Goal: Task Accomplishment & Management: Manage account settings

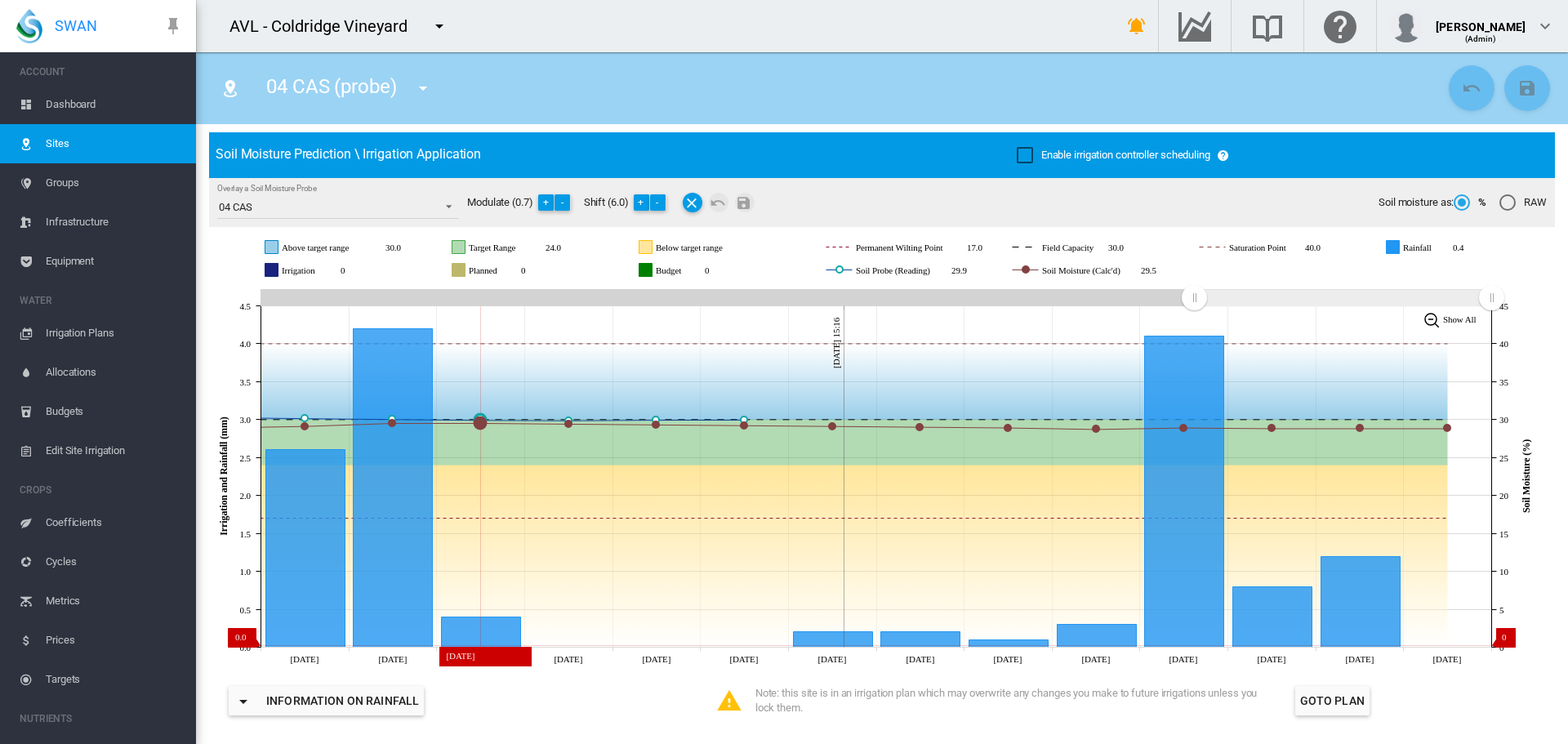
scroll to position [81, 0]
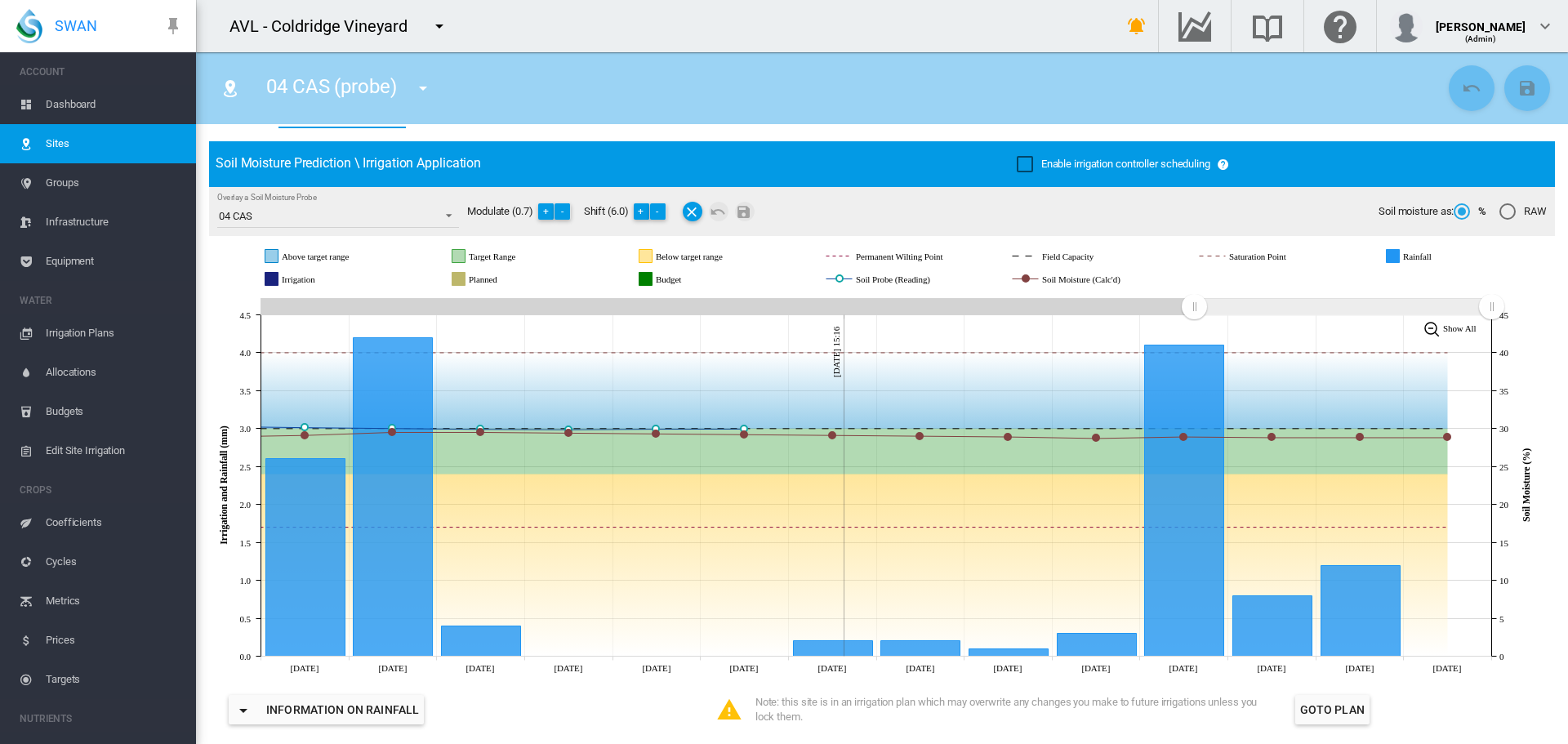
click at [435, 30] on md-icon "icon-menu-down" at bounding box center [439, 25] width 19 height 19
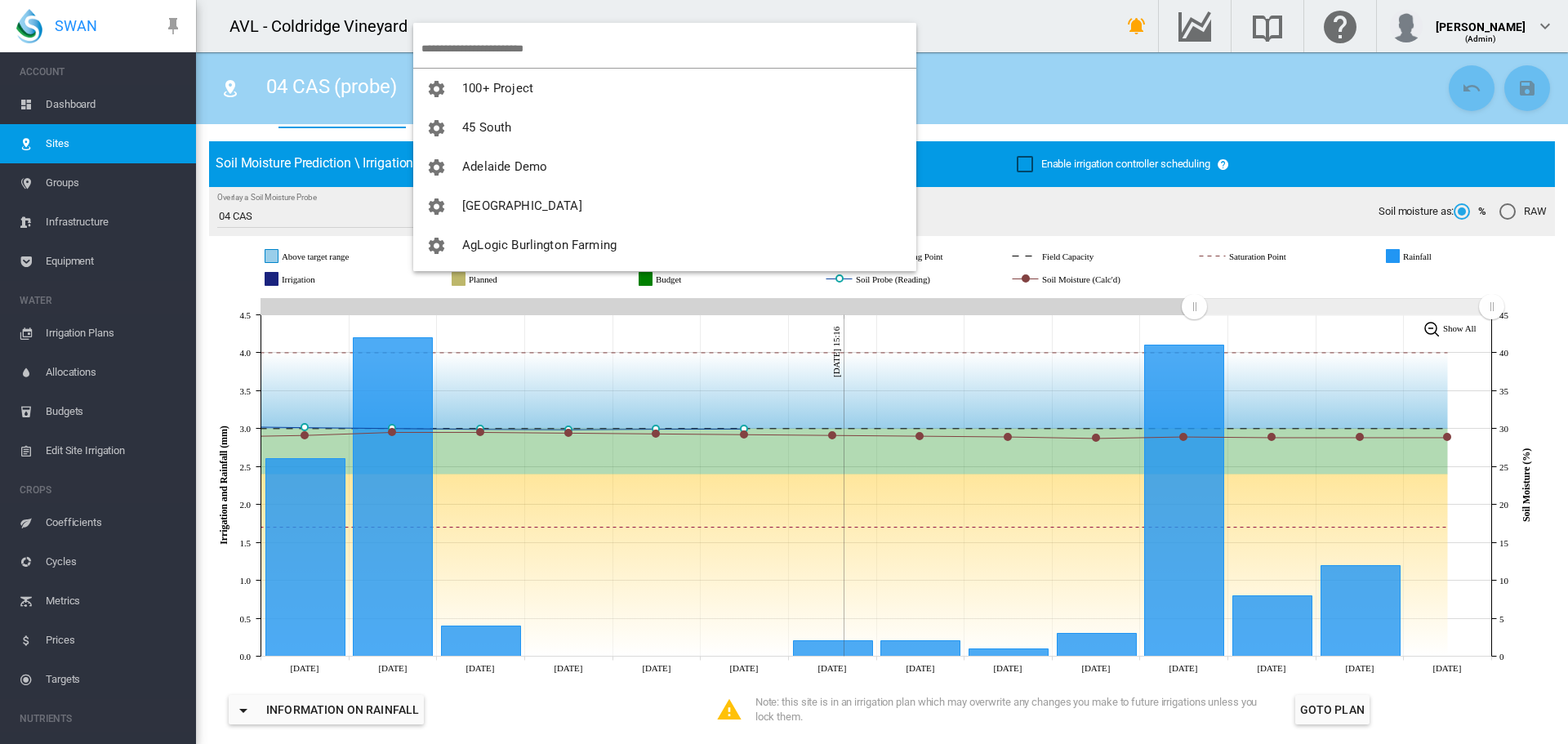
click at [446, 46] on input "search" at bounding box center [668, 48] width 495 height 38
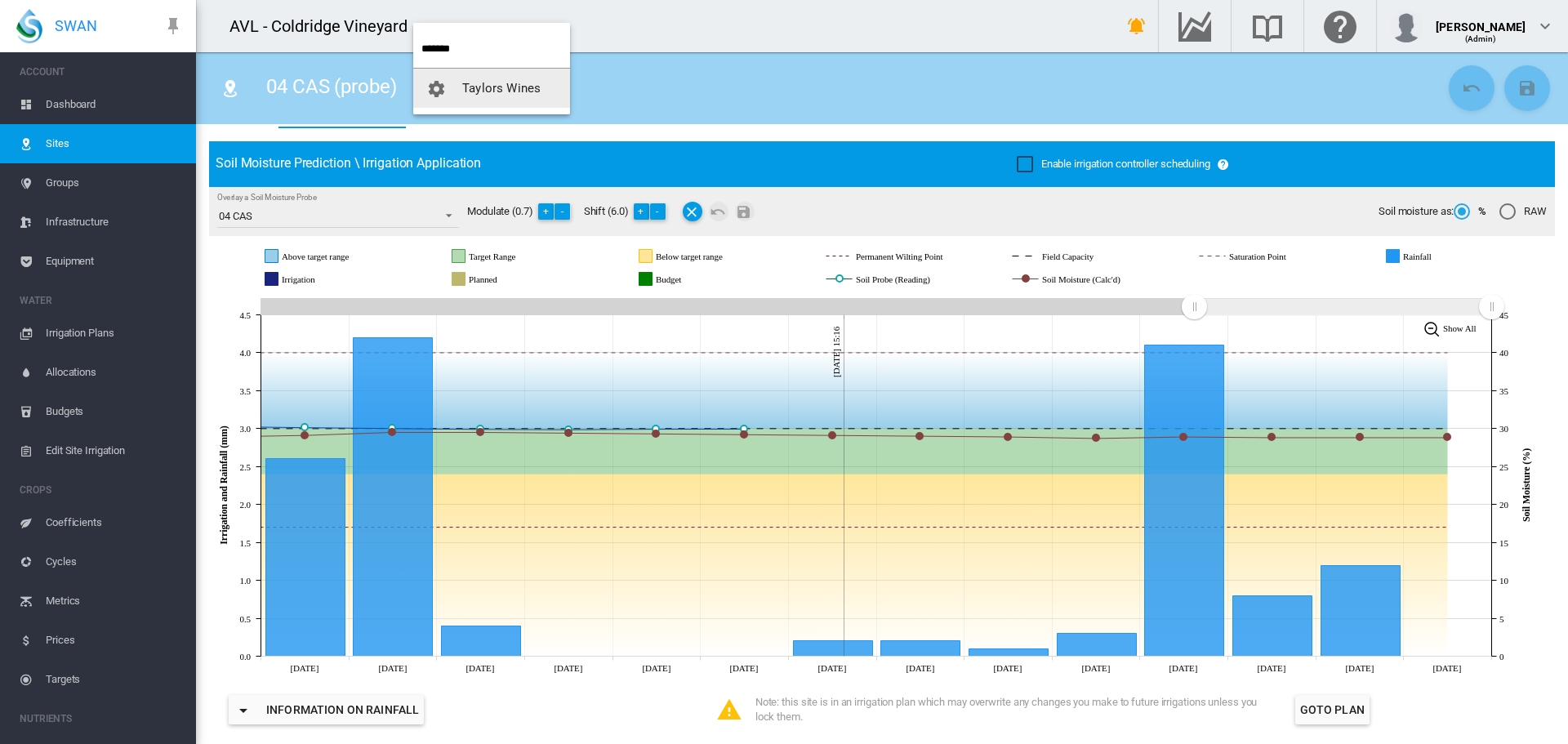
type input "*******"
click at [521, 86] on span "Taylors Wines" at bounding box center [501, 87] width 79 height 14
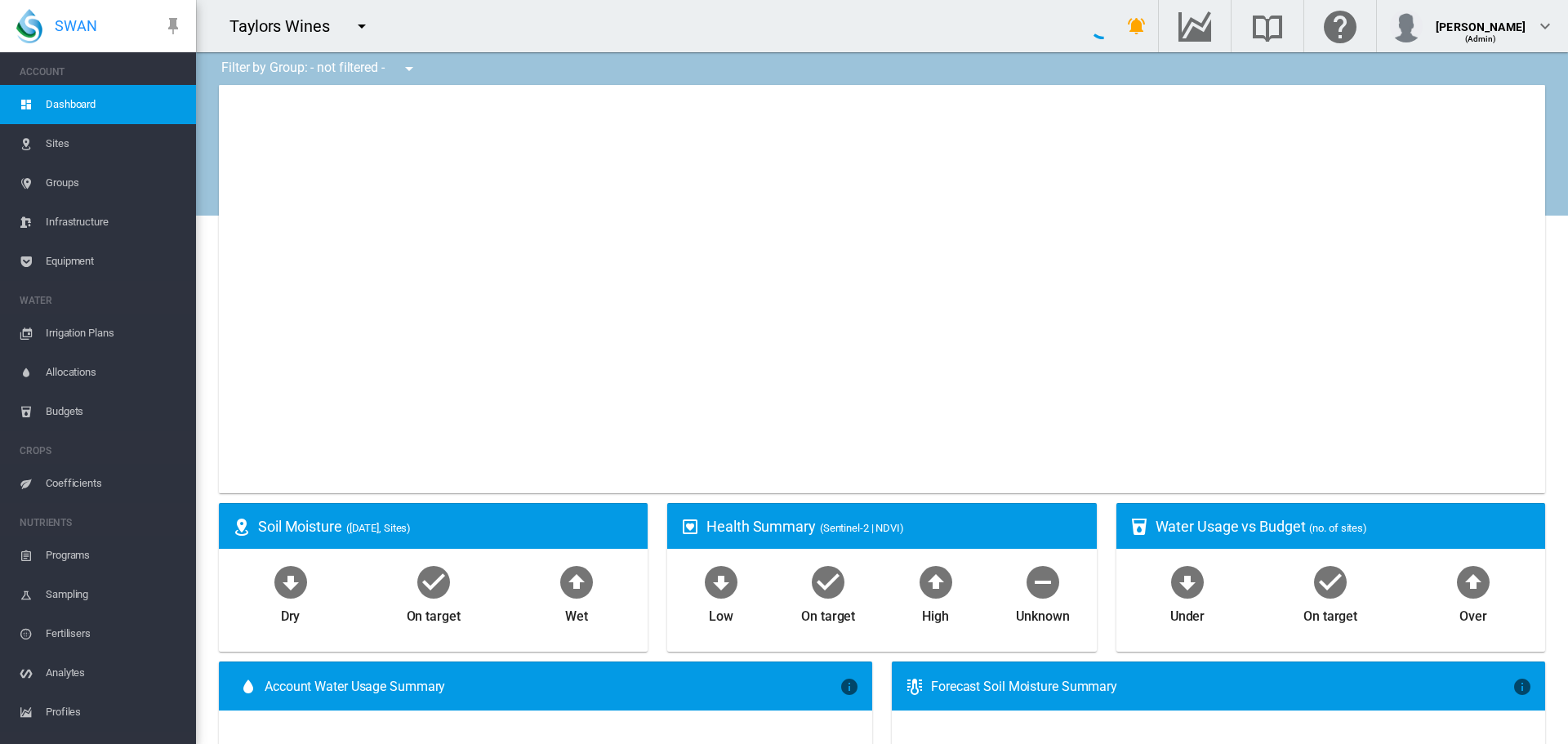
type input "**********"
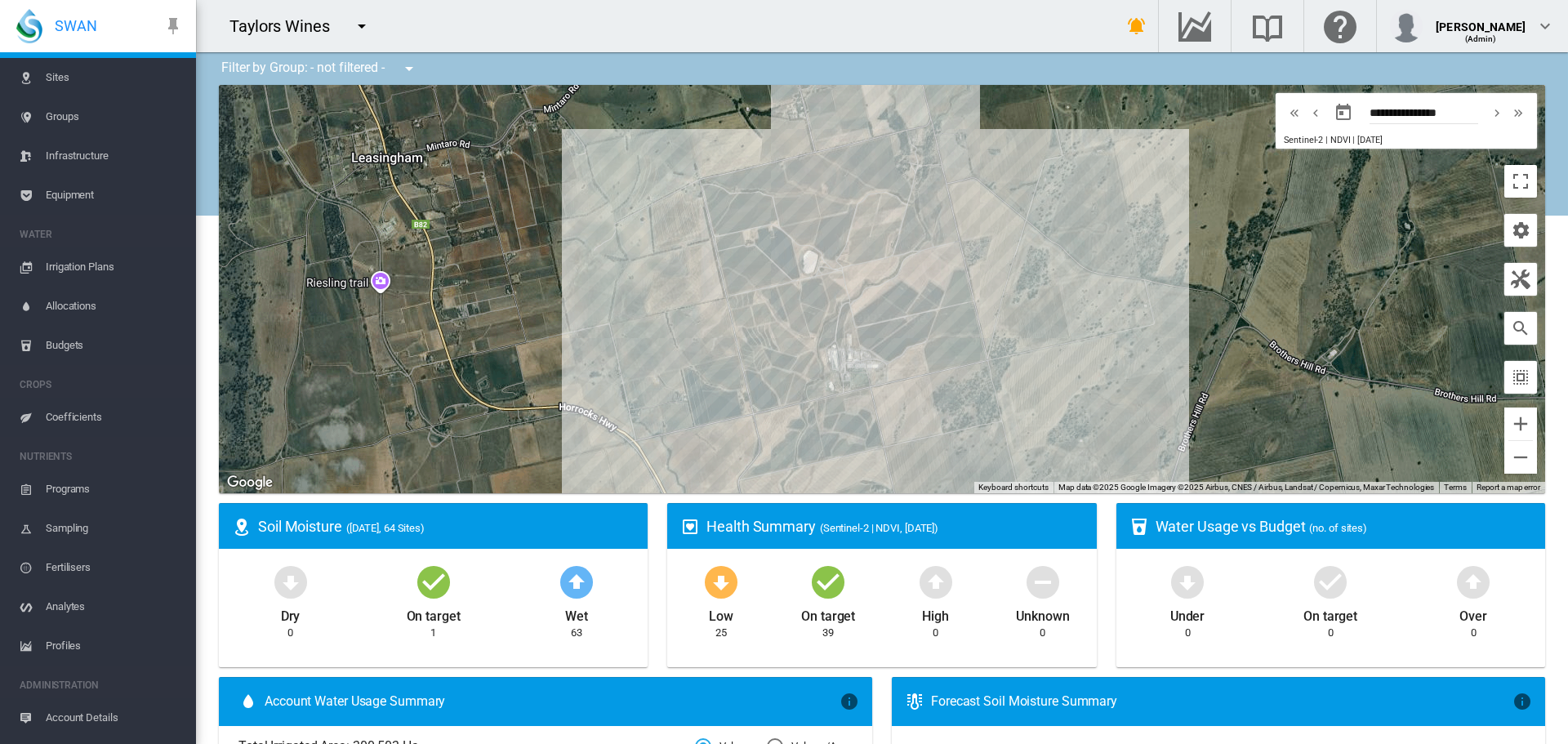
scroll to position [99, 0]
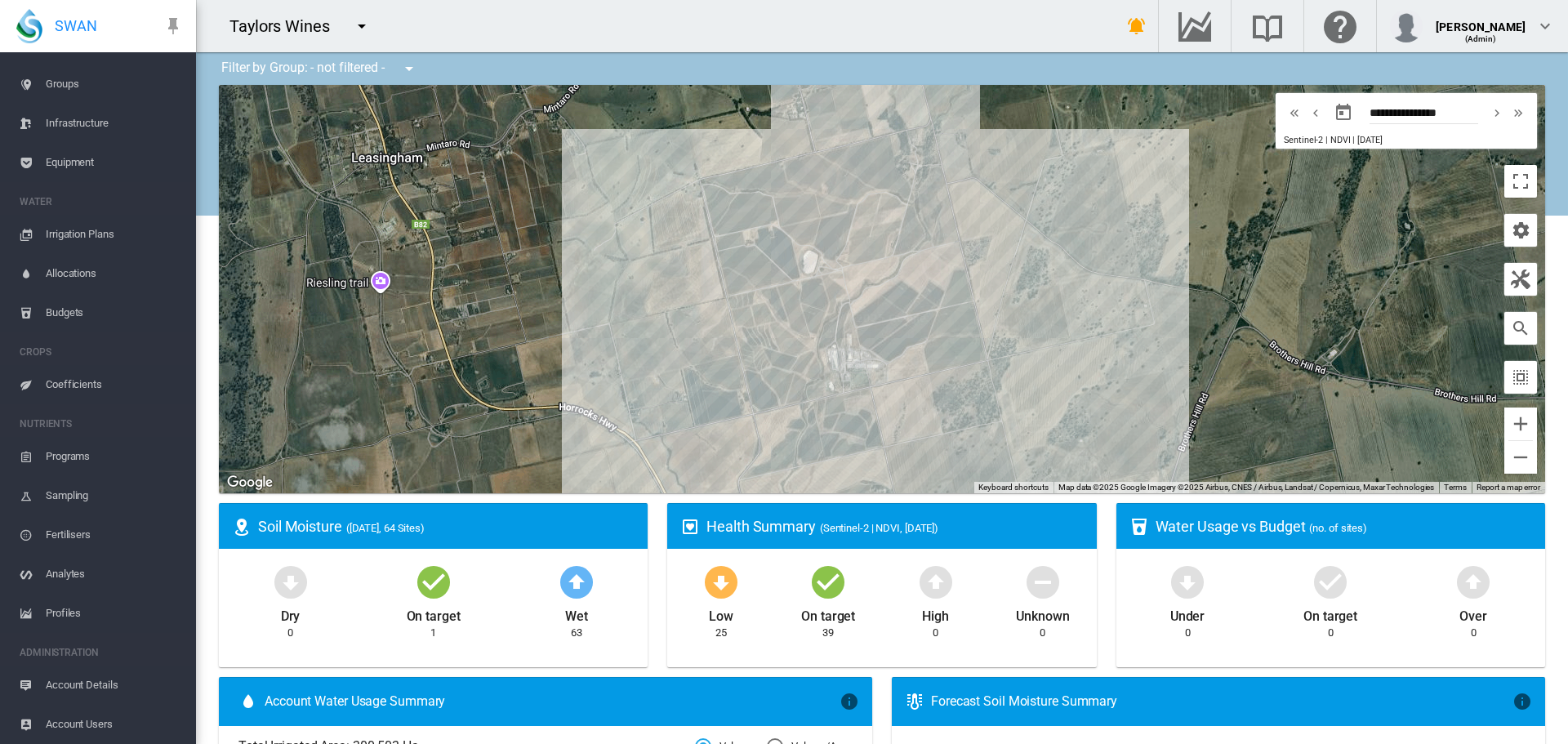
click at [100, 725] on span "Account Users" at bounding box center [114, 725] width 137 height 39
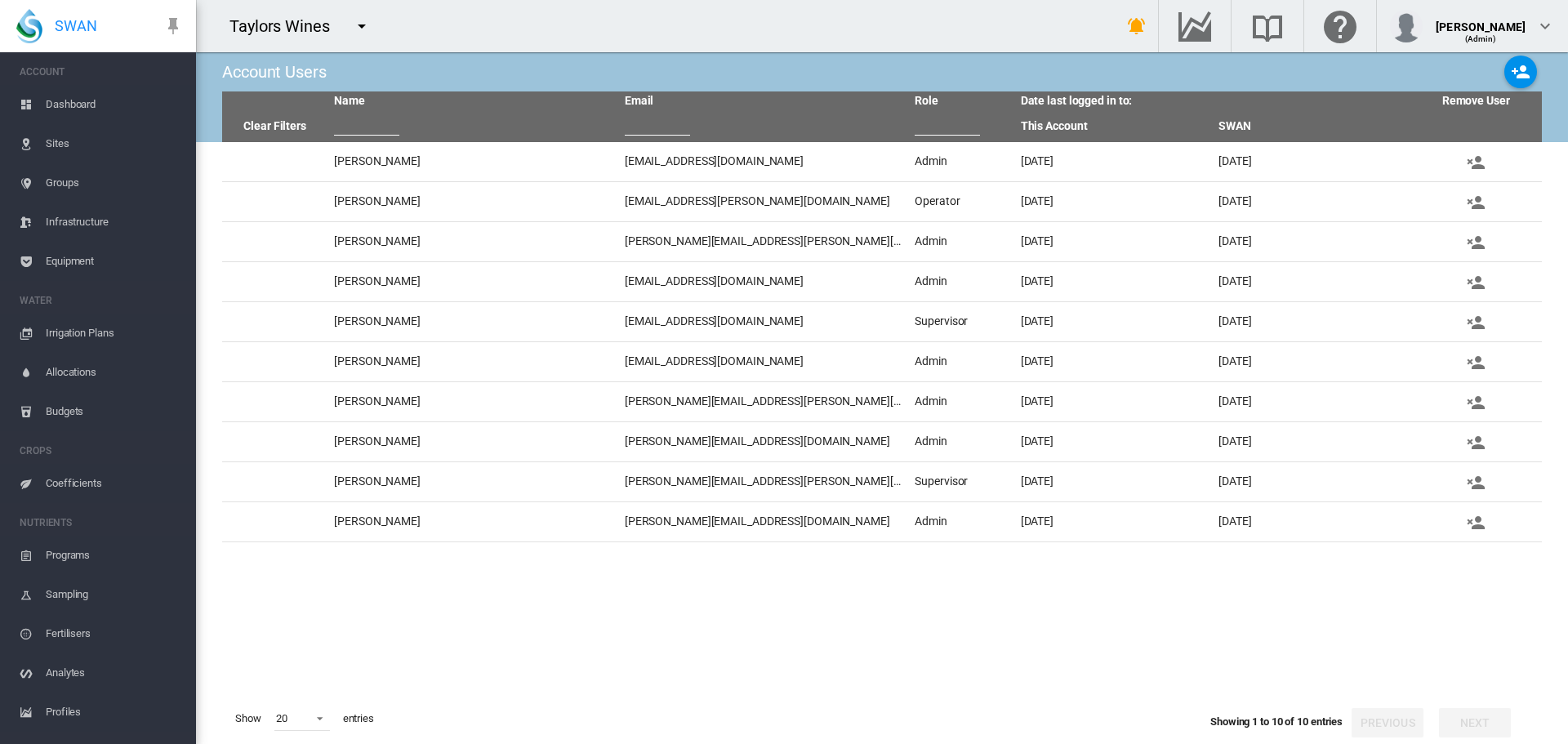
click at [59, 149] on span "Sites" at bounding box center [114, 144] width 137 height 39
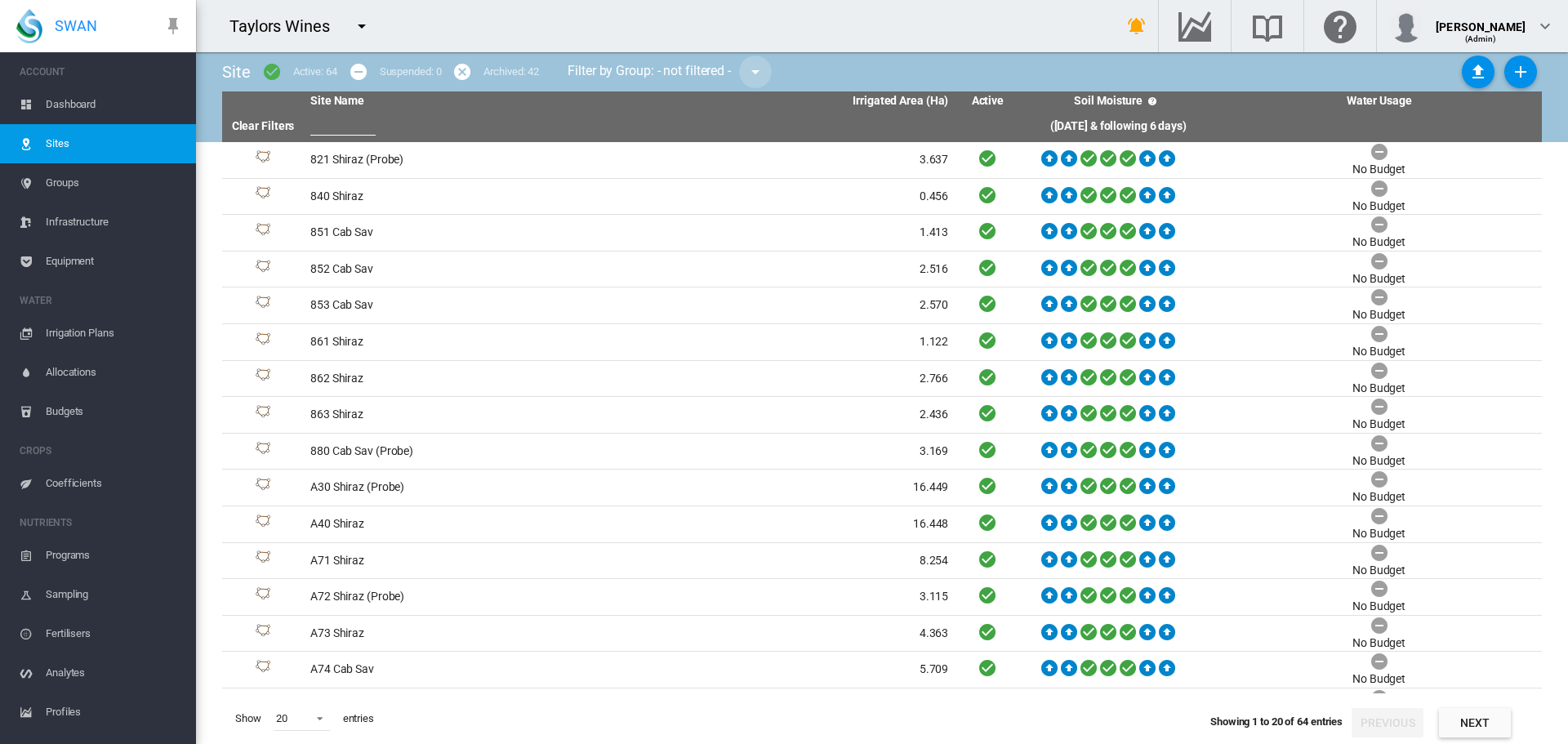
click at [762, 69] on md-icon "icon-menu-down" at bounding box center [755, 71] width 19 height 19
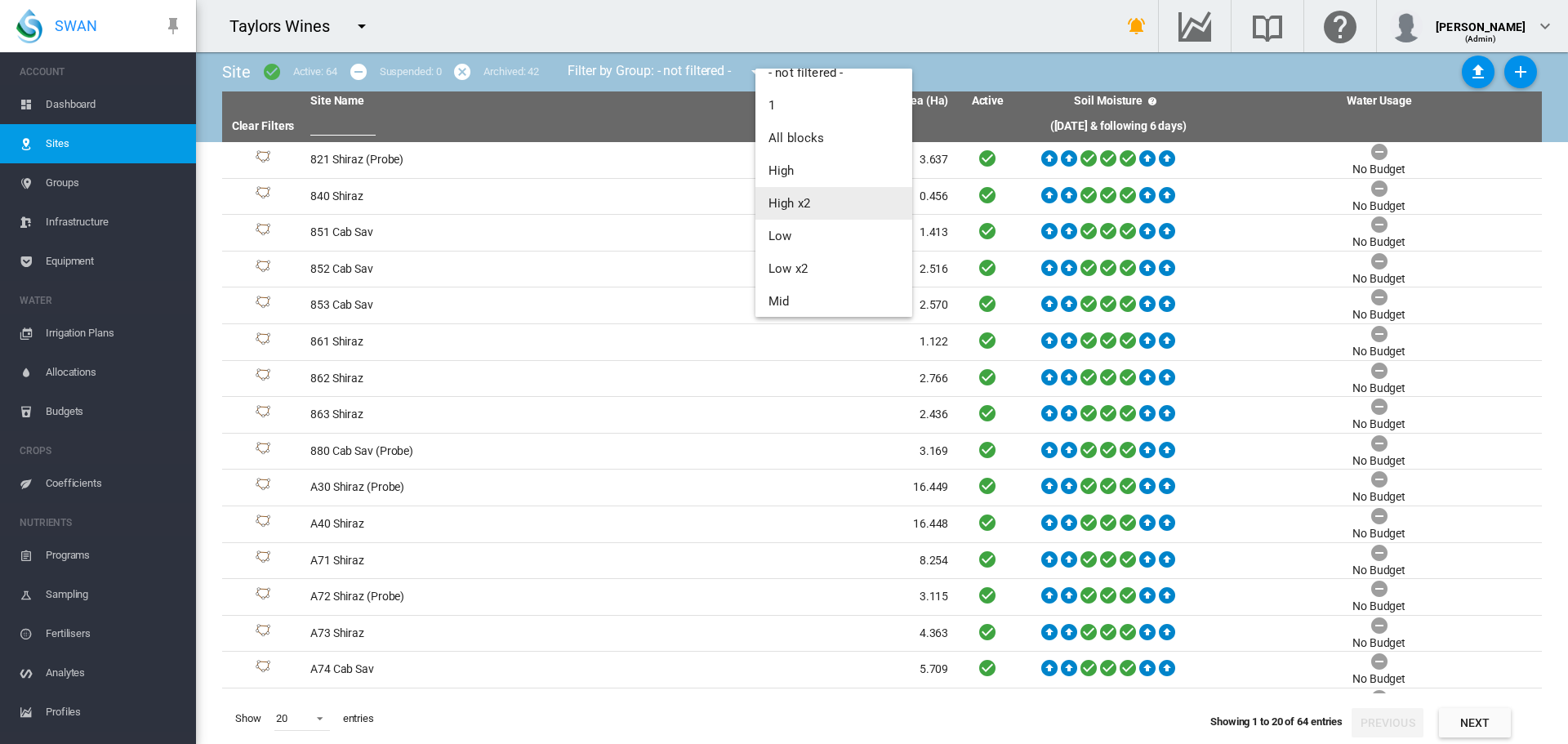
scroll to position [92, 0]
click at [793, 295] on span "Probes" at bounding box center [788, 293] width 39 height 14
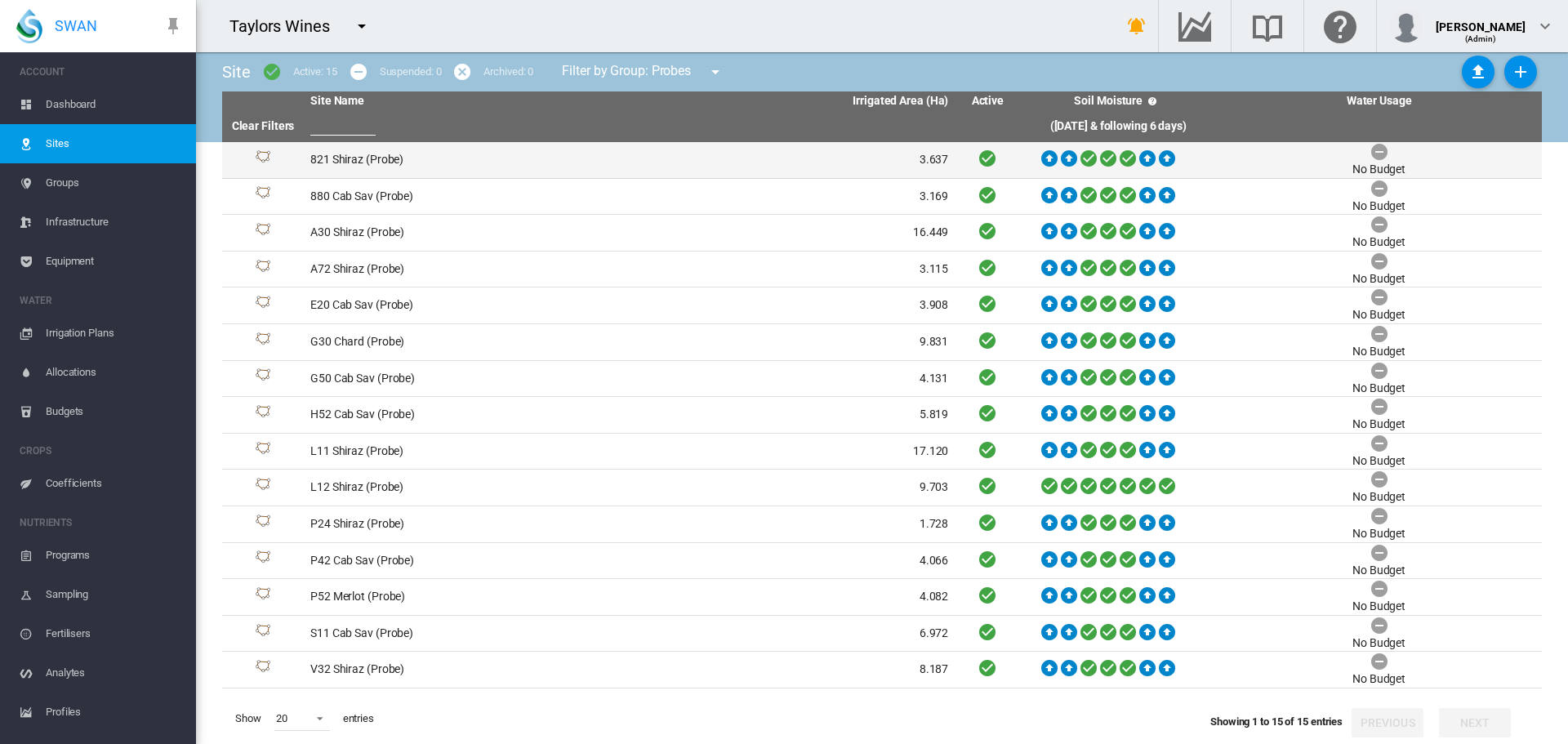
click at [317, 160] on td "821 Shiraz (Probe)" at bounding box center [467, 160] width 326 height 36
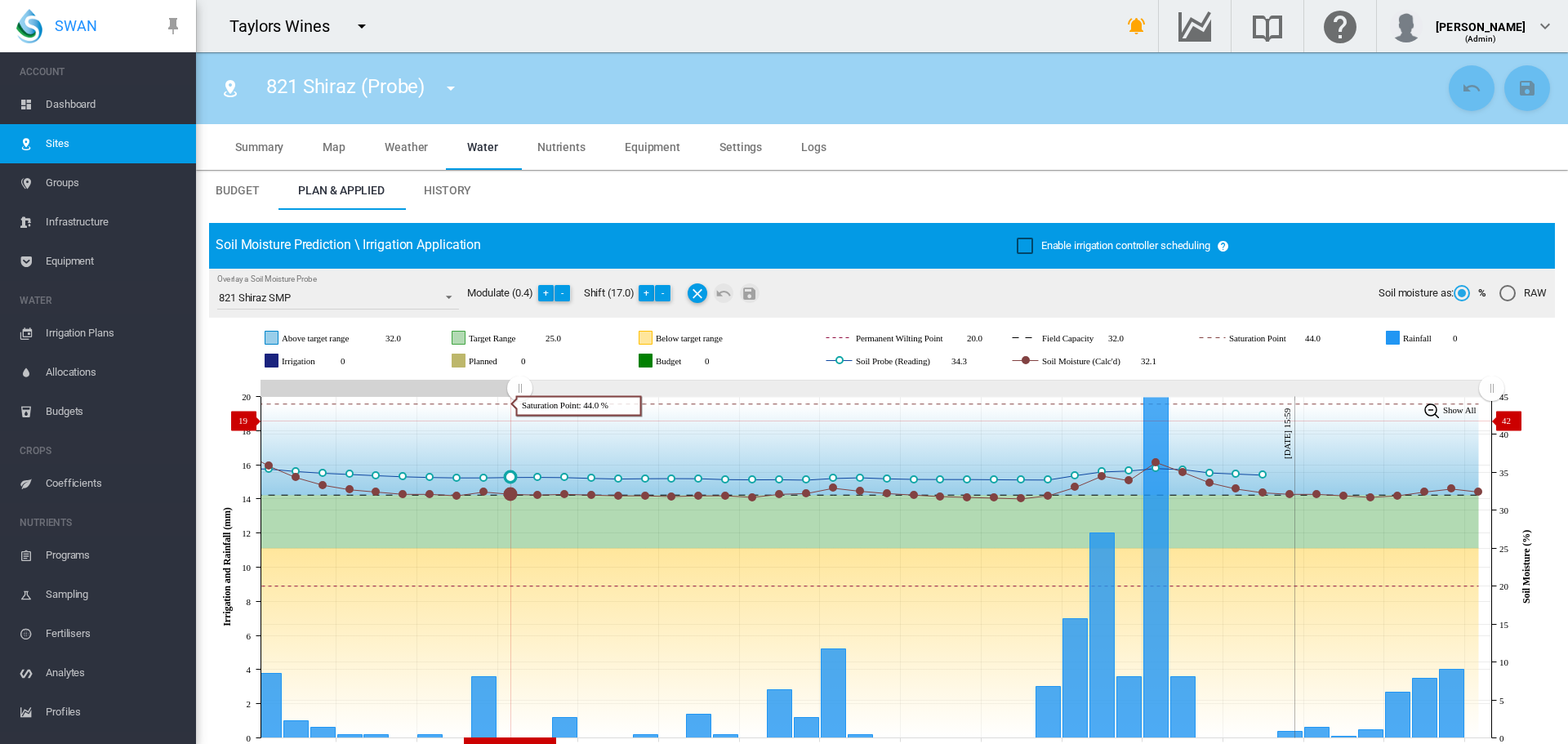
drag, startPoint x: 1194, startPoint y: 387, endPoint x: 519, endPoint y: 420, distance: 675.8
click at [519, 420] on icon "JavaScript chart by amCharts 3.21.15 Jul 30 Aug 02 Aug 05 Aug 08 Aug 11 Aug 14 …" at bounding box center [876, 567] width 1333 height 383
click at [664, 287] on button "-" at bounding box center [662, 292] width 16 height 16
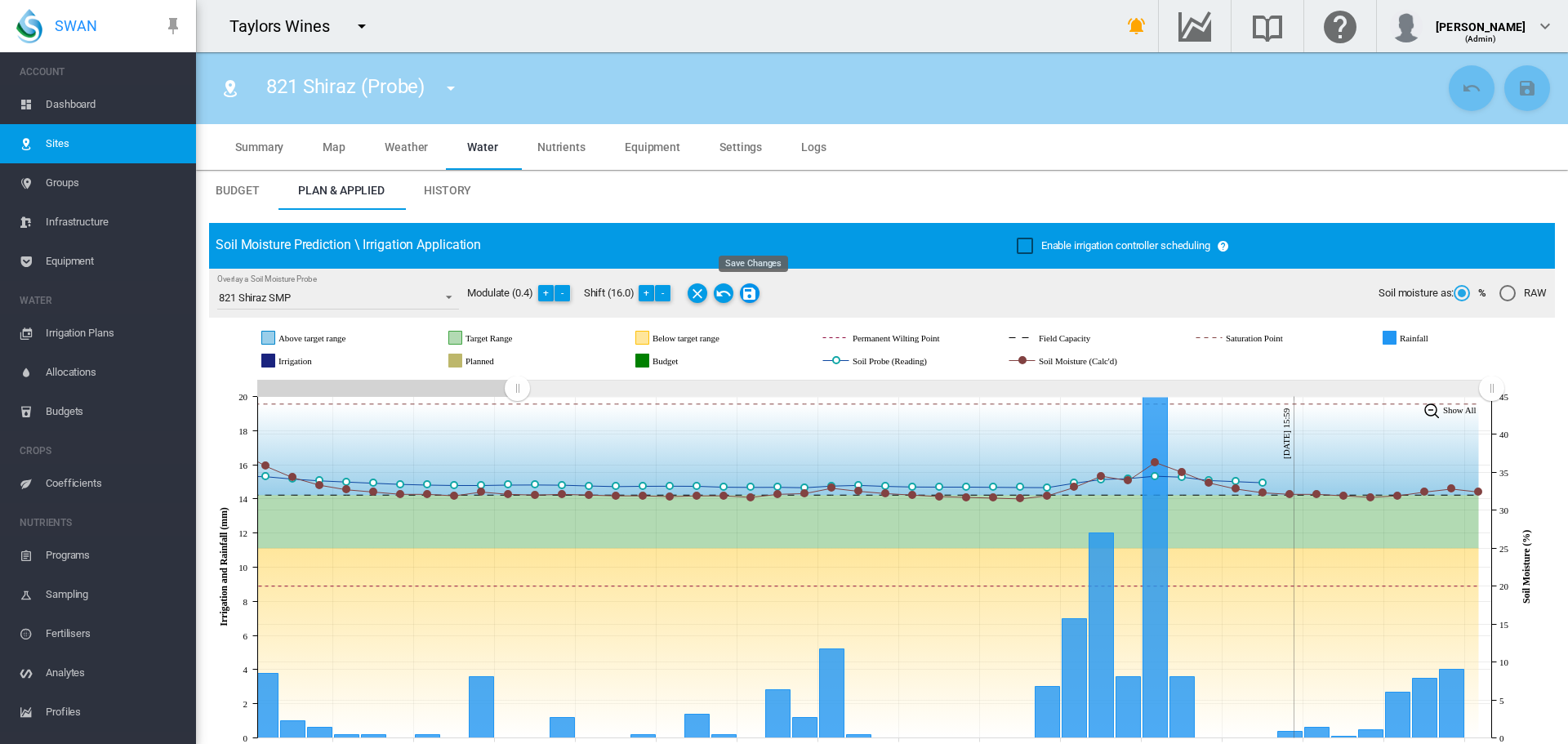
click at [751, 295] on md-icon "Save Changes" at bounding box center [749, 293] width 19 height 19
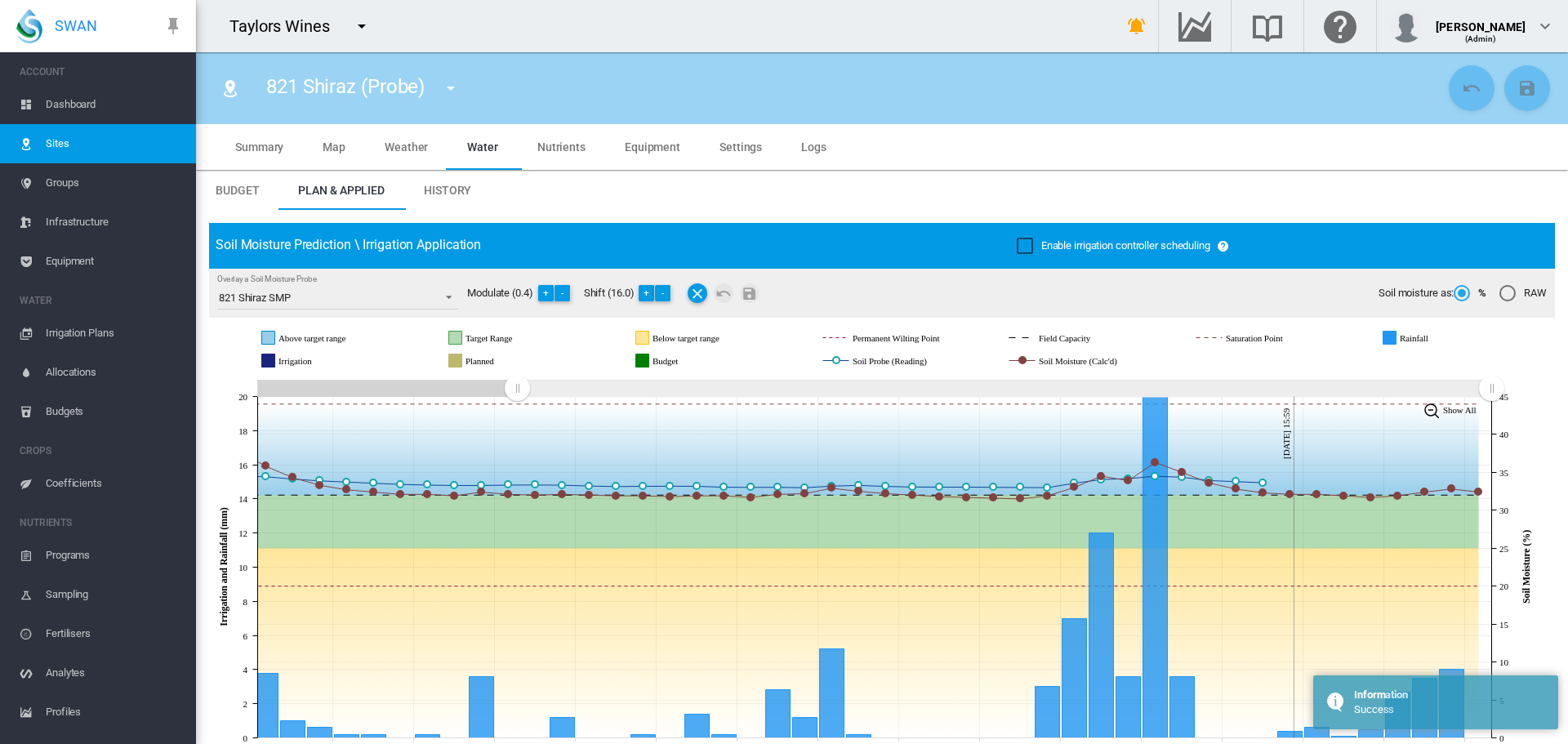
click at [453, 93] on md-icon "icon-menu-down" at bounding box center [451, 88] width 19 height 19
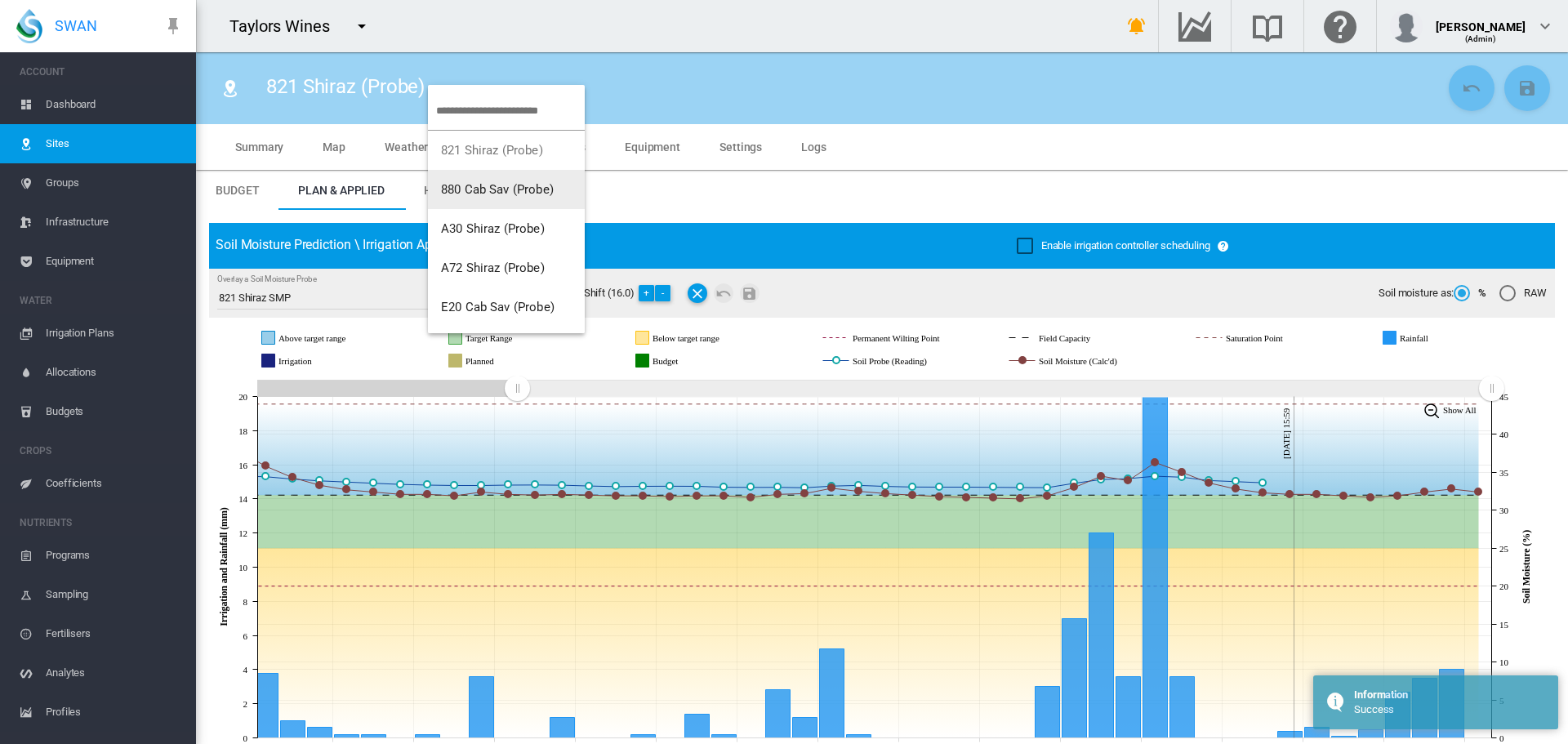
click at [472, 182] on span "880 Cab Sav (Probe)" at bounding box center [497, 189] width 113 height 14
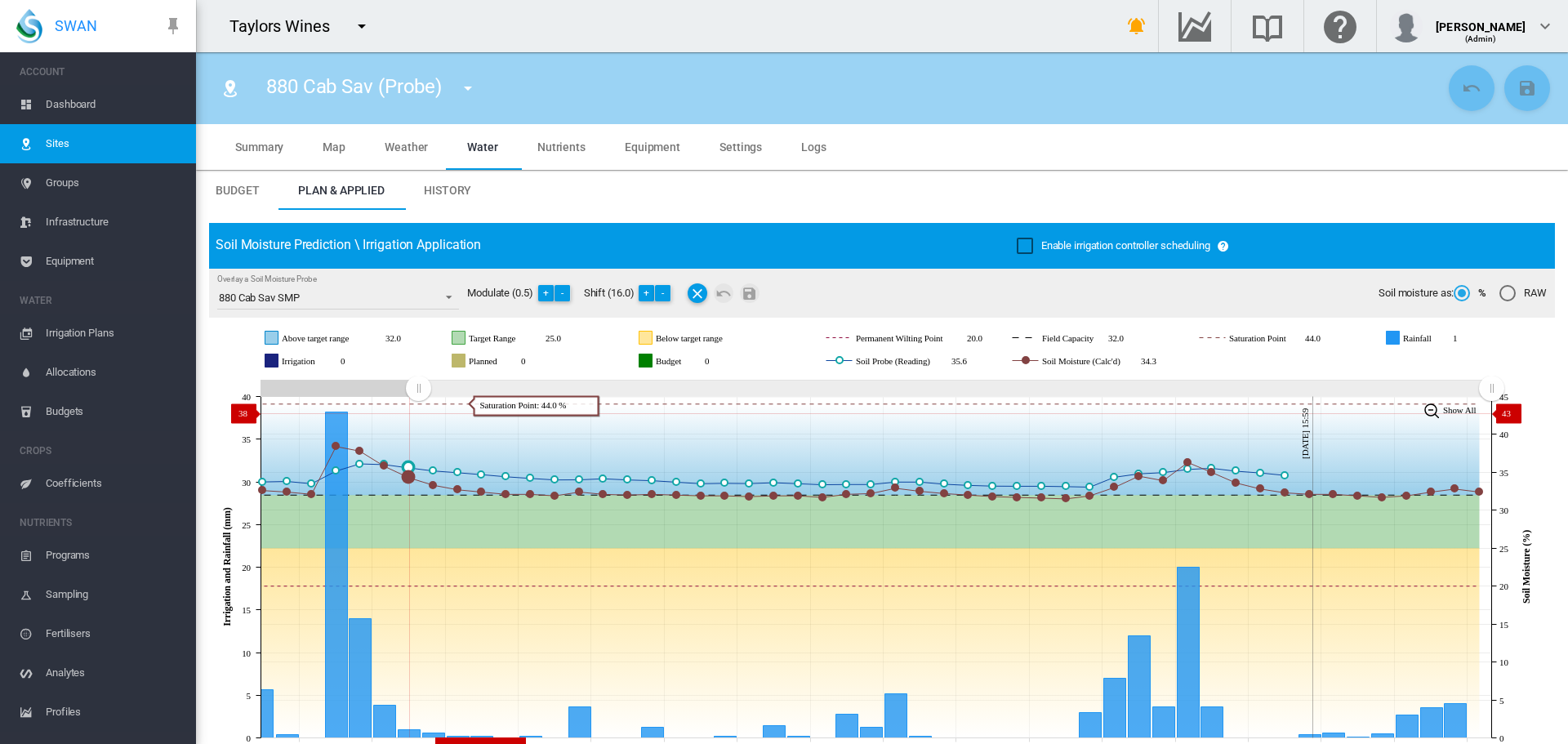
drag, startPoint x: 1151, startPoint y: 397, endPoint x: 840, endPoint y: 414, distance: 311.5
click at [418, 414] on icon "JavaScript chart by amCharts 3.21.15 Jul 24 Jul 27 Jul 30 Aug 02 Aug 05 Aug 08 …" at bounding box center [876, 567] width 1333 height 383
click at [661, 290] on button "-" at bounding box center [662, 292] width 16 height 16
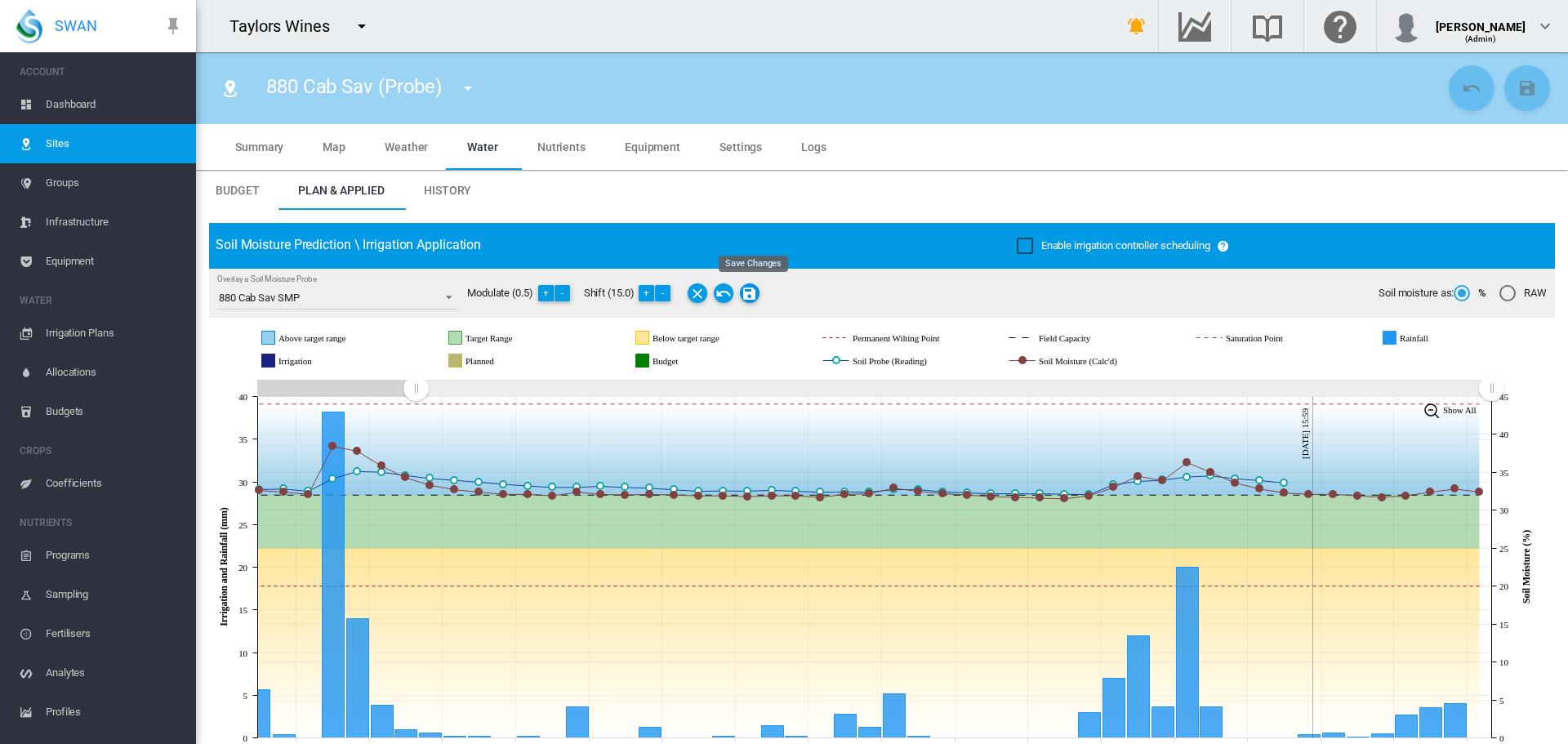
click at [752, 291] on md-icon "Save Changes" at bounding box center [749, 293] width 19 height 19
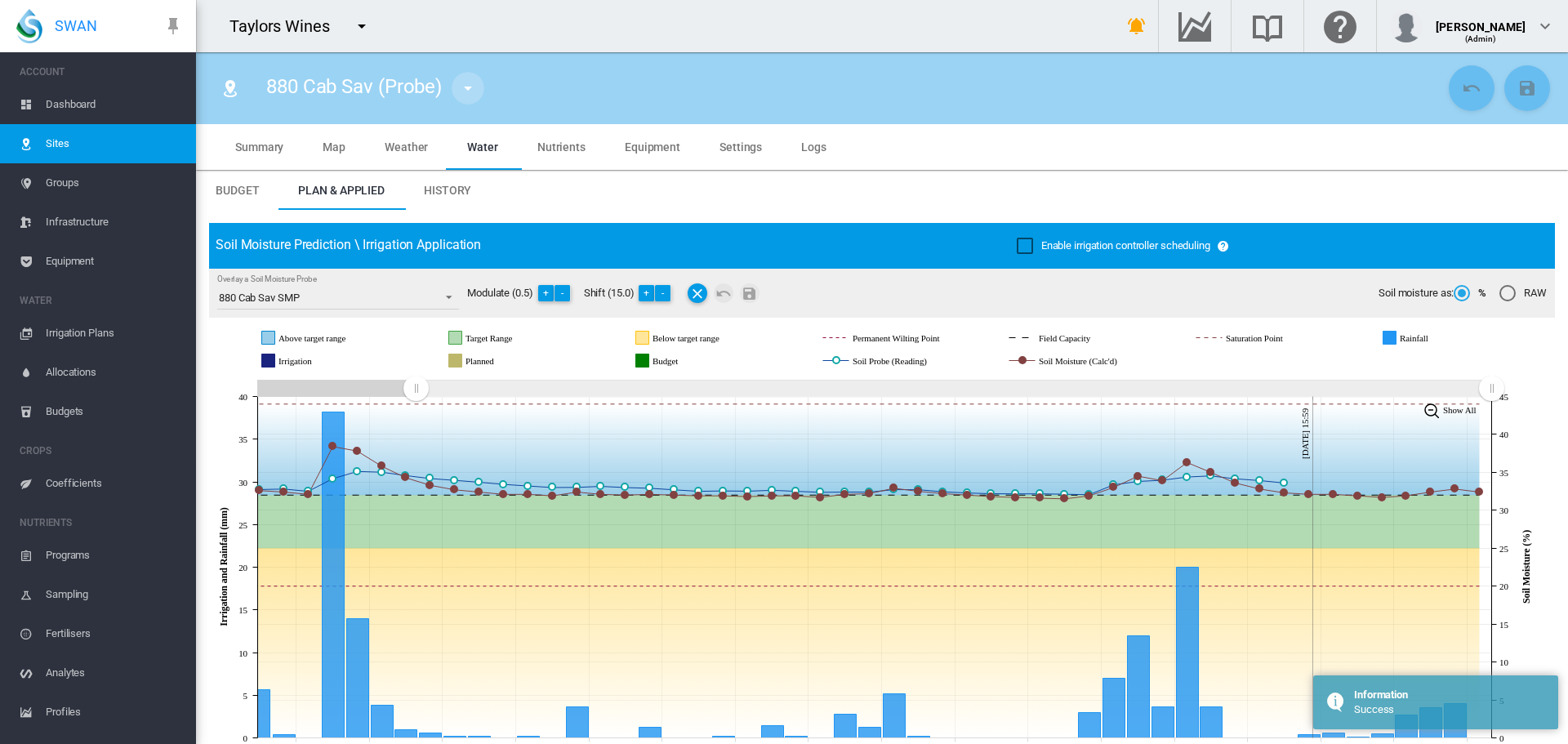
click at [474, 90] on md-icon "icon-menu-down" at bounding box center [468, 88] width 19 height 19
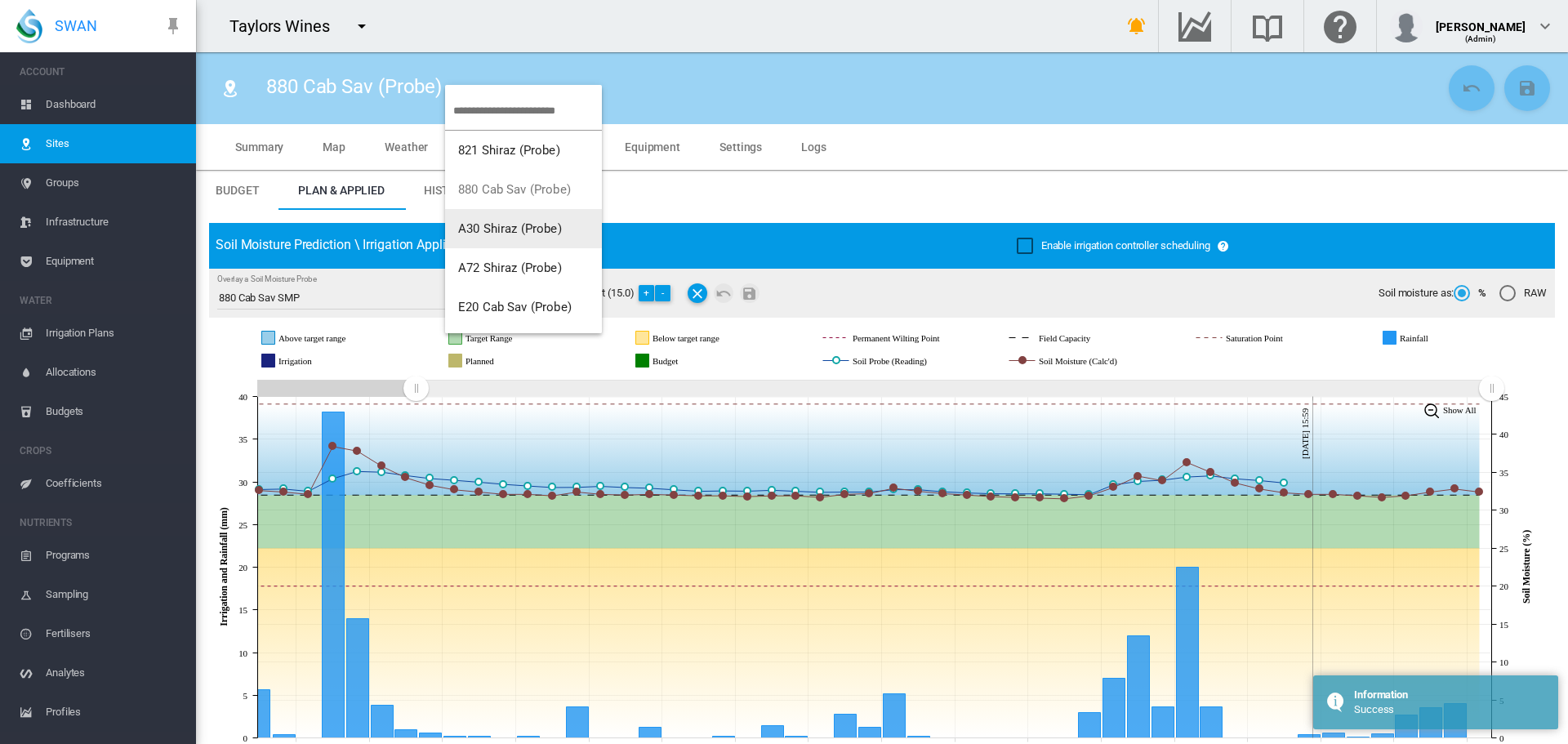
click at [494, 231] on span "A30 Shiraz (Probe)" at bounding box center [510, 228] width 103 height 14
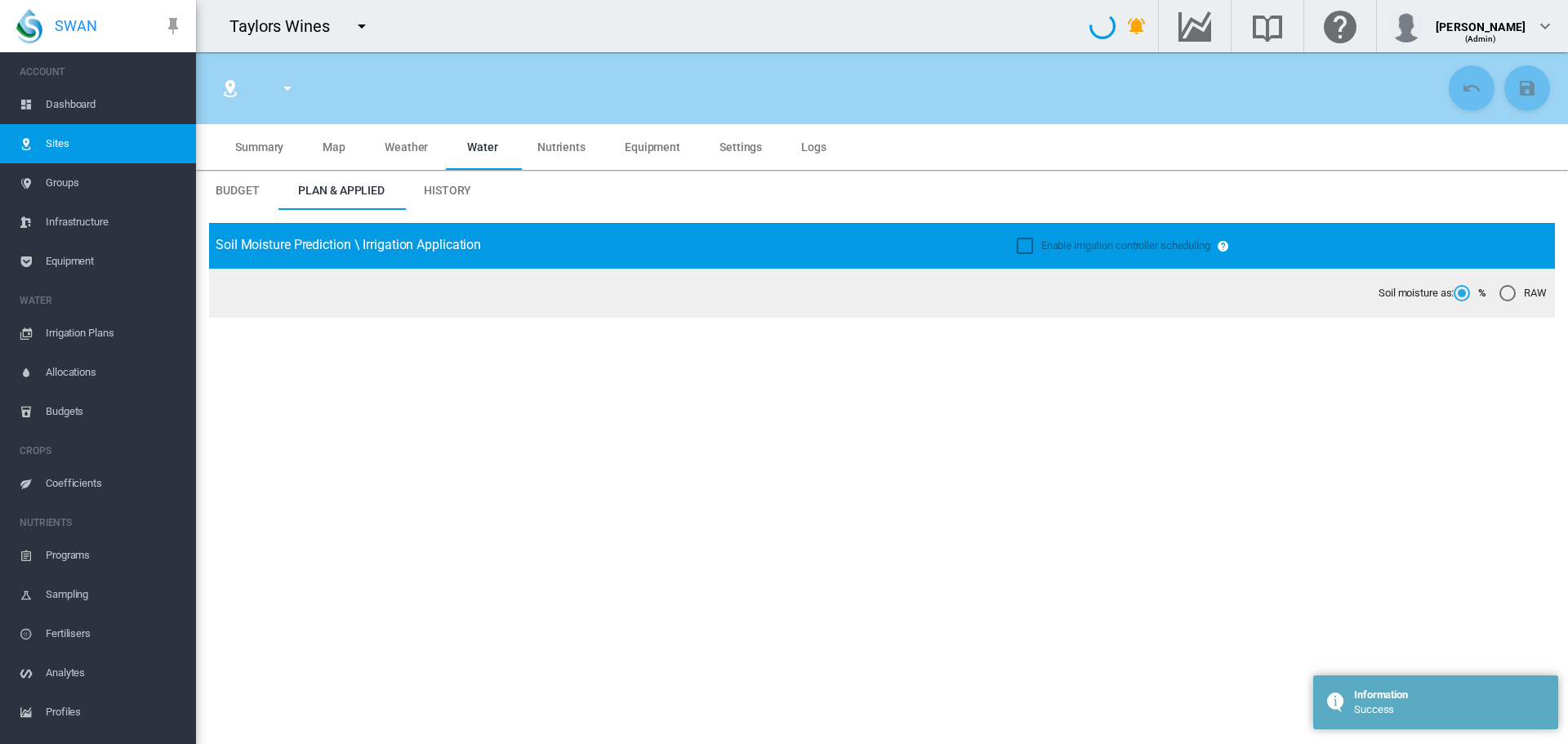
type input "**********"
type input "*********"
type input "***"
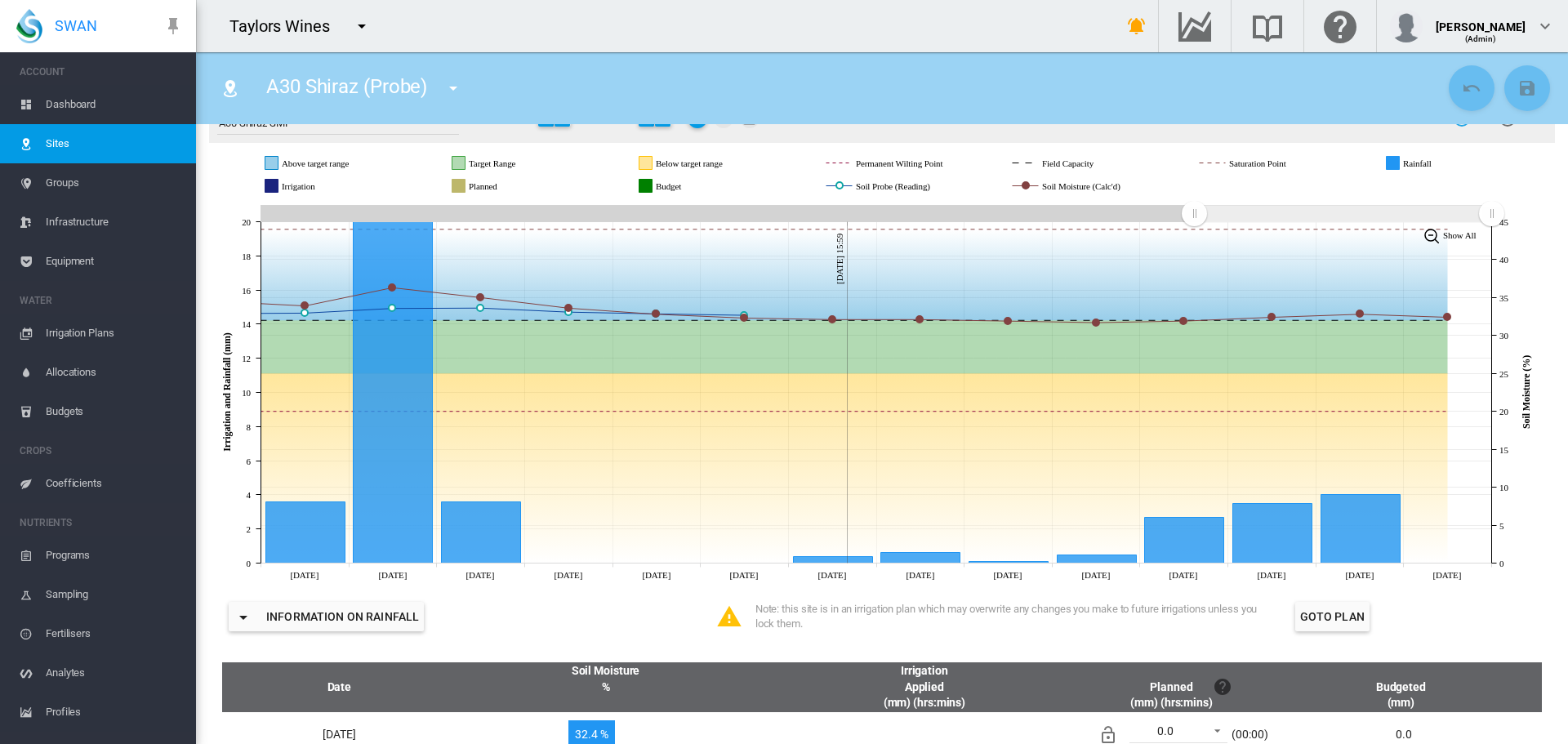
scroll to position [164, 0]
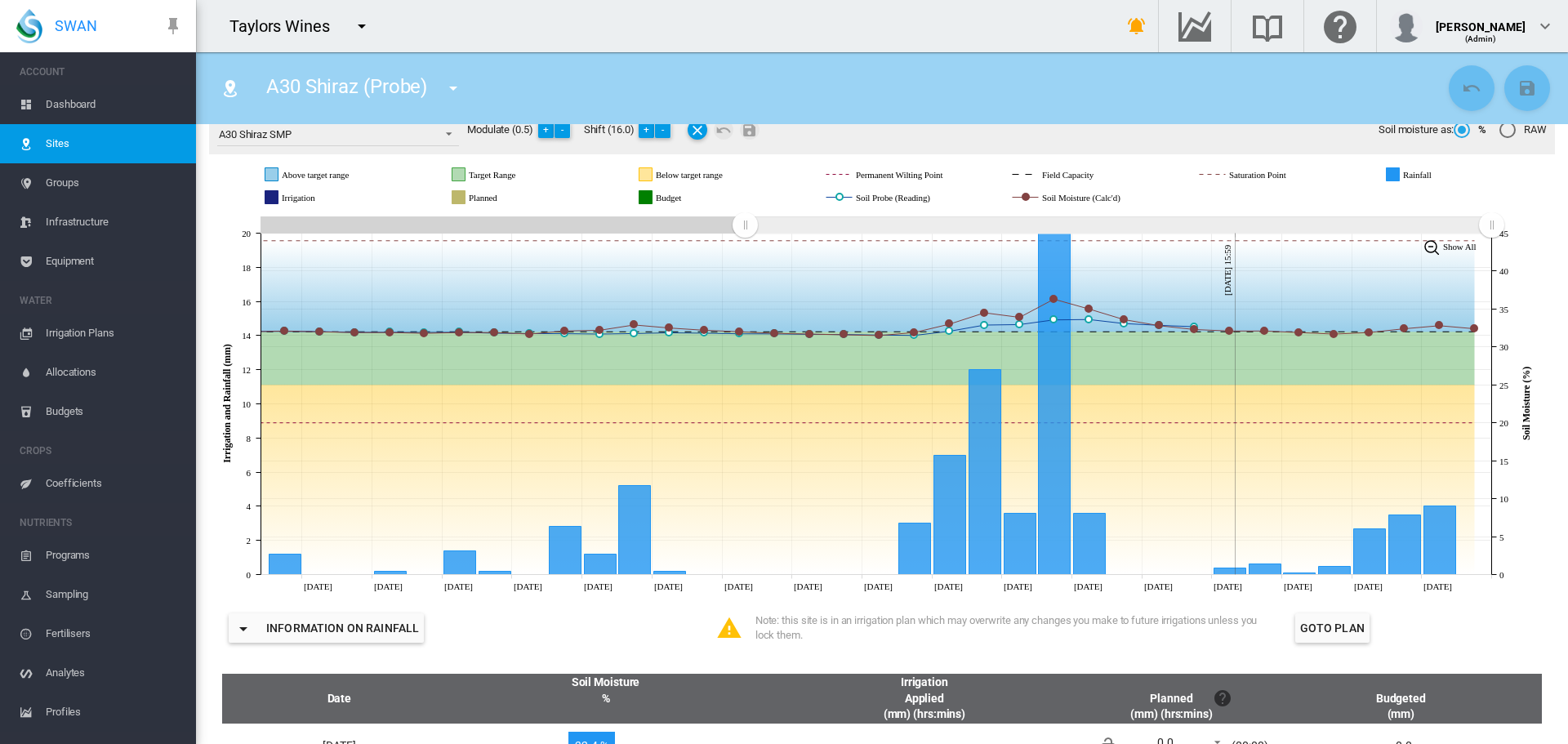
click at [674, 271] on icon "JavaScript chart by amCharts 3.21.15 Aug 08 Aug 10 Aug 12 Aug 14 Aug 16 Aug 18 …" at bounding box center [876, 404] width 1333 height 383
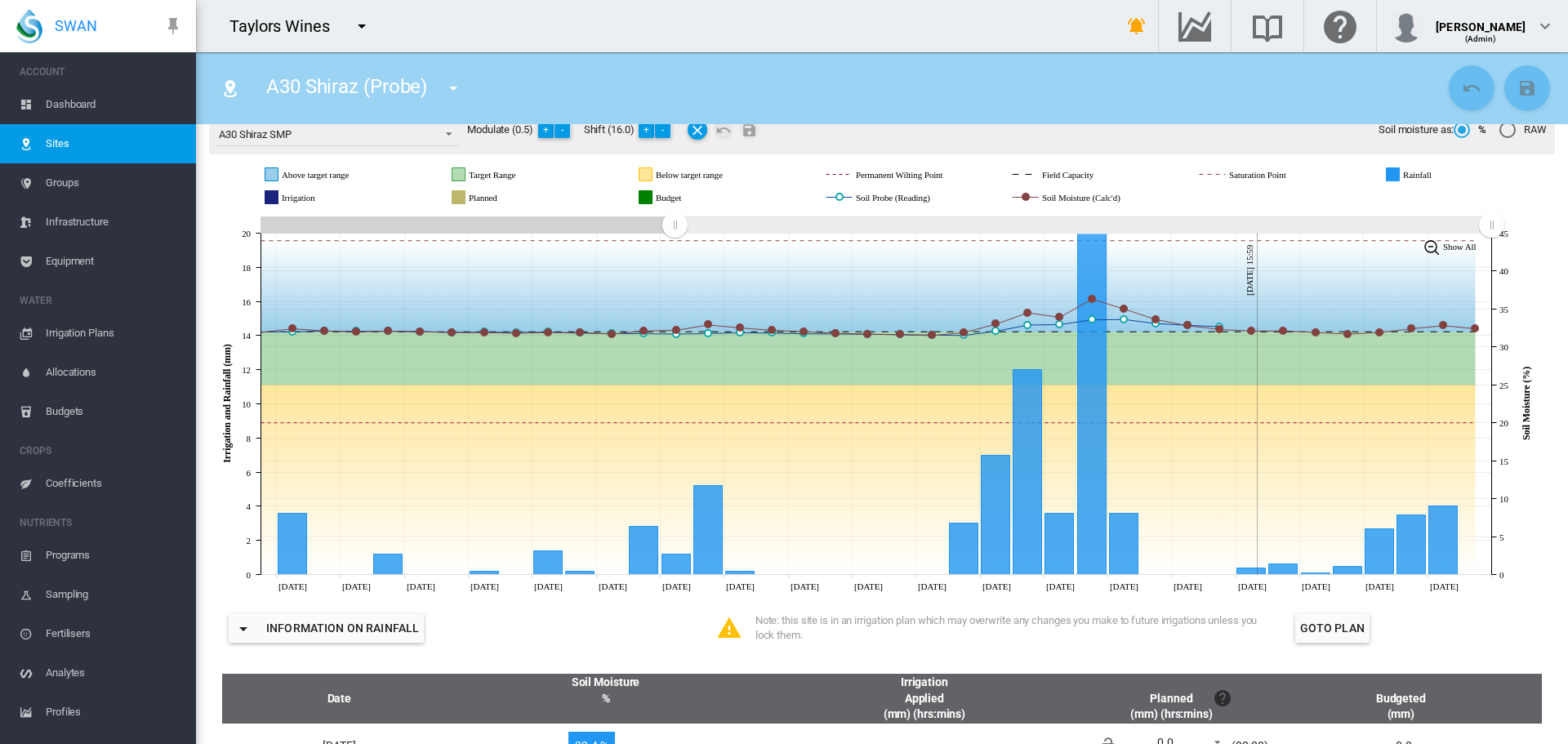
click at [461, 92] on md-icon "icon-menu-down" at bounding box center [452, 88] width 19 height 19
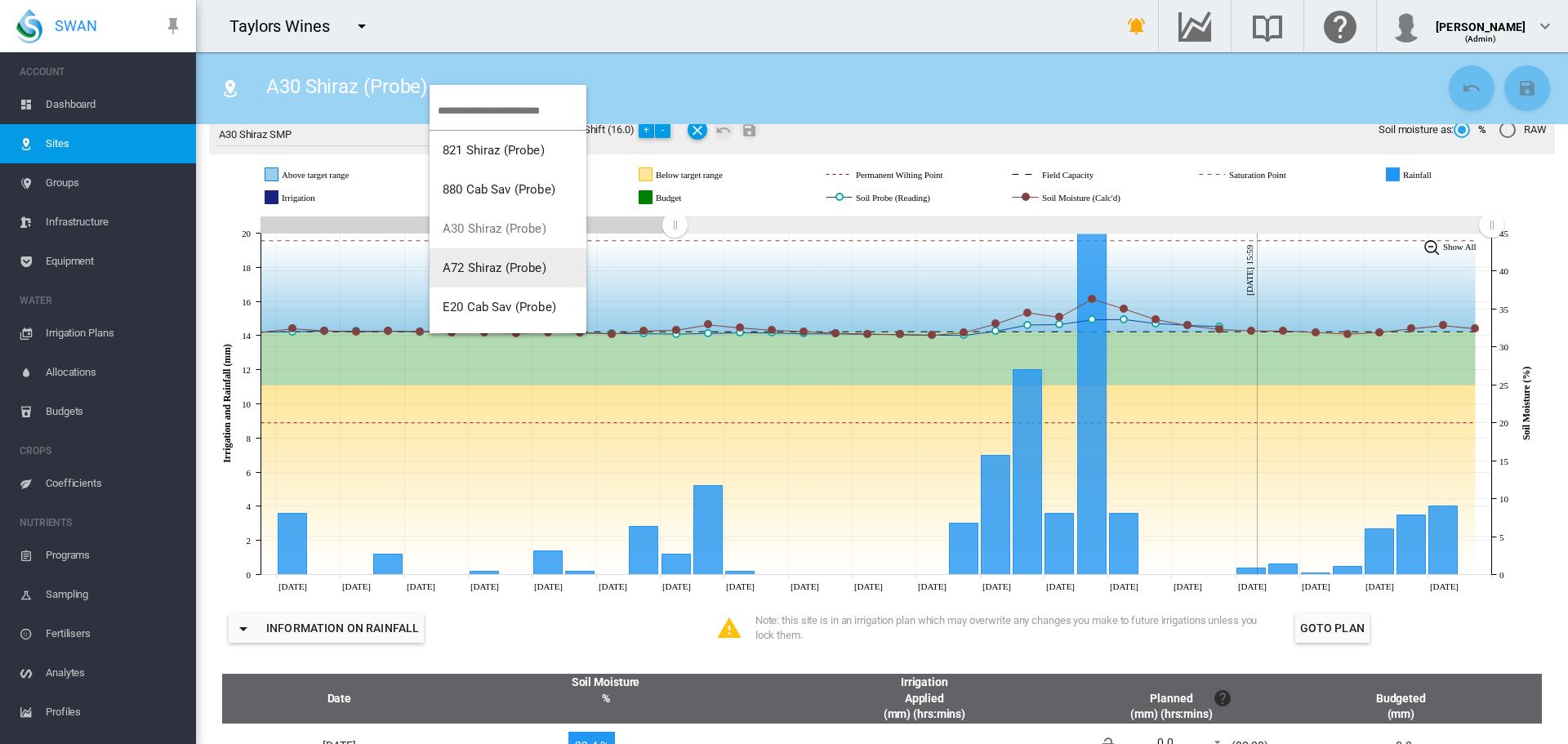
click at [495, 264] on span "A72 Shiraz (Probe)" at bounding box center [495, 268] width 103 height 14
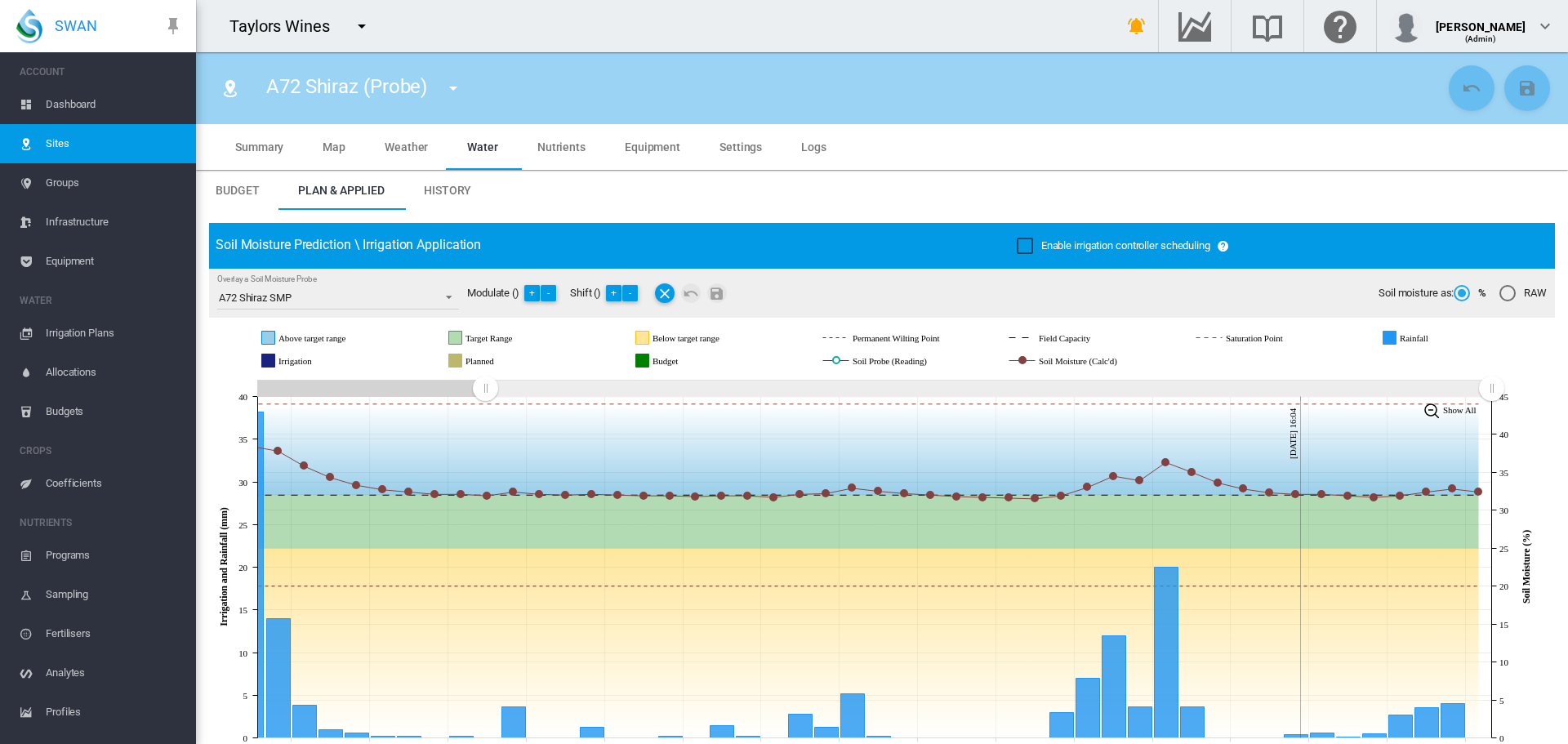
drag, startPoint x: 1190, startPoint y: 385, endPoint x: 472, endPoint y: 358, distance: 718.5
click at [484, 388] on rect "Zoom chart using cursor arrows" at bounding box center [486, 389] width 20 height 16
click at [460, 90] on md-icon "icon-menu-down" at bounding box center [452, 88] width 19 height 19
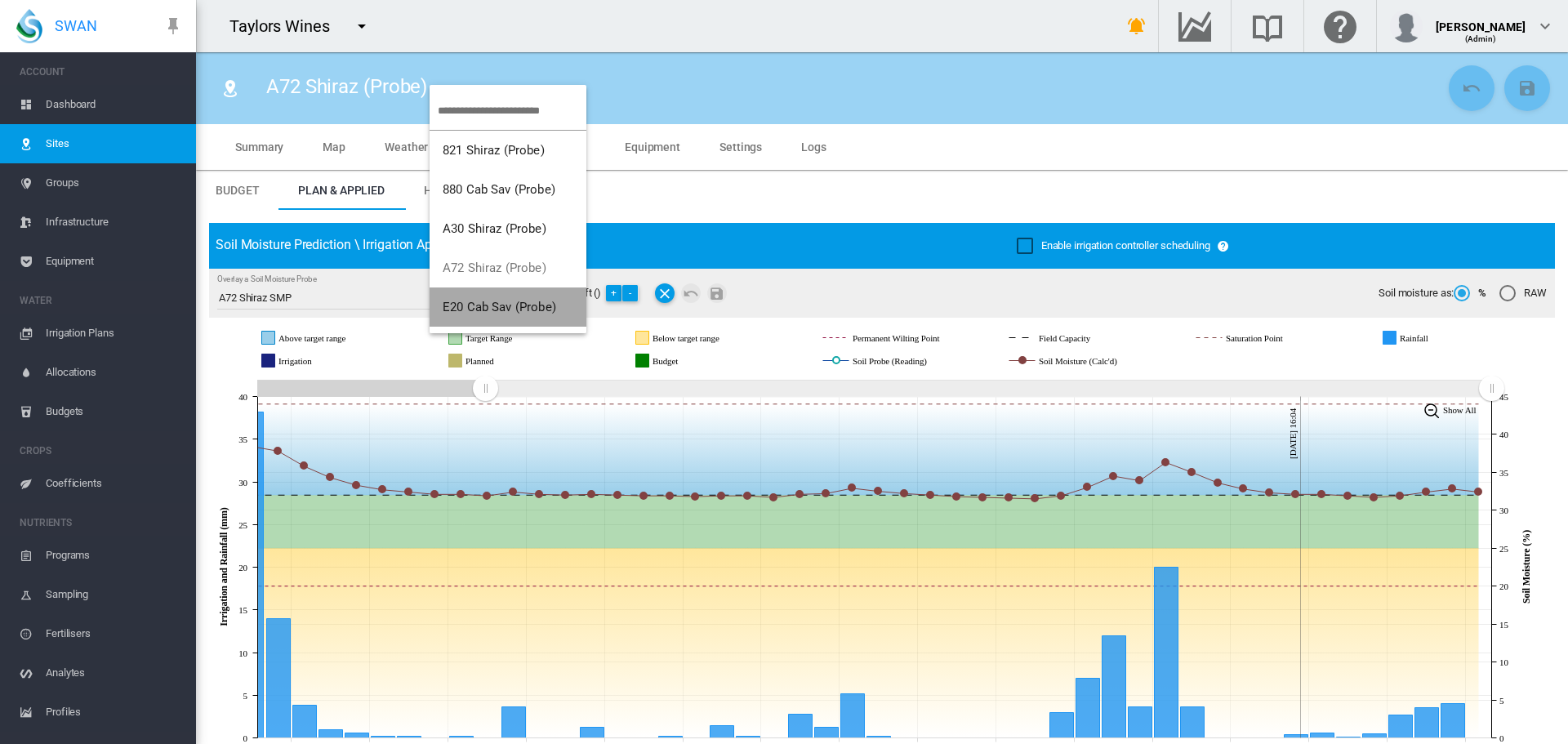
click at [528, 303] on span "E20 Cab Sav (Probe)" at bounding box center [500, 307] width 114 height 14
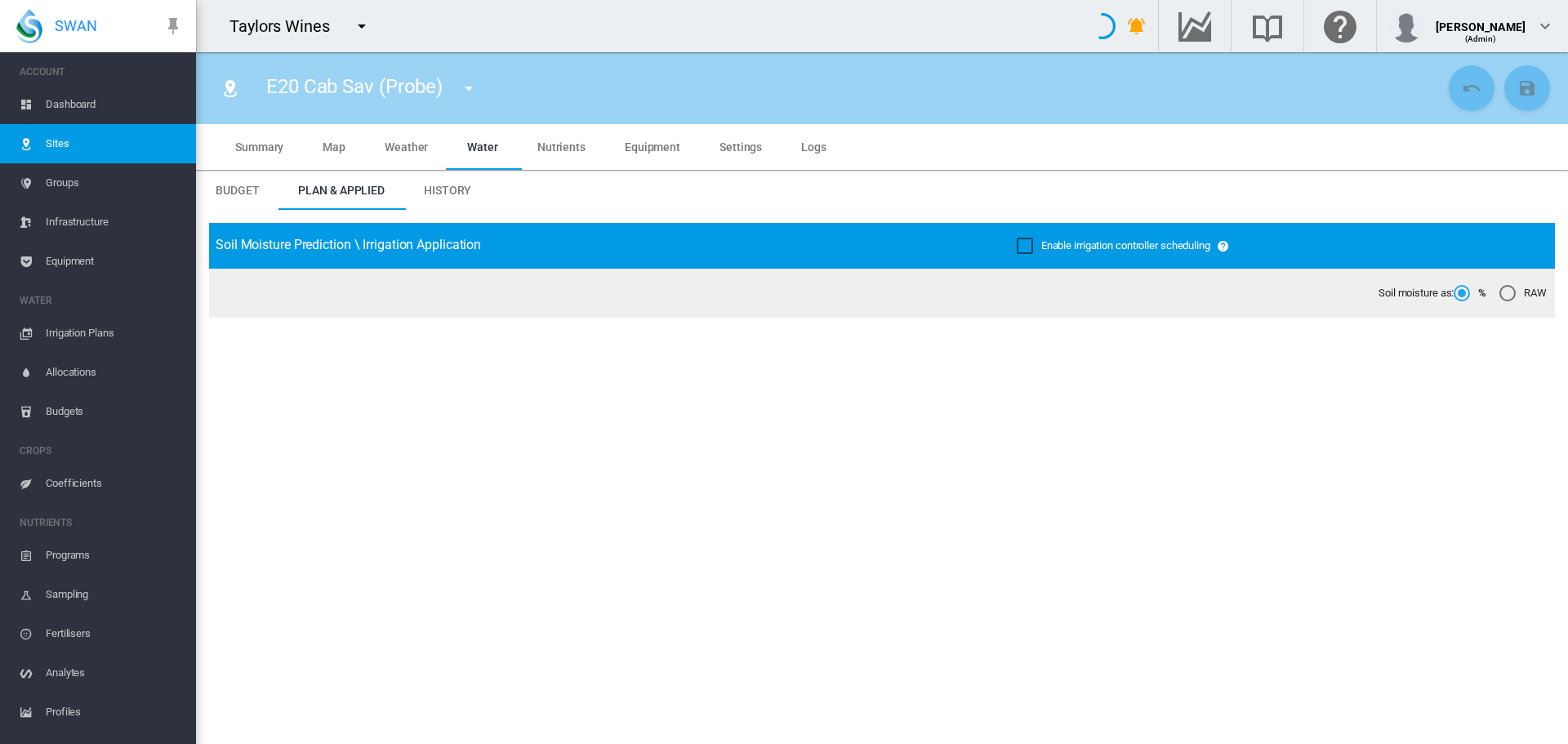
type input "*****"
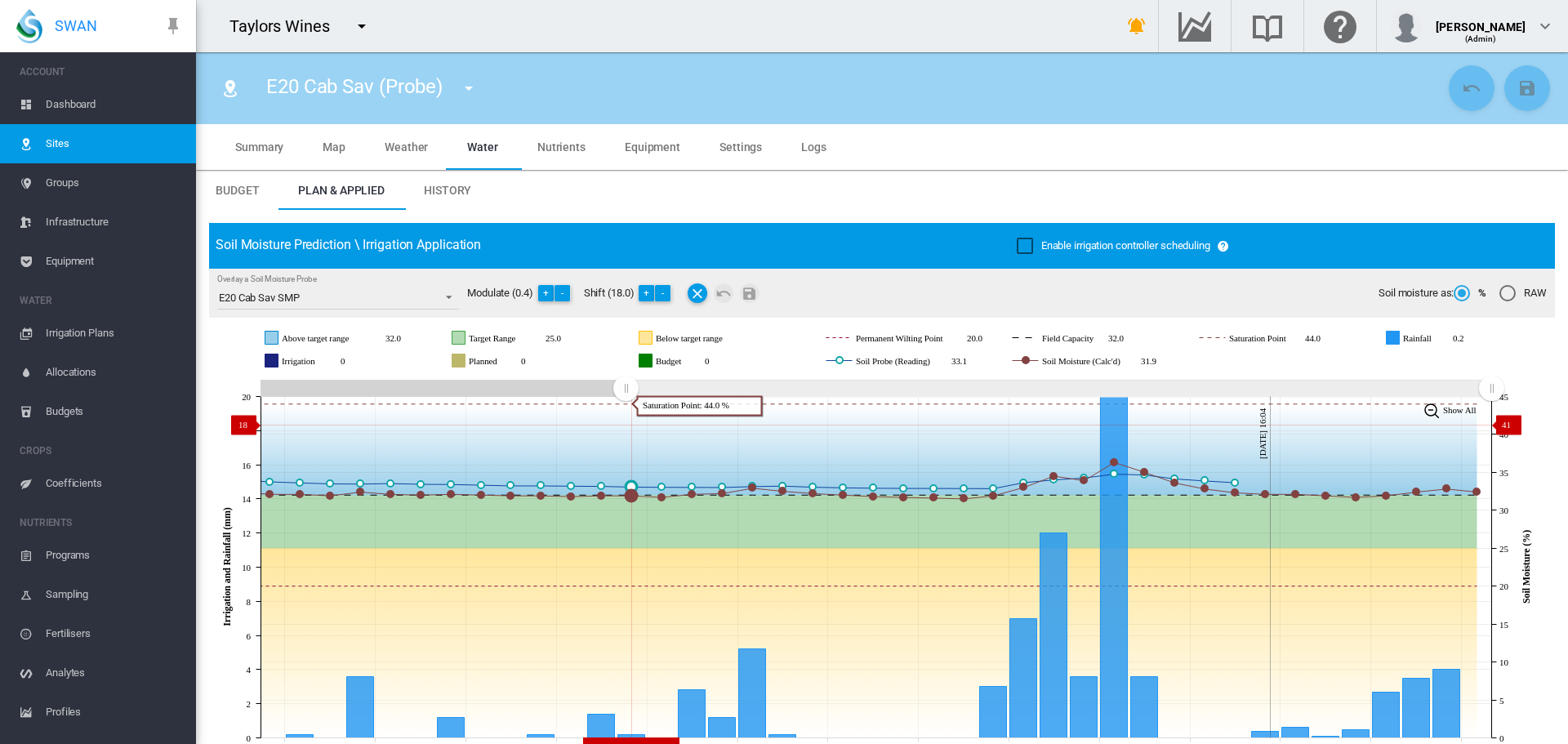
drag, startPoint x: 1183, startPoint y: 394, endPoint x: 801, endPoint y: 425, distance: 383.3
click at [625, 425] on icon "JavaScript chart by amCharts 3.21.15 Aug 02 Aug 05 Aug 08 Aug 11 Aug 14 Aug 17 …" at bounding box center [876, 567] width 1333 height 383
click at [666, 290] on button "-" at bounding box center [662, 292] width 16 height 16
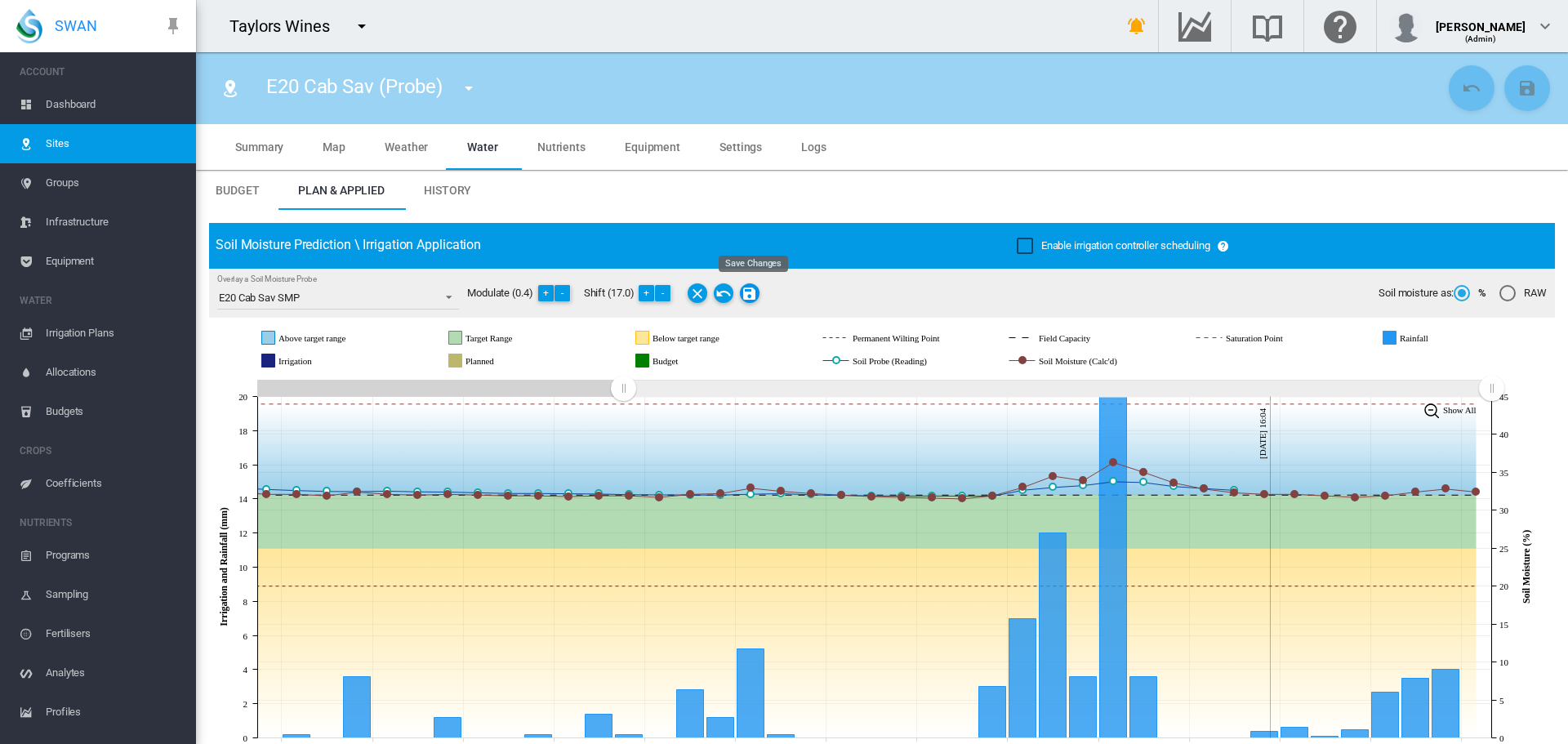
click at [752, 296] on md-icon "Save Changes" at bounding box center [749, 293] width 19 height 19
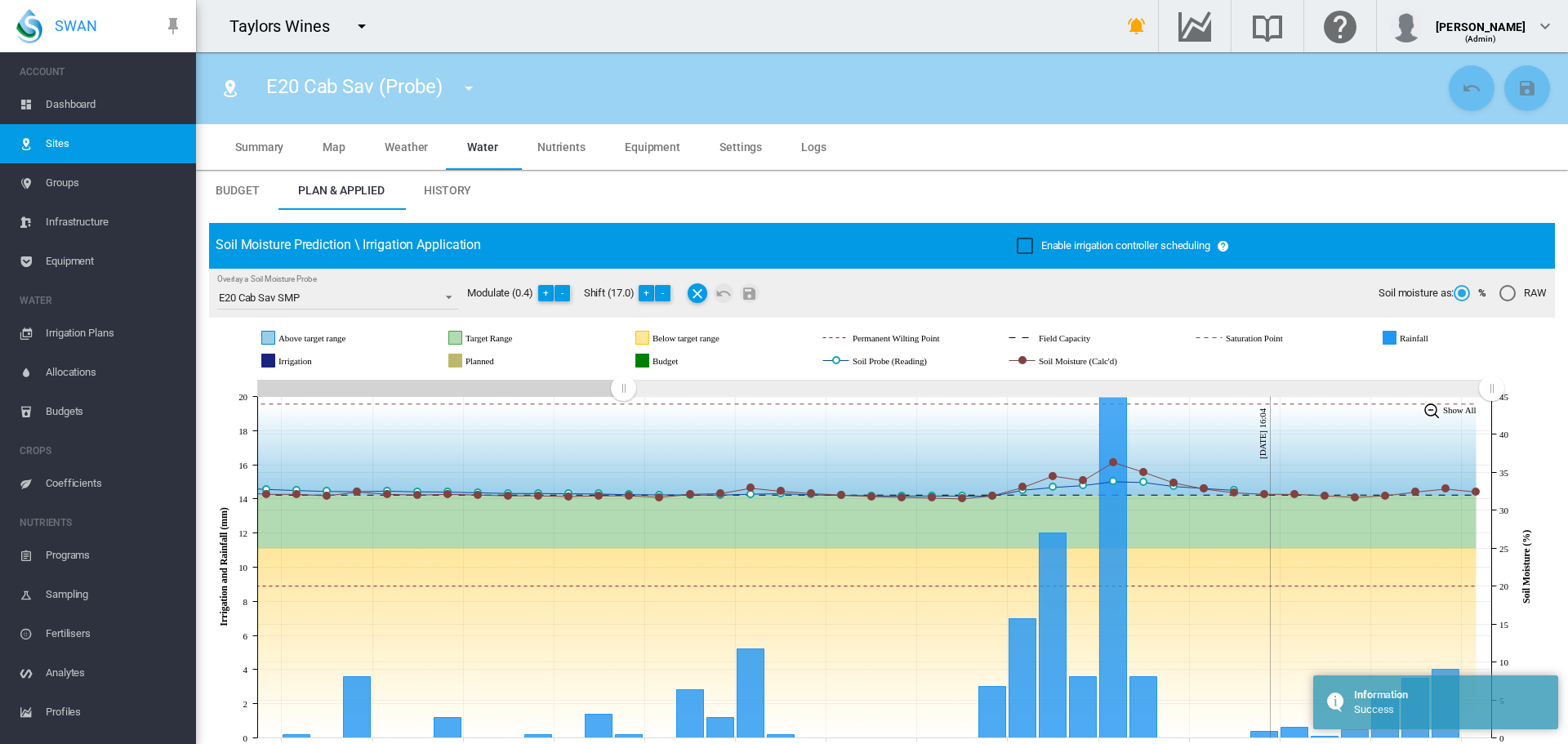
click at [463, 89] on md-icon "icon-menu-down" at bounding box center [468, 88] width 19 height 19
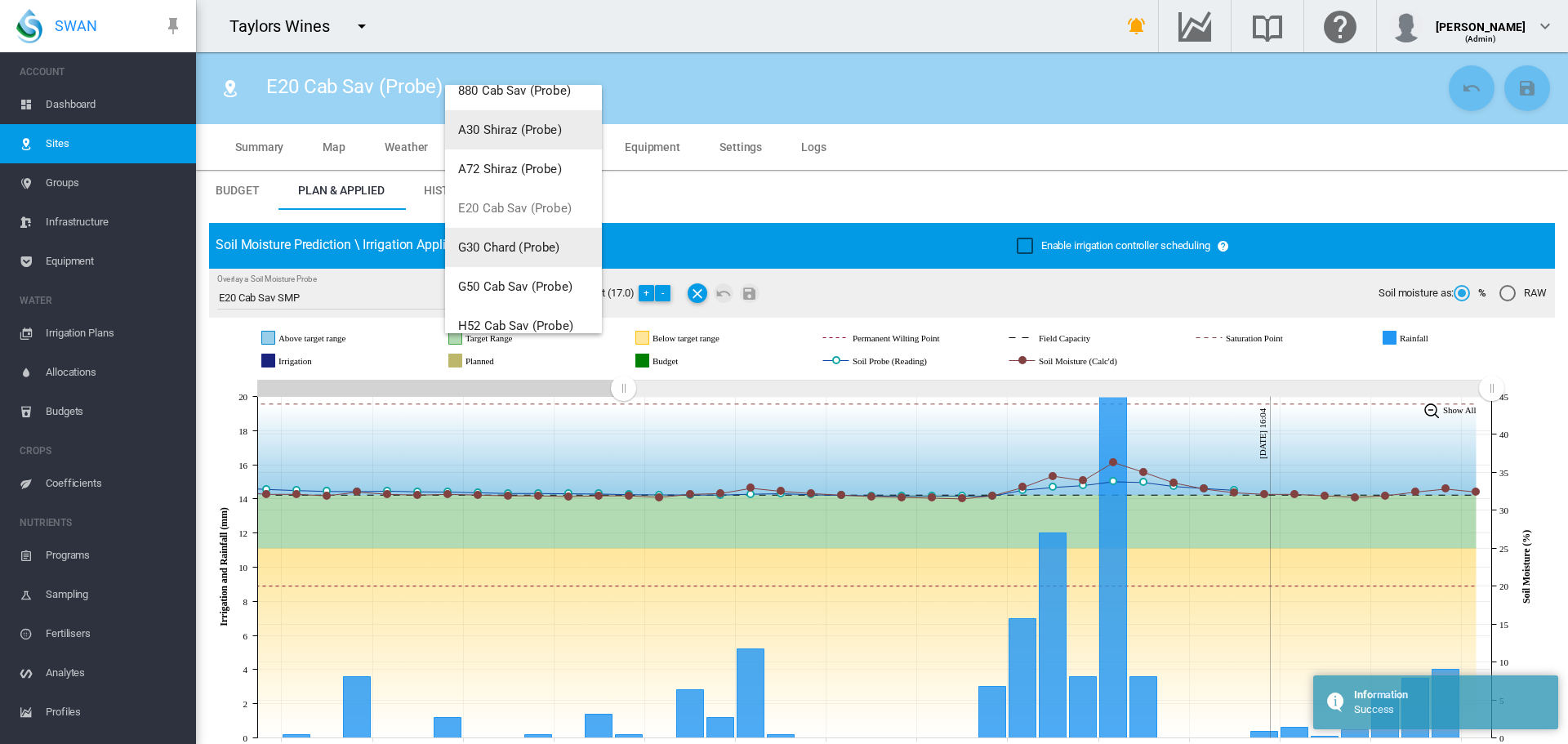
scroll to position [81, 0]
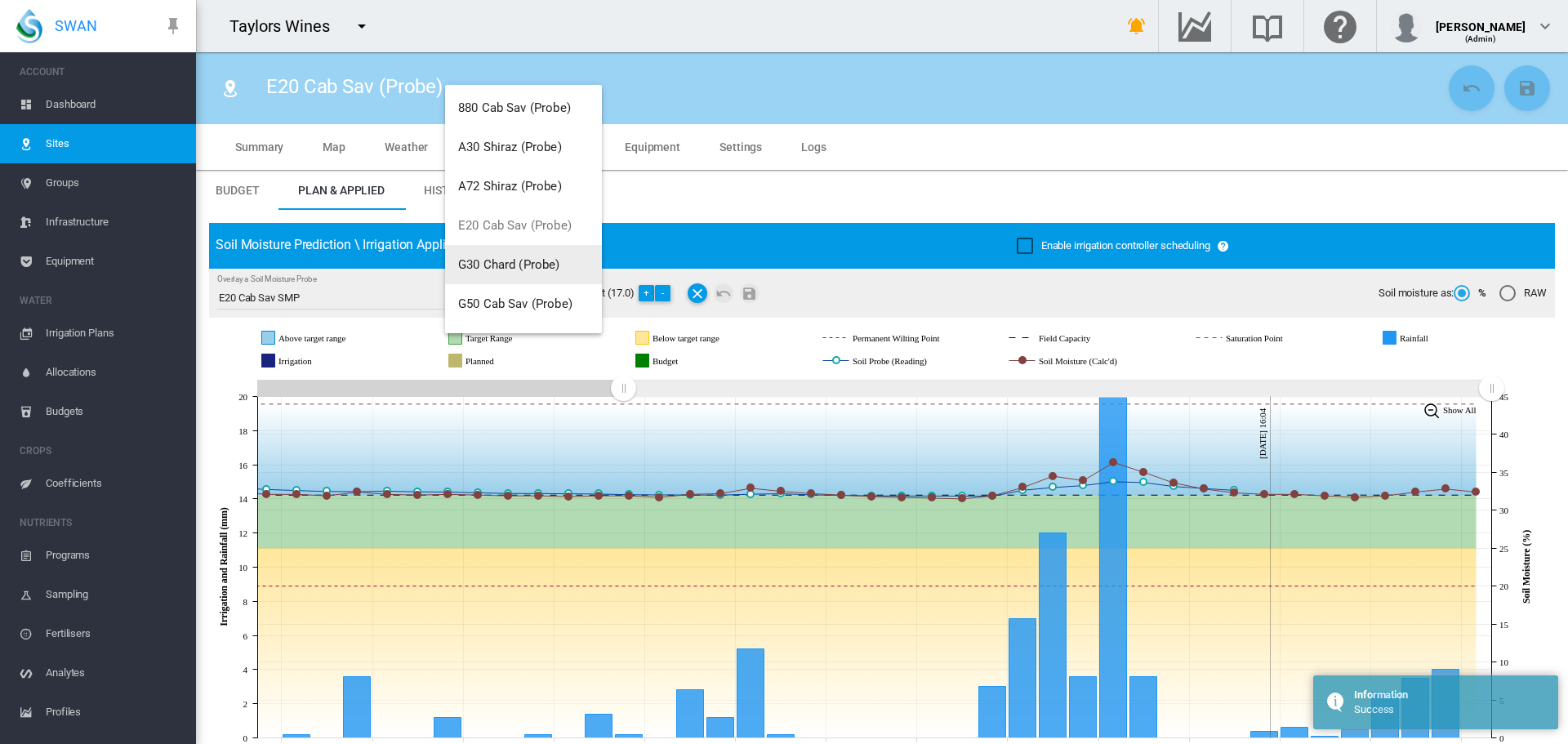
click at [489, 256] on button "G30 Chard (Probe)" at bounding box center [523, 264] width 157 height 39
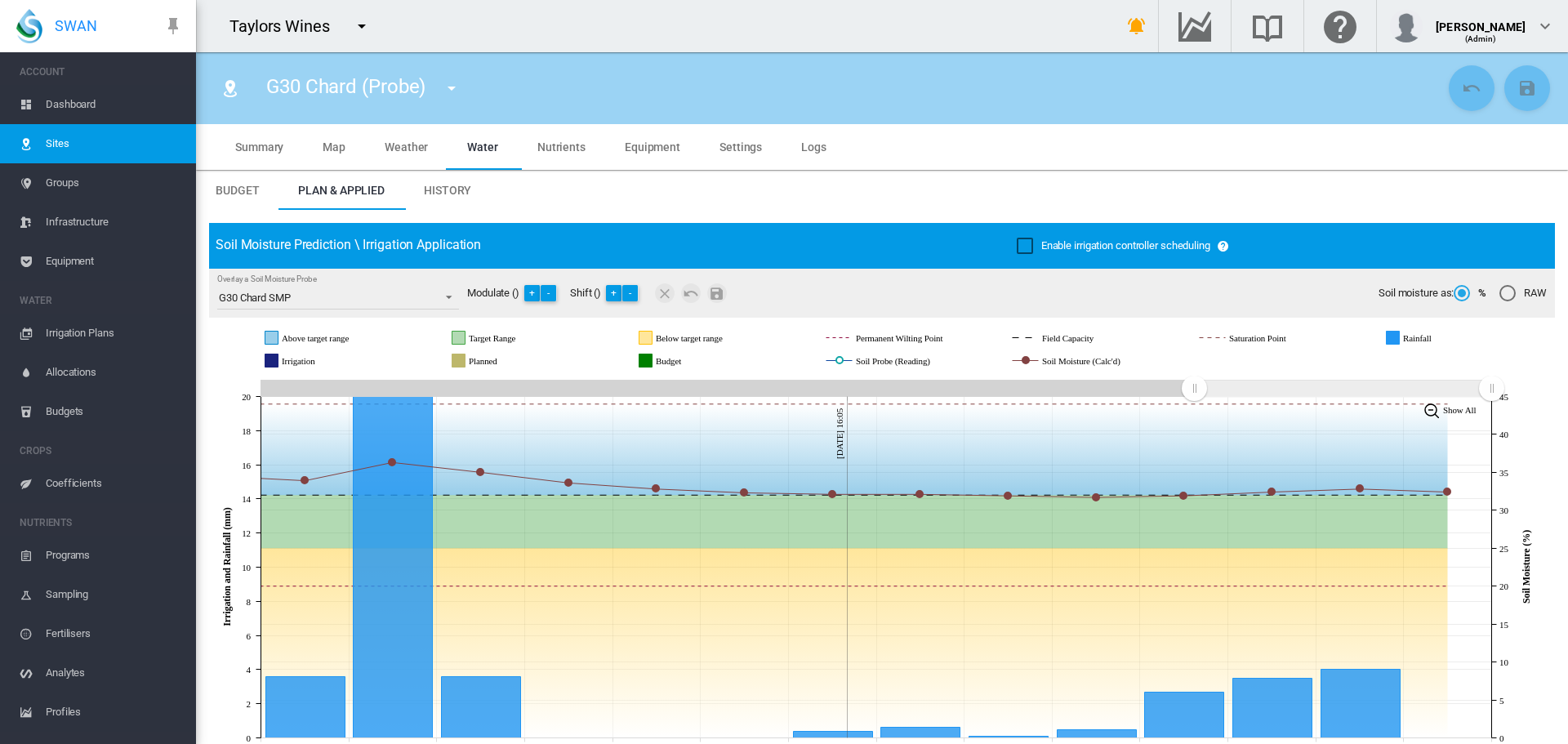
click at [458, 89] on md-icon "icon-menu-down" at bounding box center [452, 88] width 19 height 19
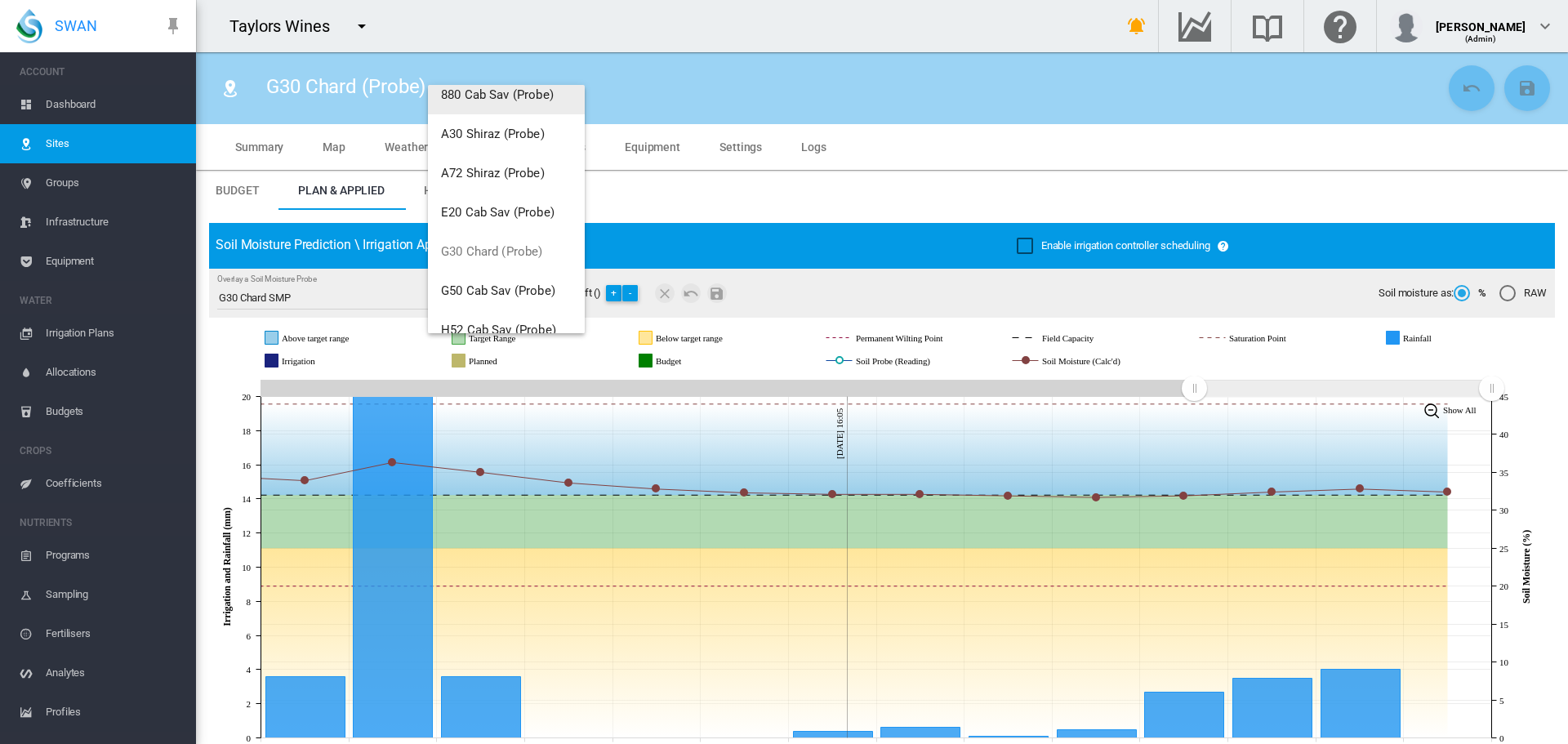
scroll to position [164, 0]
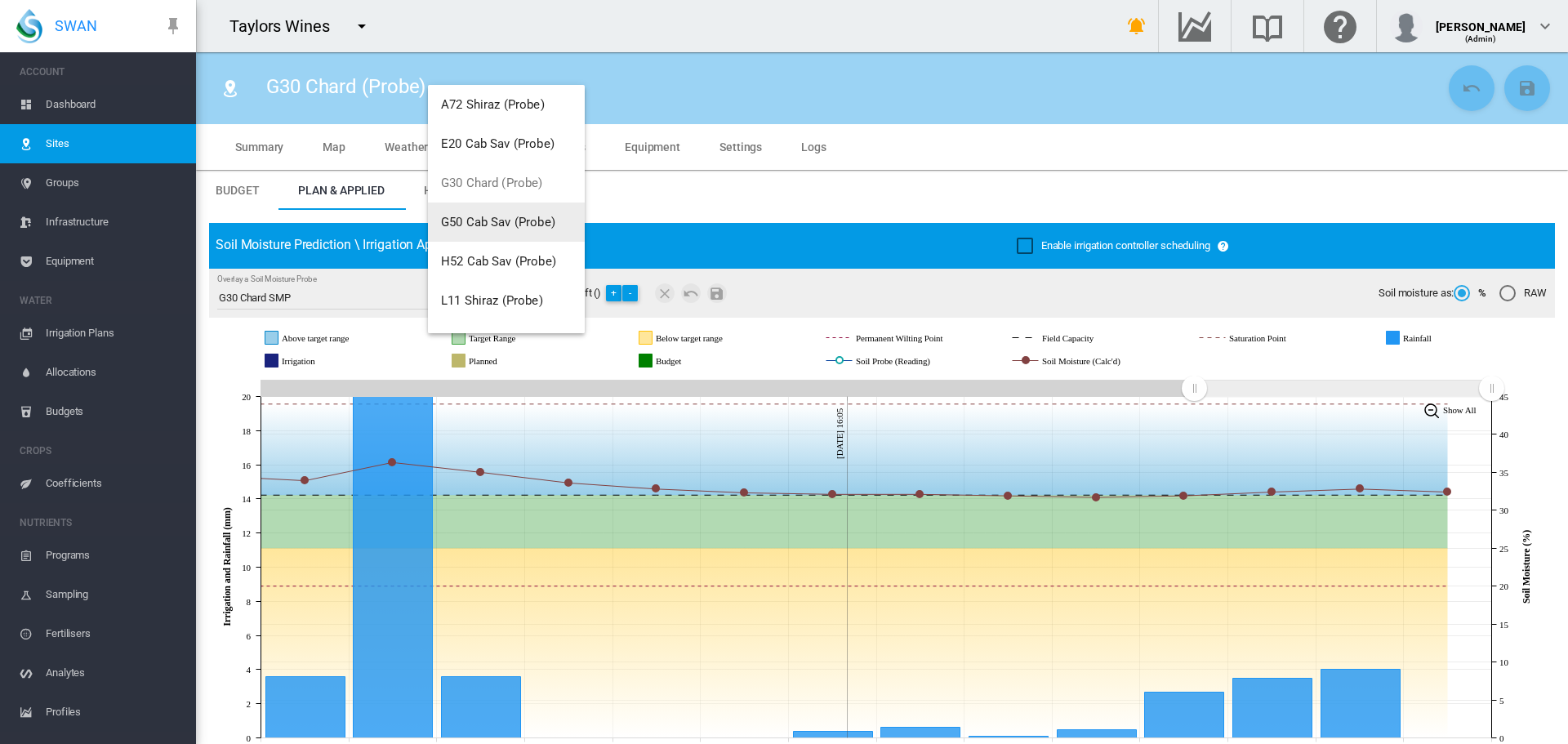
click at [488, 228] on span "G50 Cab Sav (Probe)" at bounding box center [498, 222] width 114 height 14
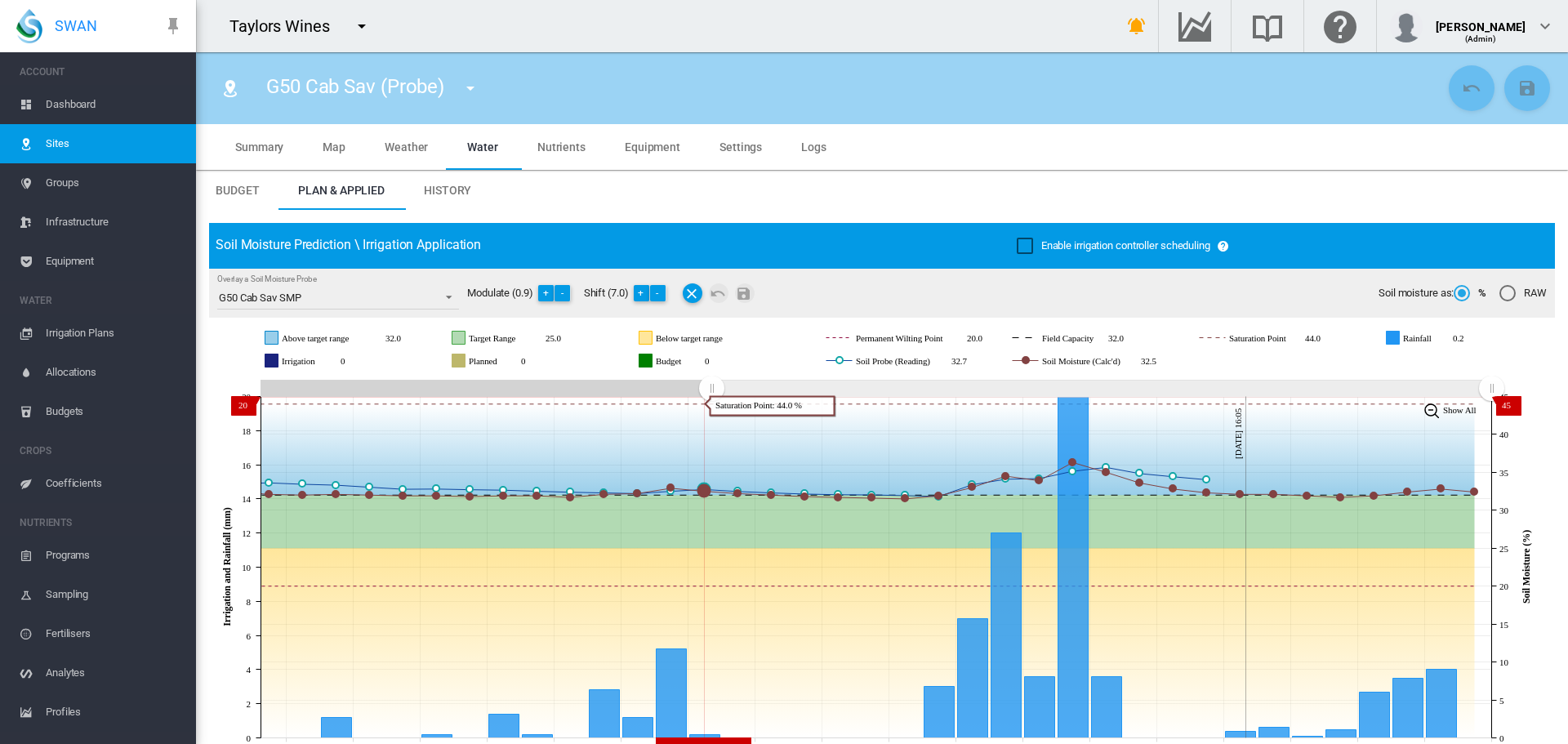
drag, startPoint x: 1194, startPoint y: 389, endPoint x: 712, endPoint y: 397, distance: 482.1
click at [712, 397] on rect "Zoom chart using cursor arrows" at bounding box center [712, 389] width 20 height 16
click at [466, 88] on md-icon "icon-menu-down" at bounding box center [470, 88] width 19 height 19
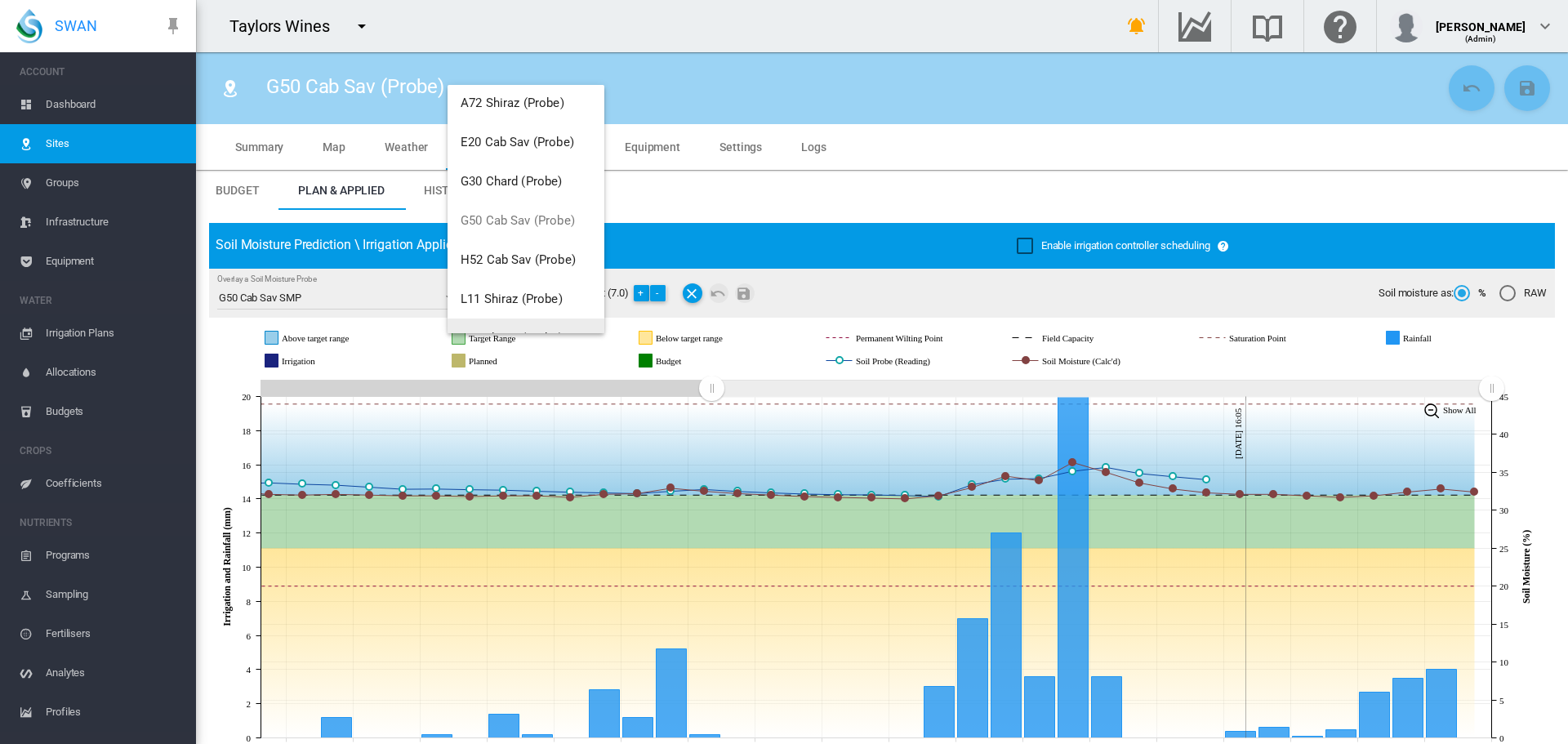
scroll to position [164, 0]
click at [501, 262] on span "H52 Cab Sav (Probe)" at bounding box center [518, 261] width 115 height 14
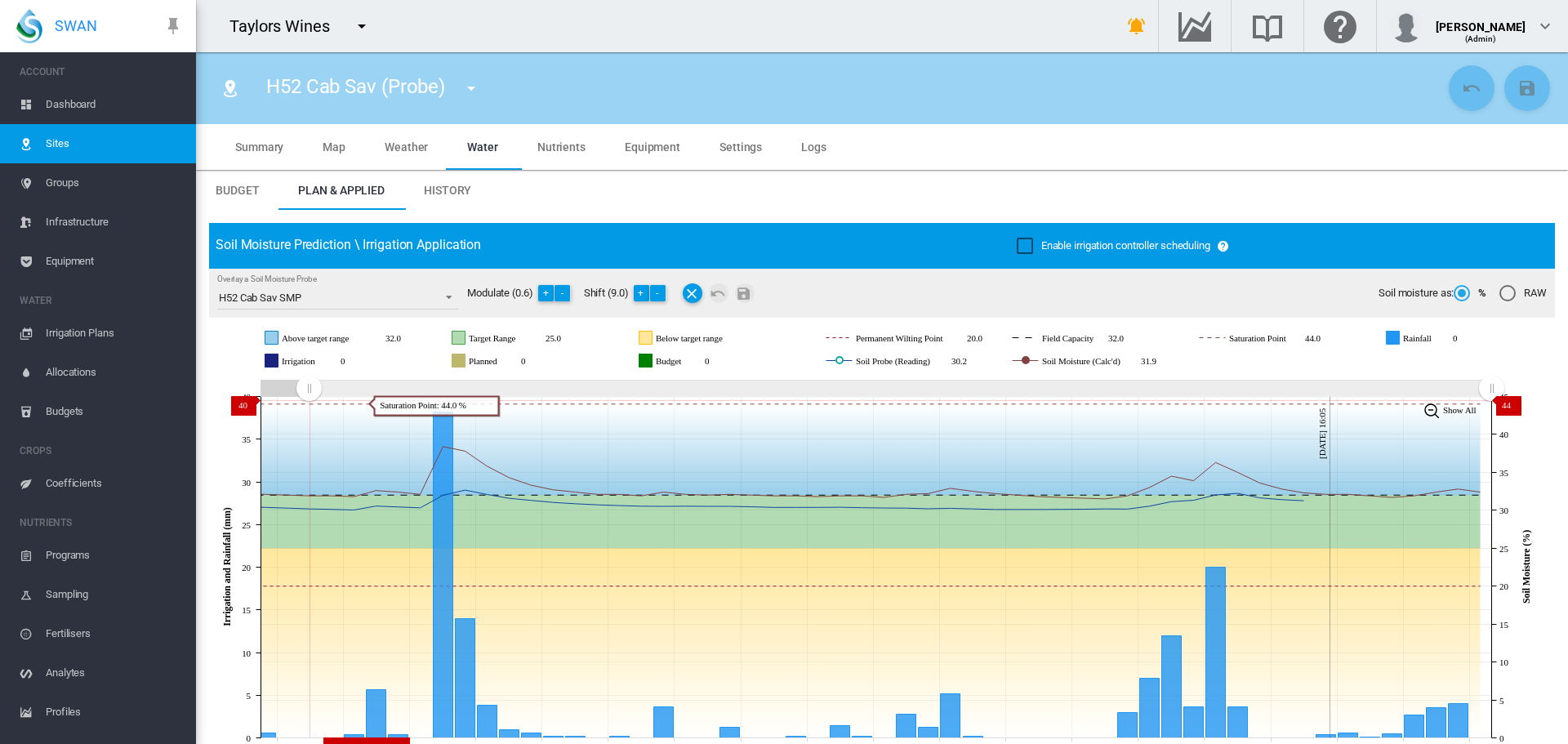
drag, startPoint x: 1185, startPoint y: 388, endPoint x: 308, endPoint y: 400, distance: 877.1
click at [308, 400] on g "Zoom chart using cursor arrows" at bounding box center [309, 389] width 29 height 29
click at [642, 295] on button "+" at bounding box center [641, 292] width 16 height 16
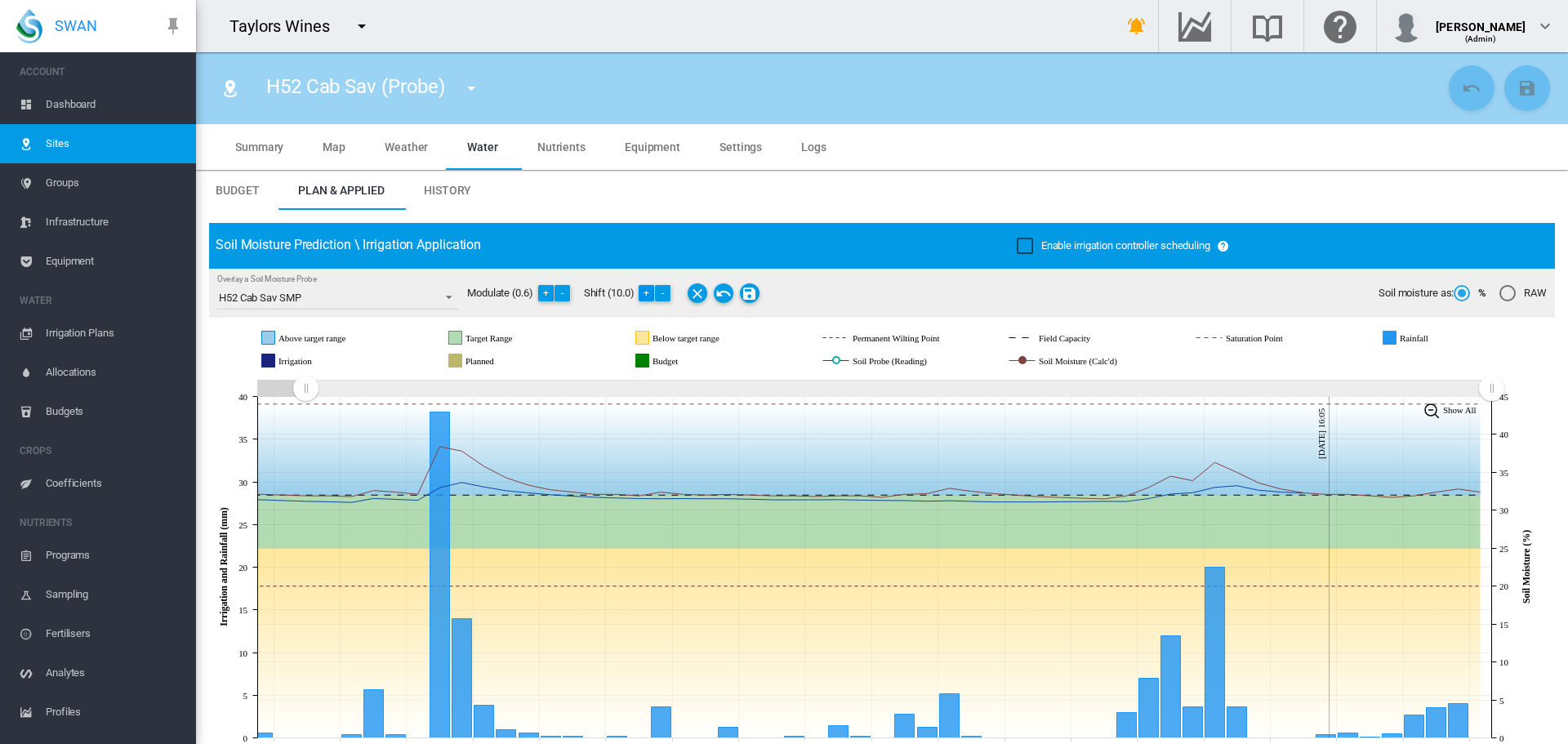
click at [643, 295] on button "+" at bounding box center [646, 292] width 16 height 16
click at [663, 295] on button "-" at bounding box center [662, 292] width 16 height 16
click at [754, 288] on md-icon "Save Changes" at bounding box center [749, 293] width 19 height 19
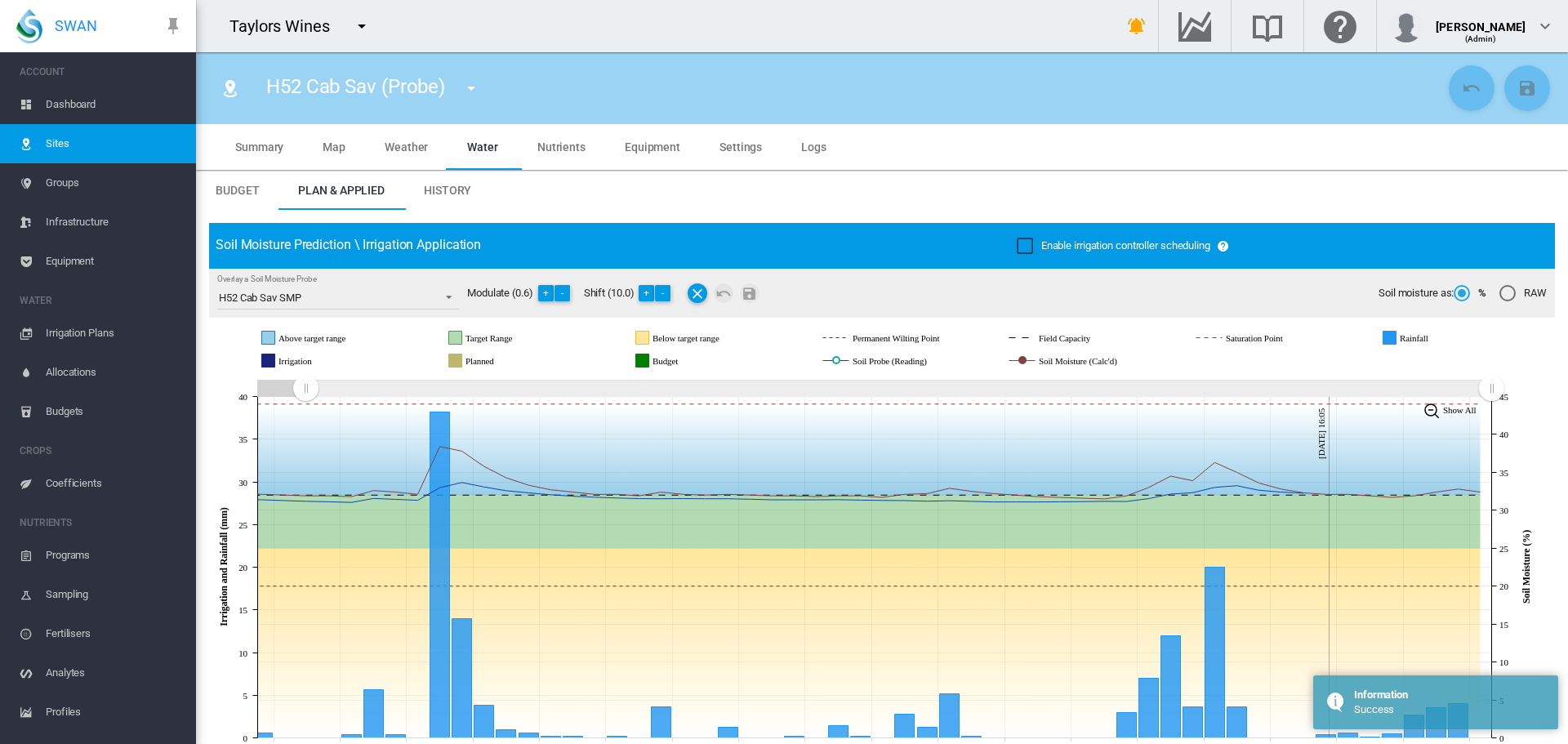
click at [476, 86] on md-icon "icon-menu-down" at bounding box center [471, 88] width 19 height 19
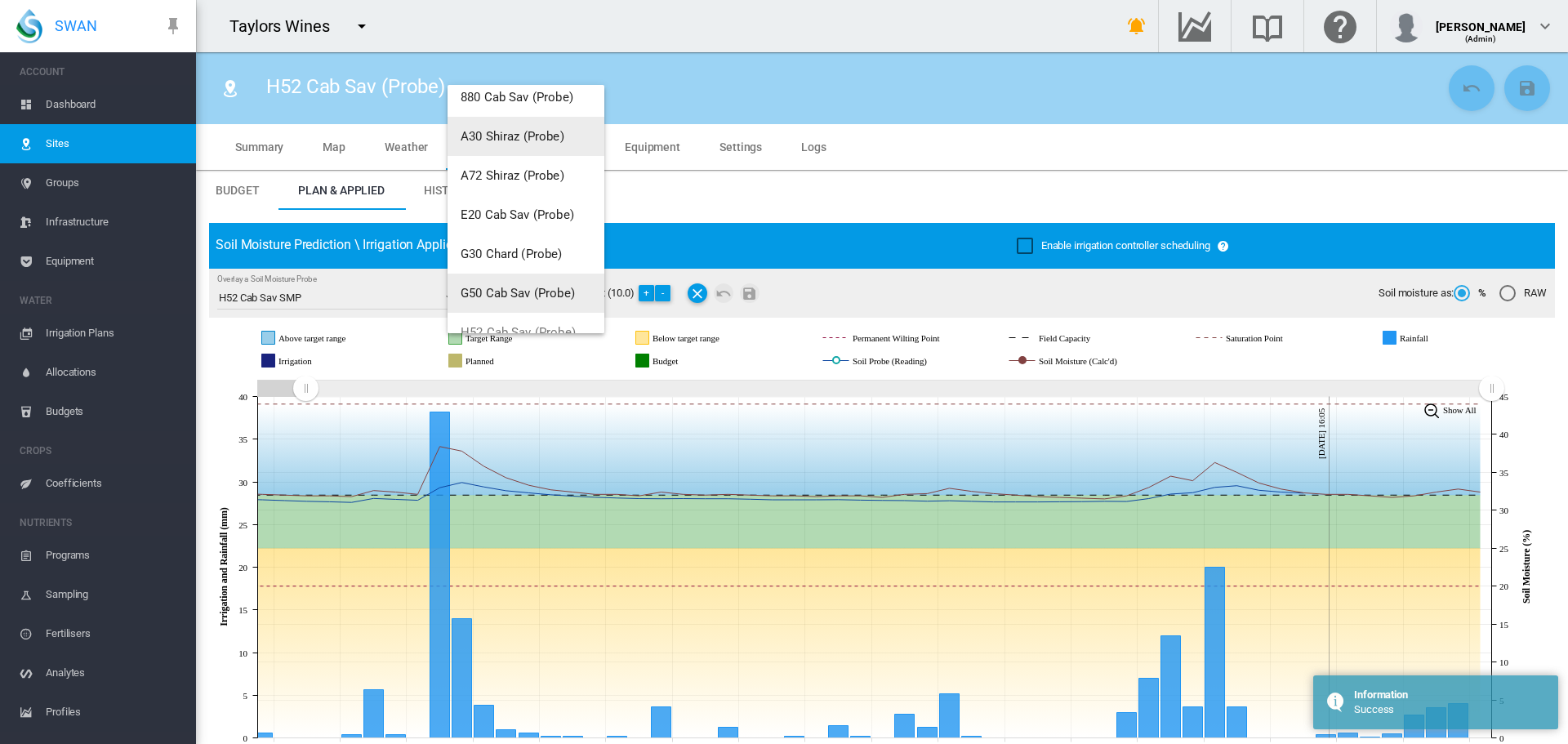
scroll to position [245, 0]
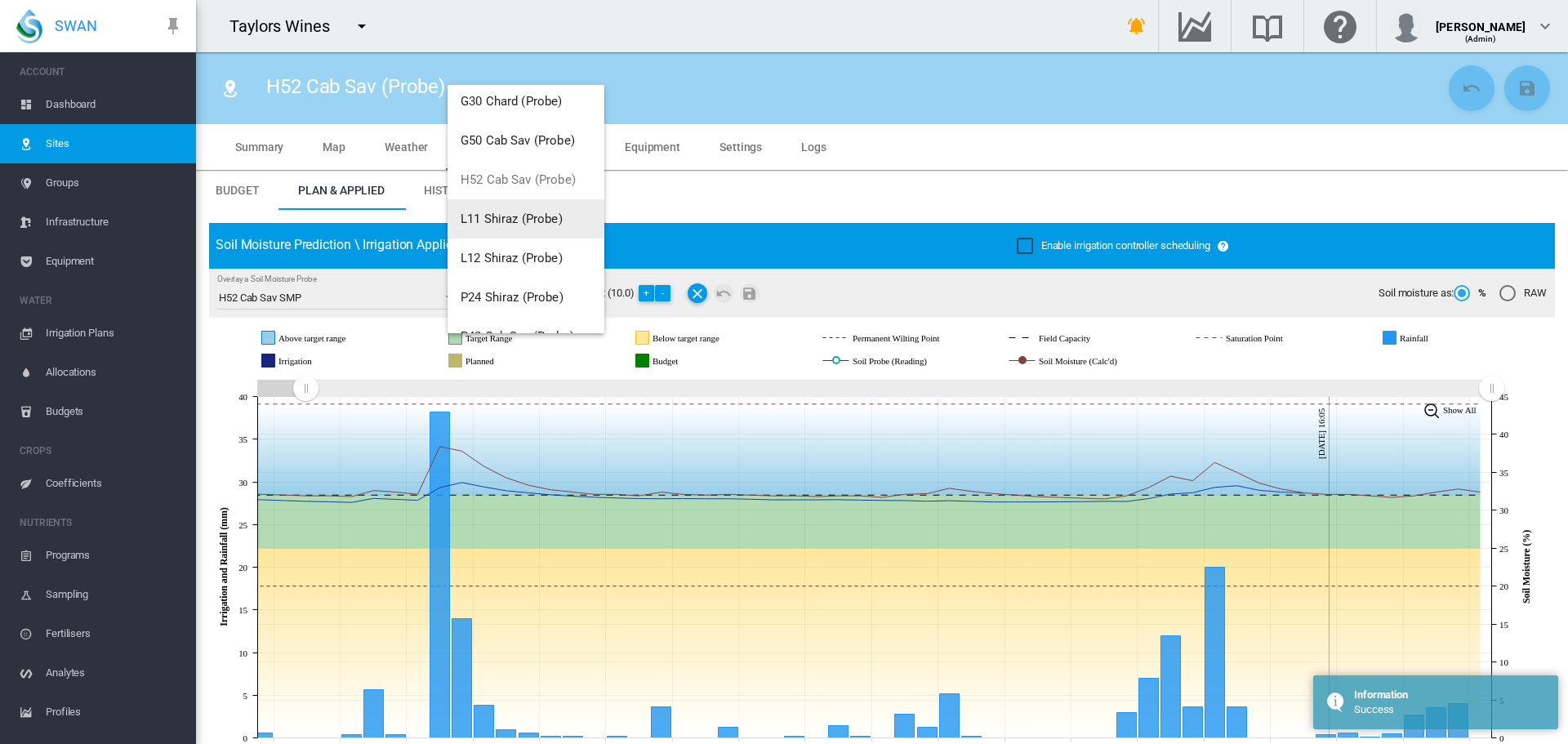
click at [507, 219] on span "L11 Shiraz (Probe)" at bounding box center [512, 219] width 103 height 14
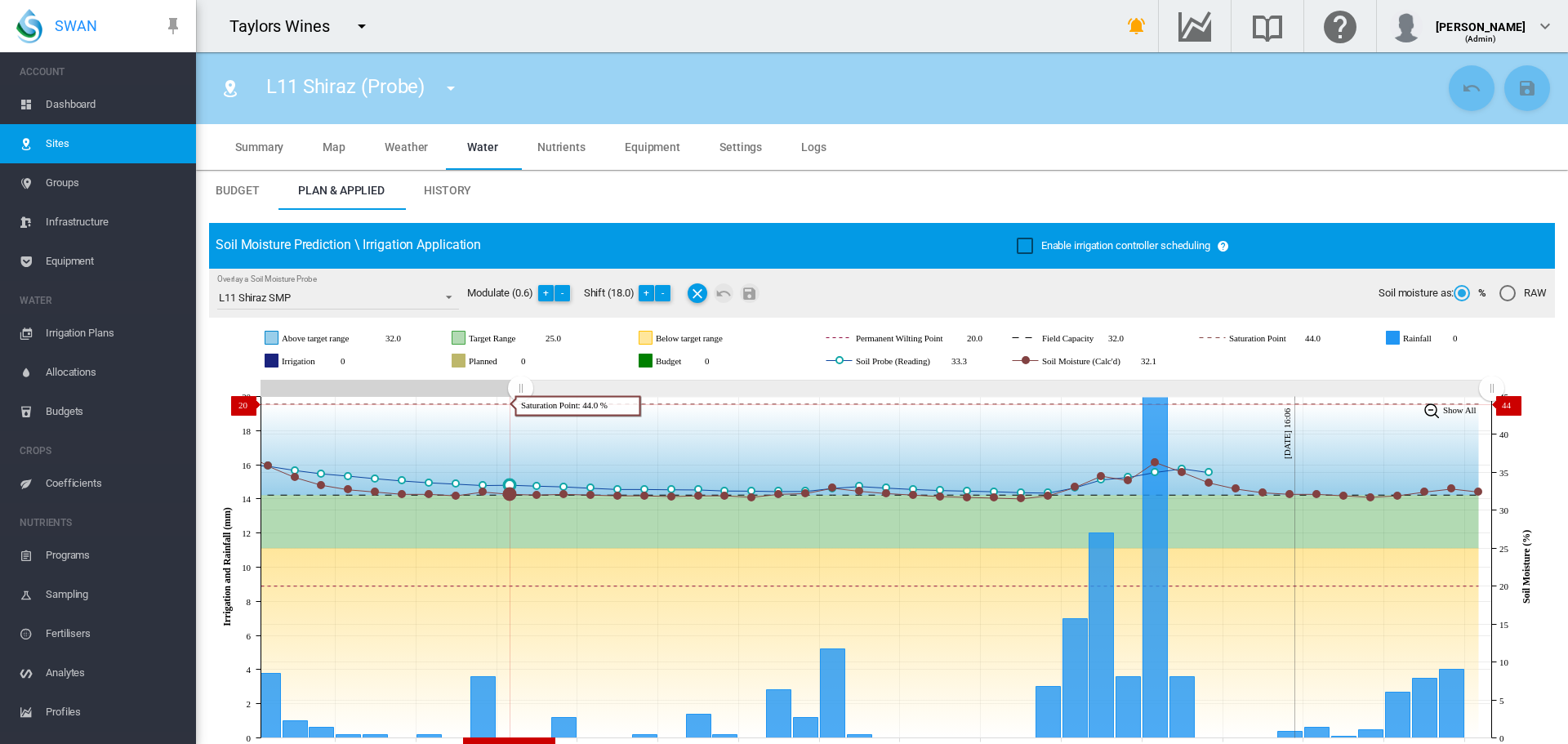
drag, startPoint x: 1194, startPoint y: 389, endPoint x: 534, endPoint y: 404, distance: 660.2
click at [520, 404] on icon "JavaScript chart by amCharts 3.21.15 Jul 30 Aug 02 Aug 05 Aug 08 Aug 11 Aug 14 …" at bounding box center [876, 567] width 1333 height 383
click at [669, 289] on button "-" at bounding box center [662, 292] width 16 height 16
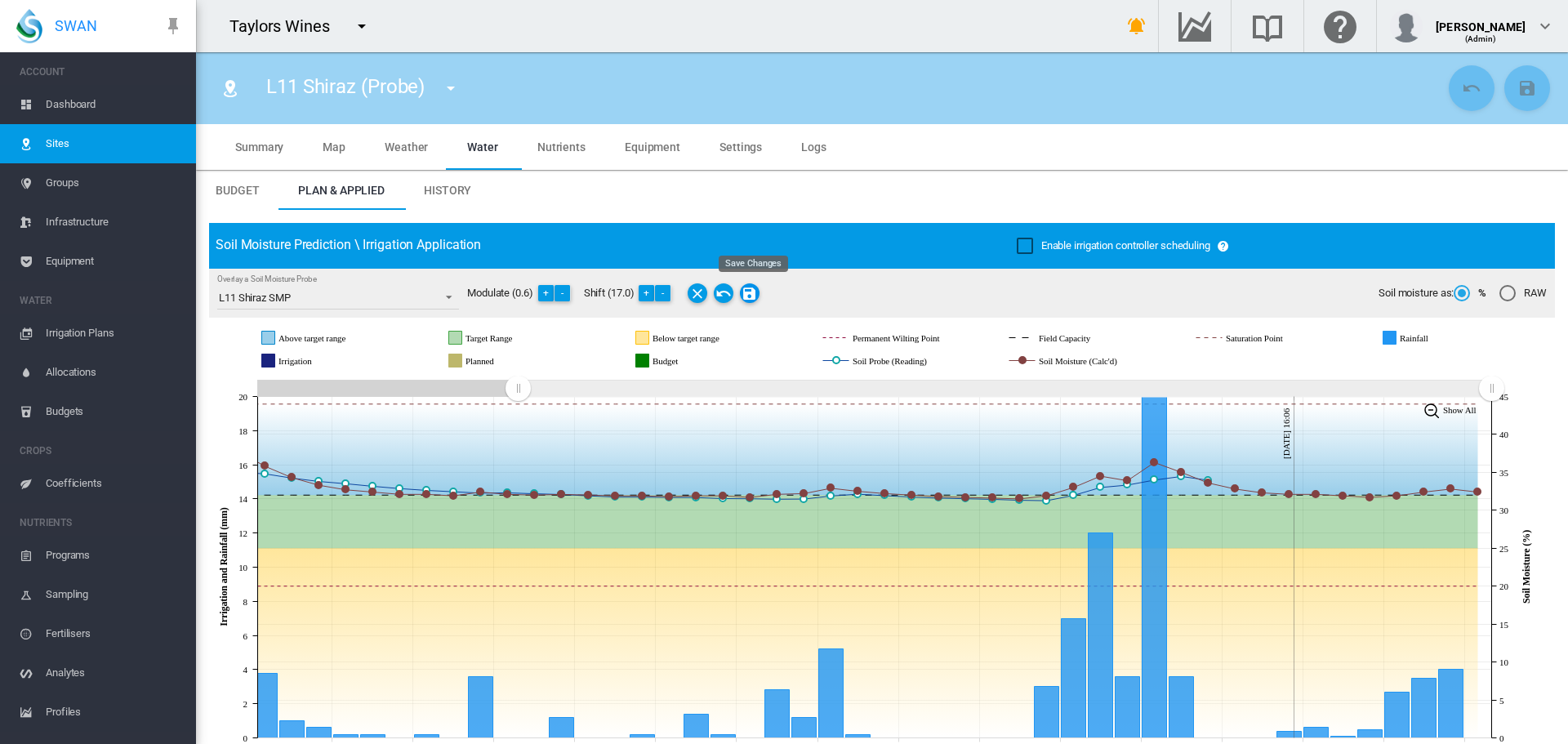
click at [755, 293] on md-icon "Save Changes" at bounding box center [749, 293] width 19 height 19
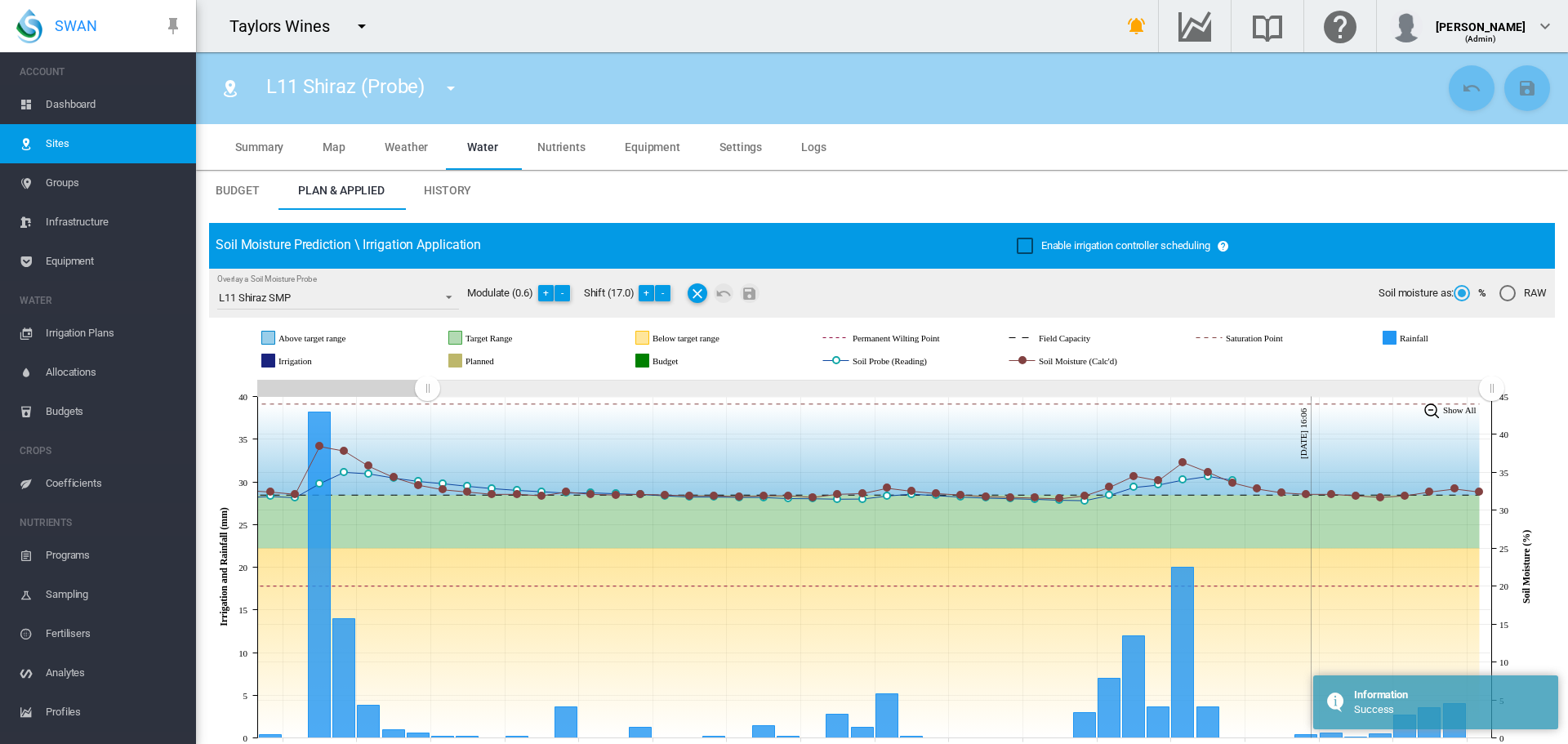
drag, startPoint x: 513, startPoint y: 386, endPoint x: 429, endPoint y: 379, distance: 84.3
click at [428, 382] on rect "Zoom chart using cursor arrows" at bounding box center [429, 389] width 20 height 16
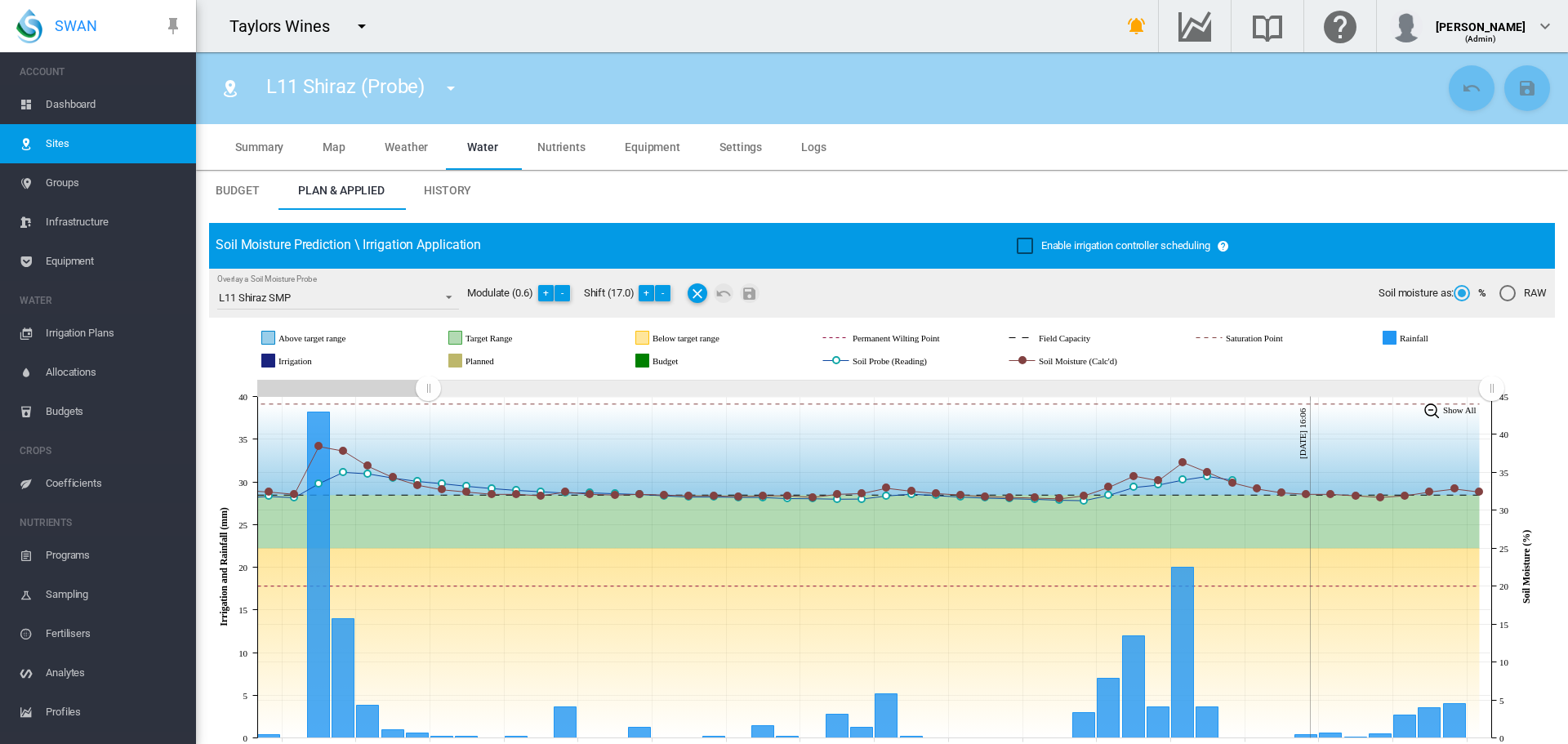
click at [446, 92] on md-icon "icon-menu-down" at bounding box center [451, 88] width 19 height 19
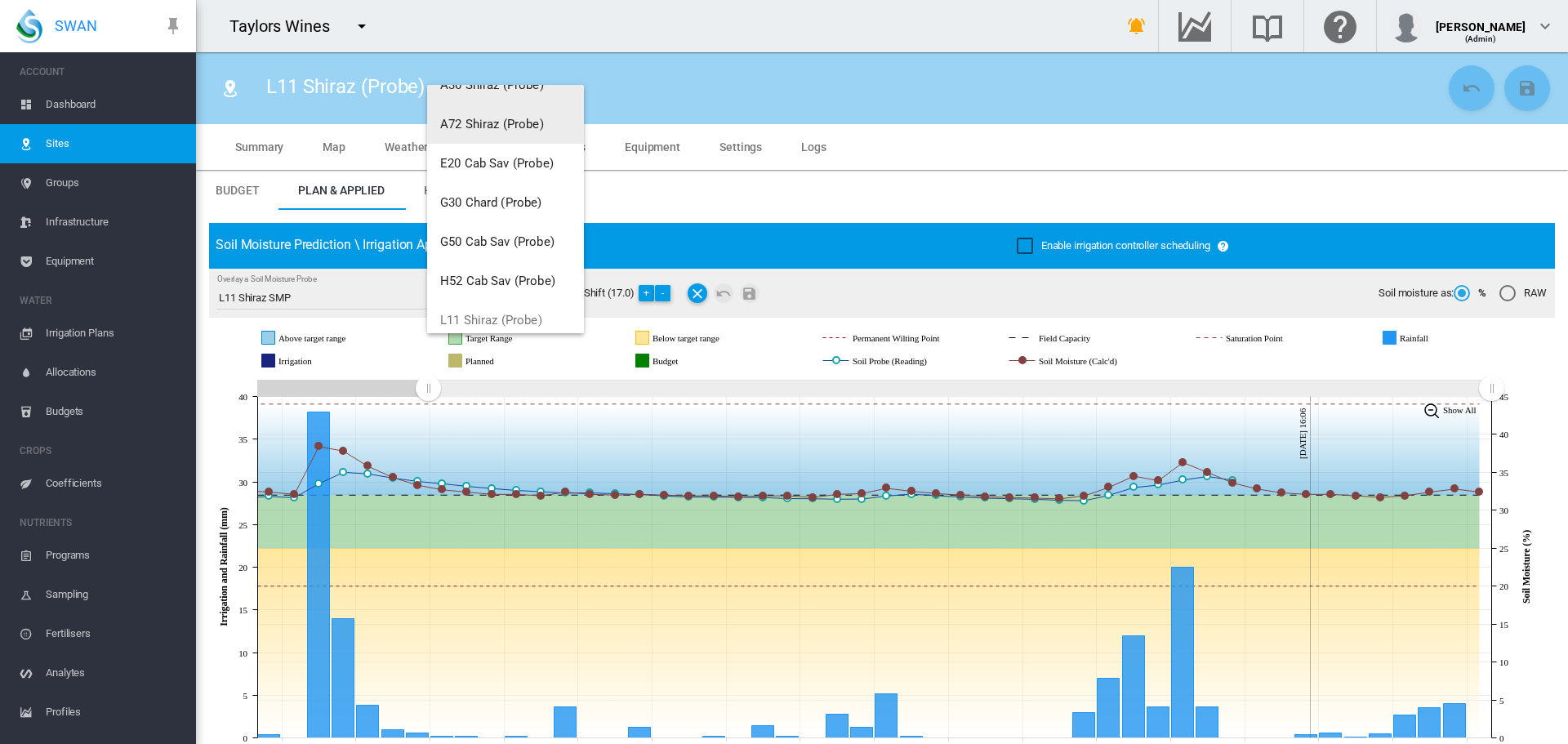
scroll to position [245, 0]
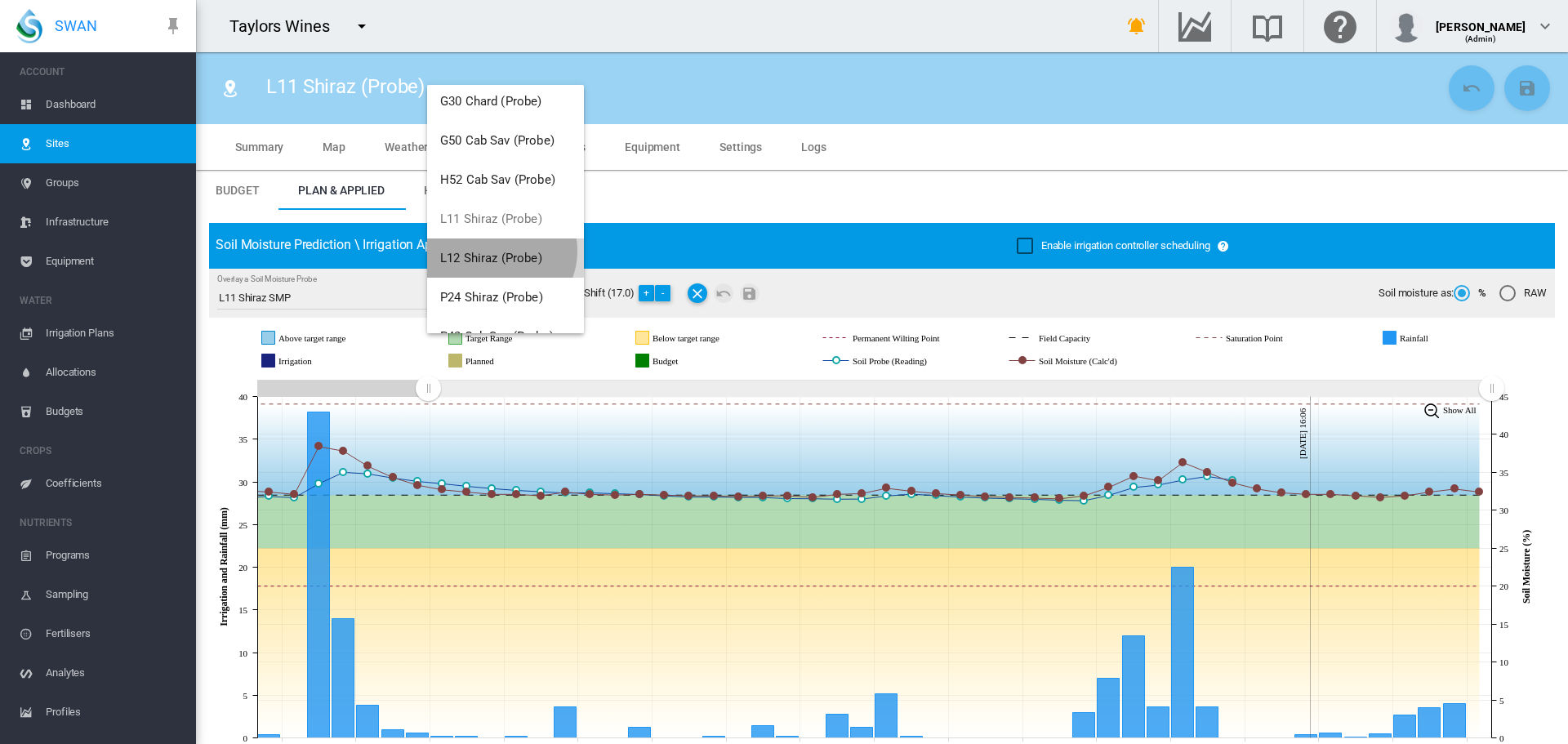
click at [500, 253] on span "L12 Shiraz (Probe)" at bounding box center [491, 258] width 103 height 14
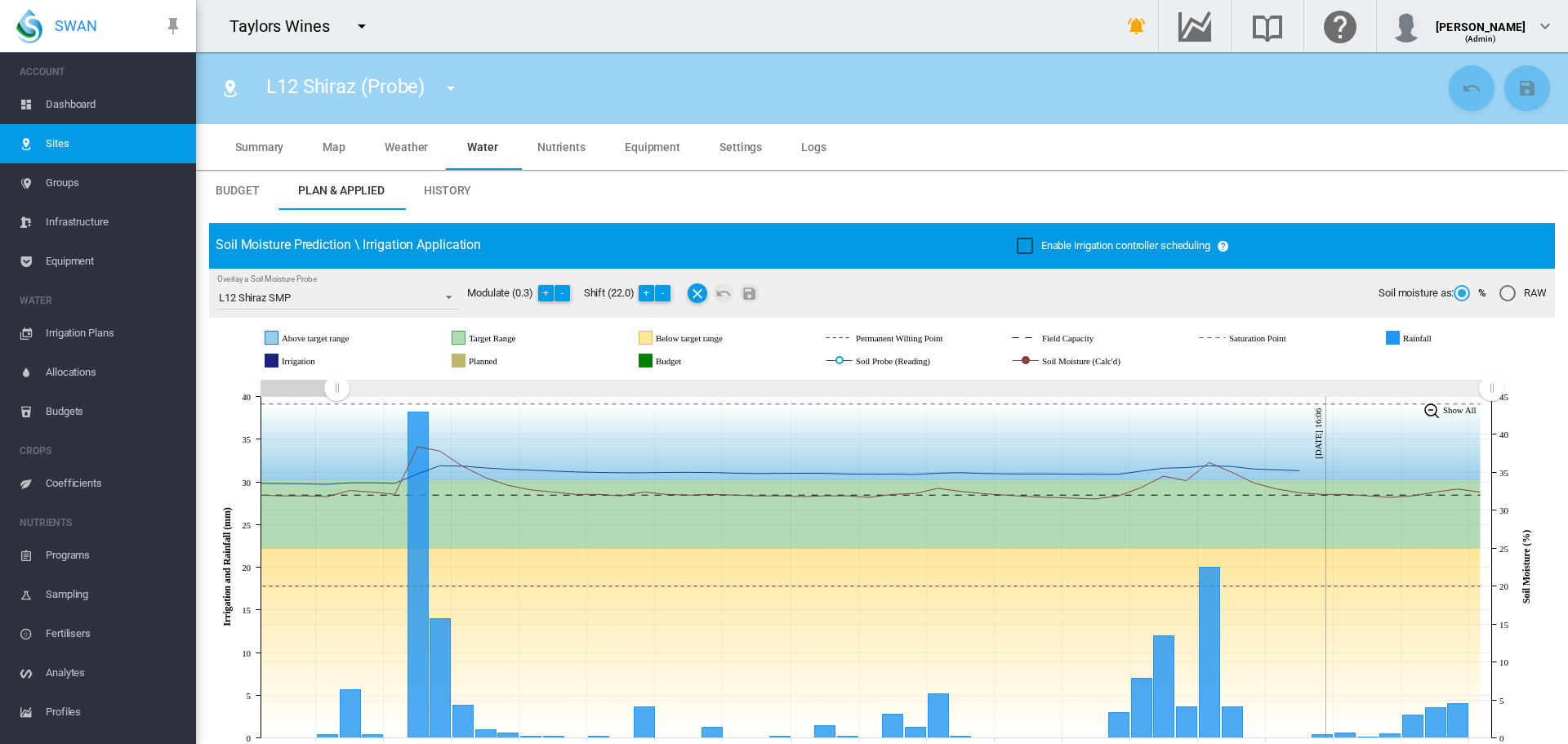
drag, startPoint x: 1200, startPoint y: 387, endPoint x: 349, endPoint y: 379, distance: 851.0
click at [335, 379] on g "Zoom chart using cursor arrows" at bounding box center [337, 389] width 29 height 29
click at [662, 291] on button "-" at bounding box center [662, 292] width 16 height 16
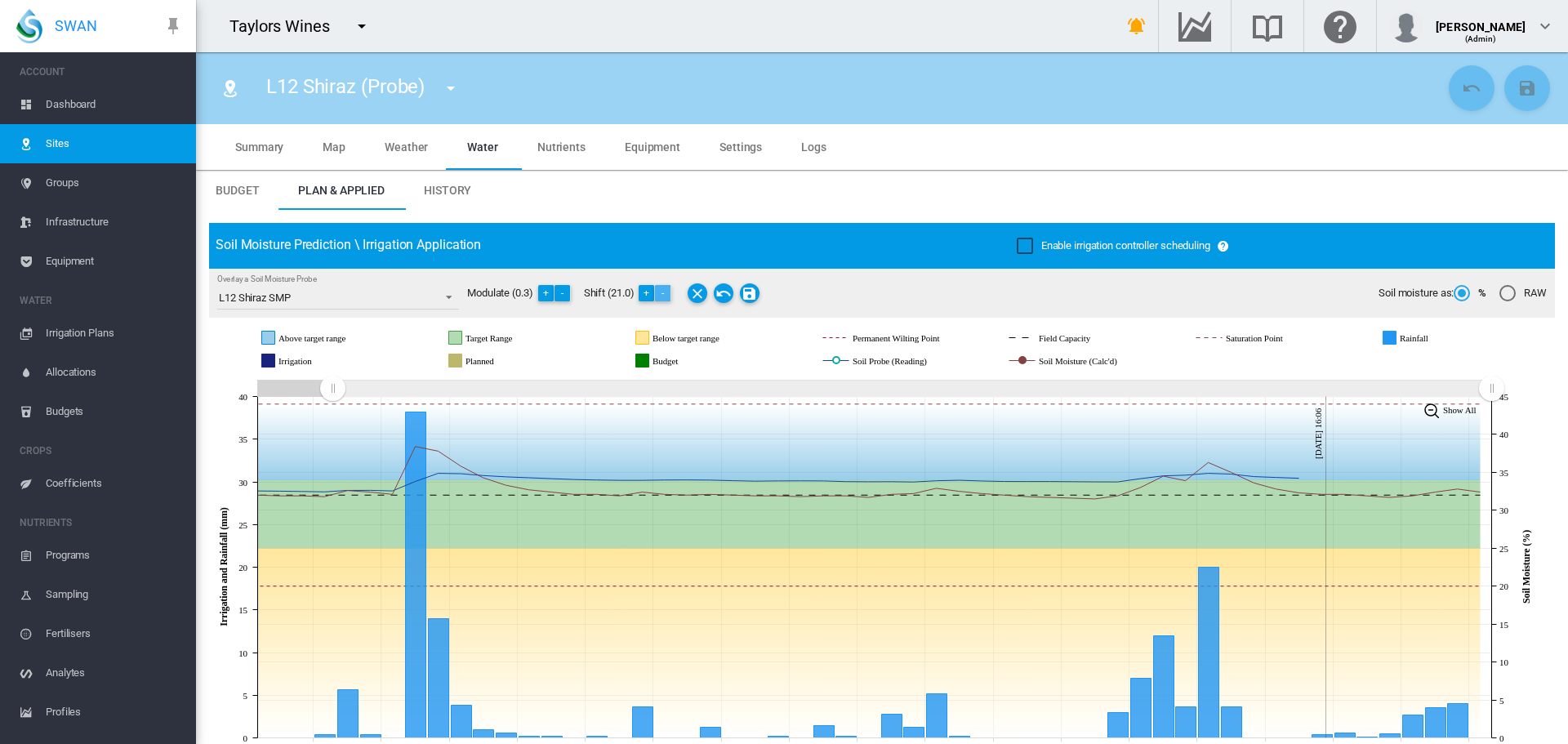
click at [662, 291] on button "-" at bounding box center [662, 292] width 16 height 16
click at [756, 297] on md-icon "Save Changes" at bounding box center [749, 293] width 19 height 19
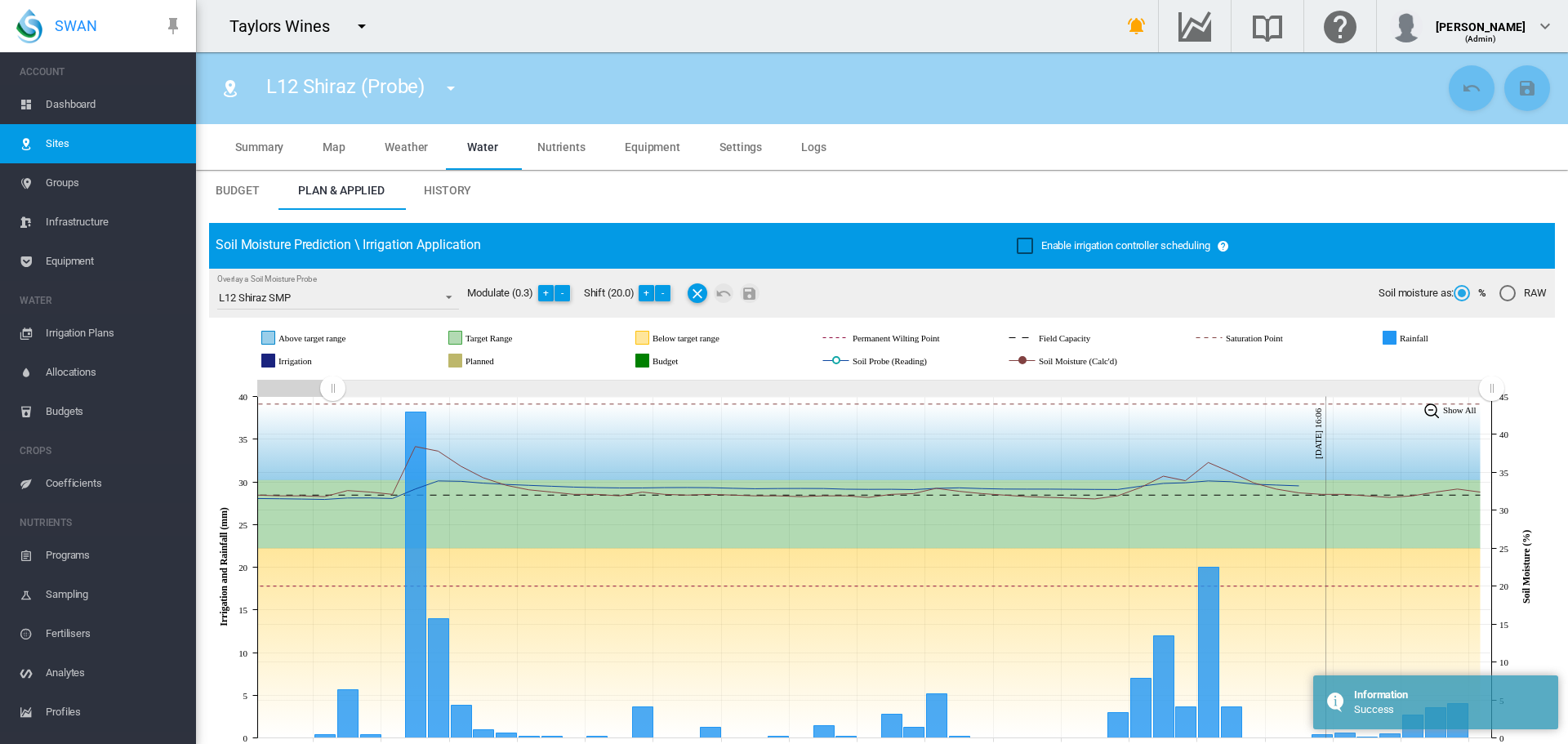
click at [451, 89] on md-icon "icon-menu-down" at bounding box center [451, 88] width 19 height 19
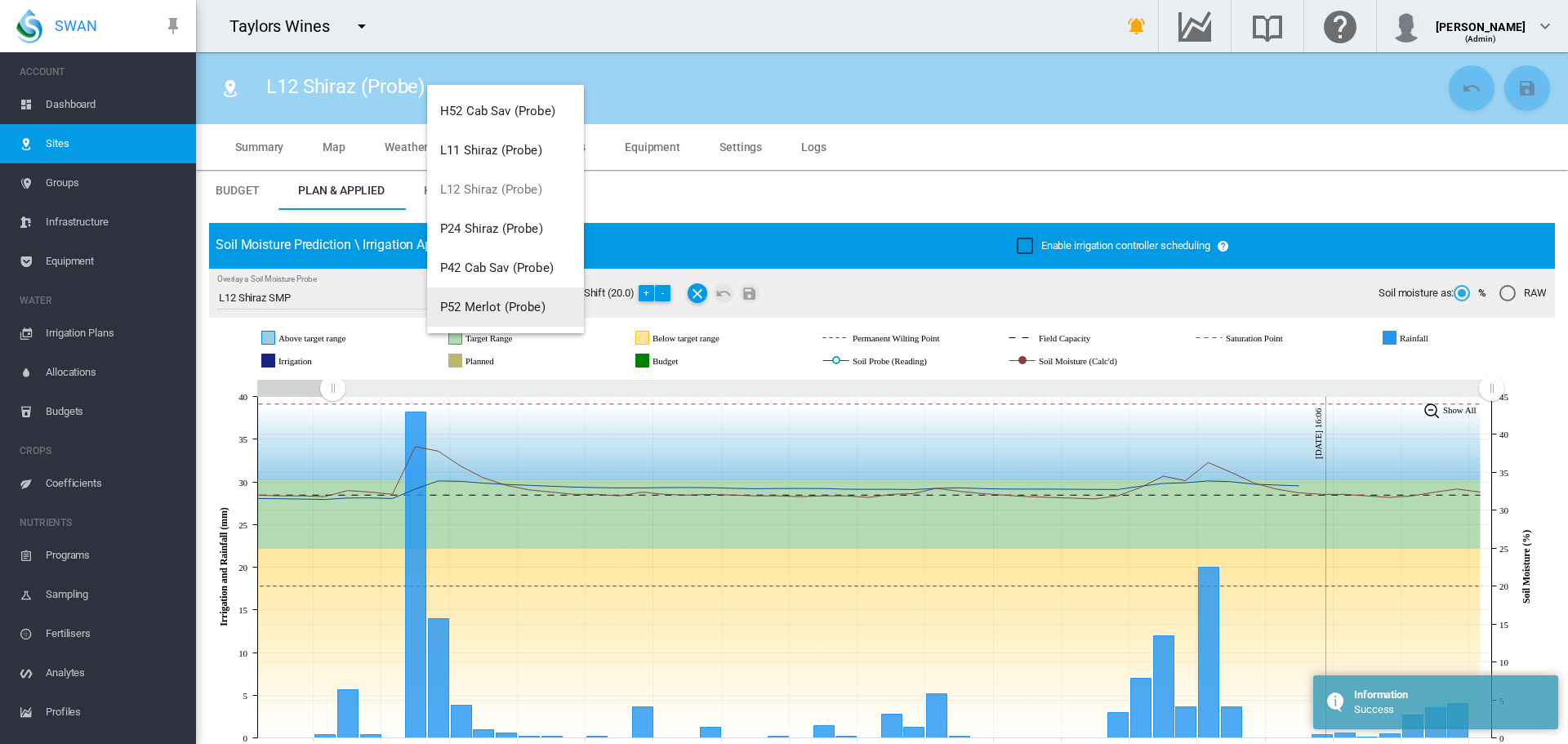
scroll to position [327, 0]
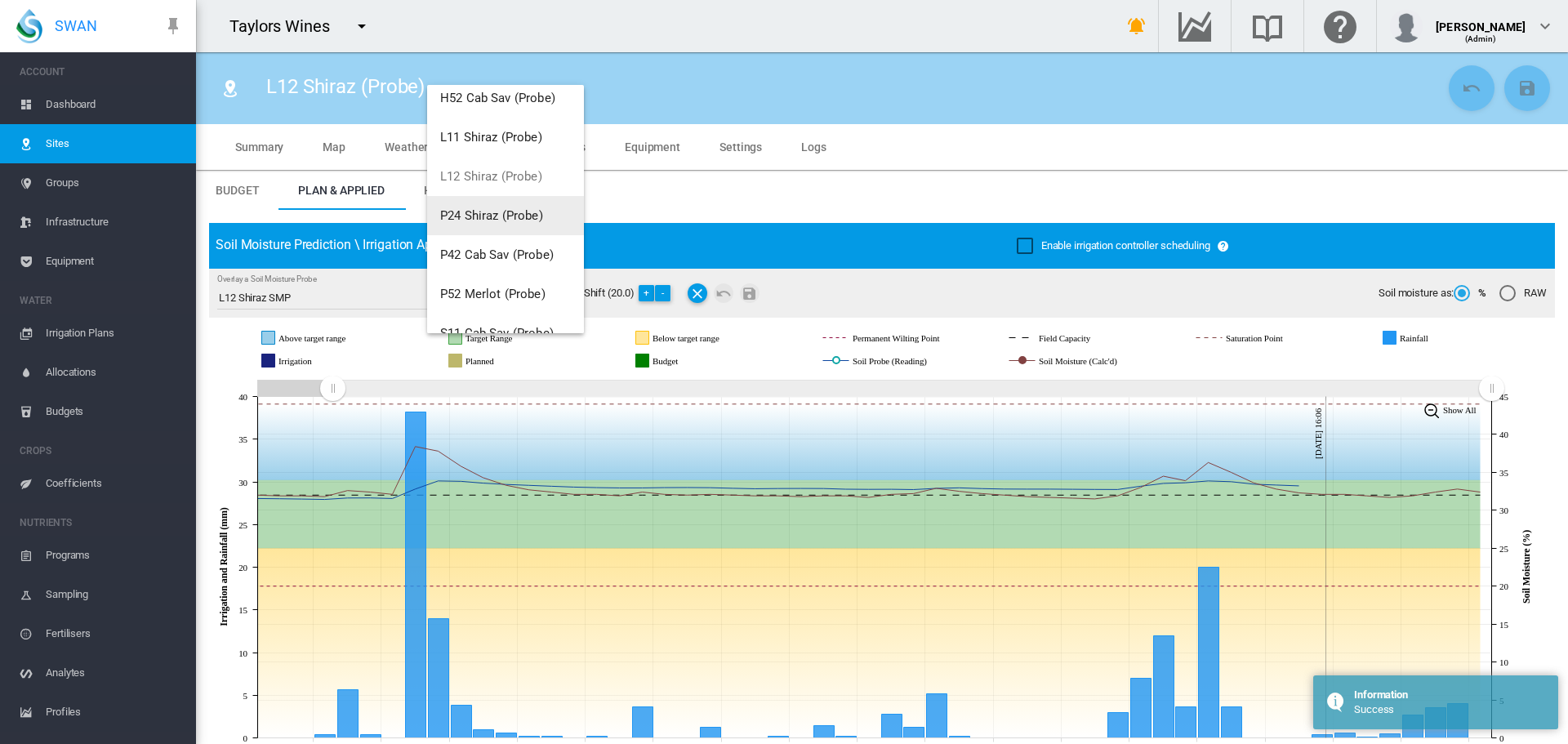
click at [498, 207] on button "P24 Shiraz (Probe)" at bounding box center [505, 215] width 157 height 39
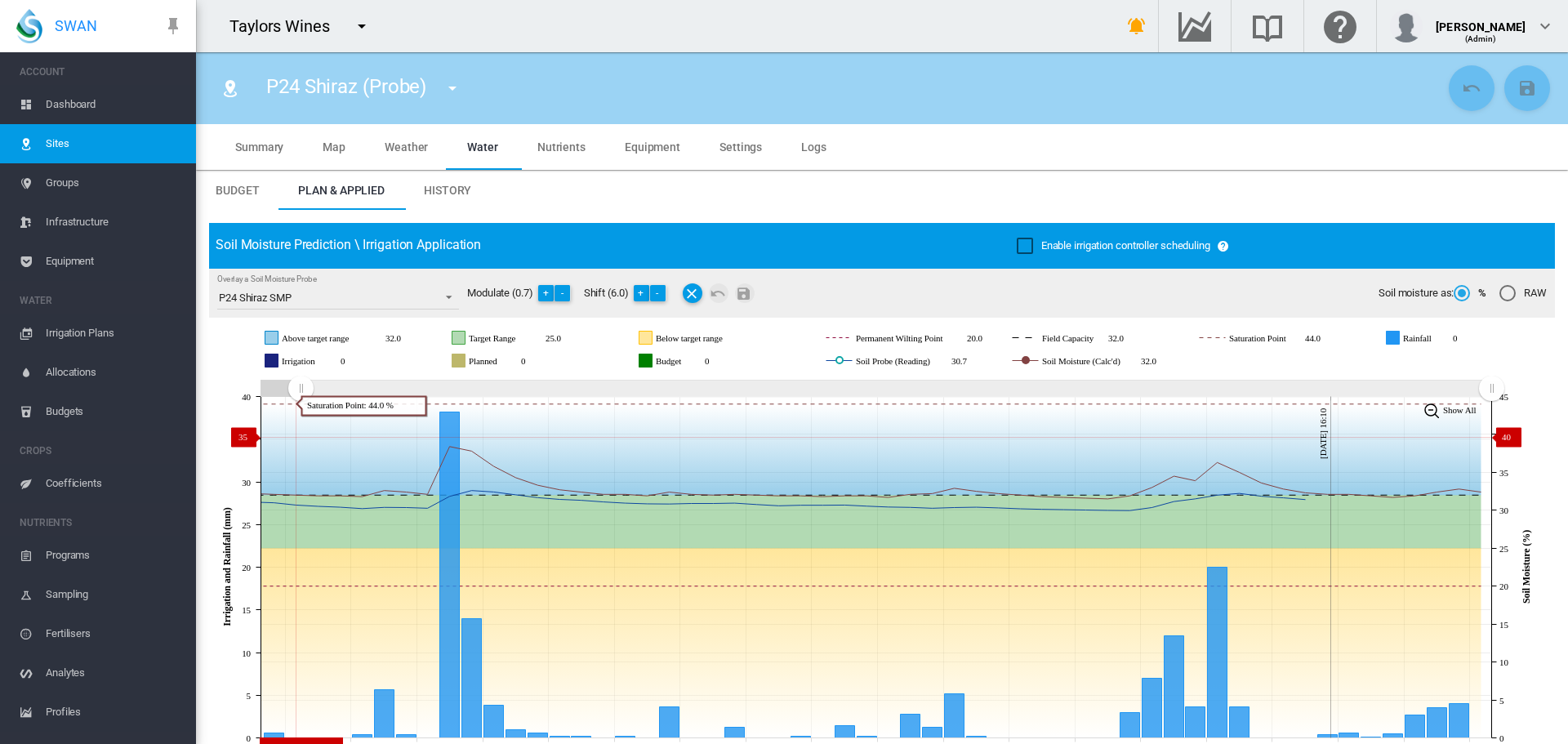
drag, startPoint x: 1185, startPoint y: 388, endPoint x: 301, endPoint y: 437, distance: 885.4
click at [301, 437] on icon "JavaScript chart by amCharts 3.21.15 Jul 18 Jul 21 Jul 24 Jul 27 Jul 30 Aug 02 …" at bounding box center [876, 567] width 1333 height 383
click at [645, 295] on button "+" at bounding box center [641, 292] width 16 height 16
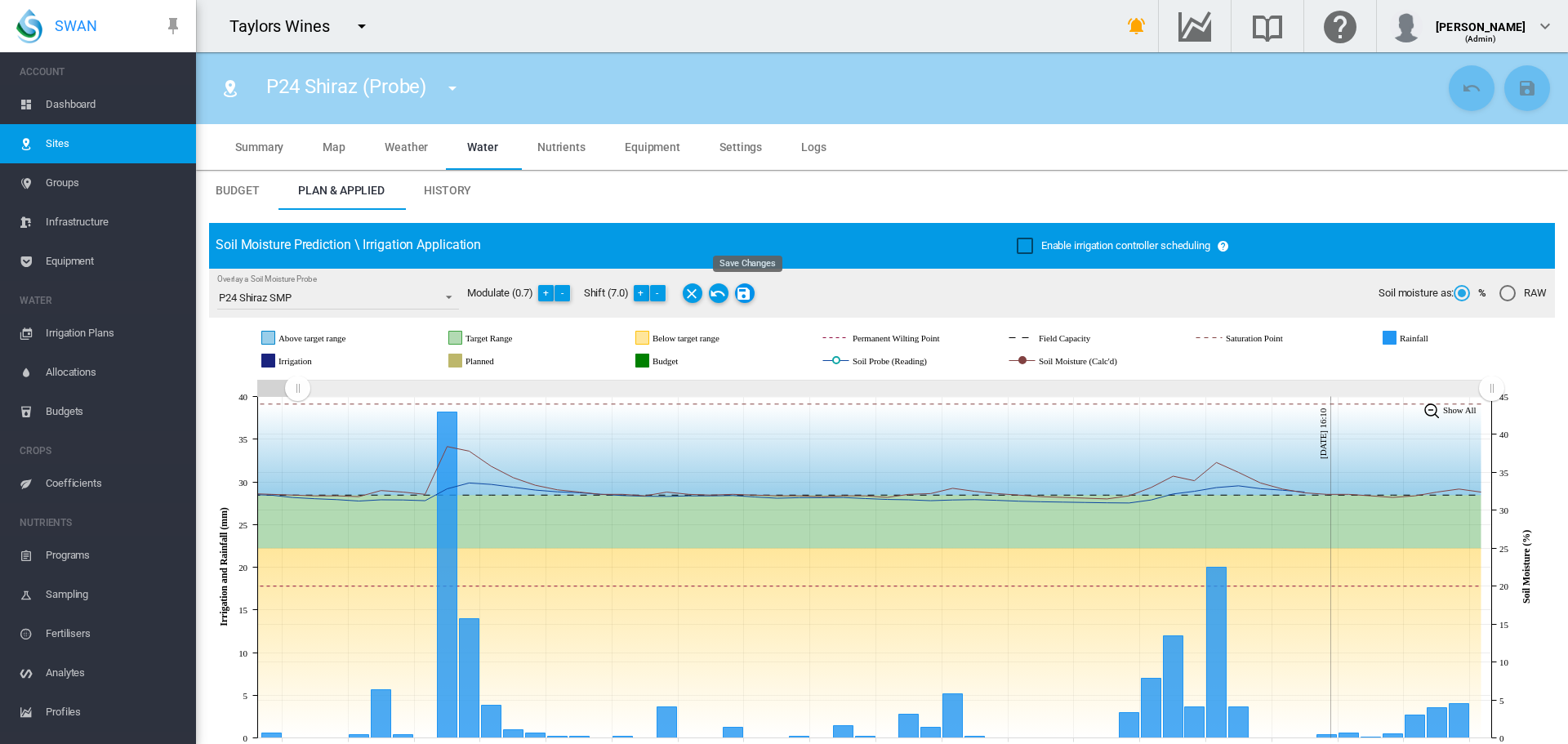
click at [745, 297] on md-icon "Save Changes" at bounding box center [745, 293] width 19 height 19
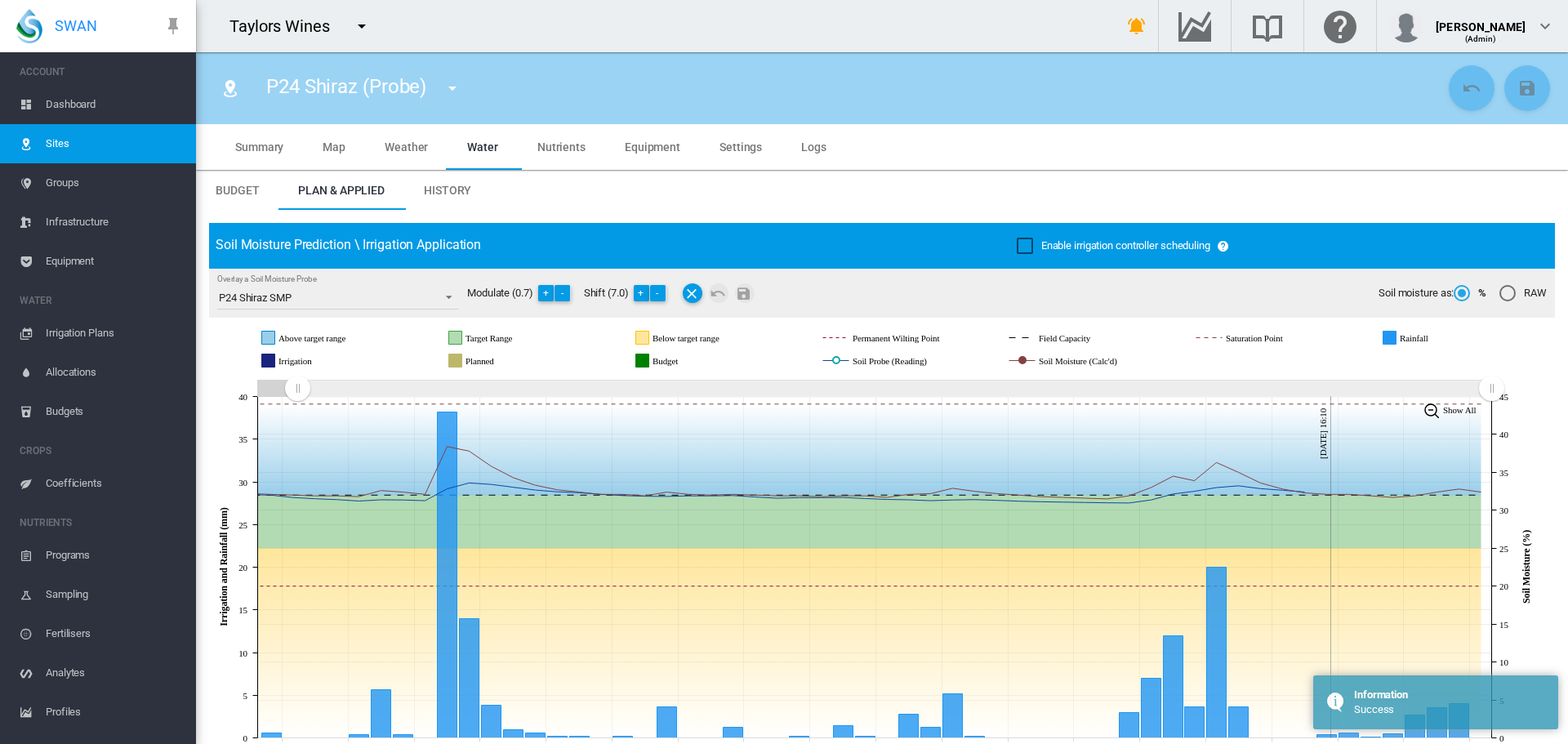
click at [452, 92] on md-icon "icon-menu-down" at bounding box center [452, 88] width 19 height 19
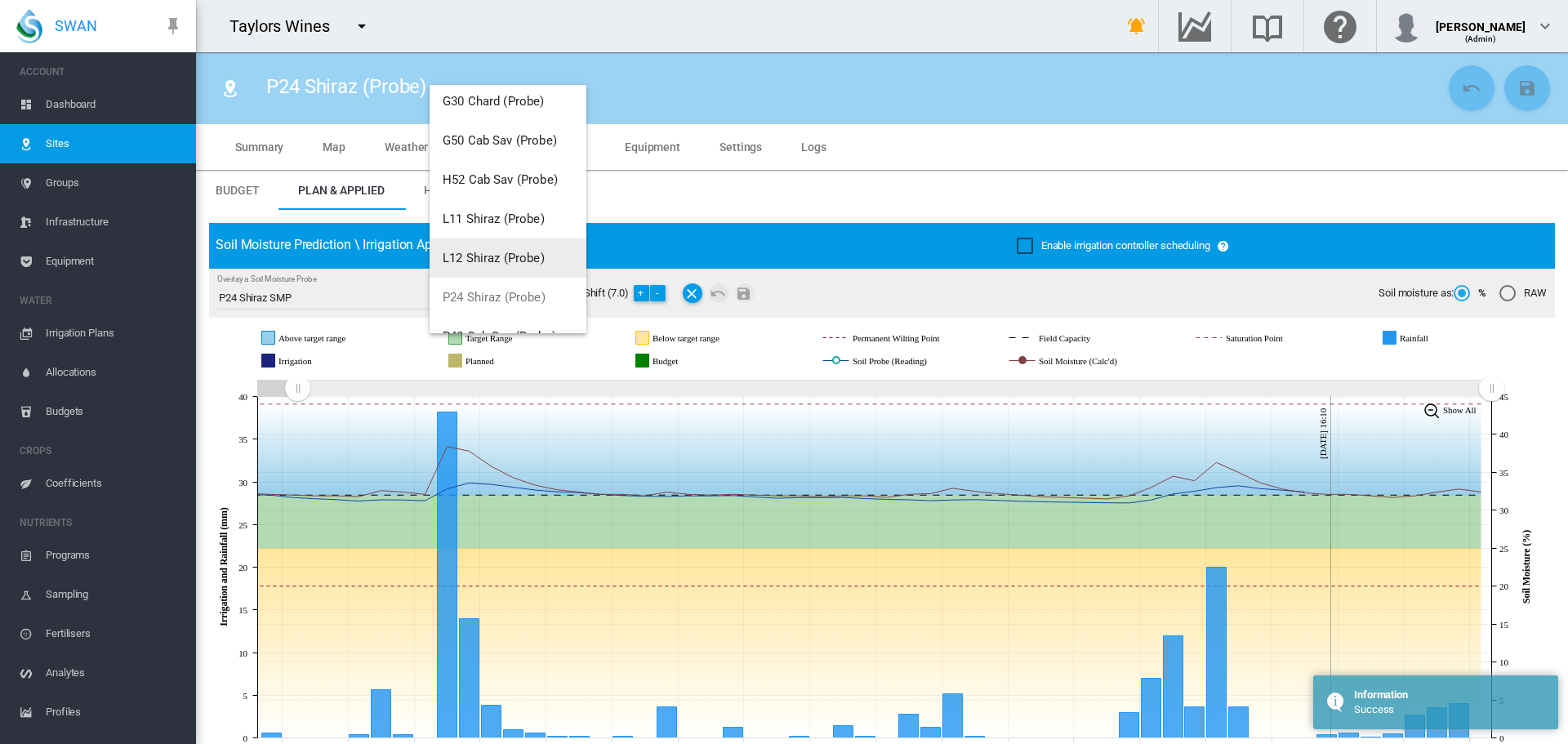
scroll to position [392, 0]
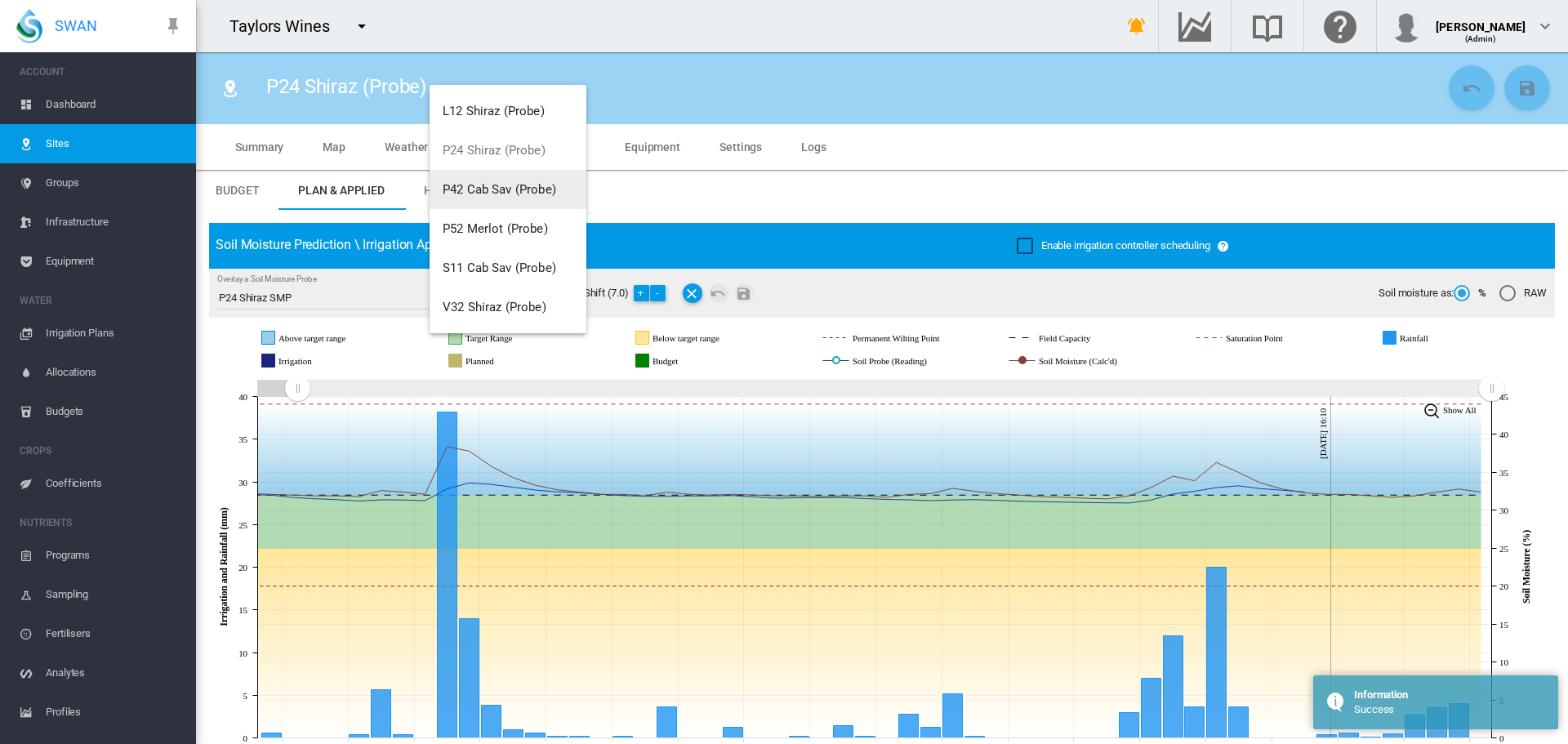
click at [496, 197] on button "P42 Cab Sav (Probe)" at bounding box center [507, 190] width 157 height 39
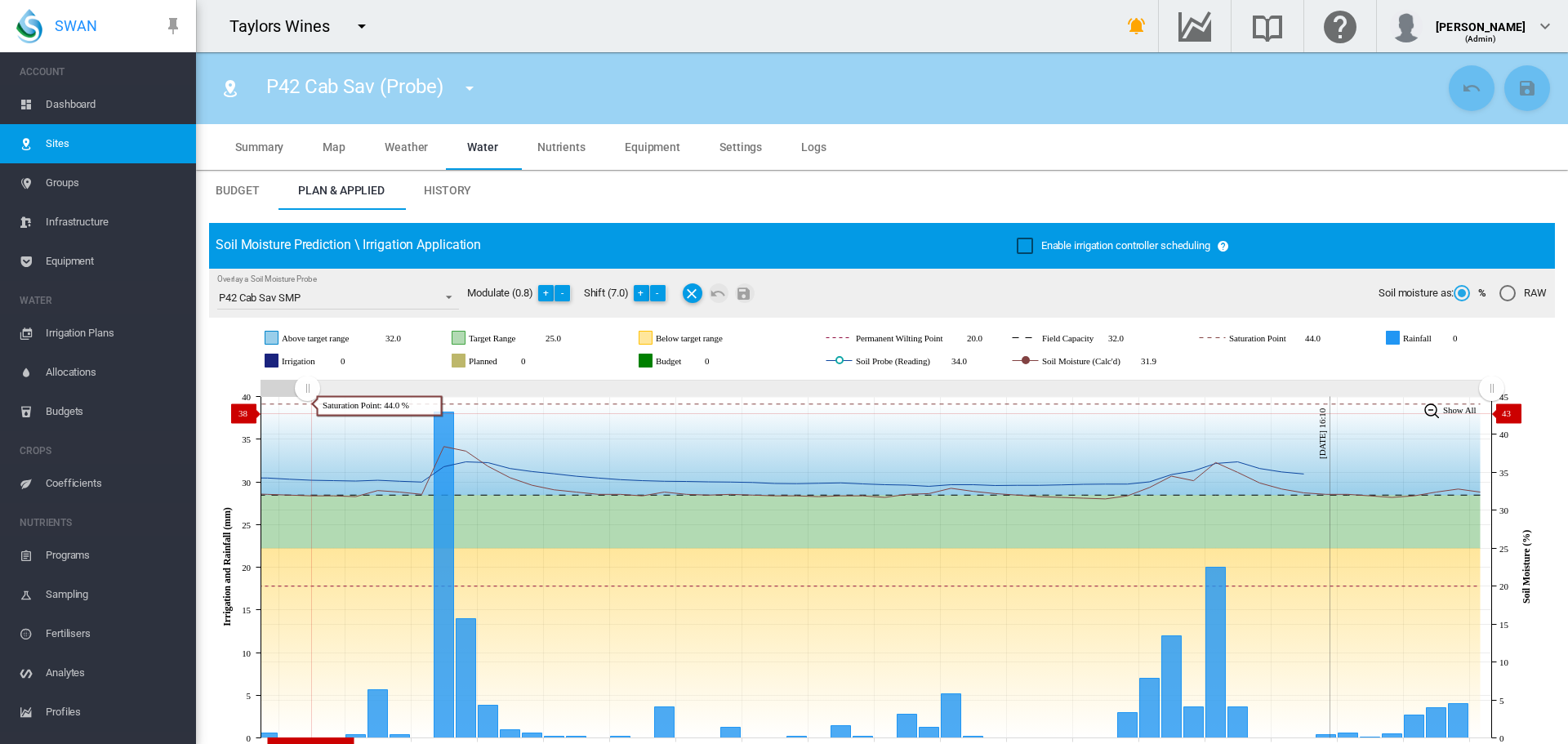
drag, startPoint x: 1193, startPoint y: 386, endPoint x: 369, endPoint y: 364, distance: 824.3
click at [307, 413] on icon "JavaScript chart by amCharts 3.21.15 Jul 18 Jul 21 Jul 24 Jul 27 Jul 30 Aug 02 …" at bounding box center [876, 567] width 1333 height 383
click at [650, 294] on button "+" at bounding box center [641, 292] width 16 height 16
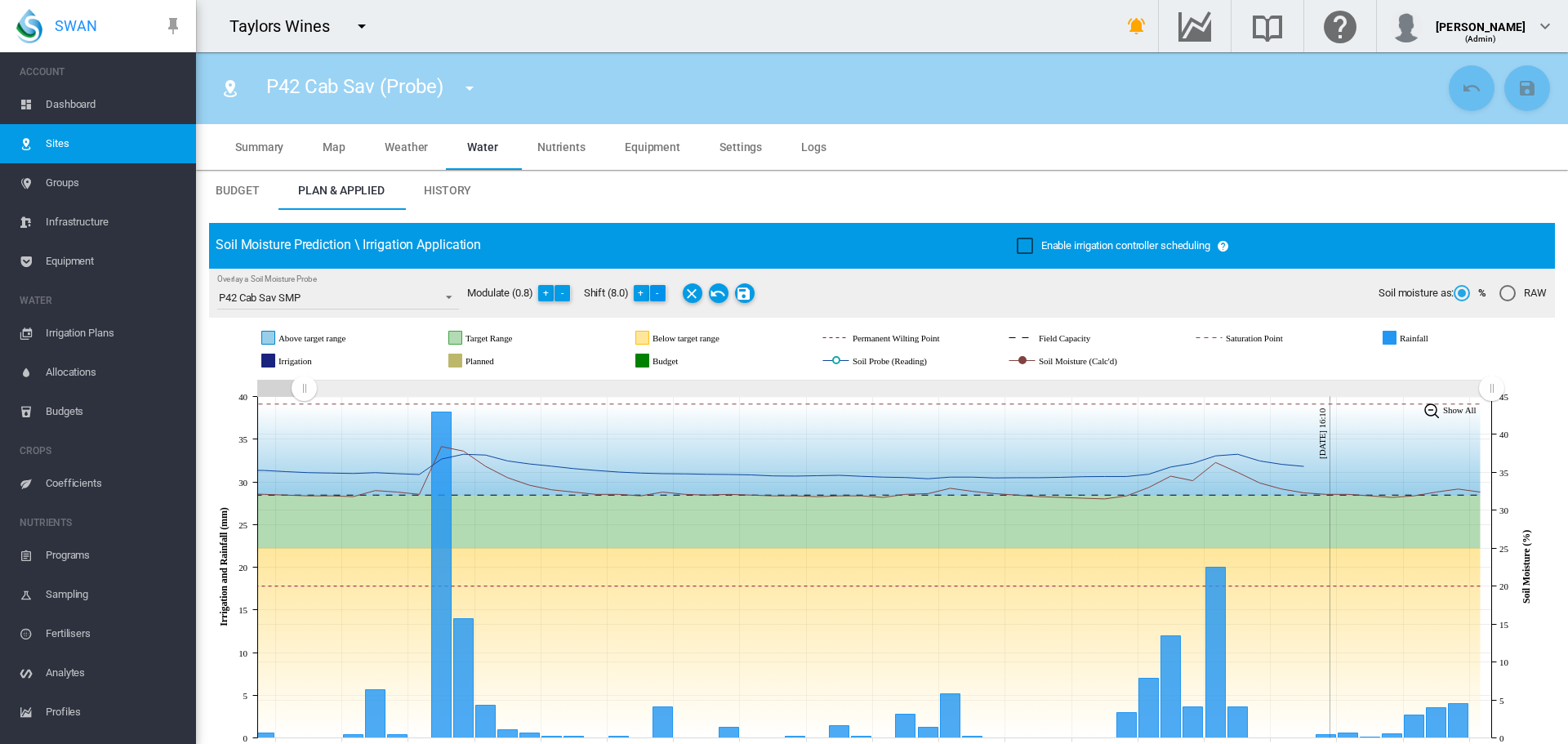
click at [661, 292] on button "-" at bounding box center [657, 292] width 16 height 16
click at [749, 289] on md-icon "Save Changes" at bounding box center [745, 293] width 19 height 19
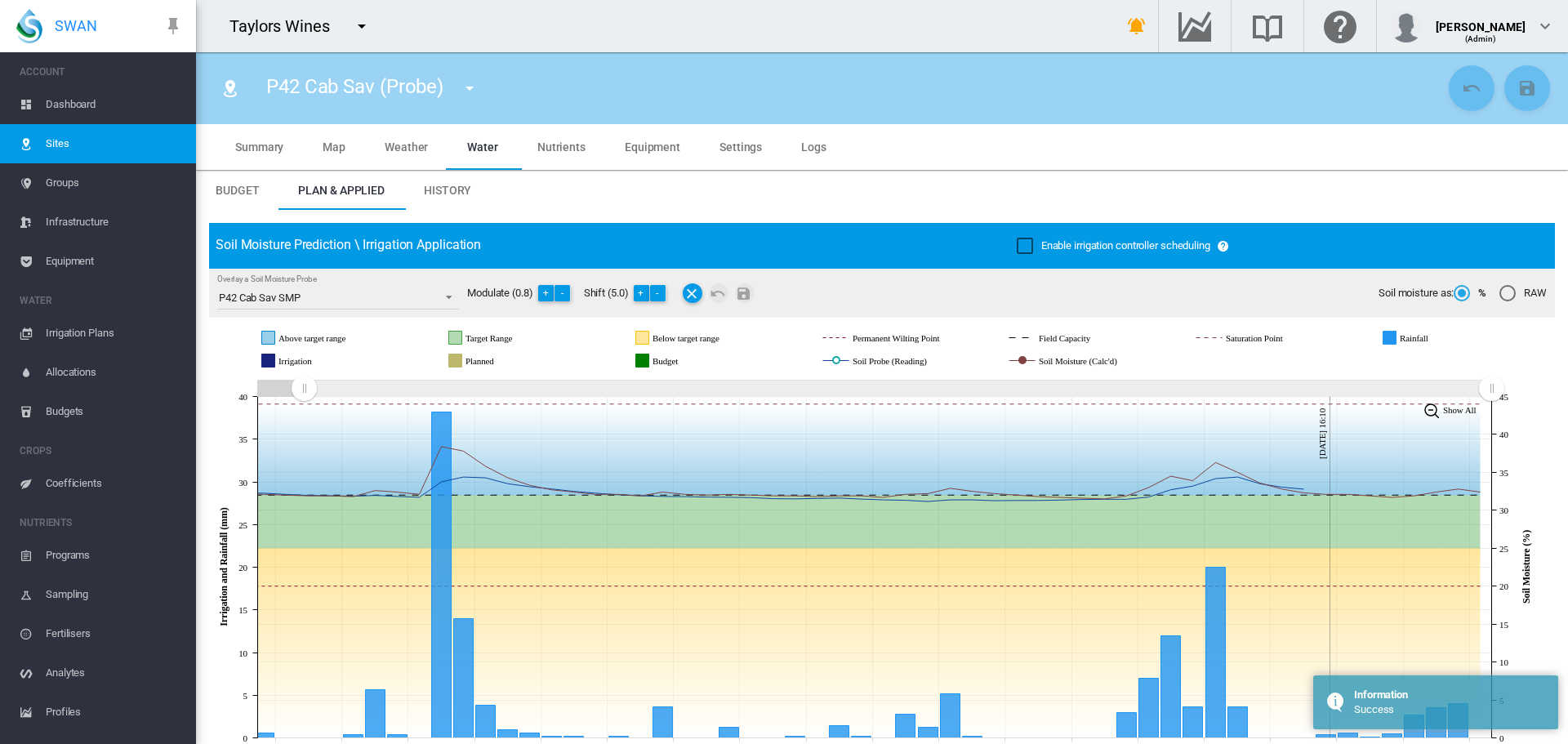
click at [467, 90] on md-icon "icon-menu-down" at bounding box center [469, 88] width 19 height 19
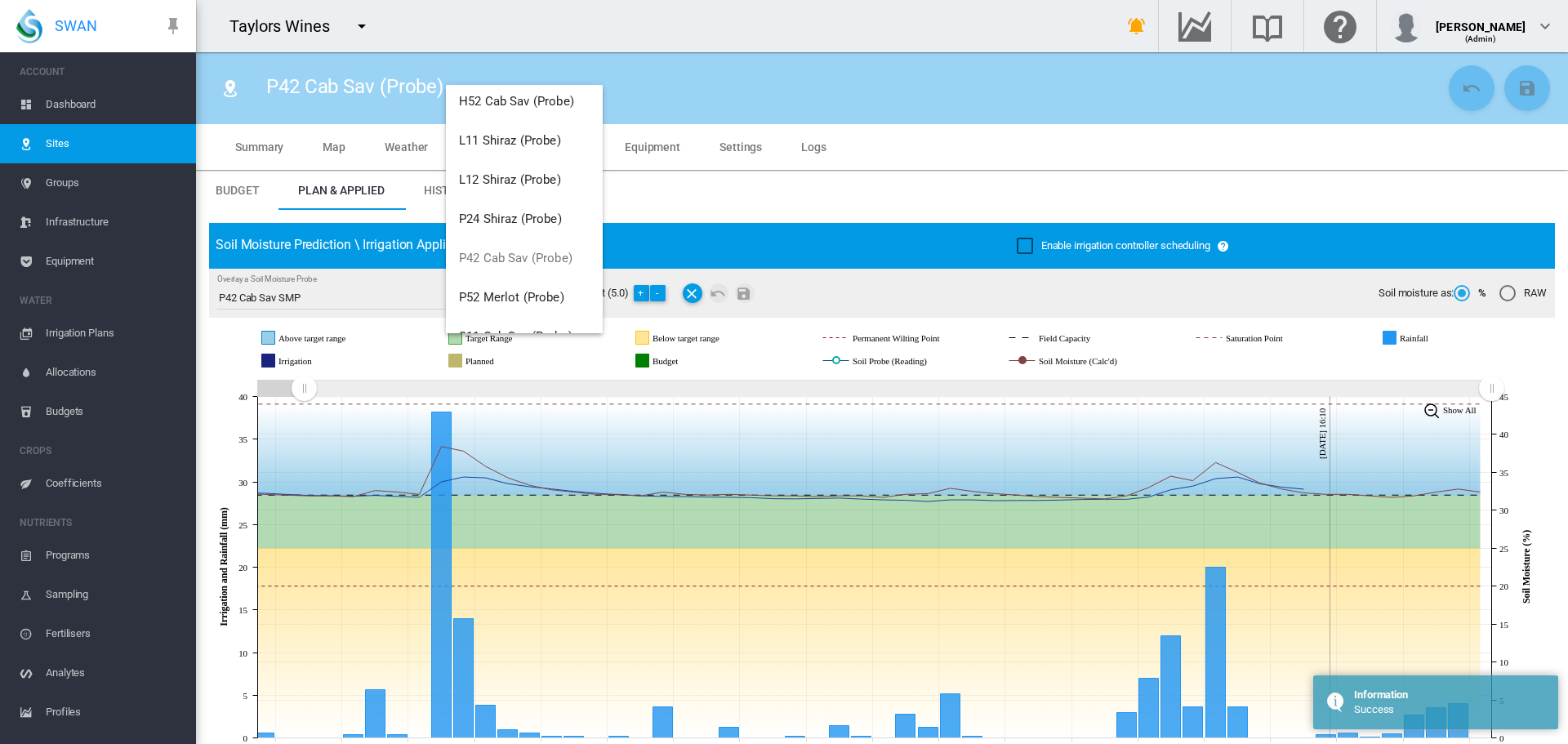
scroll to position [327, 0]
click at [510, 291] on span "P52 Merlot (Probe)" at bounding box center [512, 293] width 105 height 14
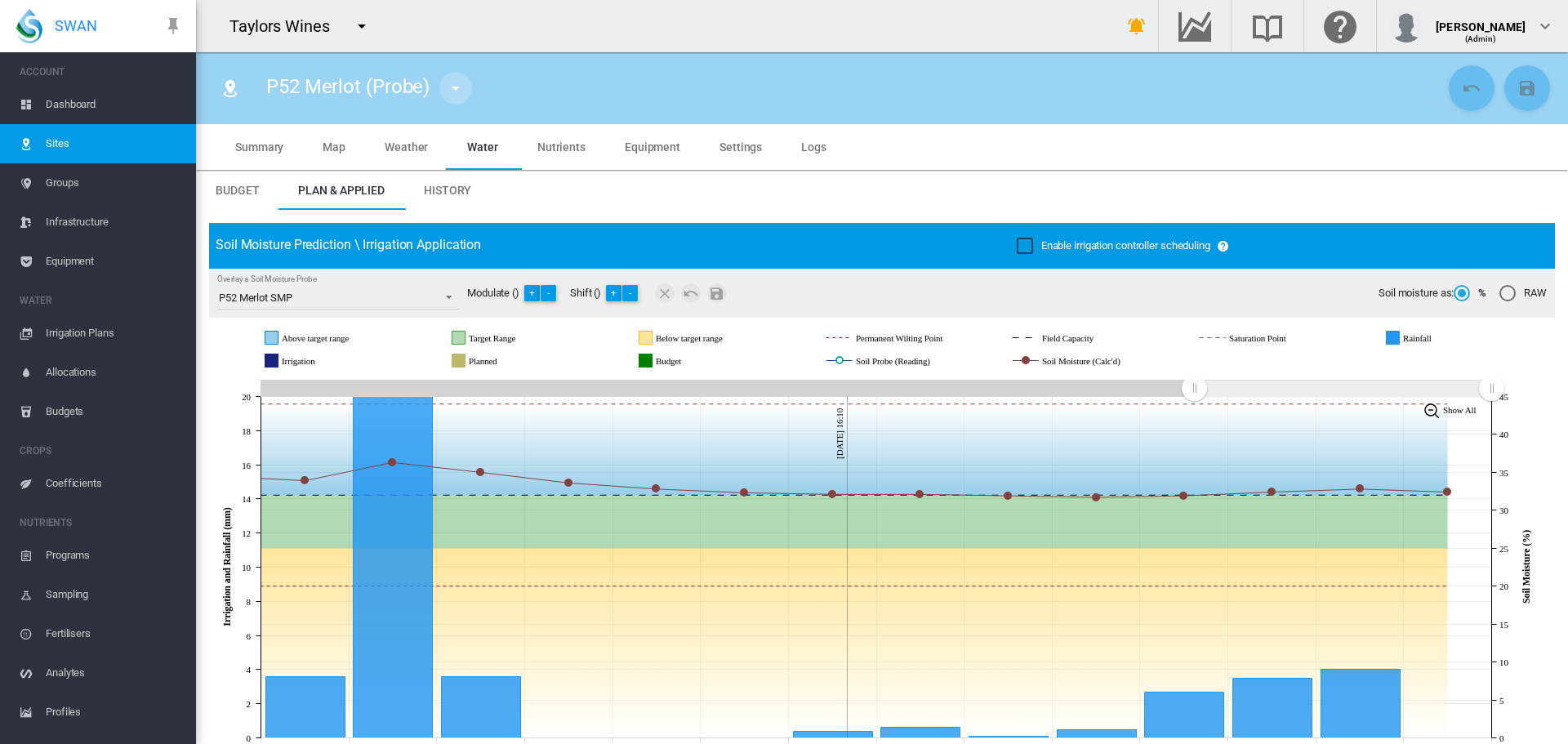
click at [453, 92] on md-icon "icon-menu-down" at bounding box center [455, 88] width 19 height 19
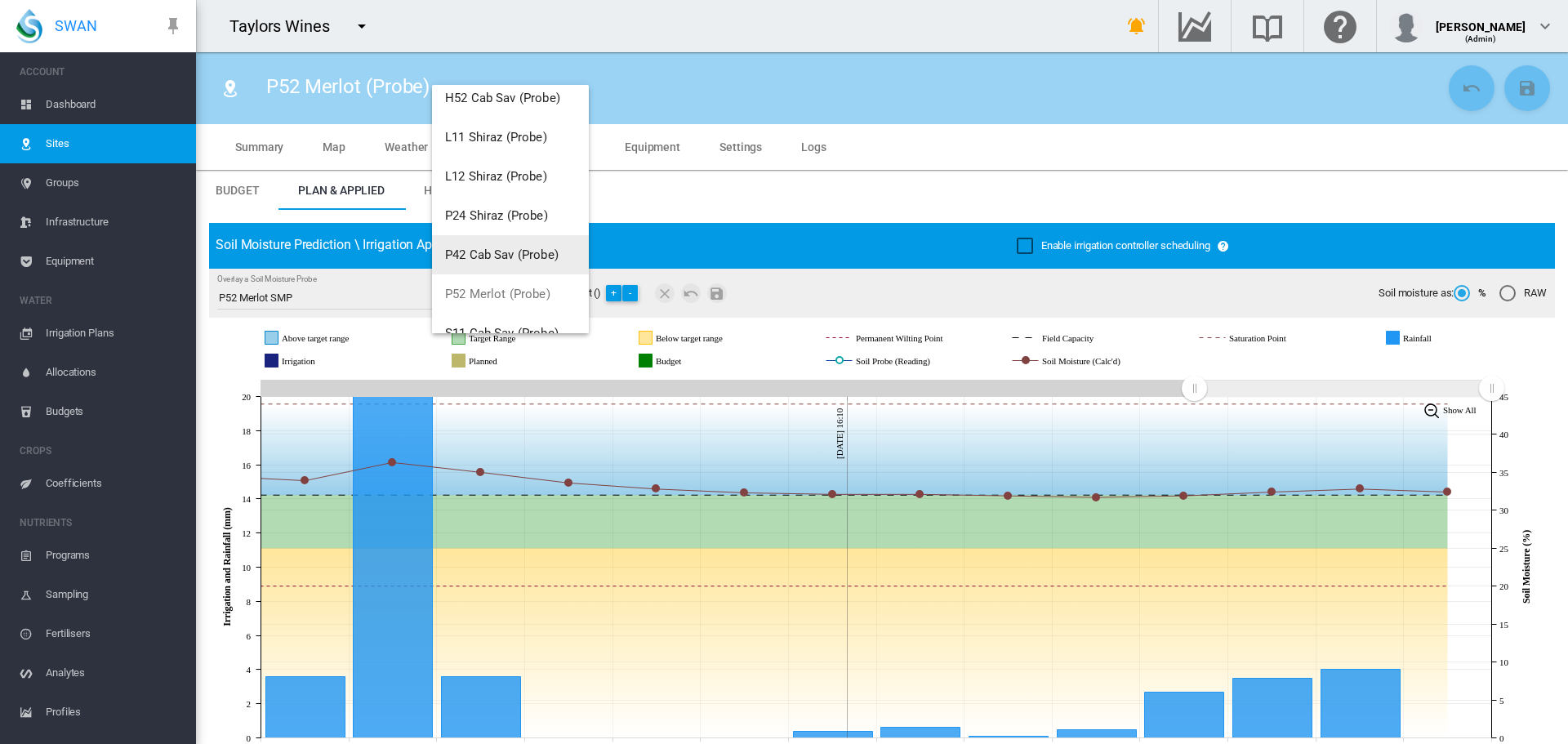
scroll to position [392, 0]
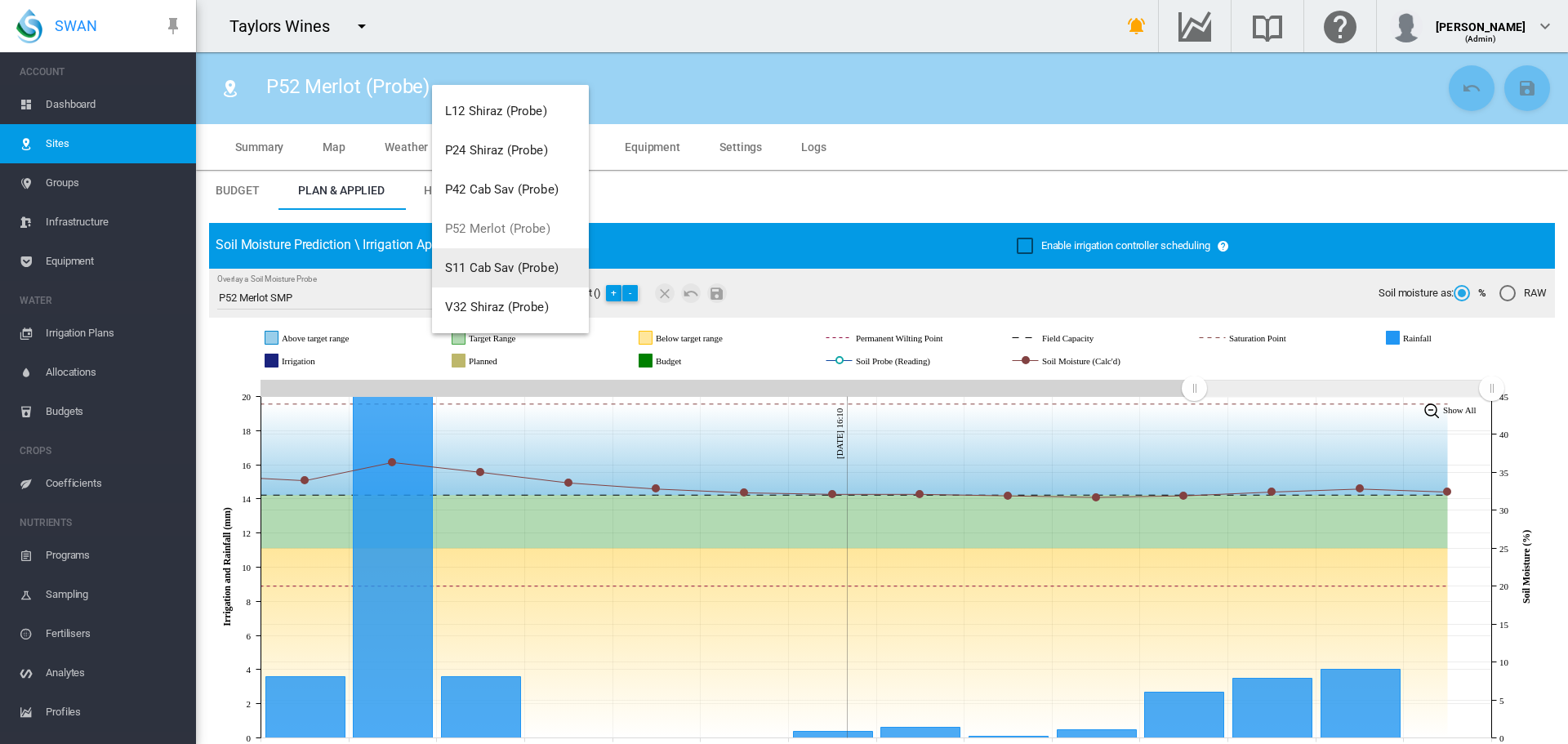
click at [489, 263] on span "S11 Cab Sav (Probe)" at bounding box center [501, 268] width 114 height 14
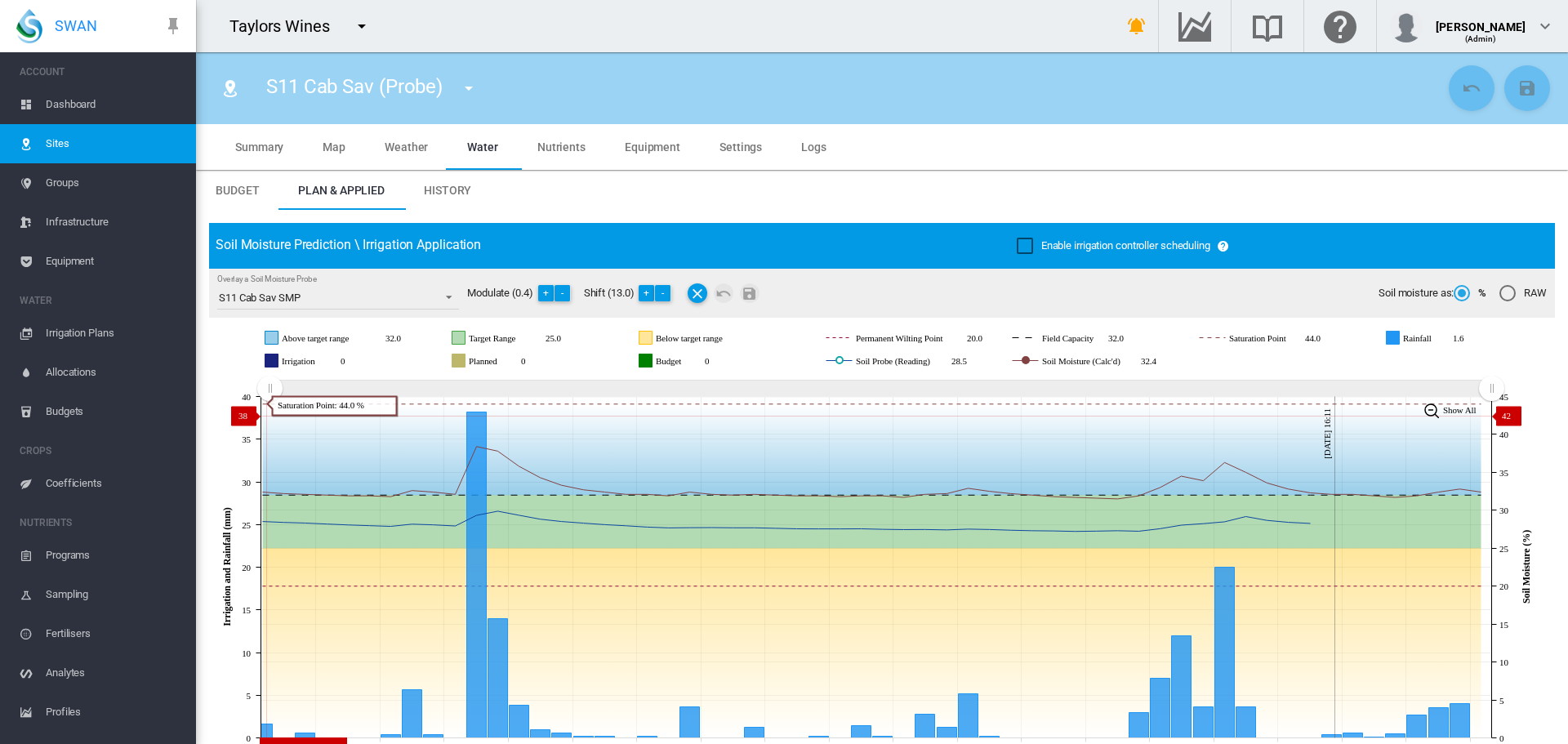
drag, startPoint x: 1193, startPoint y: 387, endPoint x: 280, endPoint y: 413, distance: 913.4
click at [269, 416] on icon "JavaScript chart by amCharts 3.21.15 Jul 18 Jul 21 Jul 24 Jul 27 Jul 30 Aug 02 …" at bounding box center [876, 567] width 1333 height 383
click at [551, 294] on button "+" at bounding box center [546, 292] width 16 height 16
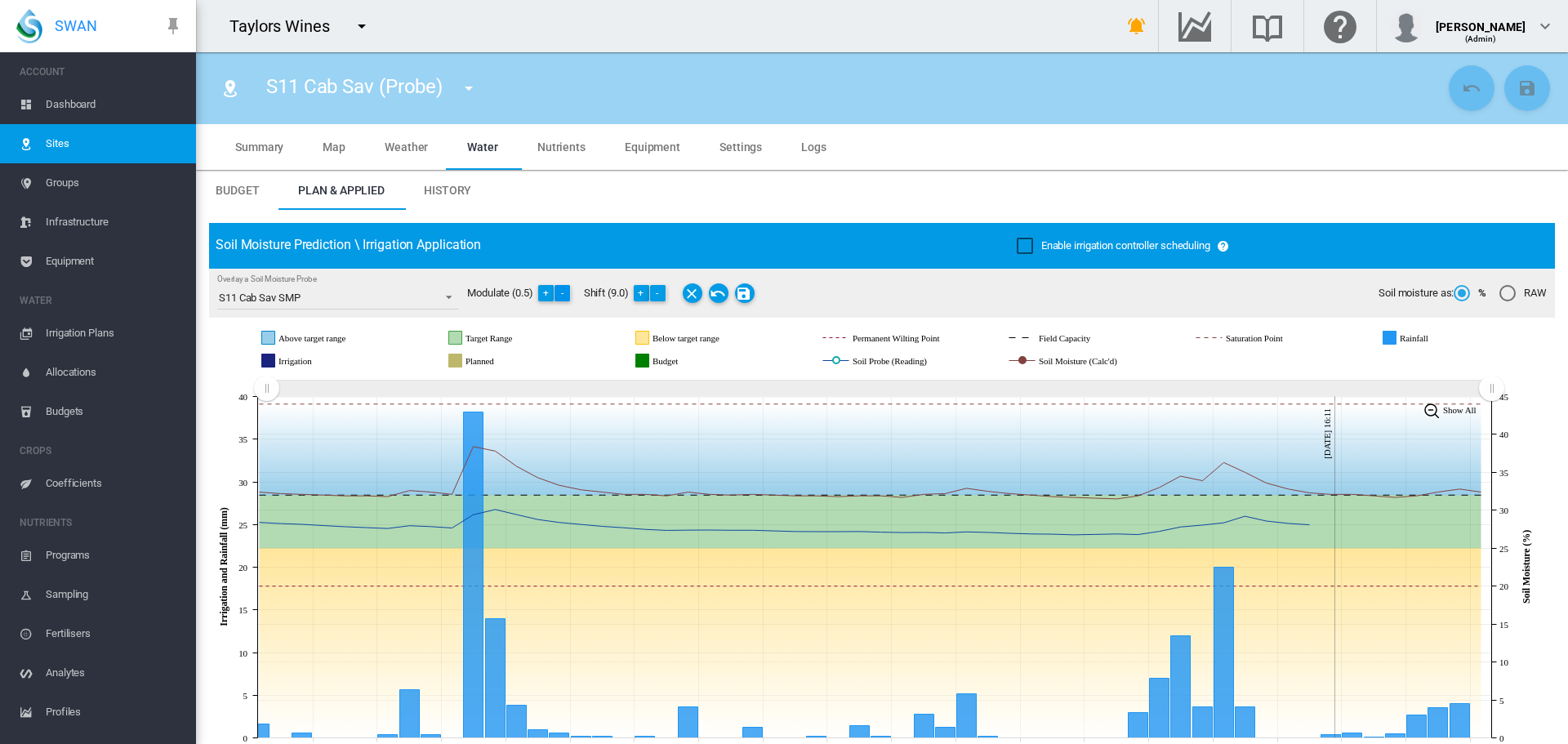
click at [566, 291] on button "-" at bounding box center [562, 292] width 16 height 16
click at [649, 293] on button "+" at bounding box center [646, 292] width 16 height 16
click at [751, 296] on md-icon "Save Changes" at bounding box center [749, 293] width 19 height 19
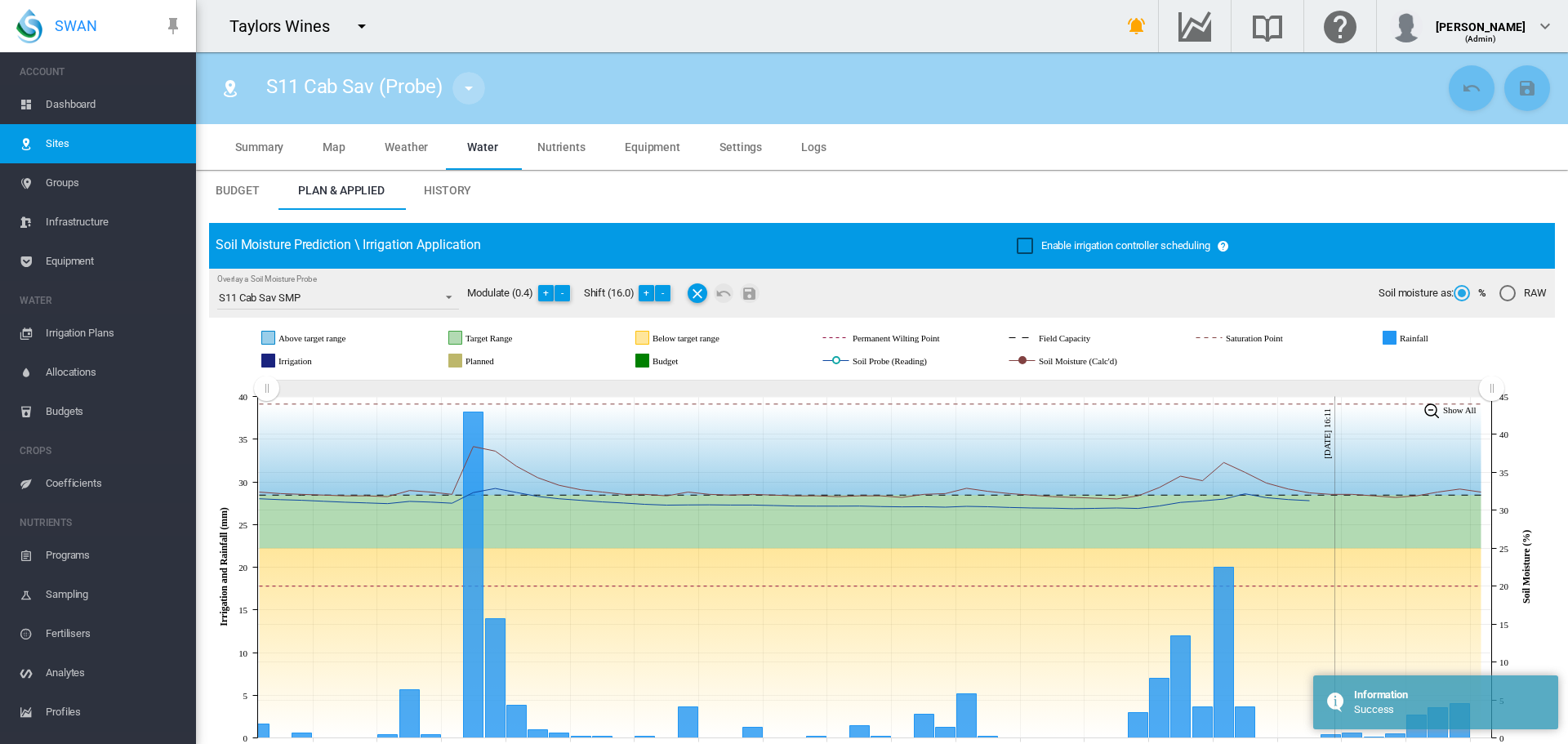
click at [466, 87] on md-icon "icon-menu-down" at bounding box center [468, 88] width 19 height 19
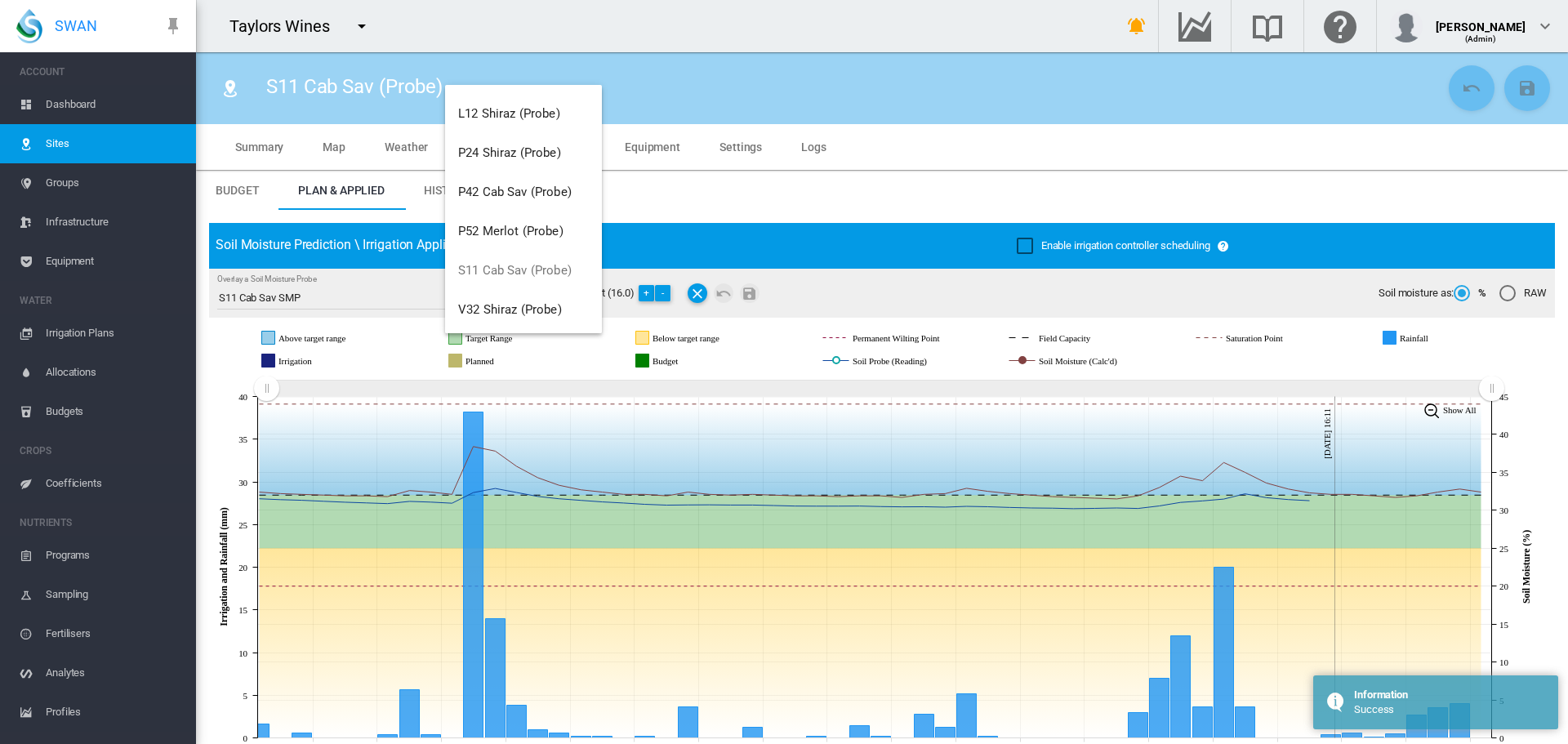
scroll to position [392, 0]
click at [551, 303] on span "V32 Shiraz (Probe)" at bounding box center [510, 307] width 103 height 14
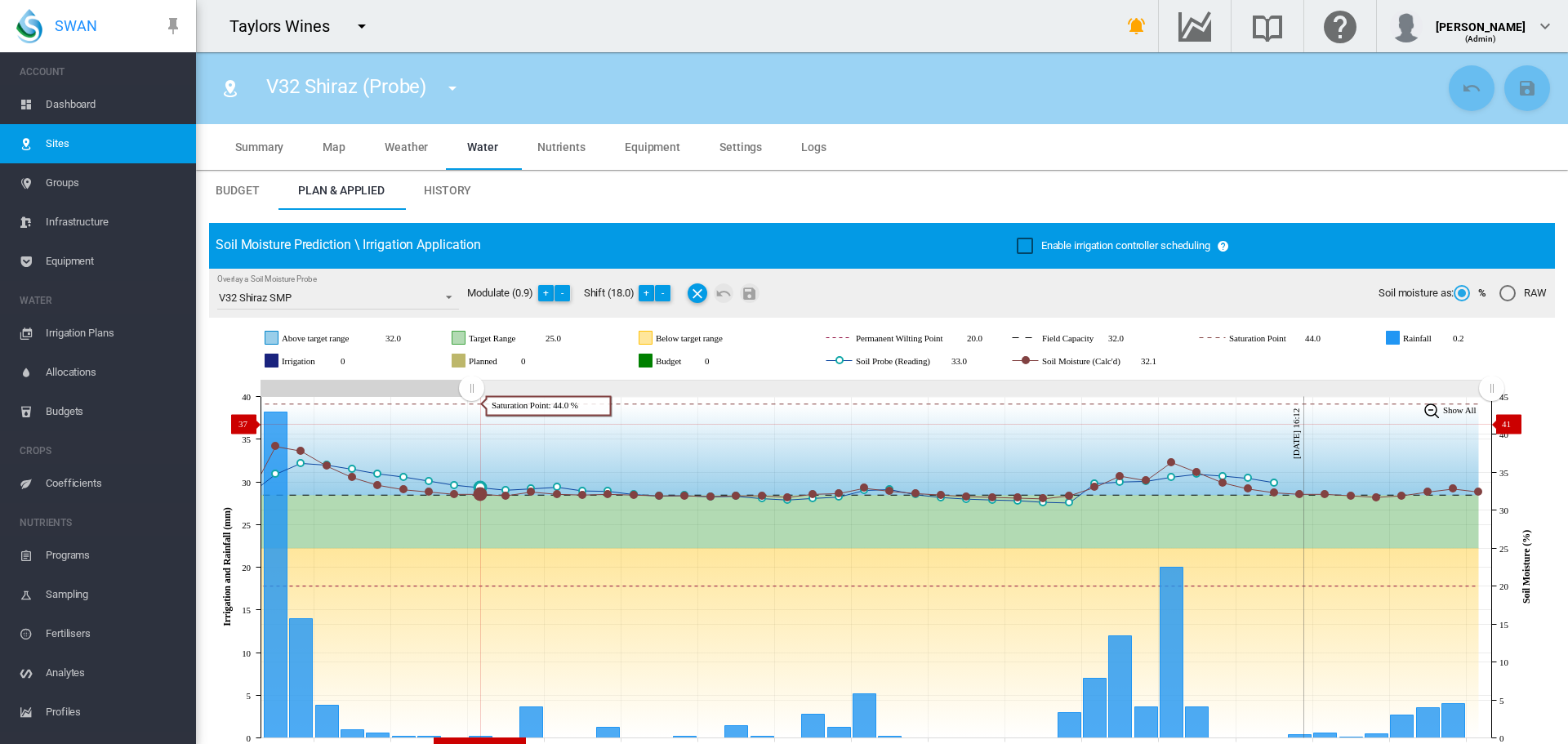
click at [470, 424] on icon "JavaScript chart by amCharts 3.21.15 Jul 27 Jul 30 Aug 02 Aug 05 Aug 08 Aug 11 …" at bounding box center [876, 567] width 1333 height 383
click at [440, 185] on span "History" at bounding box center [447, 190] width 47 height 13
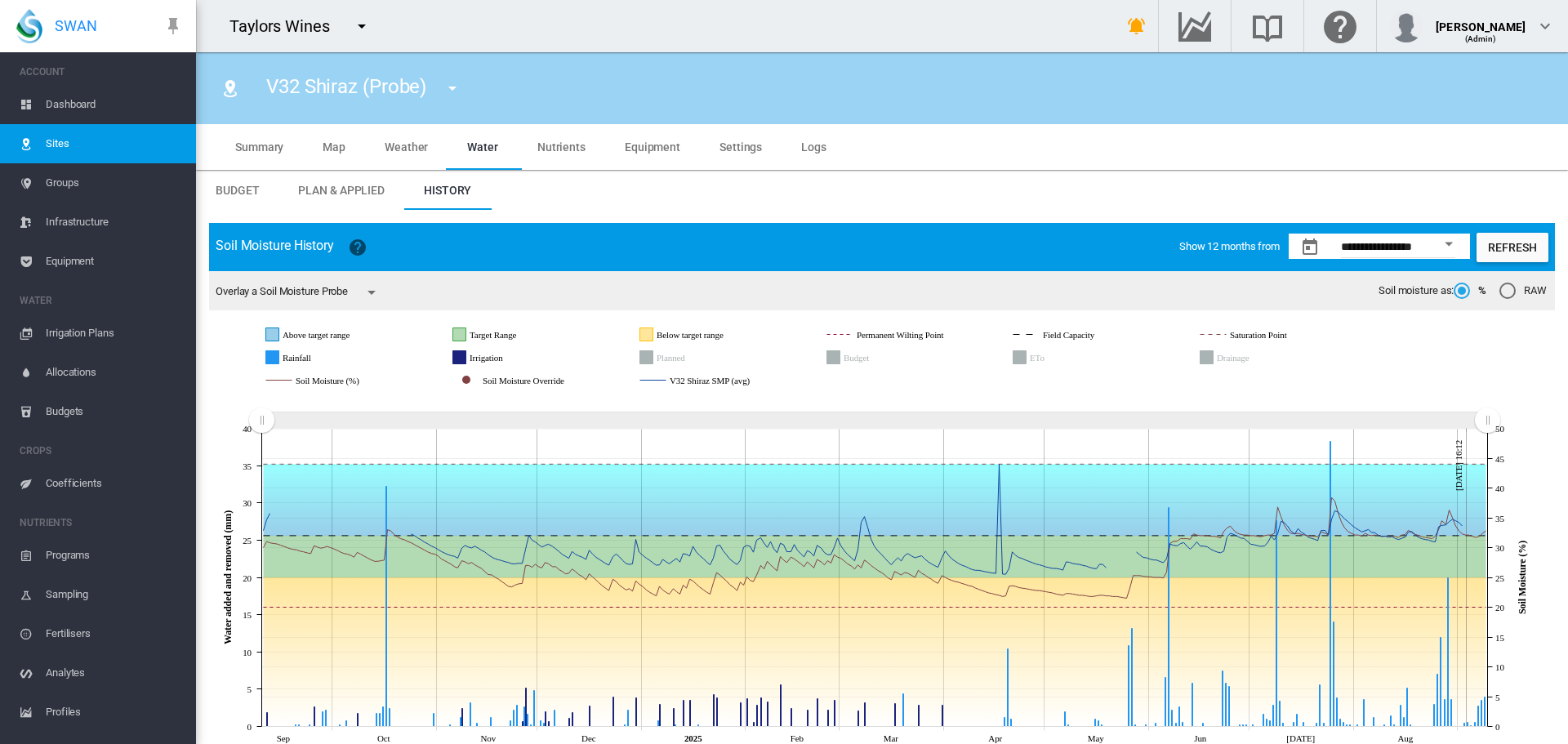
click at [454, 91] on md-icon "icon-menu-down" at bounding box center [452, 88] width 19 height 19
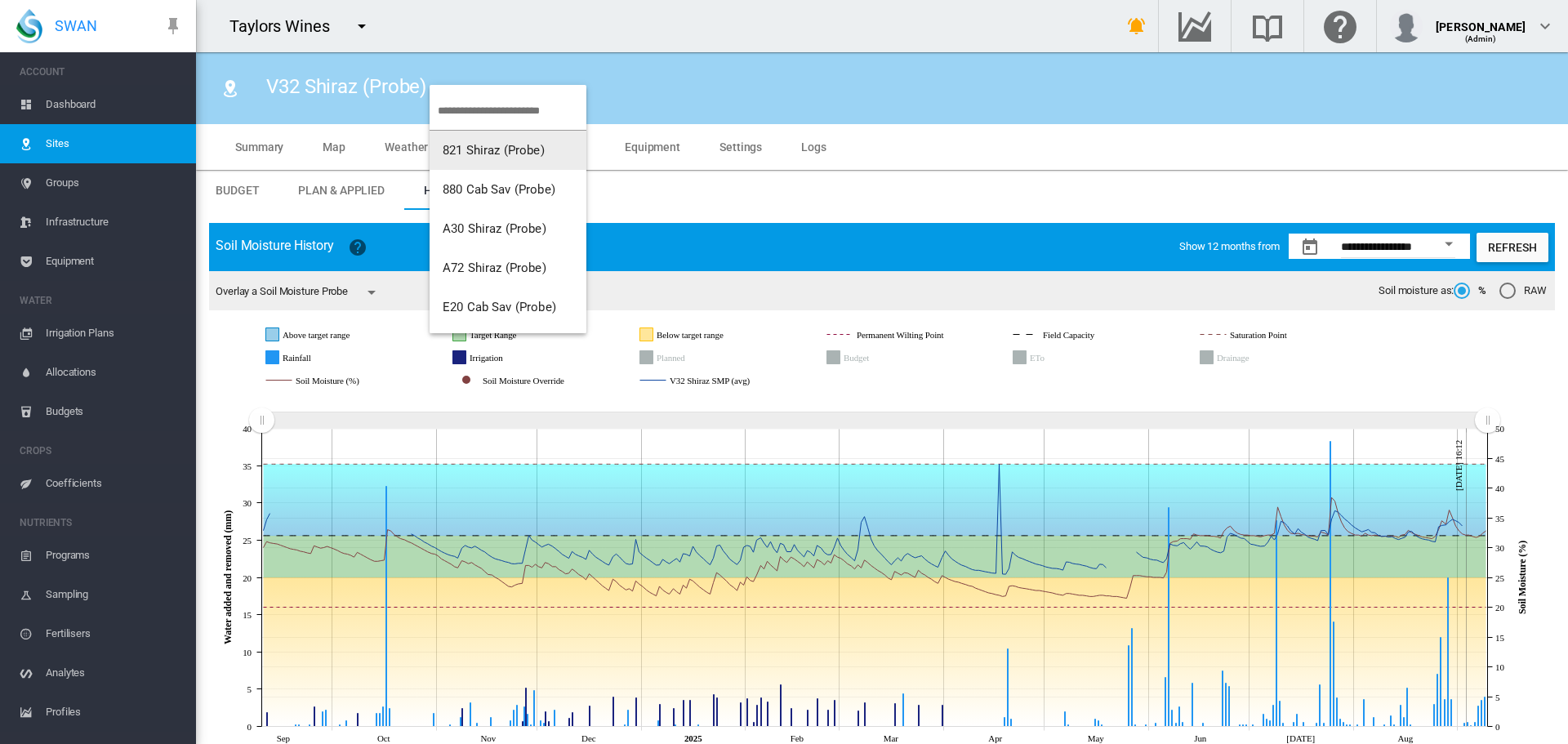
click at [463, 151] on span "821 Shiraz (Probe)" at bounding box center [494, 150] width 103 height 14
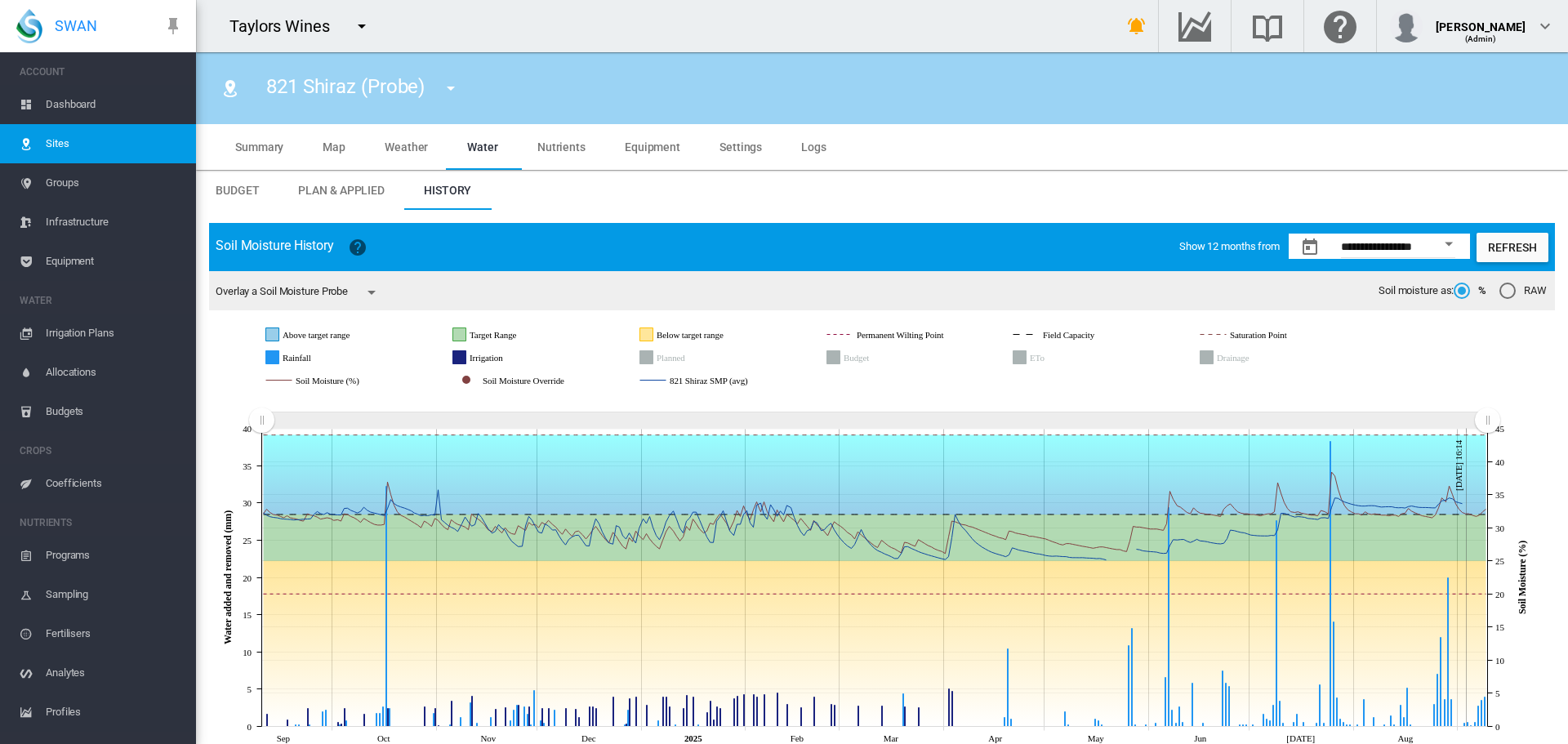
click at [461, 88] on md-icon "icon-menu-down" at bounding box center [451, 88] width 19 height 19
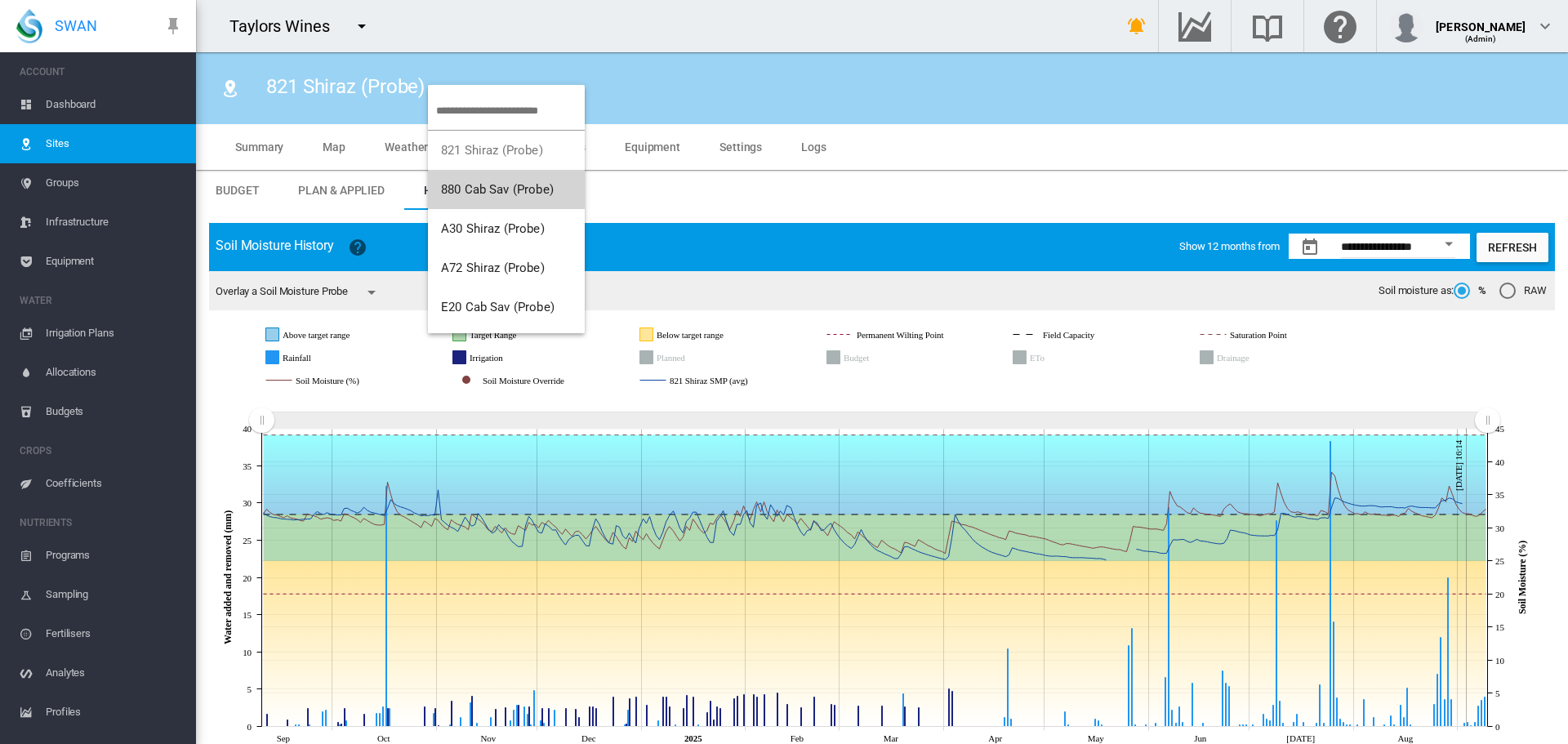
click at [482, 181] on button "880 Cab Sav (Probe)" at bounding box center [506, 190] width 157 height 39
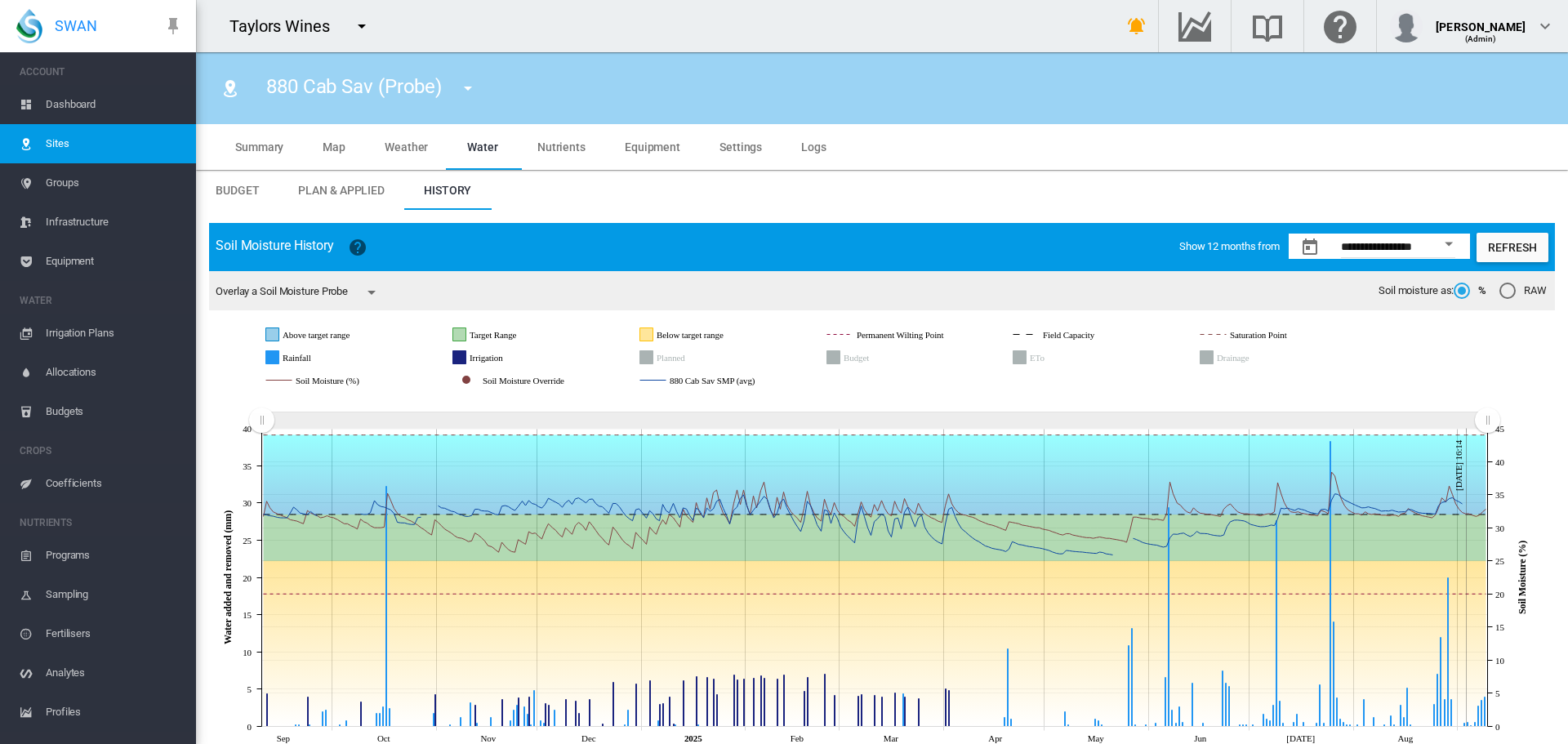
click at [361, 30] on md-icon "icon-menu-down" at bounding box center [362, 25] width 19 height 19
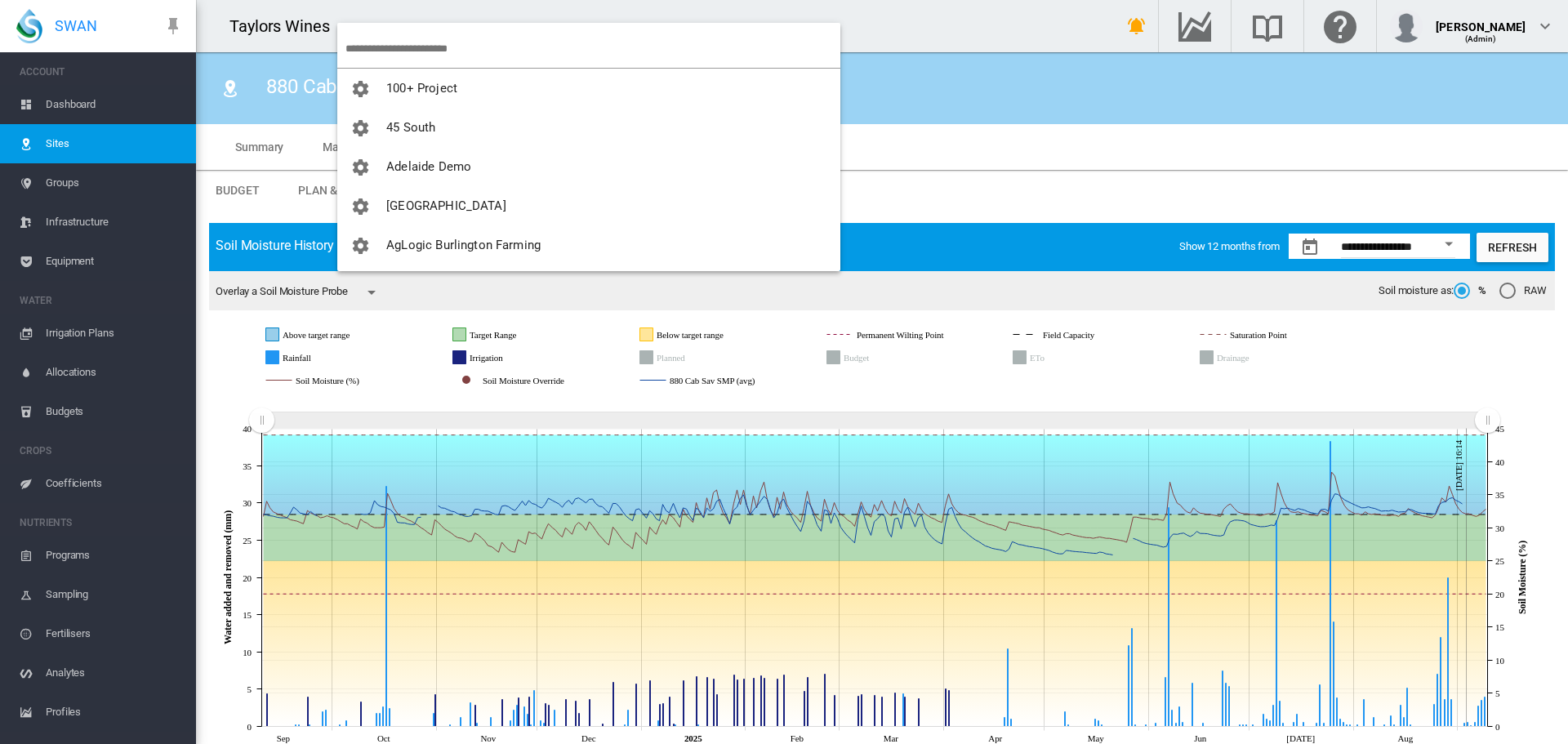
click at [402, 54] on input "search" at bounding box center [593, 48] width 495 height 38
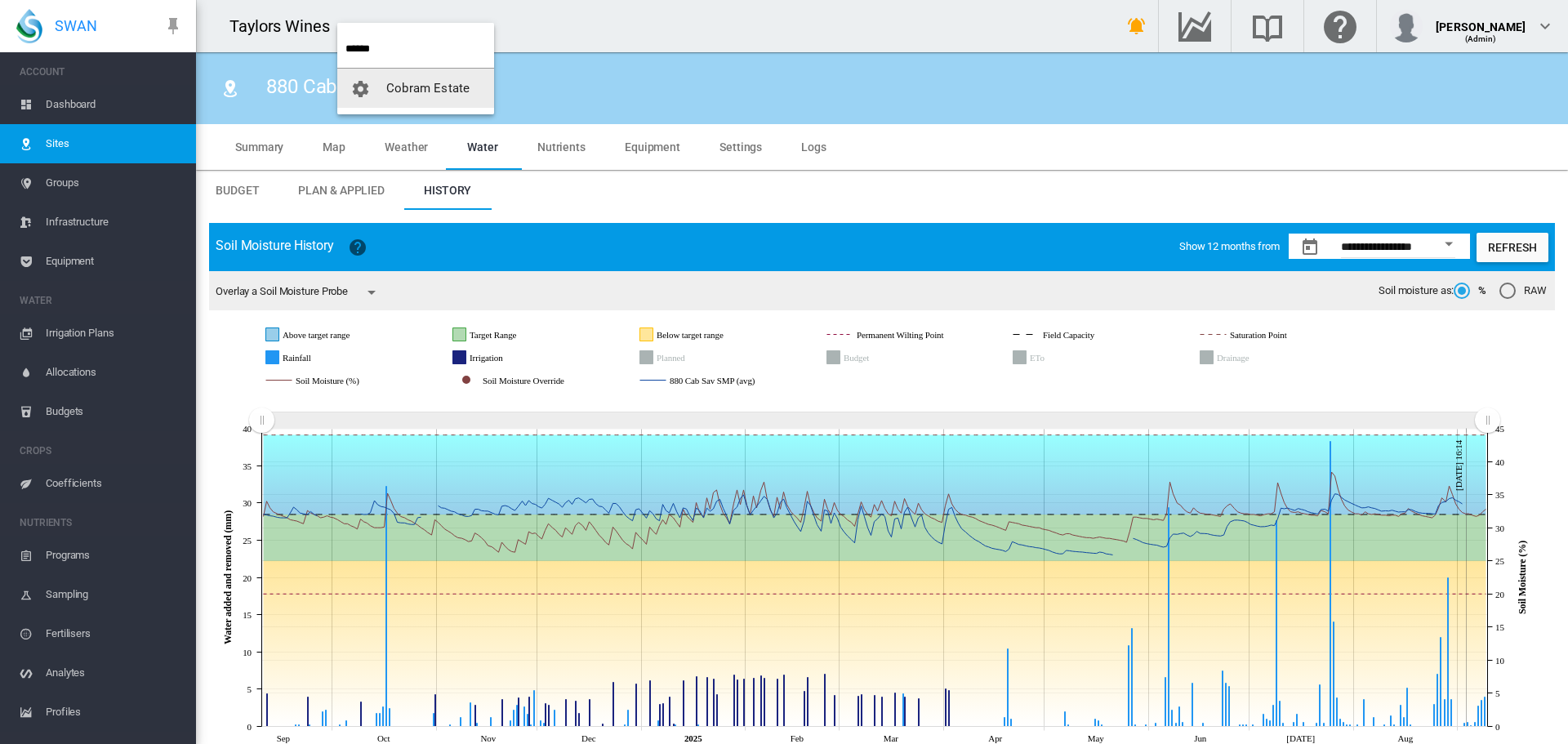
type input "******"
click at [409, 87] on span "Cobram Estate" at bounding box center [428, 87] width 83 height 14
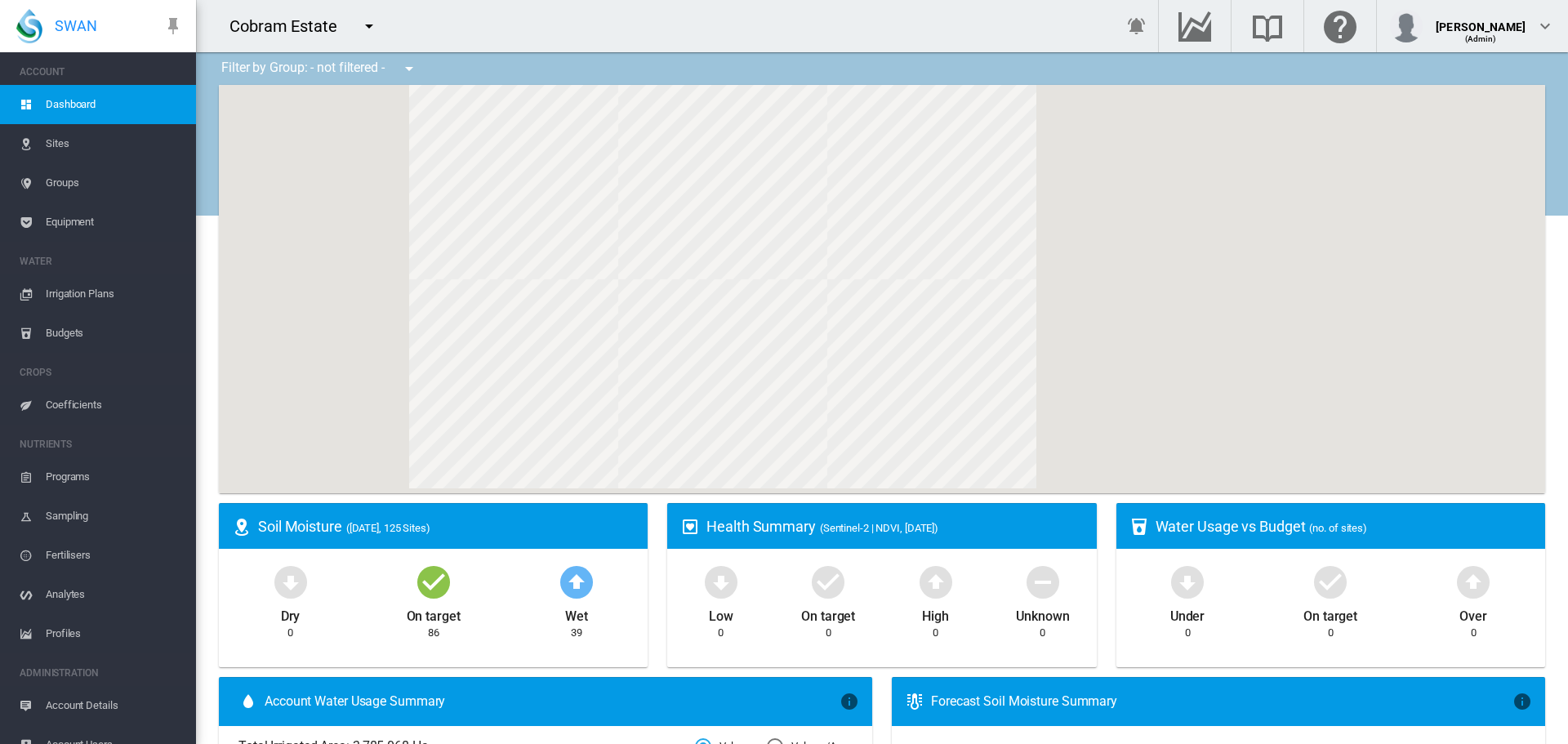
click at [83, 222] on span "Equipment" at bounding box center [114, 222] width 137 height 39
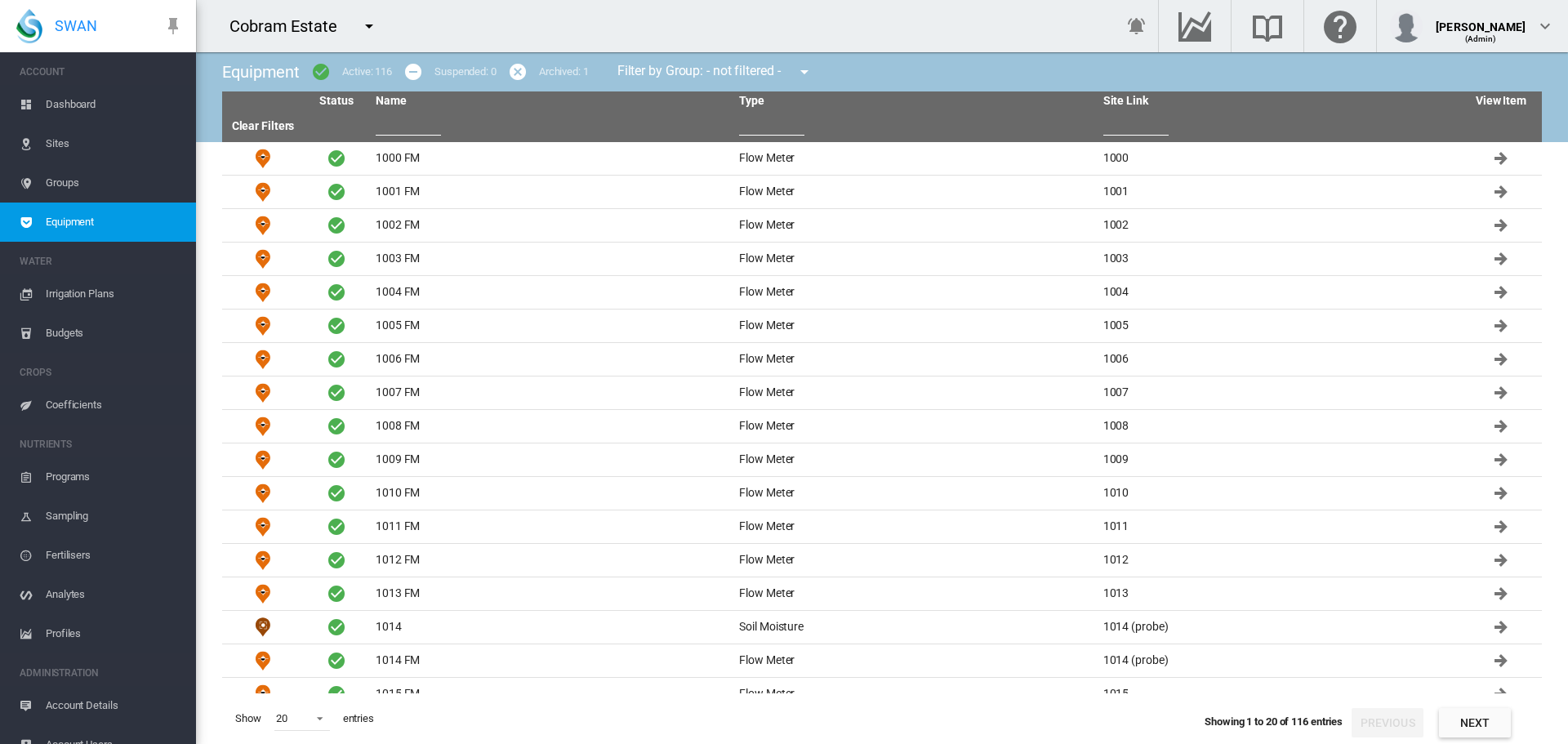
click at [764, 132] on input "text" at bounding box center [771, 123] width 65 height 25
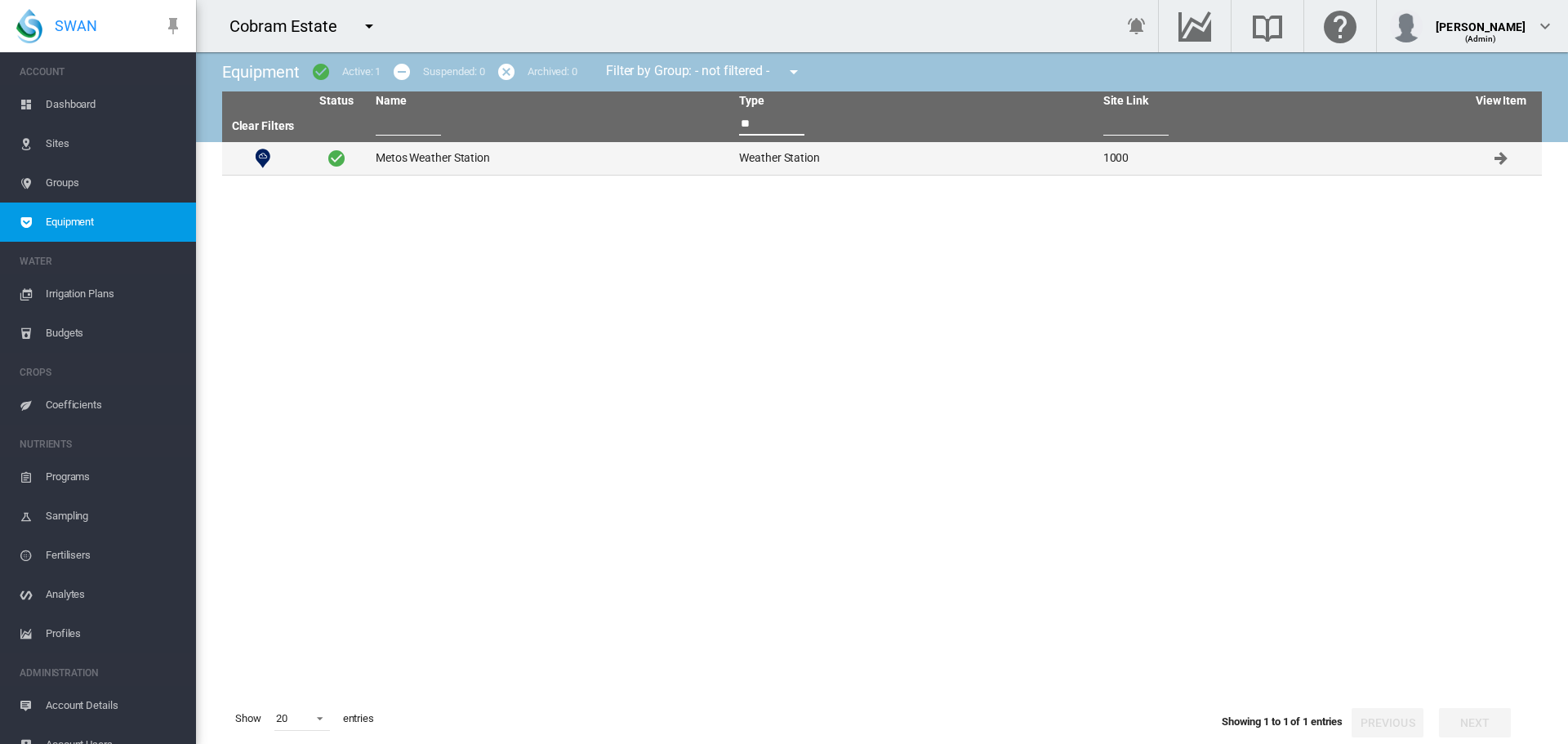
type input "**"
click at [426, 158] on td "Metos Weather Station" at bounding box center [551, 158] width 363 height 33
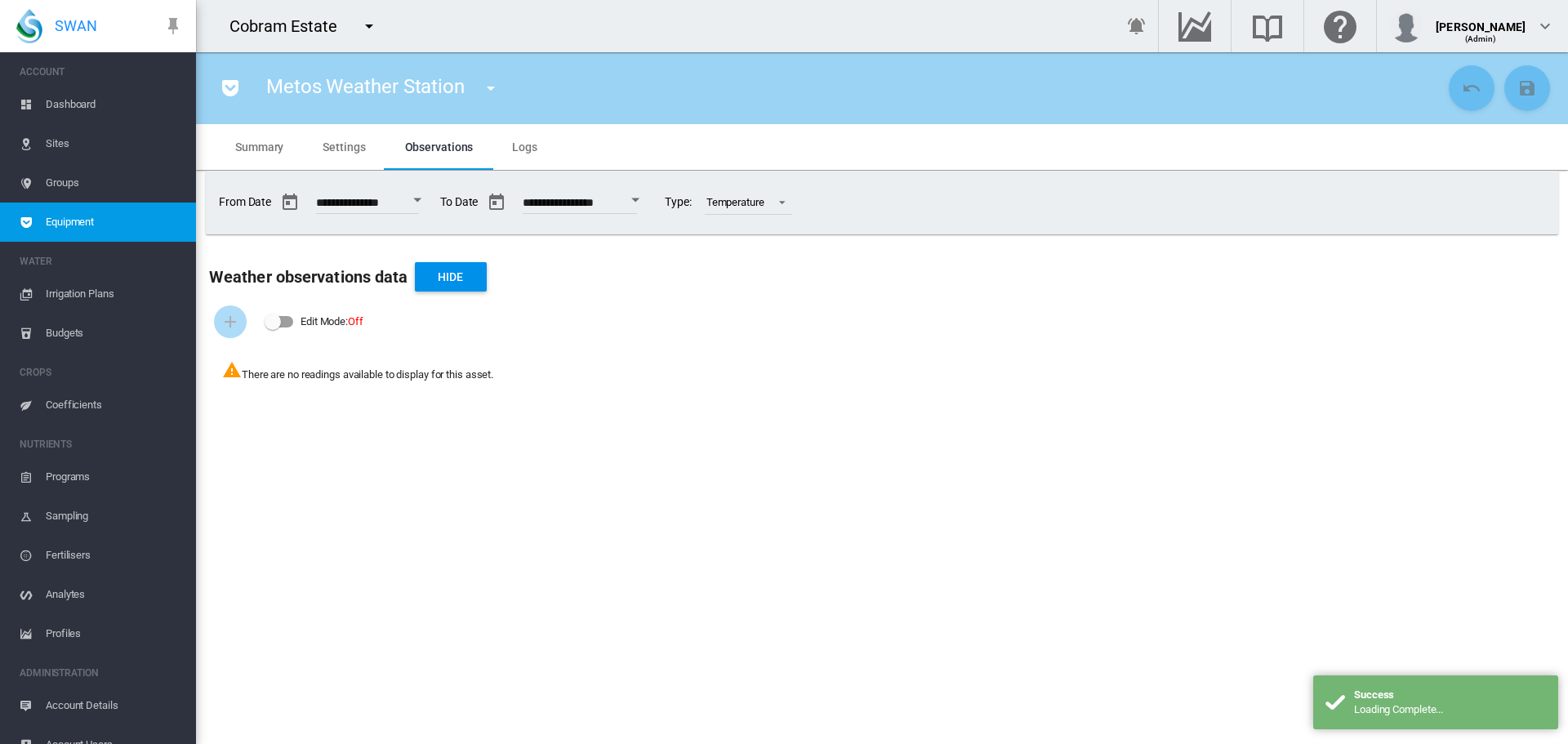
click at [334, 145] on span "Settings" at bounding box center [344, 147] width 42 height 13
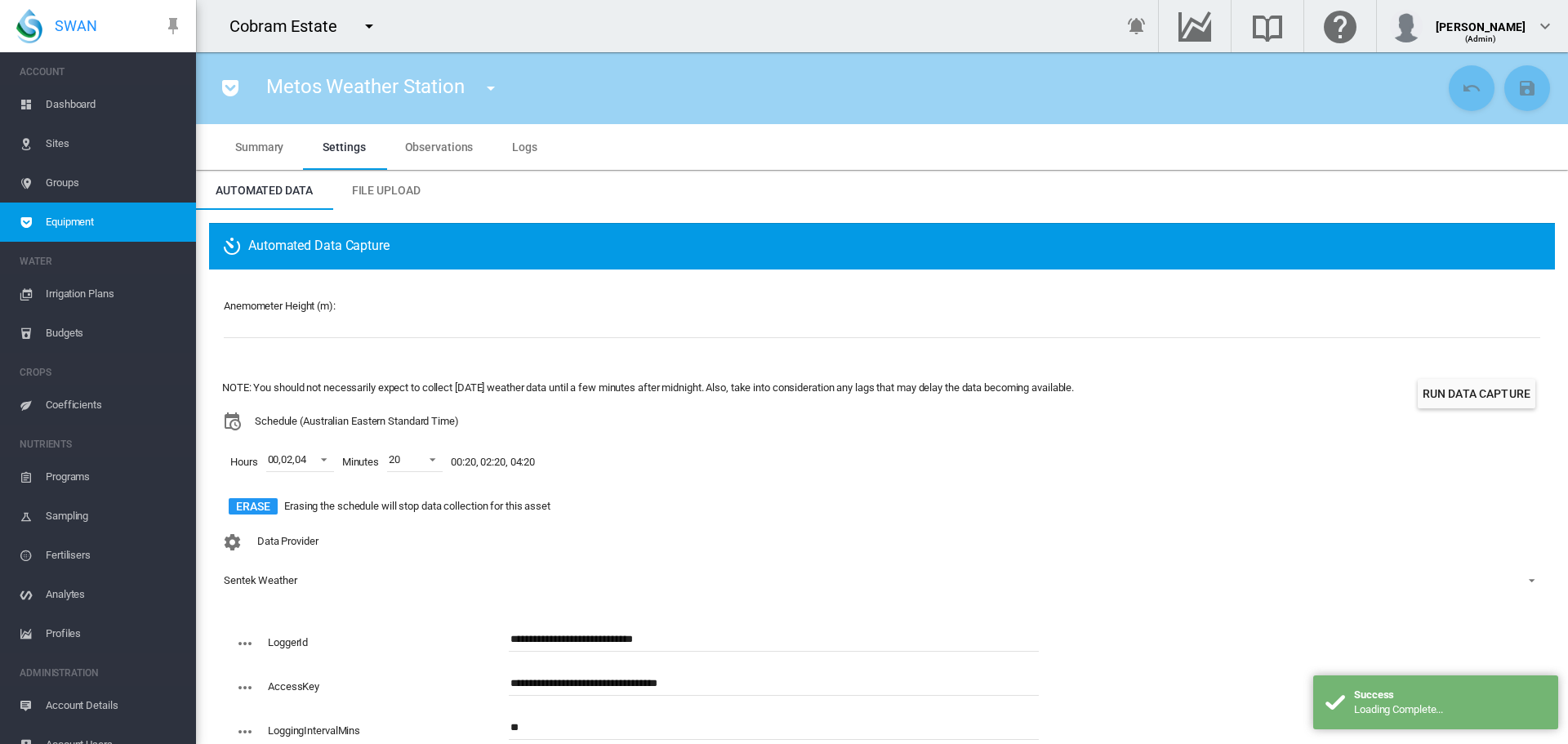
click at [528, 145] on span "Logs" at bounding box center [524, 147] width 25 height 13
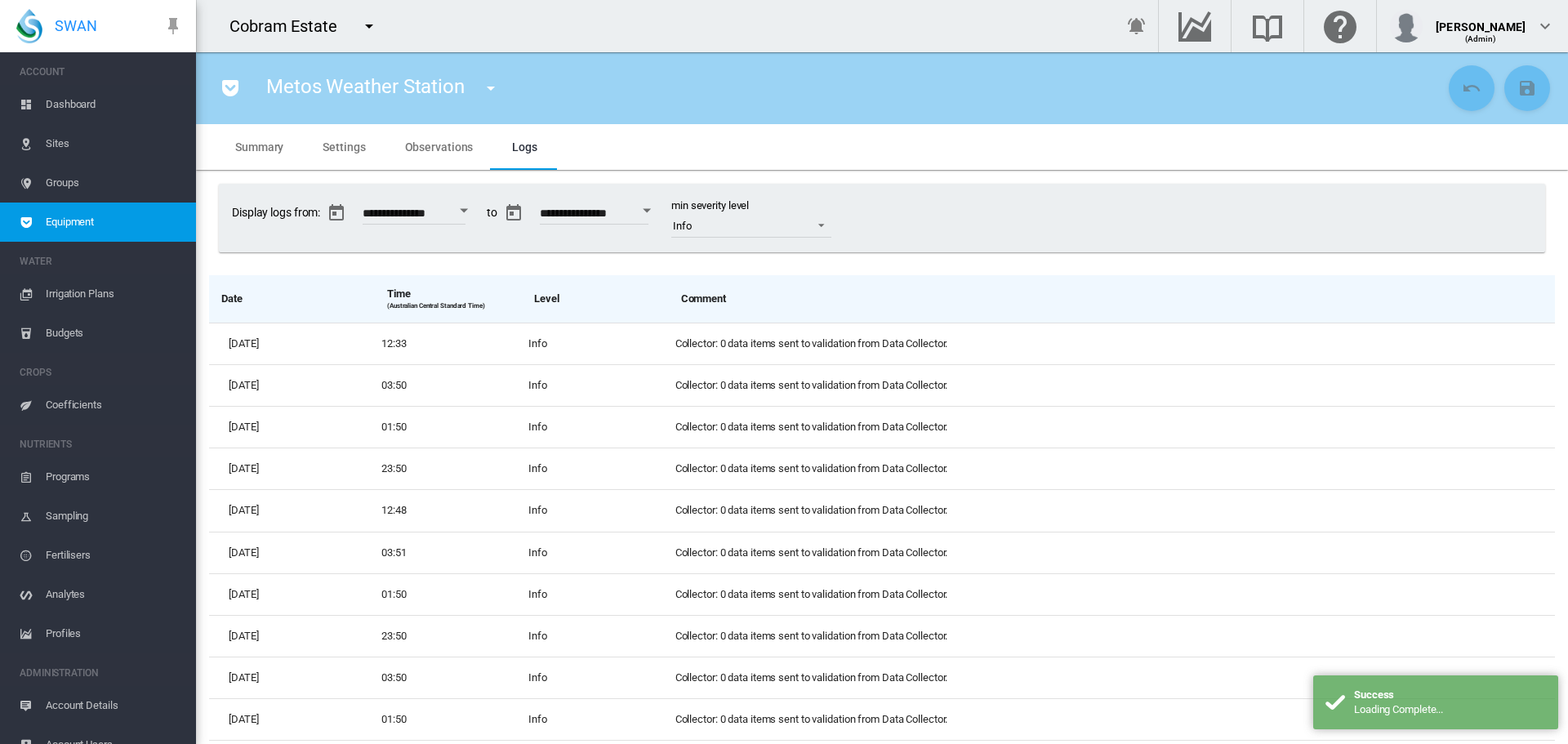
click at [323, 148] on span "Settings" at bounding box center [344, 147] width 42 height 13
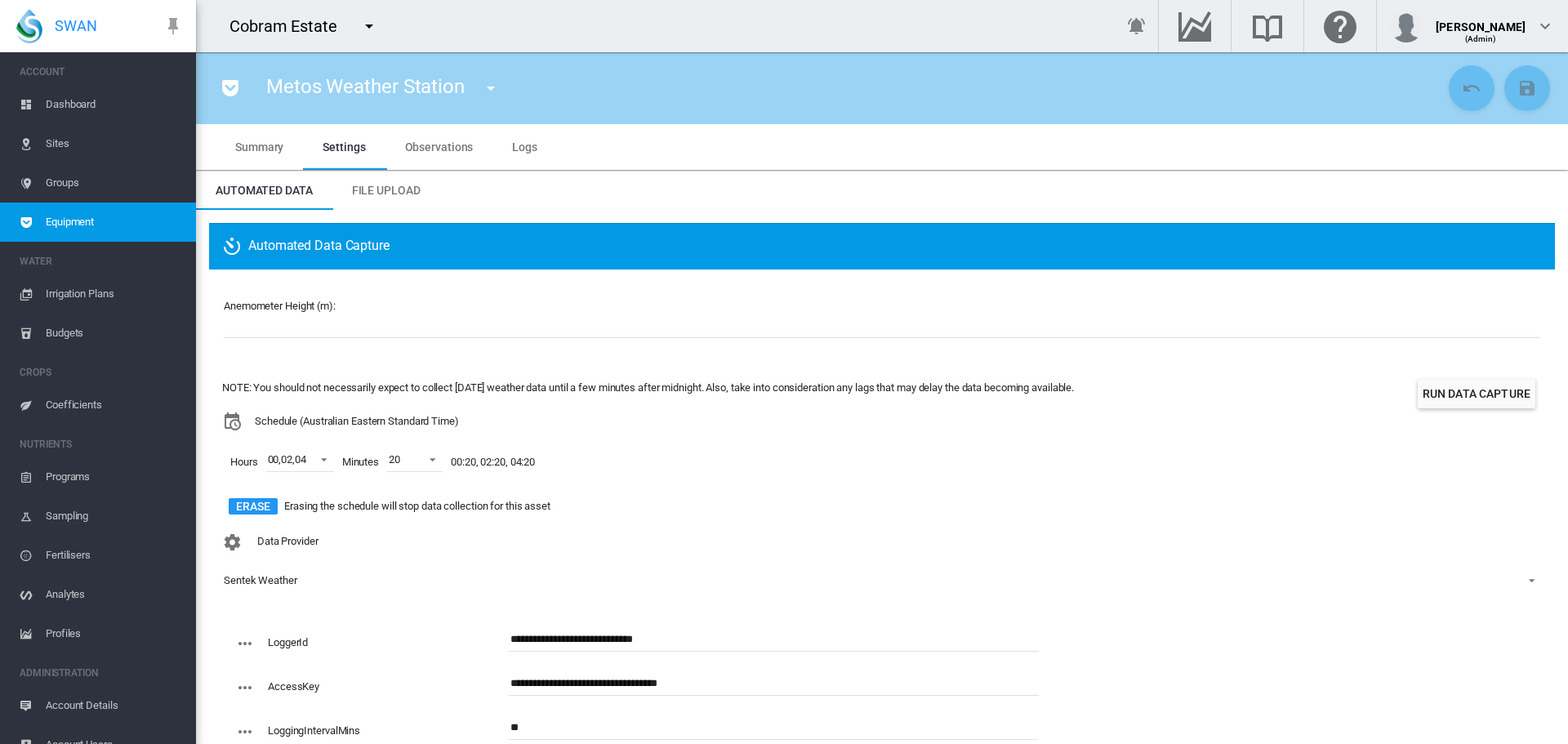
scroll to position [49, 0]
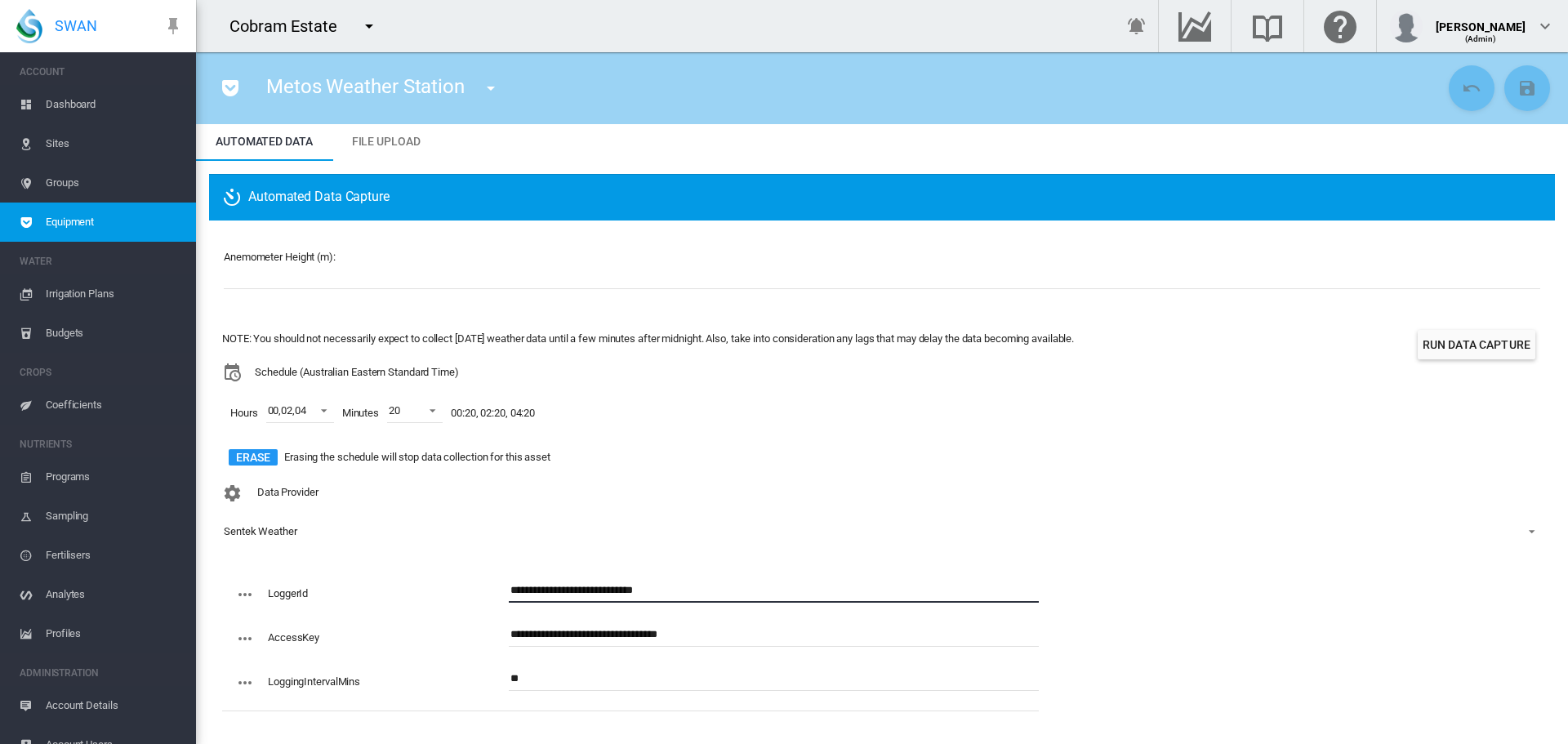
drag, startPoint x: 673, startPoint y: 587, endPoint x: 467, endPoint y: 591, distance: 206.0
click at [467, 591] on div "**********" at bounding box center [637, 601] width 804 height 44
paste input "text"
type input "********"
click at [1517, 93] on md-icon "icon-content-save" at bounding box center [1526, 88] width 19 height 19
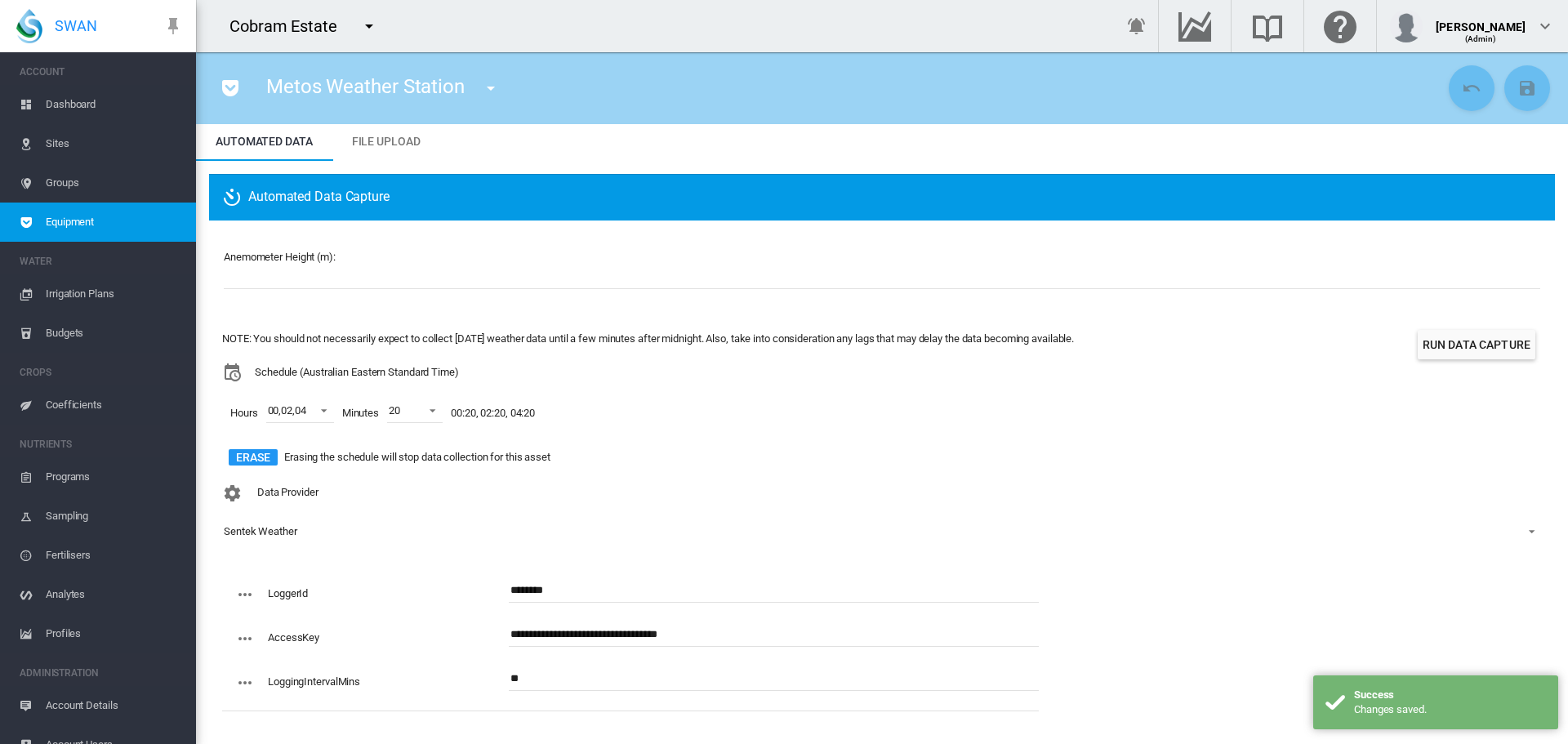
click at [1425, 347] on button "Run Data Capture" at bounding box center [1477, 344] width 118 height 30
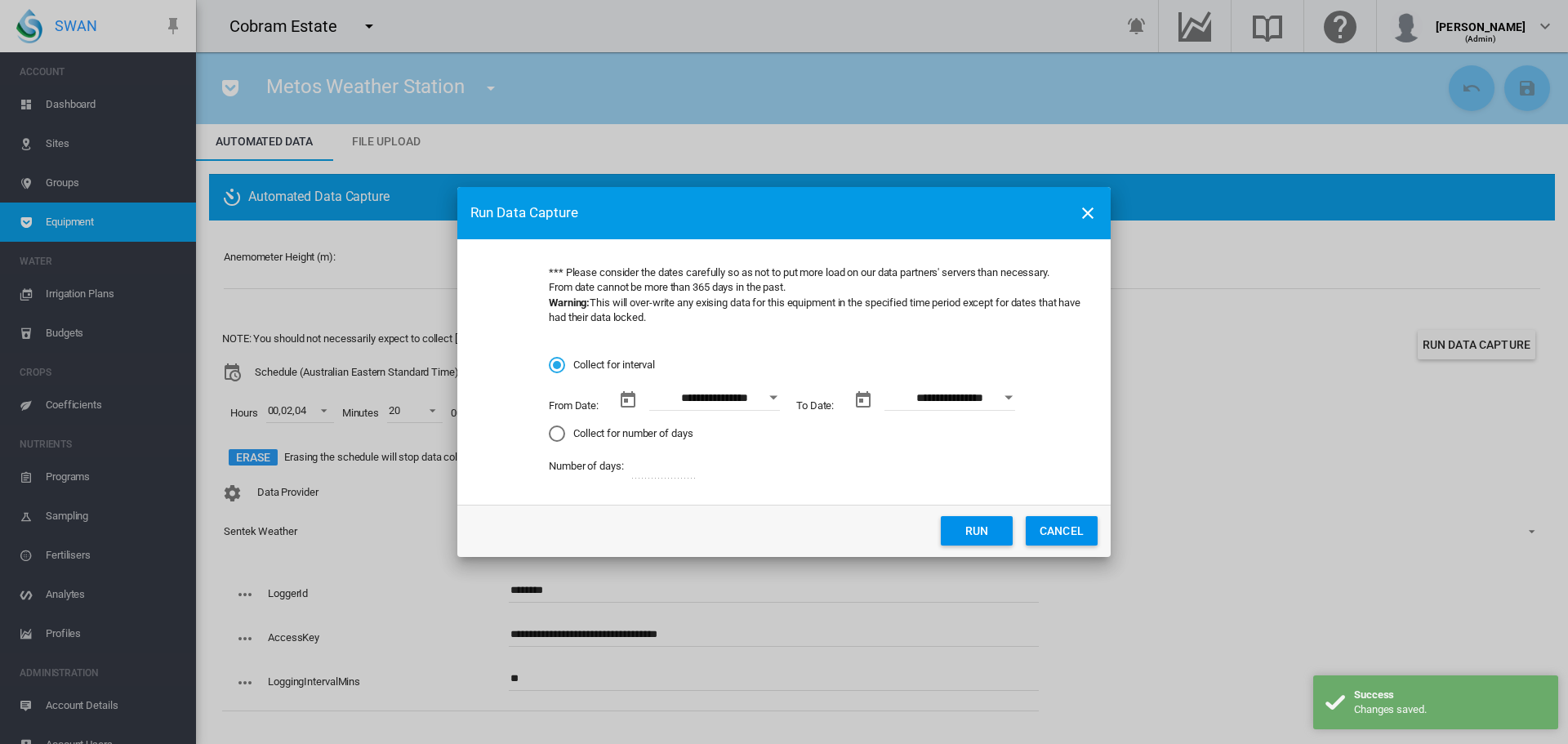
click at [562, 431] on div "Collect for number of days" at bounding box center [557, 433] width 16 height 16
click at [961, 535] on button "Run" at bounding box center [976, 530] width 72 height 30
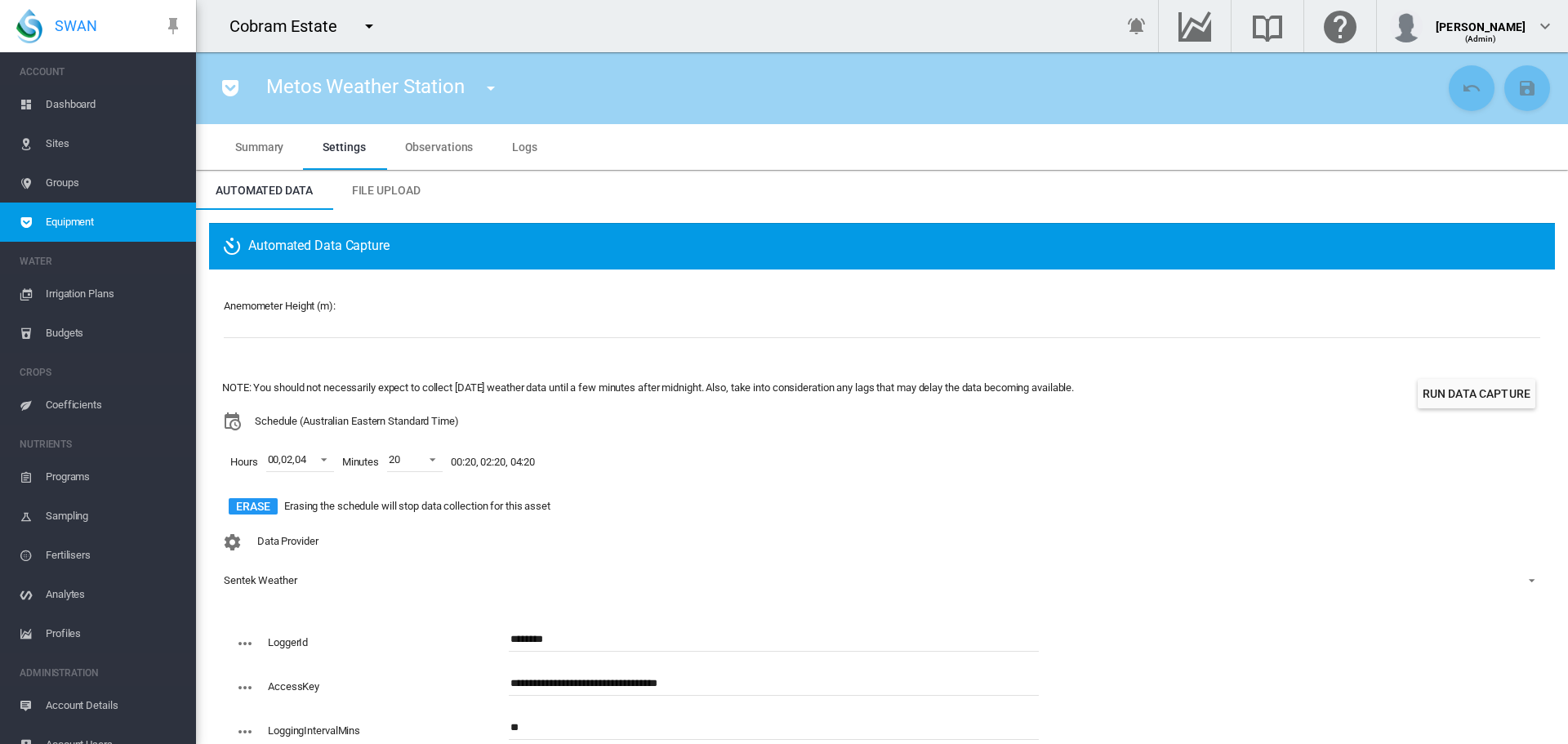
click at [525, 153] on span "Logs" at bounding box center [524, 147] width 25 height 13
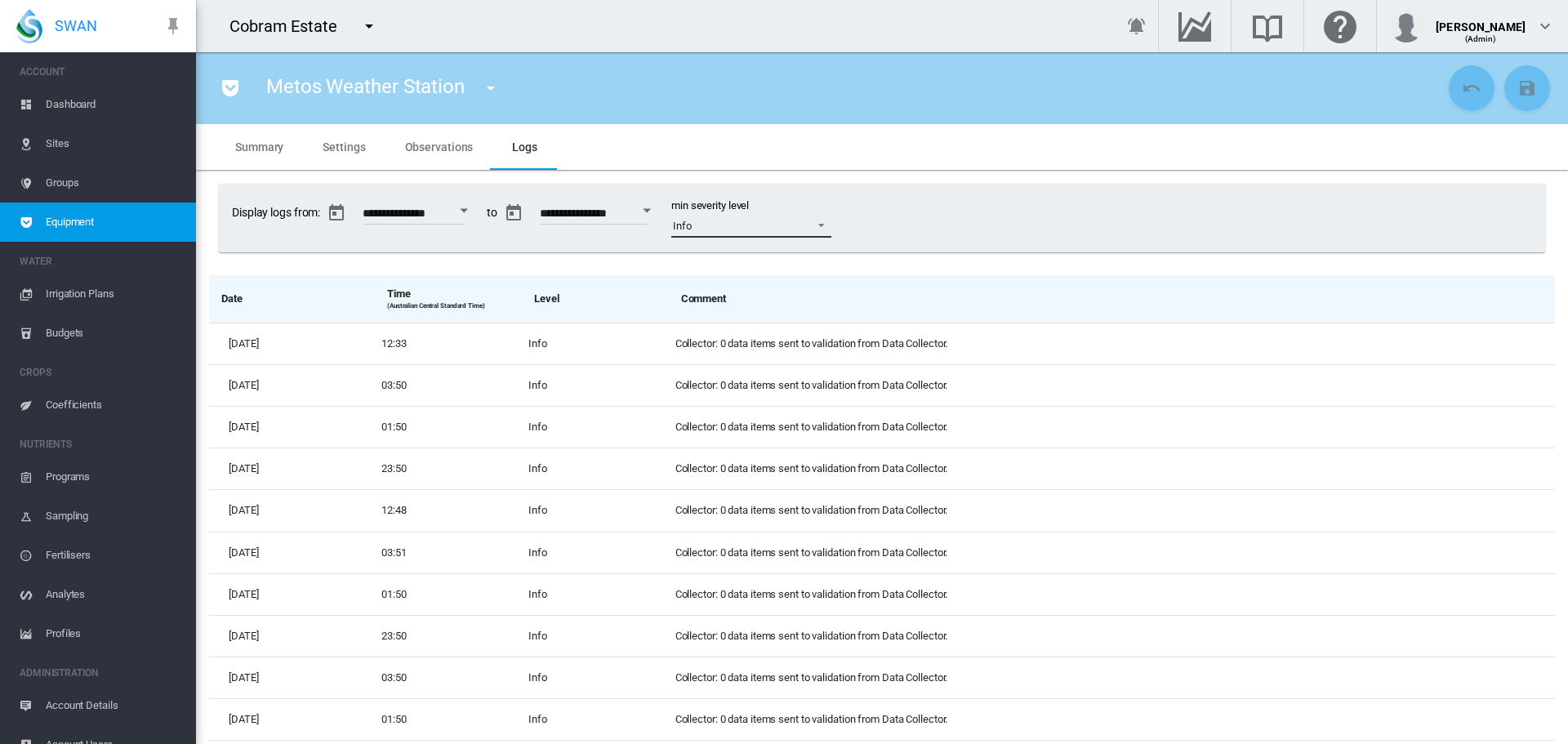
click at [827, 223] on span at bounding box center [816, 223] width 19 height 14
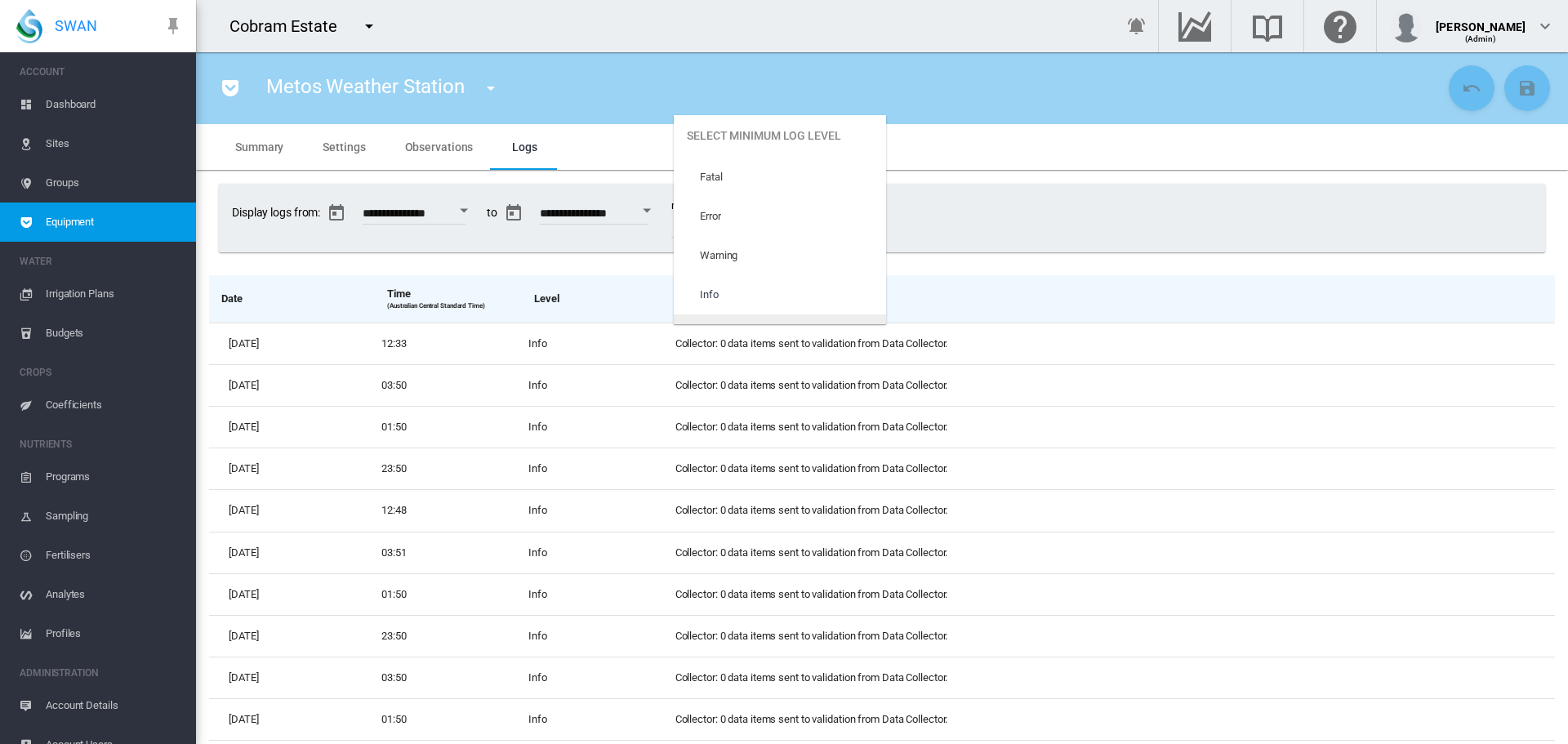
scroll to position [69, 0]
click at [723, 303] on div "Trace" at bounding box center [713, 304] width 27 height 14
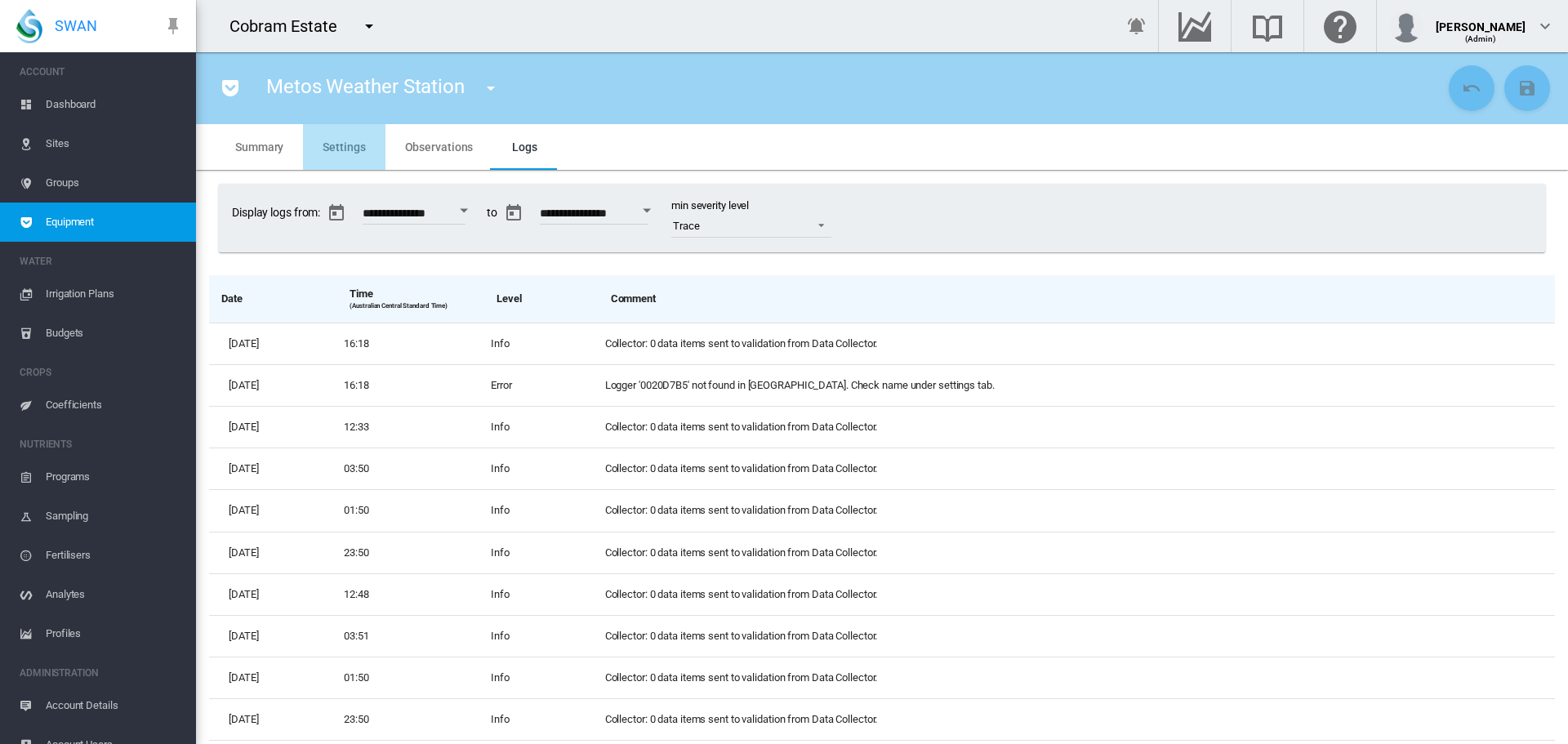
click at [351, 144] on span "Settings" at bounding box center [344, 147] width 42 height 13
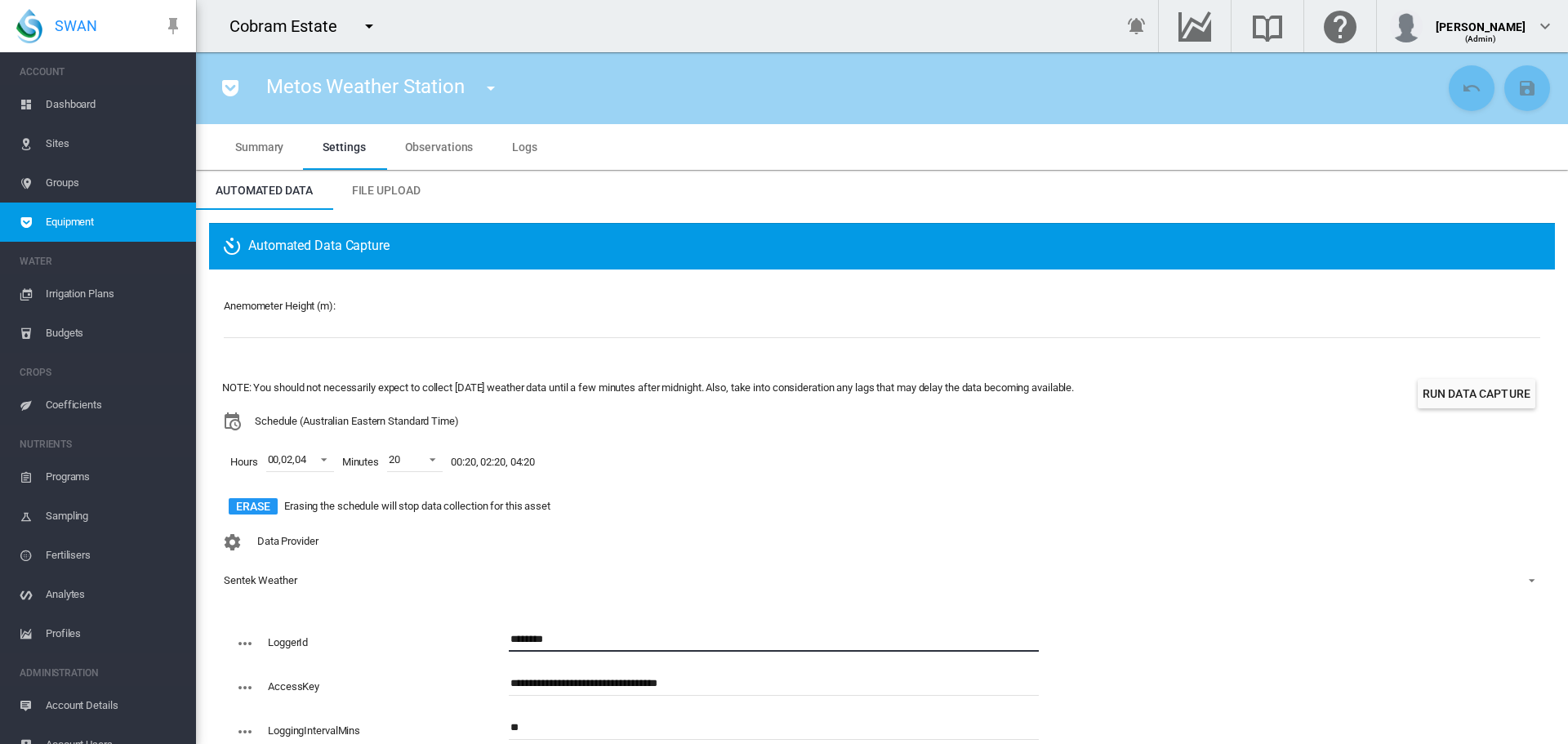
drag, startPoint x: 573, startPoint y: 637, endPoint x: 485, endPoint y: 648, distance: 88.7
click at [485, 648] on div "LoggerId ********" at bounding box center [637, 649] width 804 height 44
paste input "**********"
type input "**********"
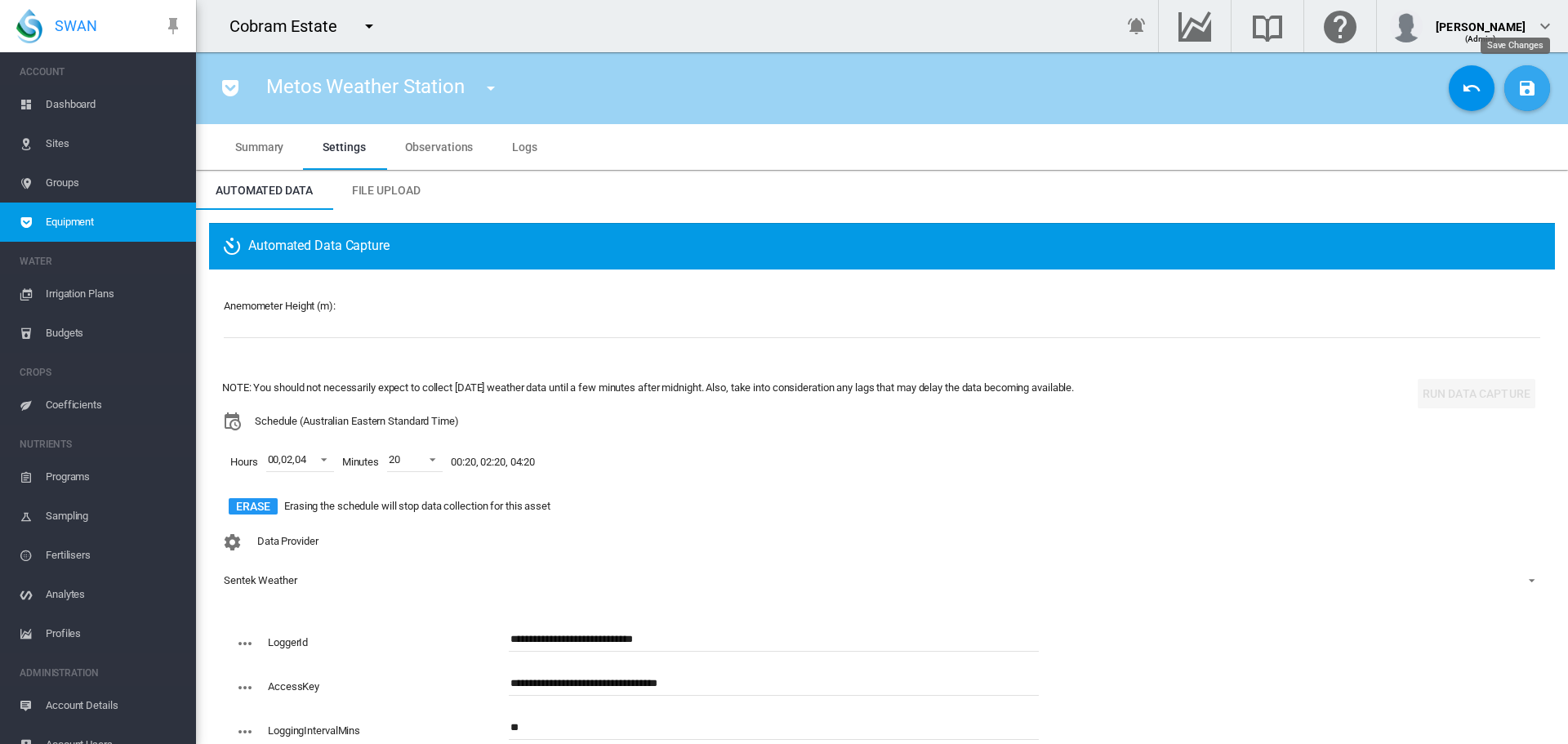
click at [1517, 92] on md-icon "icon-content-save" at bounding box center [1526, 88] width 19 height 19
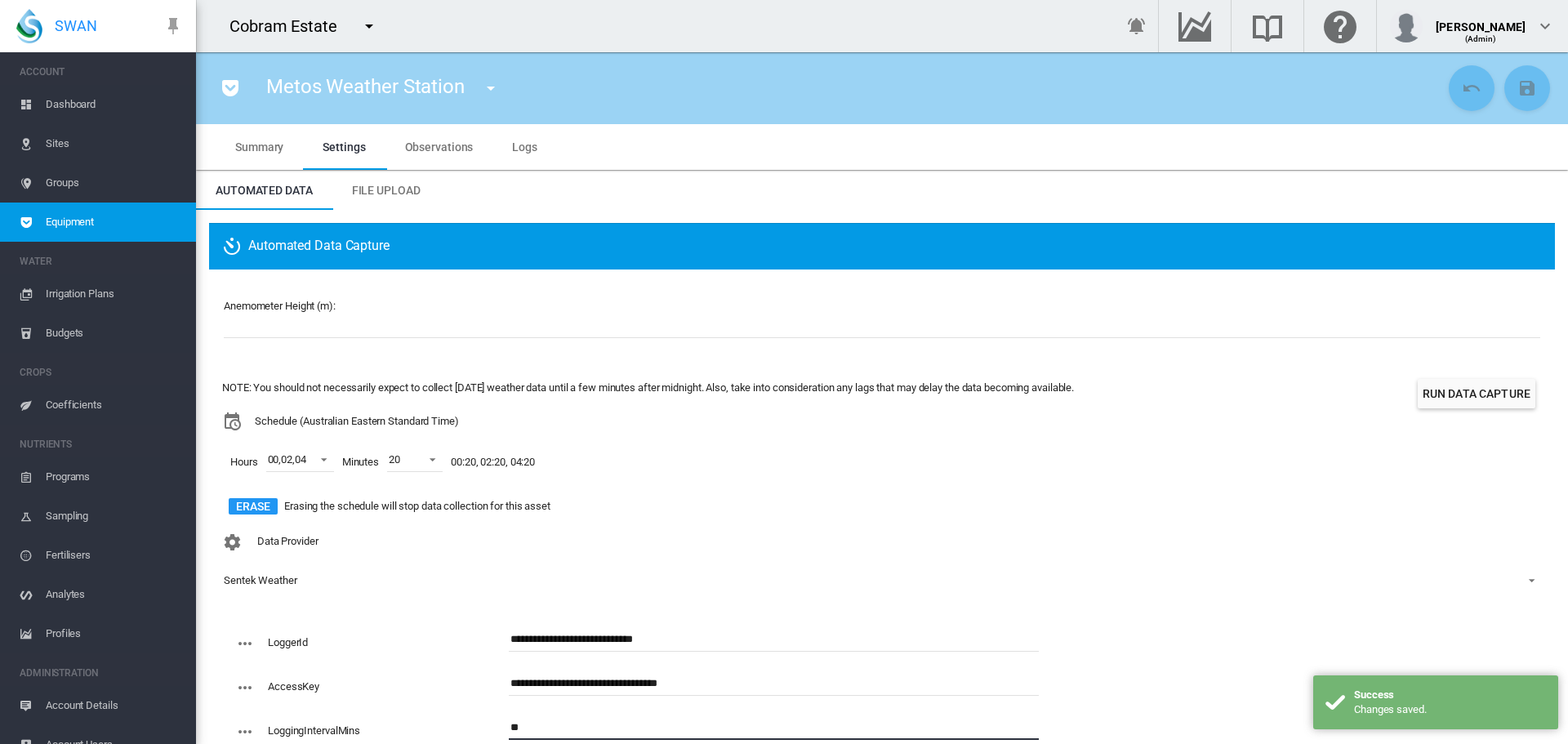
scroll to position [41, 0]
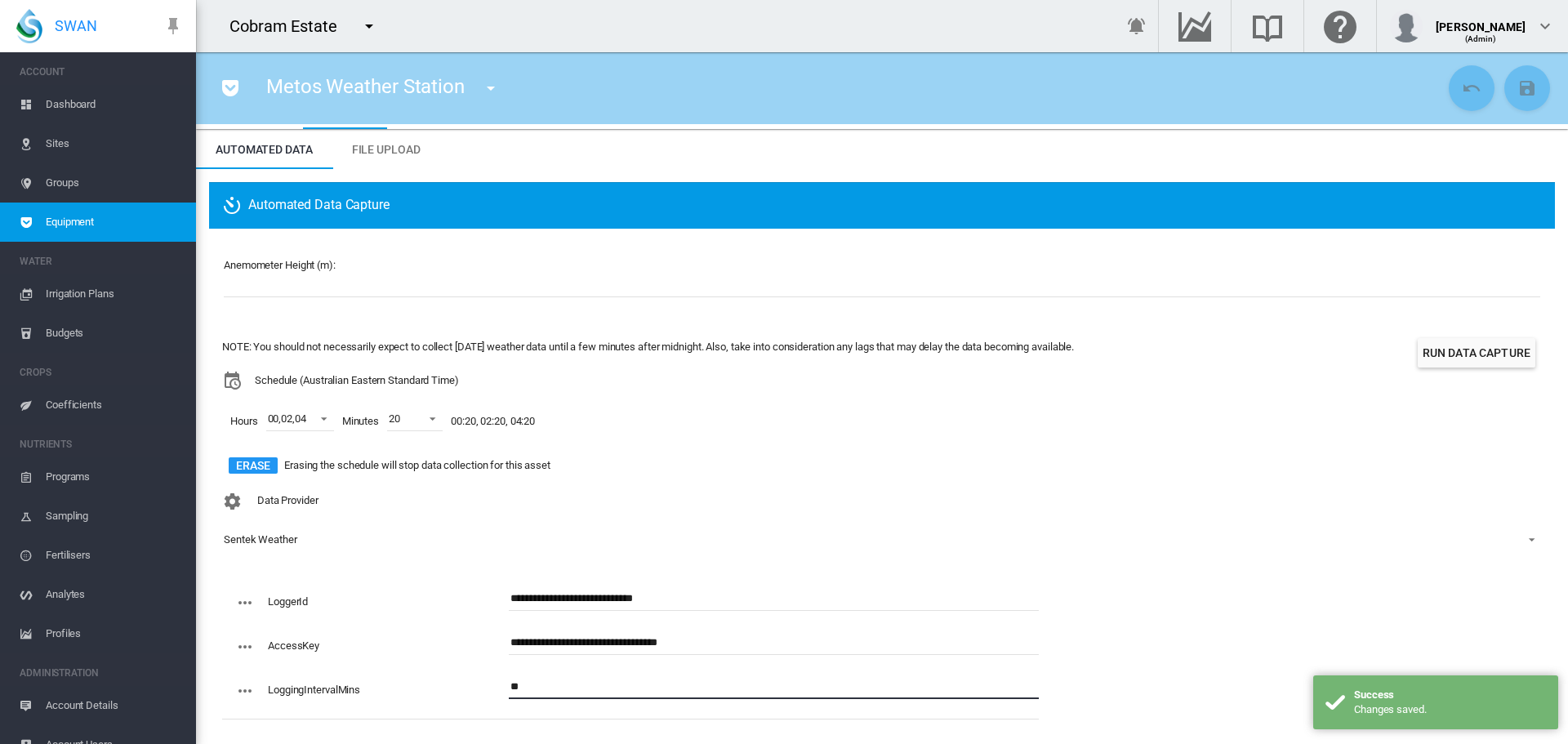
drag, startPoint x: 557, startPoint y: 723, endPoint x: 510, endPoint y: 730, distance: 47.5
click at [510, 730] on div "Anemometer Height (m): ** NOTE: You should not necessarily expect to collect [D…" at bounding box center [882, 484] width 1346 height 511
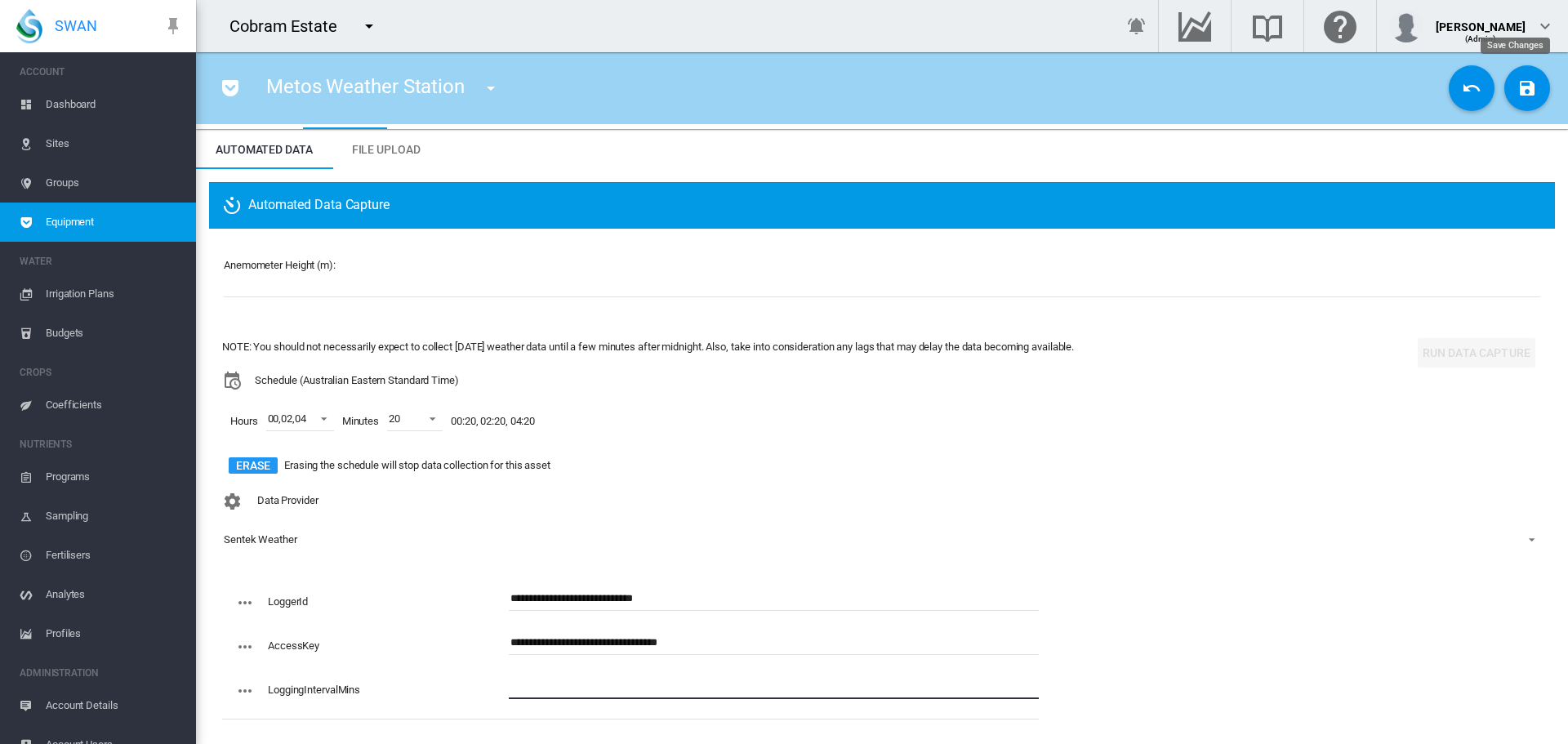
click at [1517, 90] on md-icon "icon-content-save" at bounding box center [1526, 88] width 19 height 19
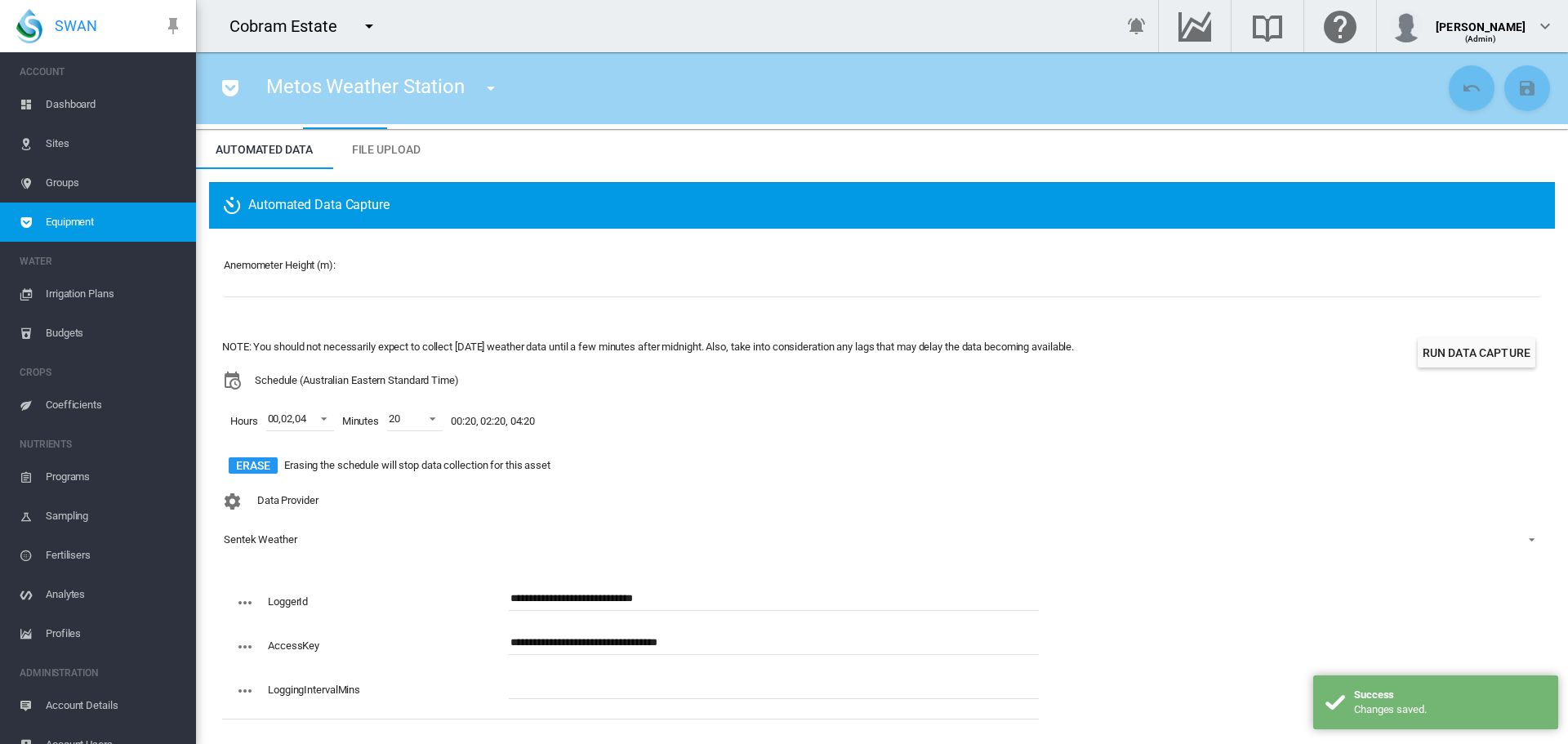
click at [1476, 373] on div "NOTE: You should not necessarily expect to collect [DATE] weather data until a …" at bounding box center [882, 408] width 1320 height 152
click at [1475, 368] on button "Run Data Capture" at bounding box center [1477, 353] width 118 height 30
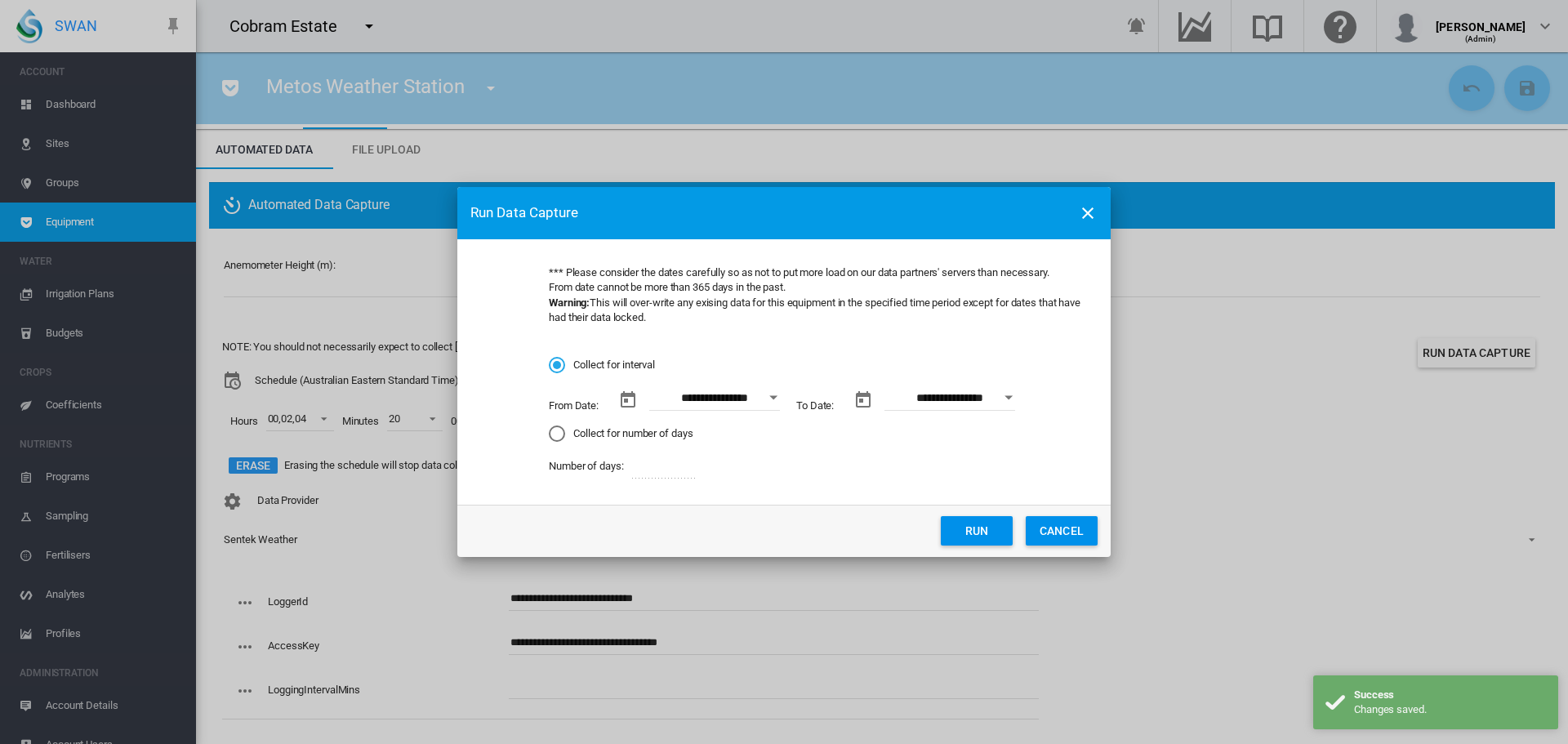
click at [559, 434] on div "Collect for number of days" at bounding box center [557, 433] width 16 height 16
click at [963, 537] on button "Run" at bounding box center [977, 530] width 72 height 30
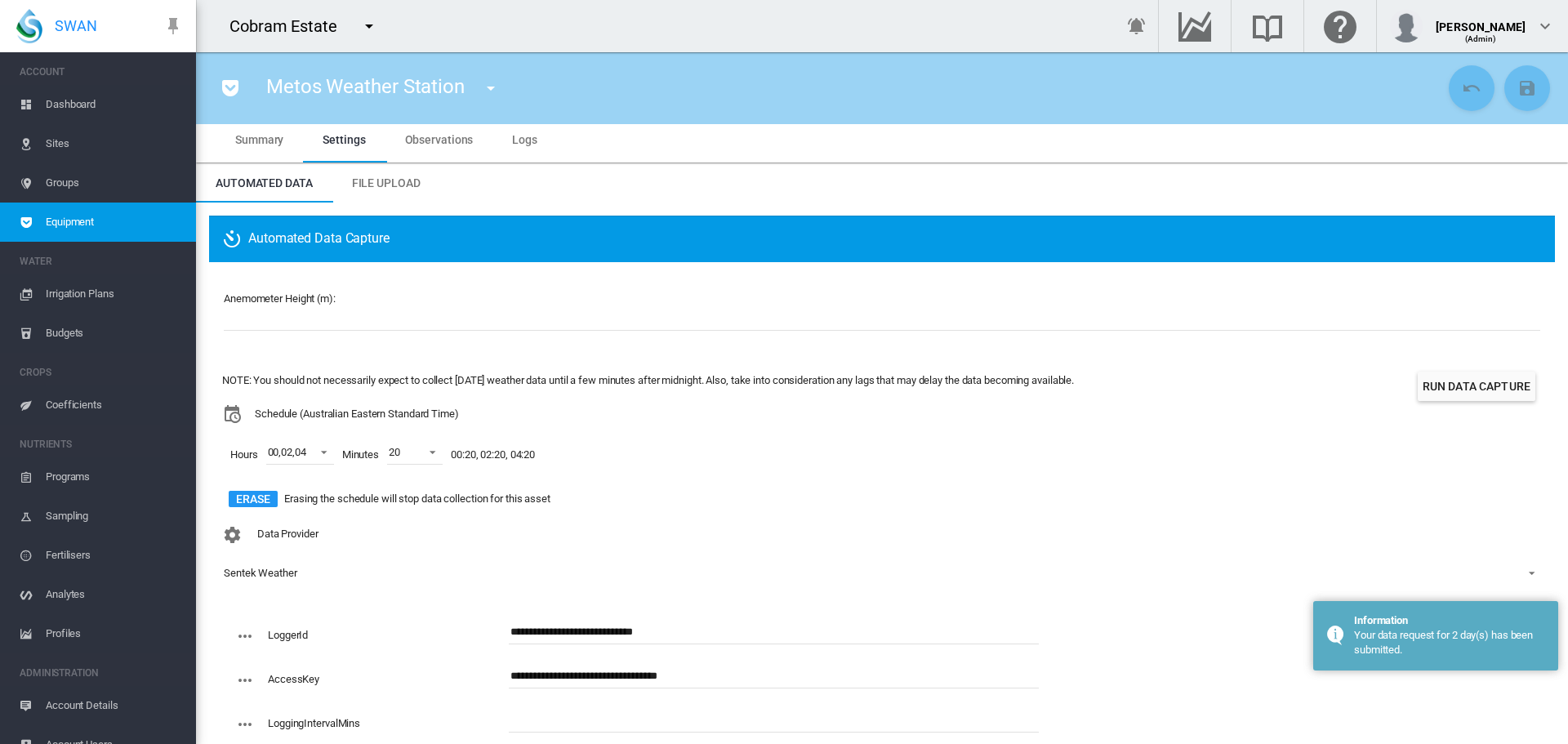
scroll to position [0, 0]
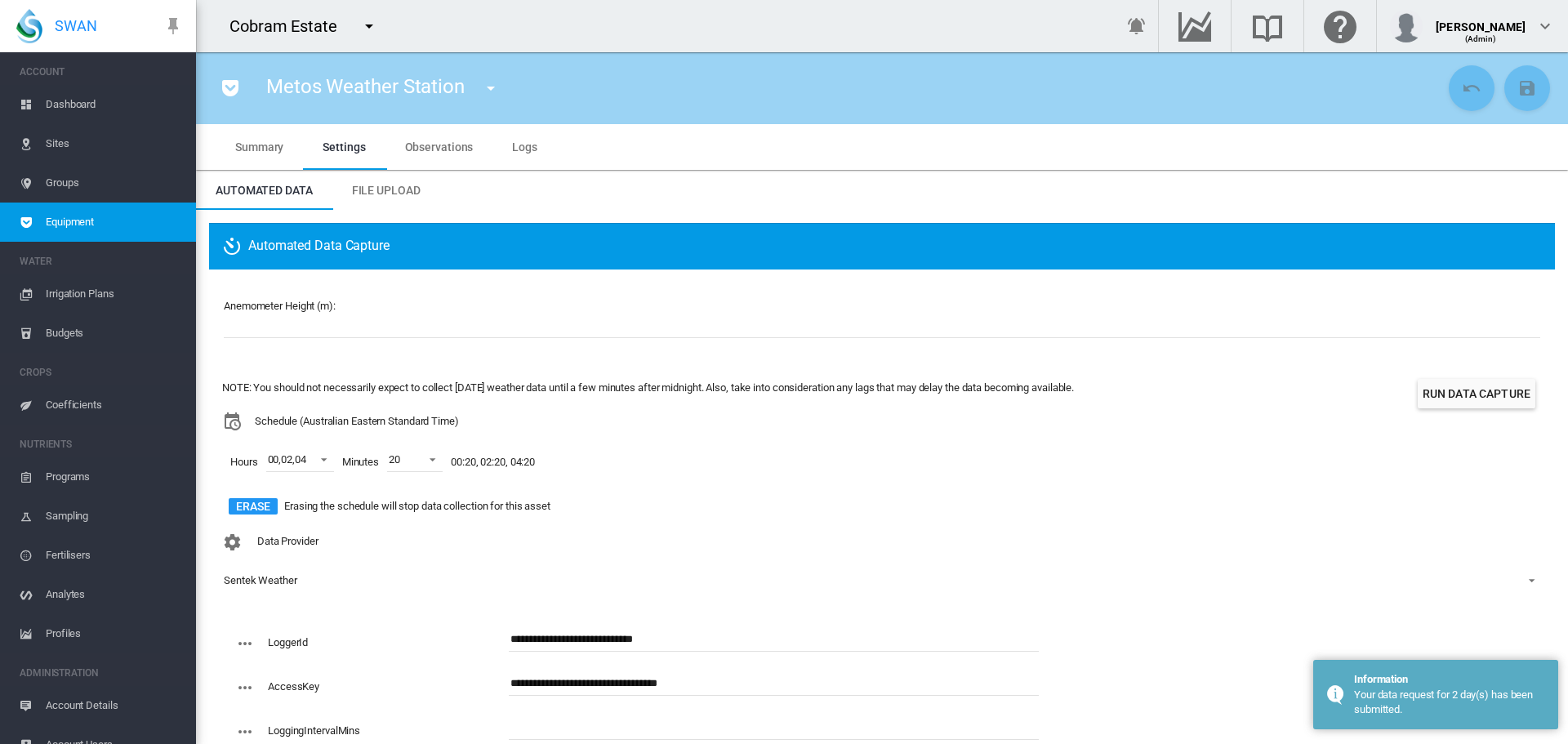
click at [532, 153] on span "Logs" at bounding box center [524, 147] width 25 height 13
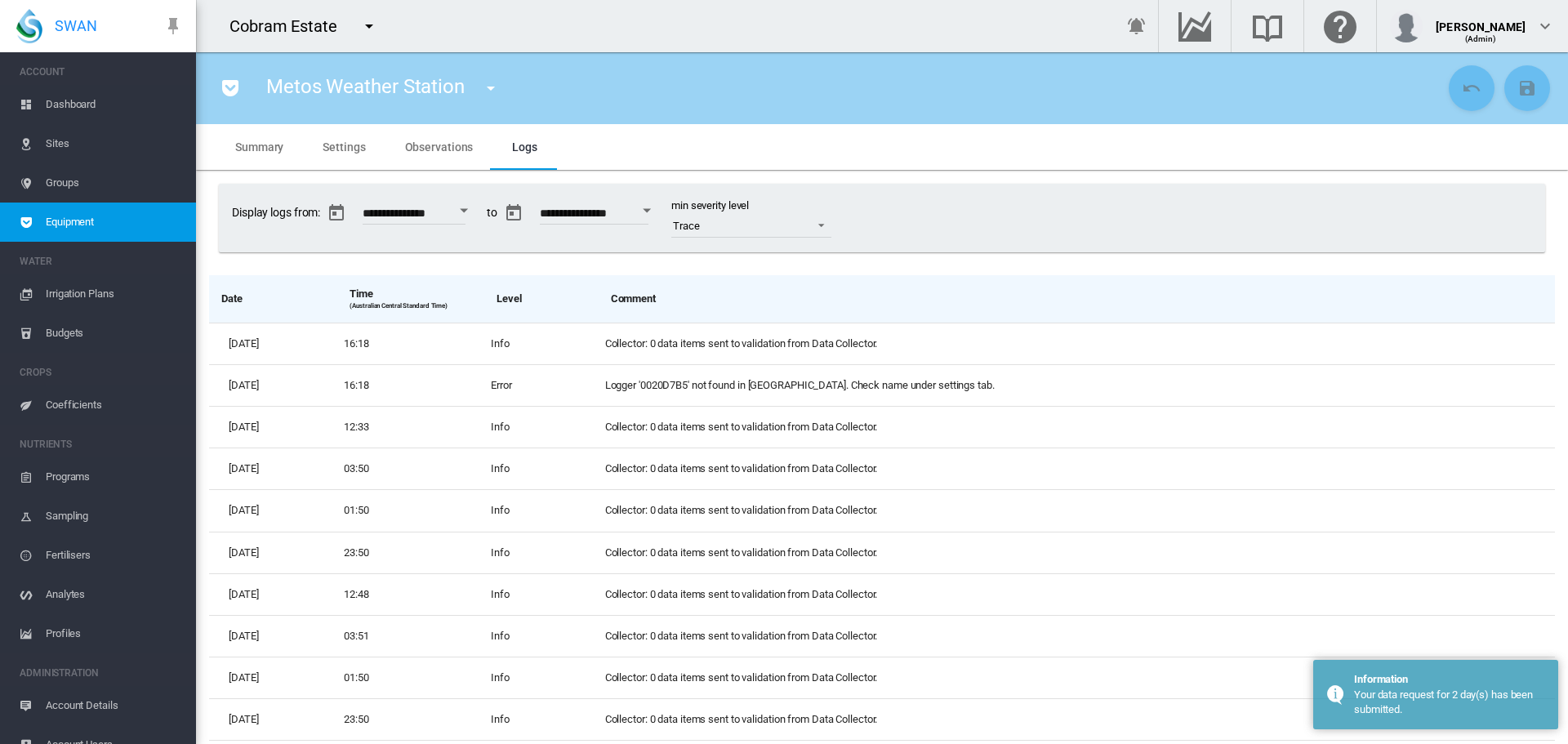
click at [459, 144] on span "Observations" at bounding box center [439, 147] width 69 height 13
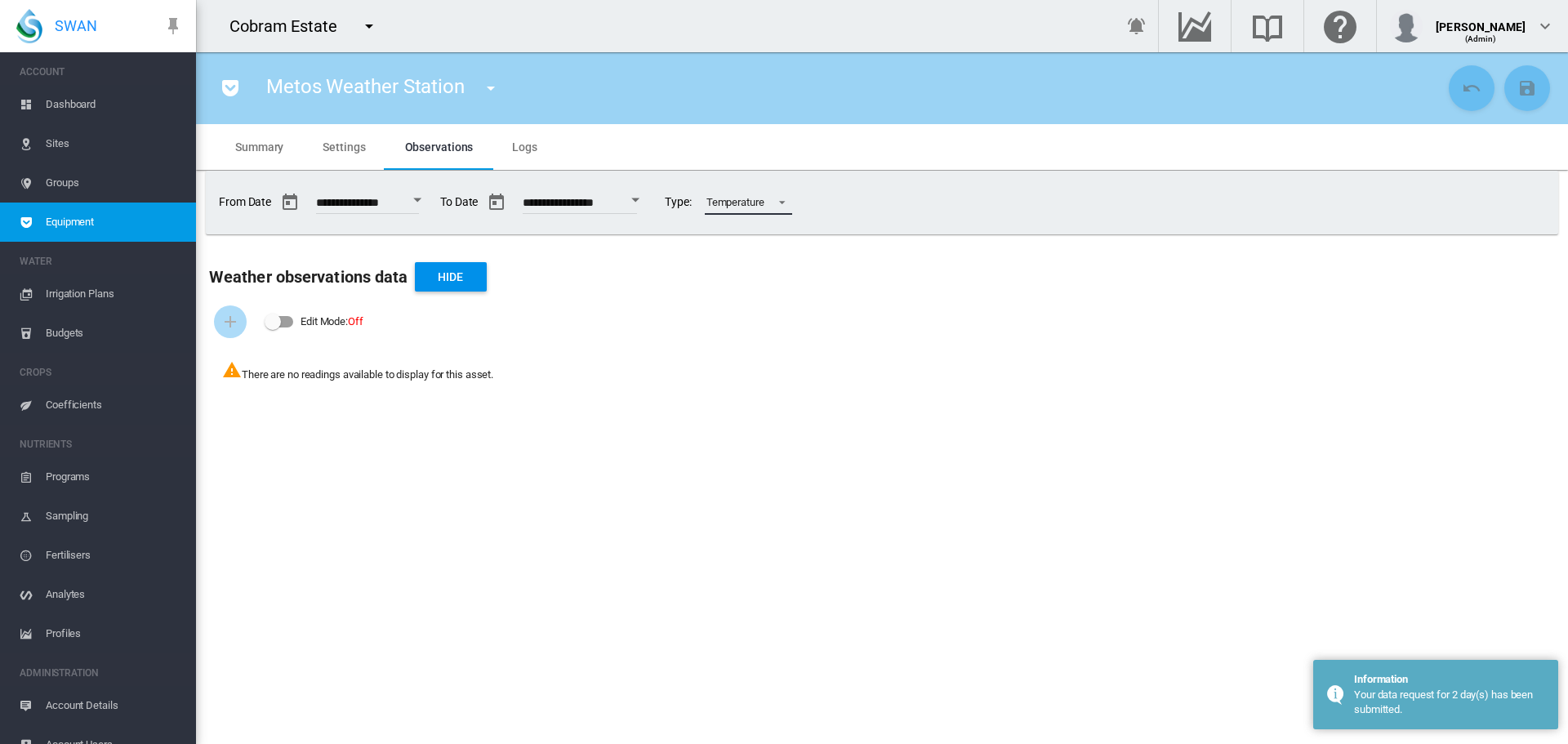
click at [787, 206] on span at bounding box center [777, 200] width 19 height 14
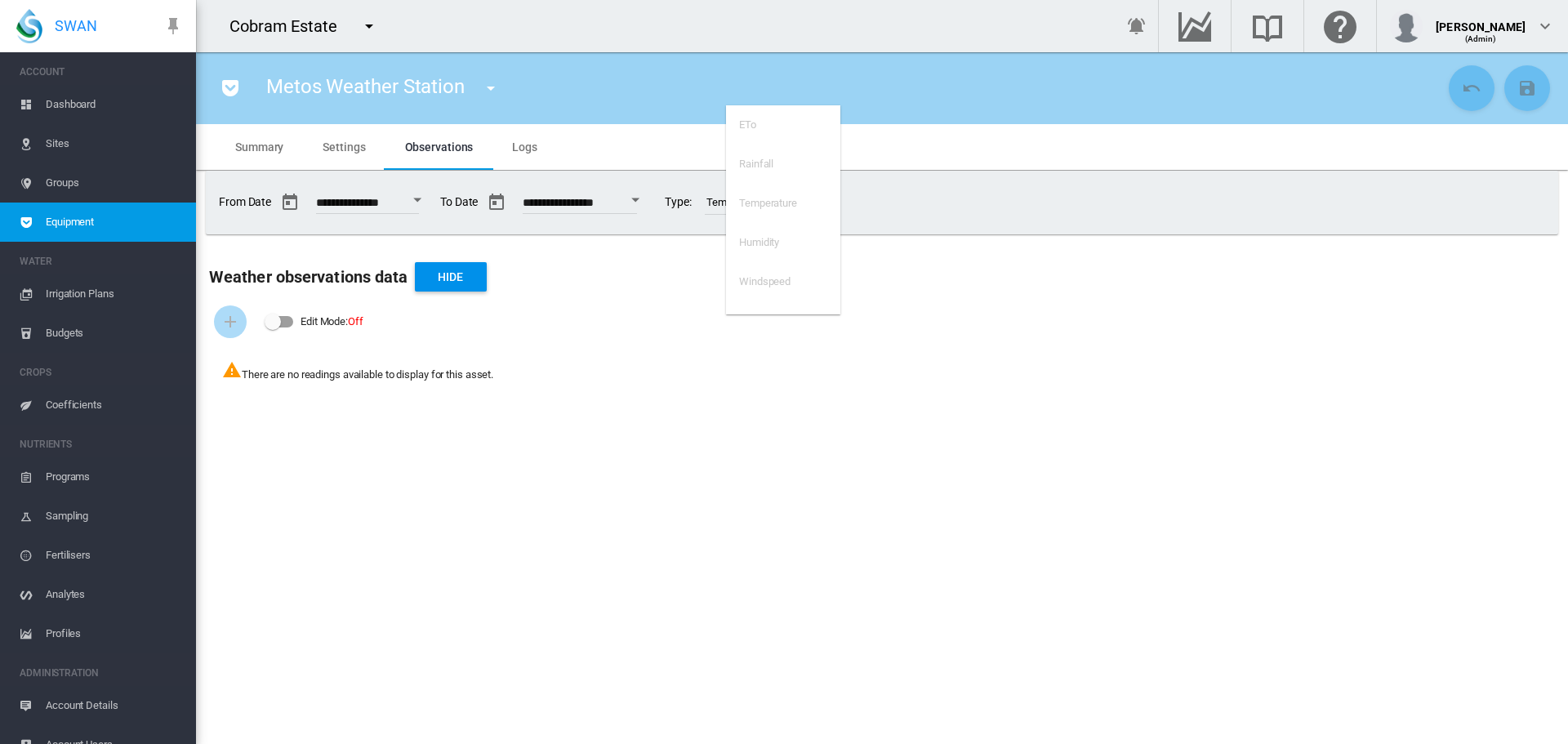
click at [771, 162] on div "Rainfall" at bounding box center [756, 164] width 34 height 14
click at [341, 150] on md-backdrop at bounding box center [784, 372] width 1568 height 744
click at [341, 148] on span "Settings" at bounding box center [344, 147] width 42 height 13
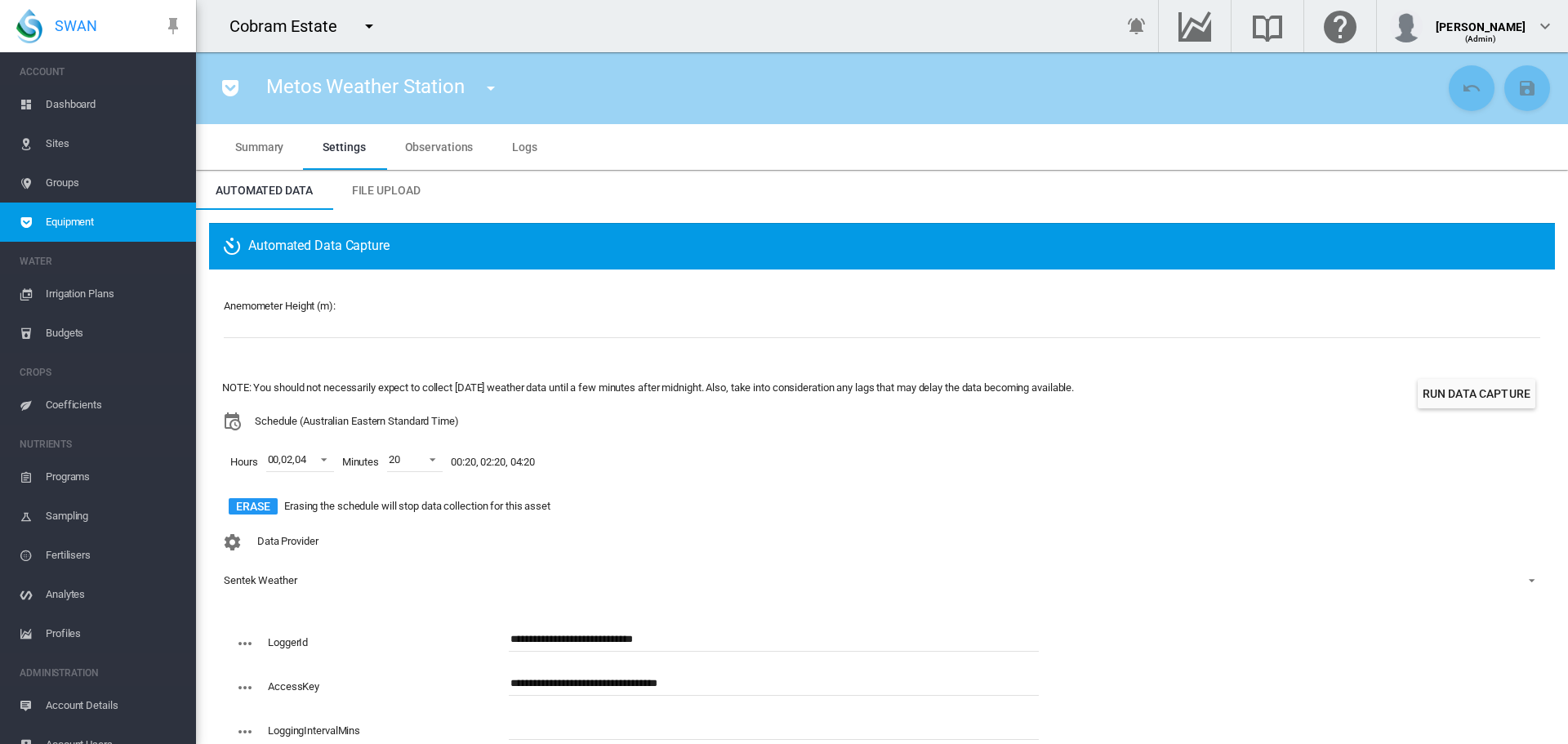
click at [523, 149] on span "Logs" at bounding box center [524, 147] width 25 height 13
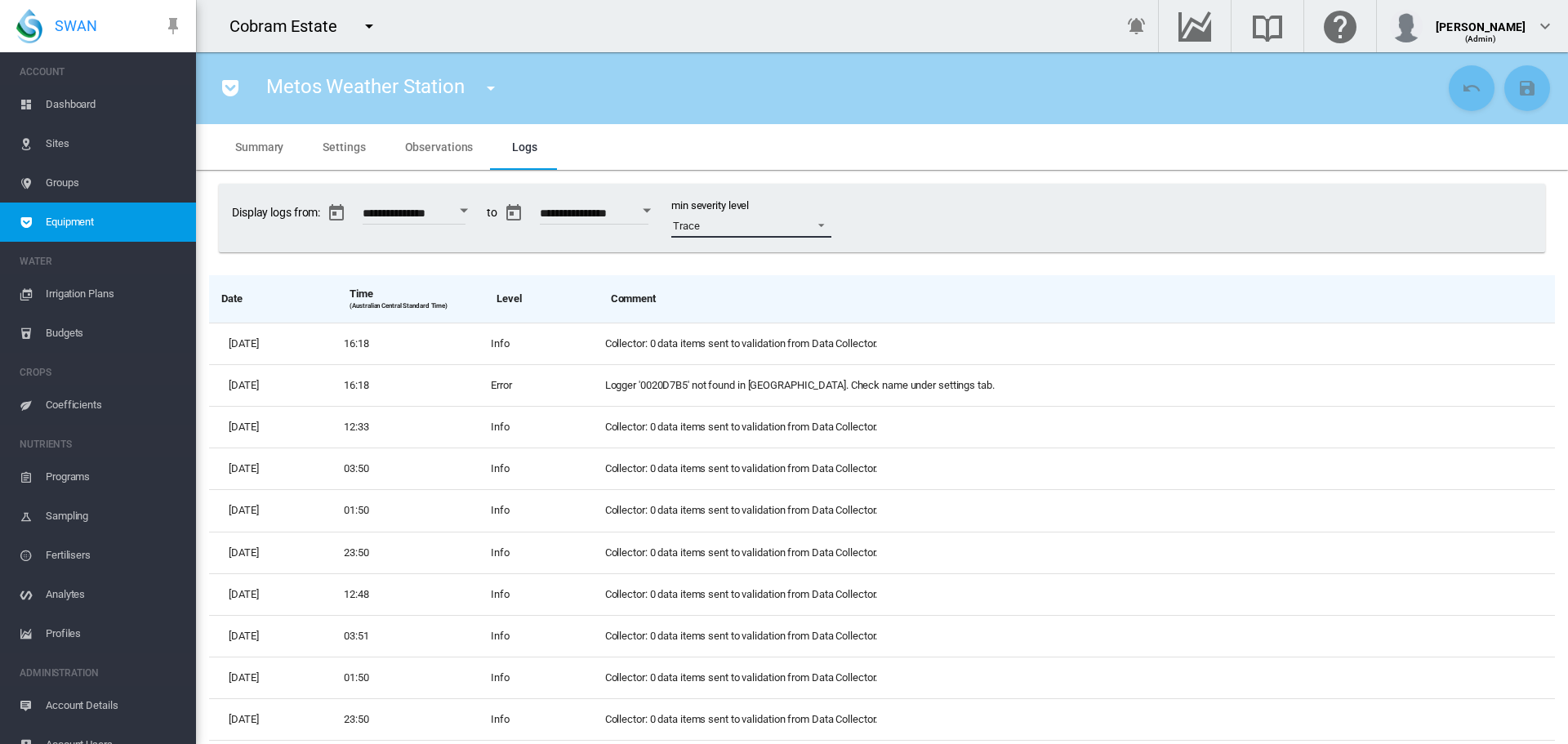
click at [827, 226] on span at bounding box center [816, 223] width 19 height 14
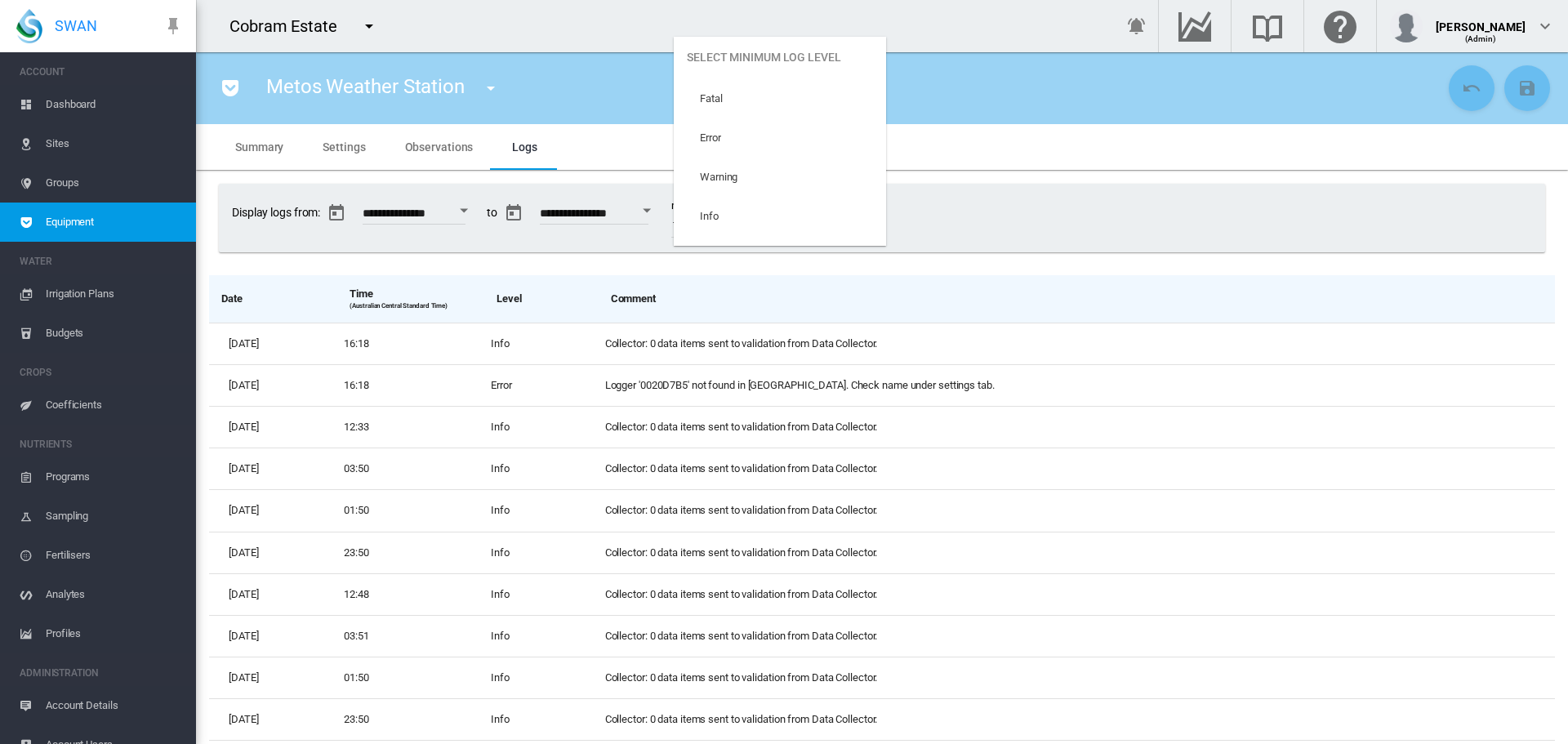
scroll to position [69, 0]
click at [761, 153] on md-option "Info" at bounding box center [779, 147] width 213 height 39
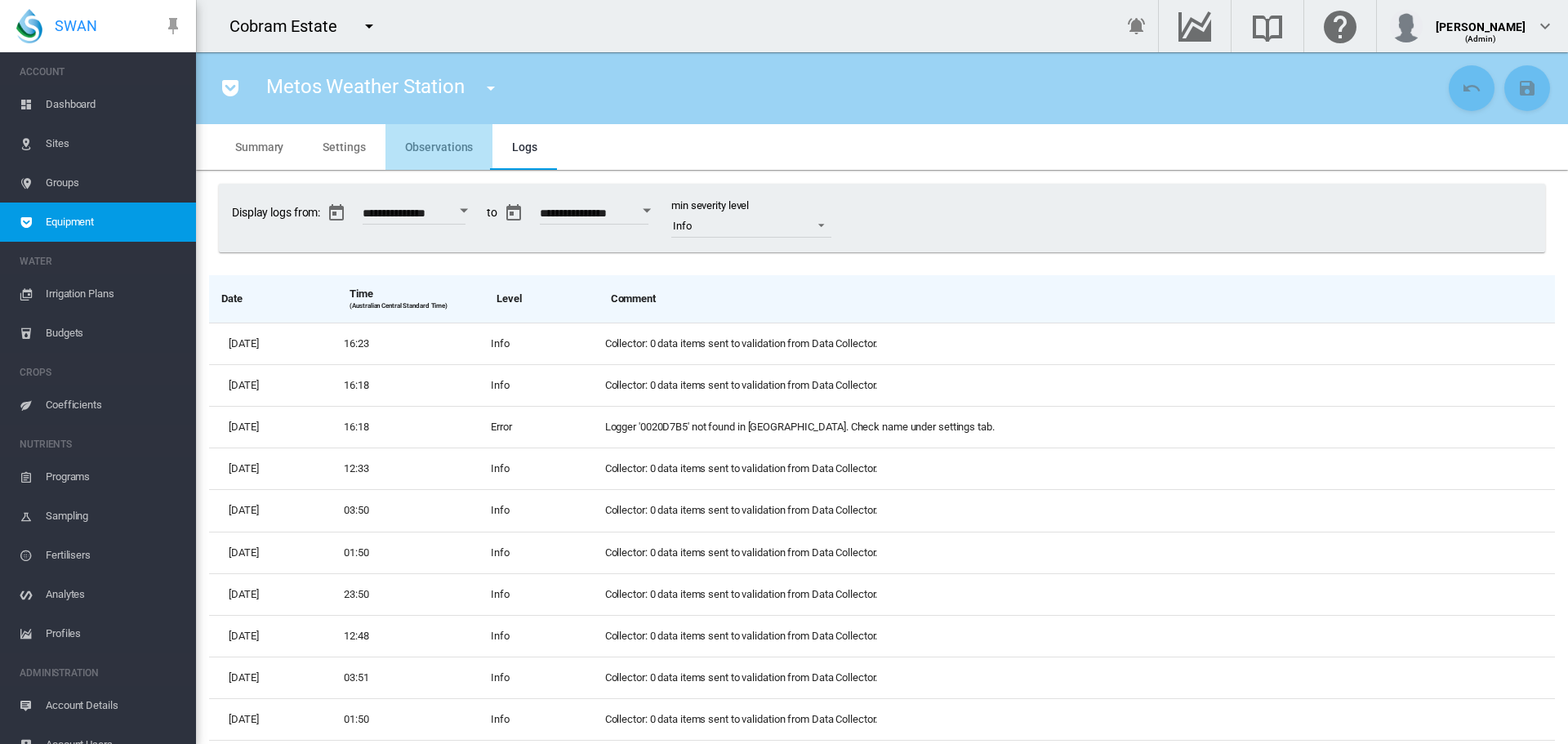
click at [442, 142] on span "Observations" at bounding box center [439, 147] width 69 height 13
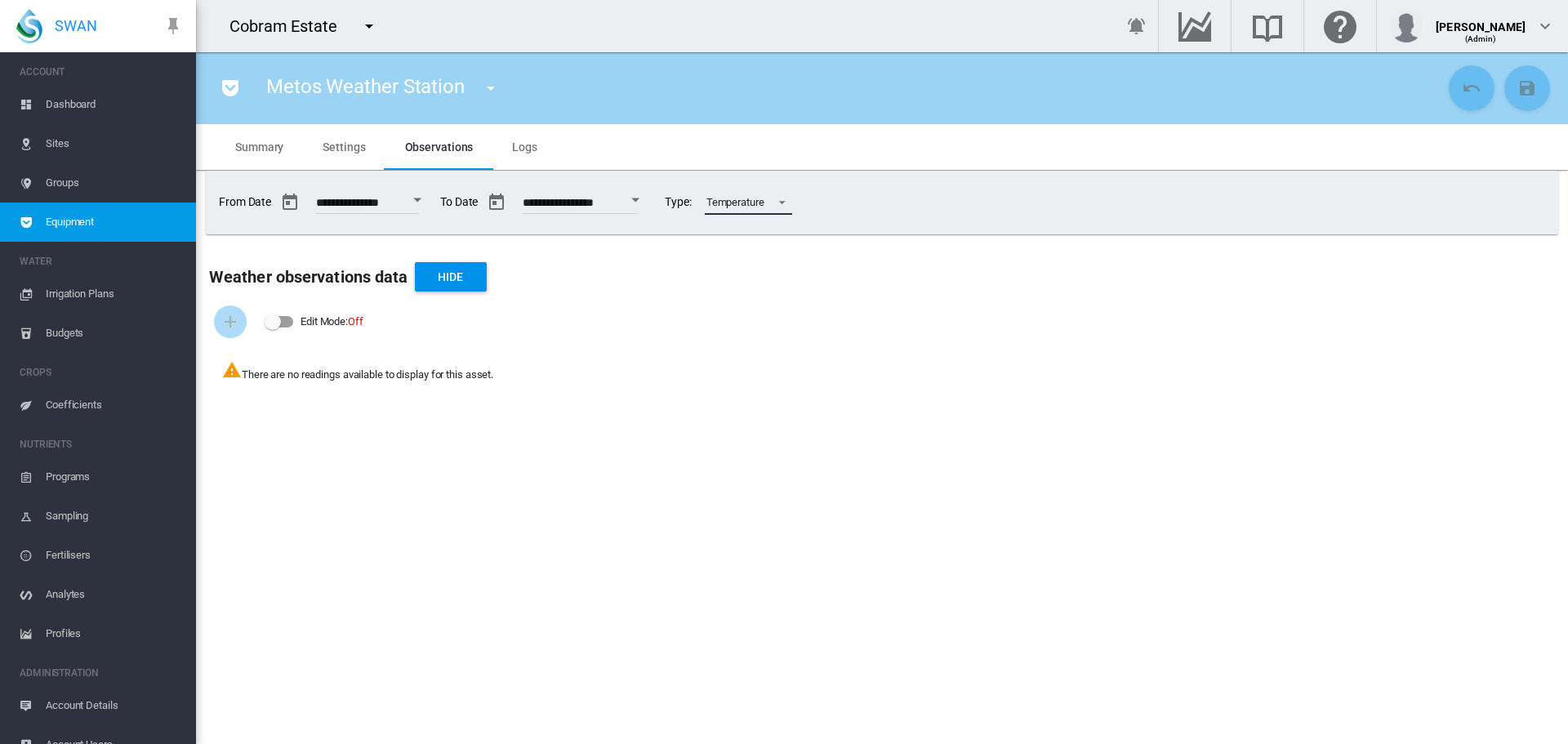
click at [787, 203] on span at bounding box center [777, 200] width 19 height 14
click at [761, 172] on md-option "Rainfall" at bounding box center [783, 164] width 114 height 39
click at [884, 164] on md-backdrop at bounding box center [784, 372] width 1568 height 744
click at [339, 148] on span "Settings" at bounding box center [344, 147] width 42 height 13
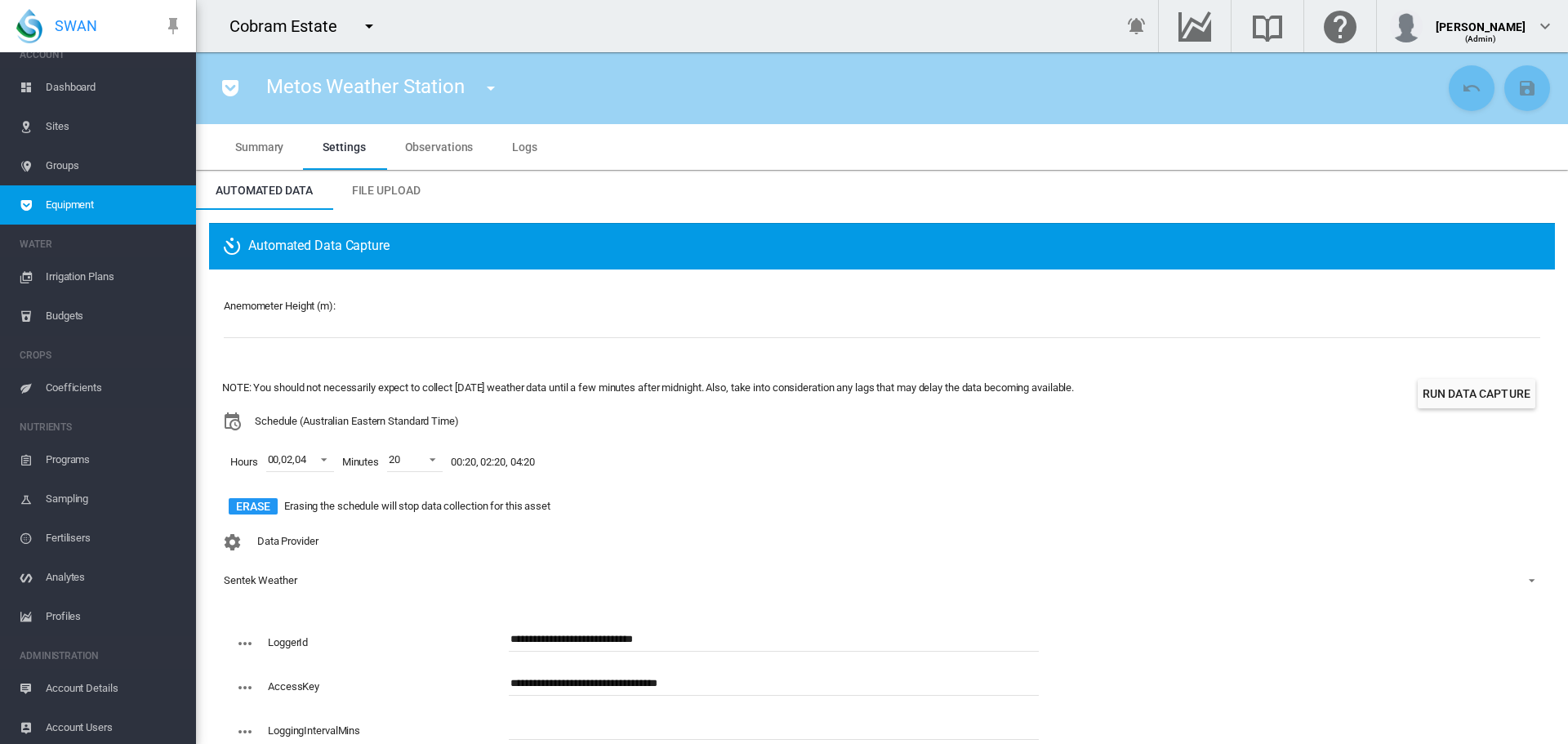
scroll to position [20, 0]
click at [93, 680] on span "Account Details" at bounding box center [114, 686] width 137 height 39
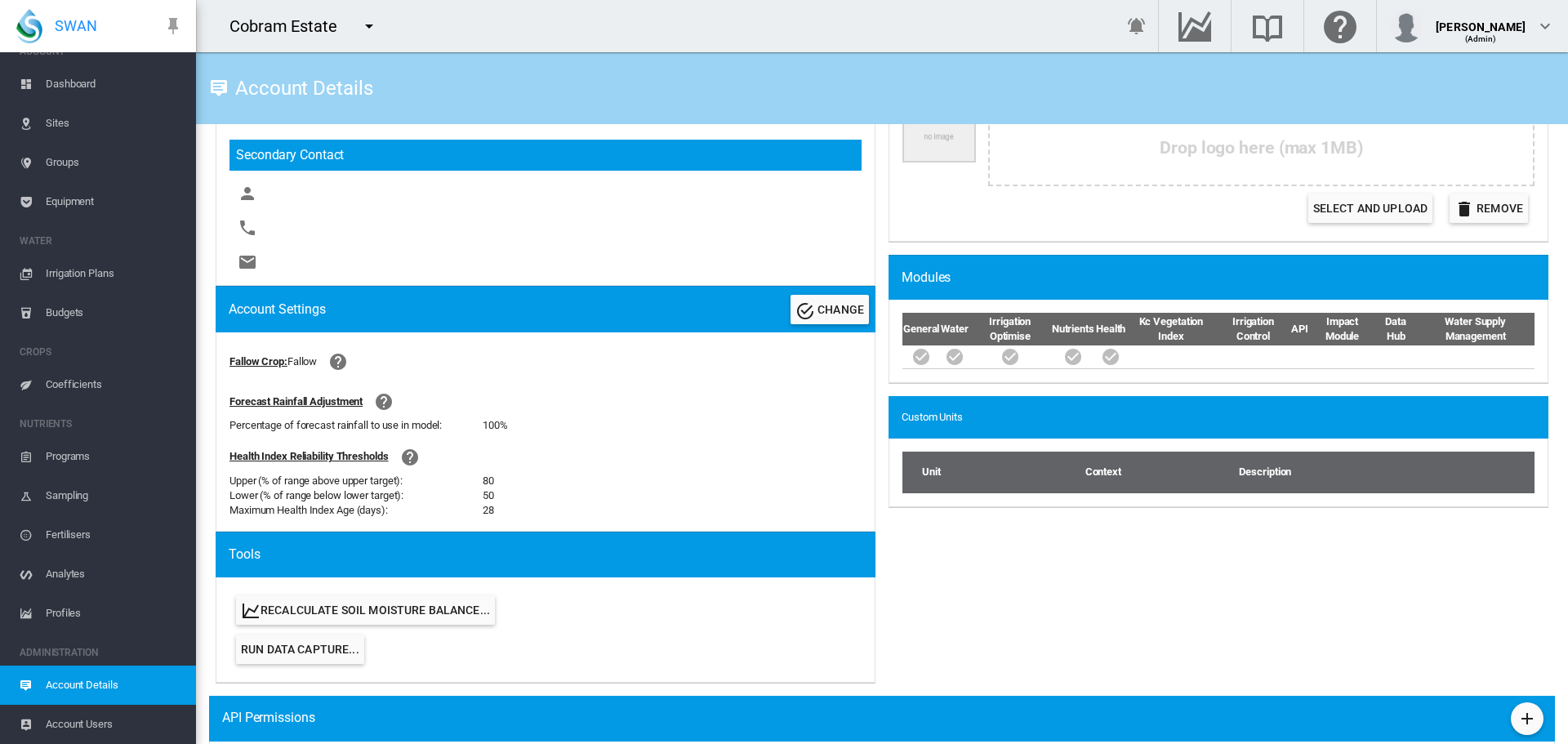
scroll to position [811, 0]
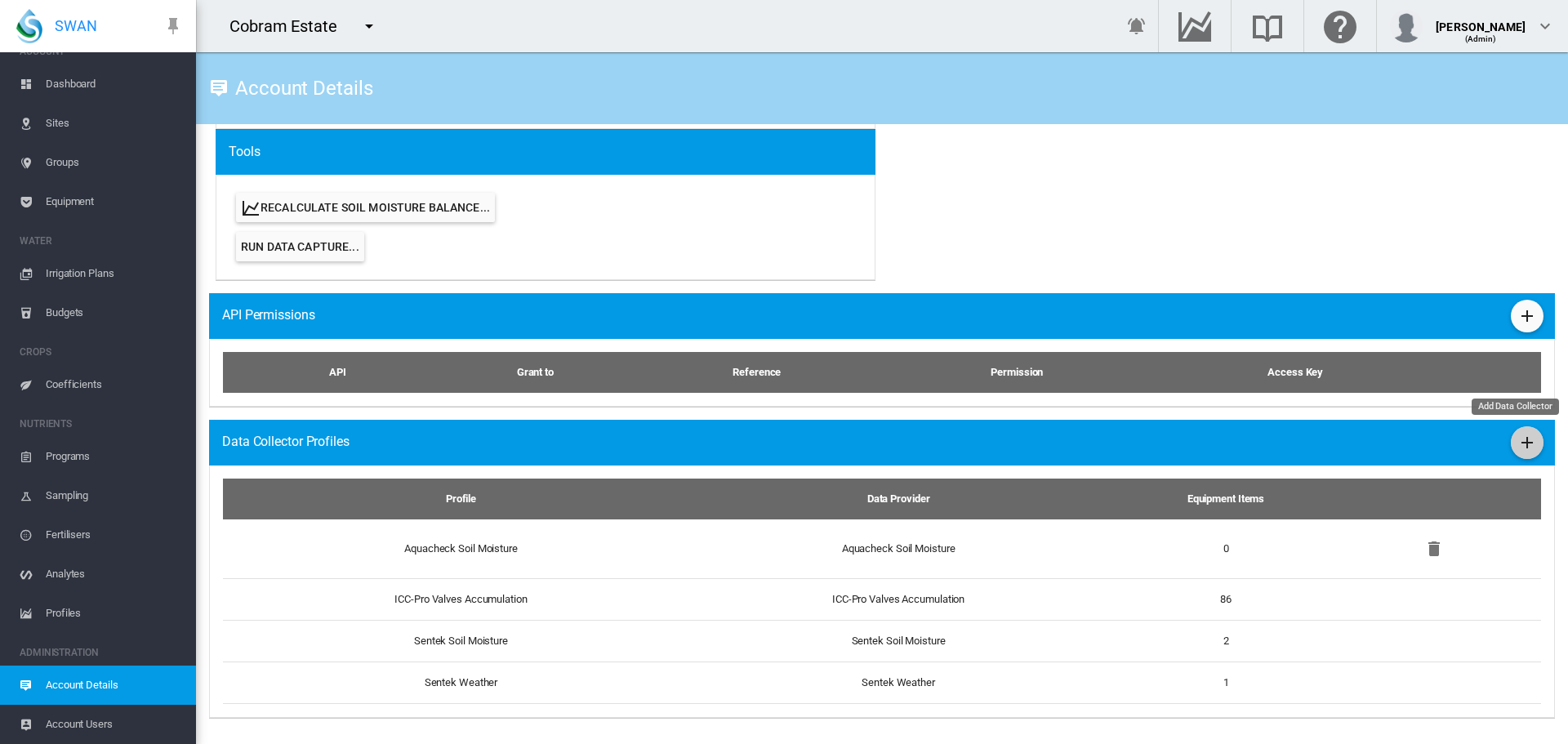
click at [1517, 443] on md-icon "icon-plus" at bounding box center [1526, 442] width 19 height 19
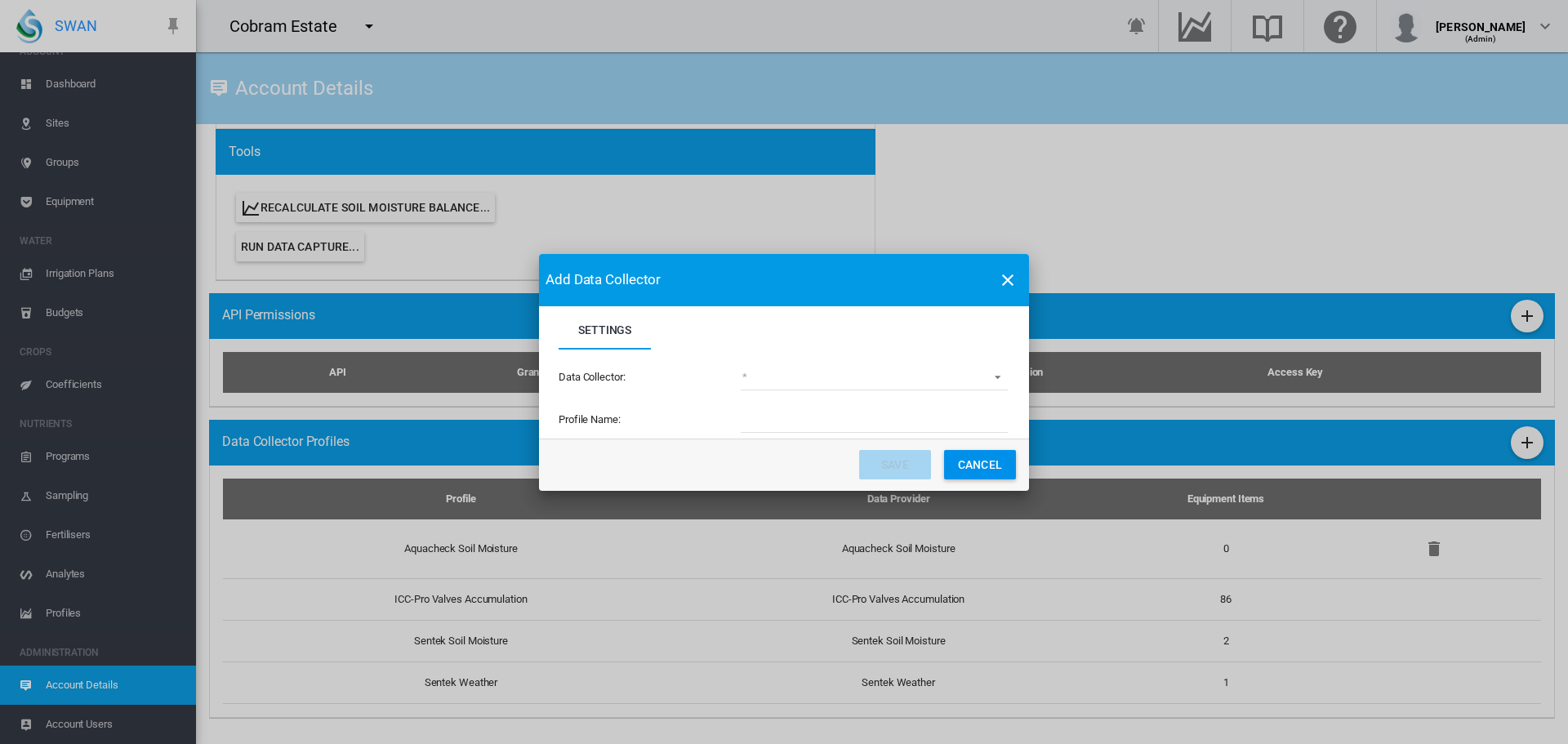
click at [992, 377] on md-select "(deprecated) Toro Lynx Course By Station Adcon Soil Moisture Aquacheck Soil Moi…" at bounding box center [873, 378] width 267 height 25
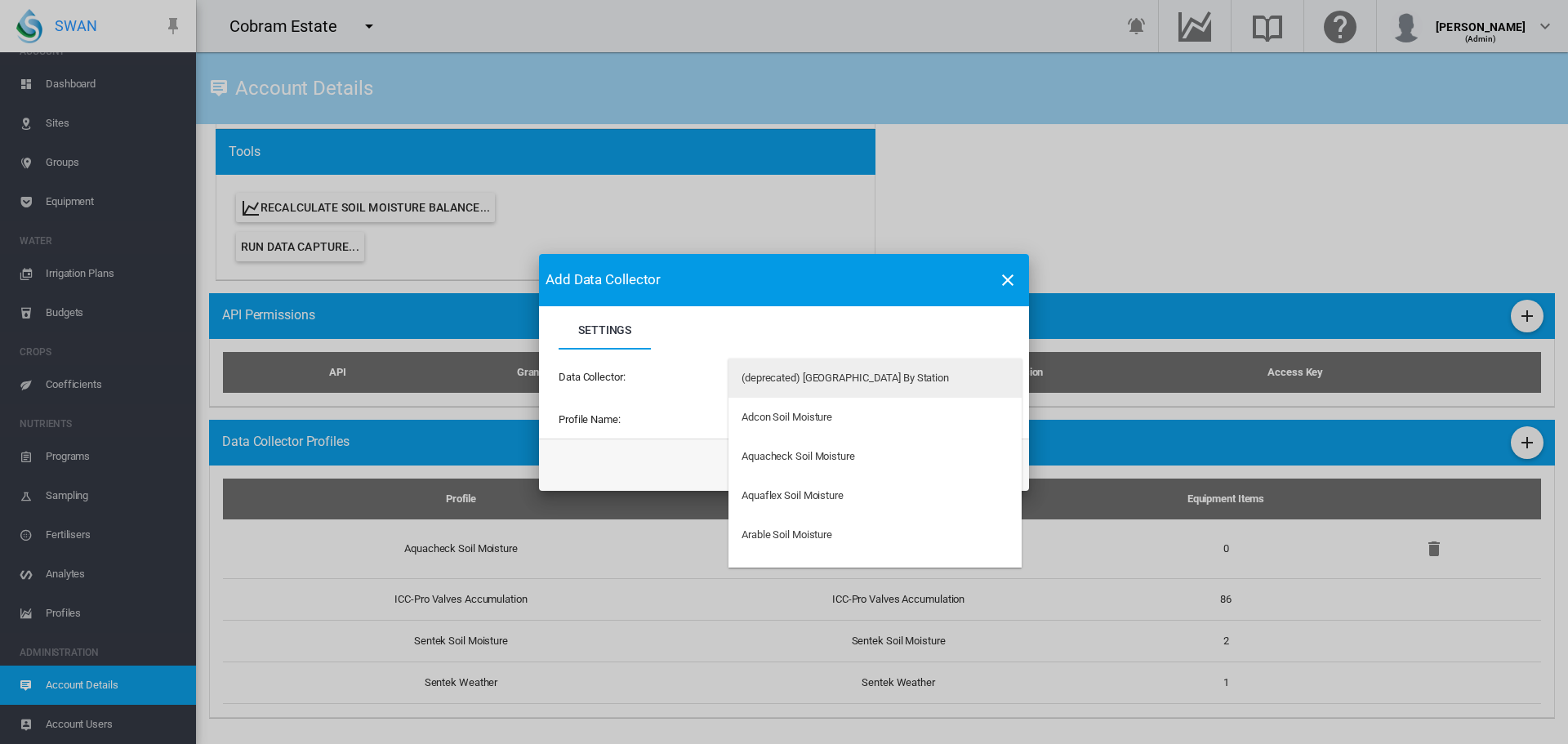
type md-option "34"
type md-option "33"
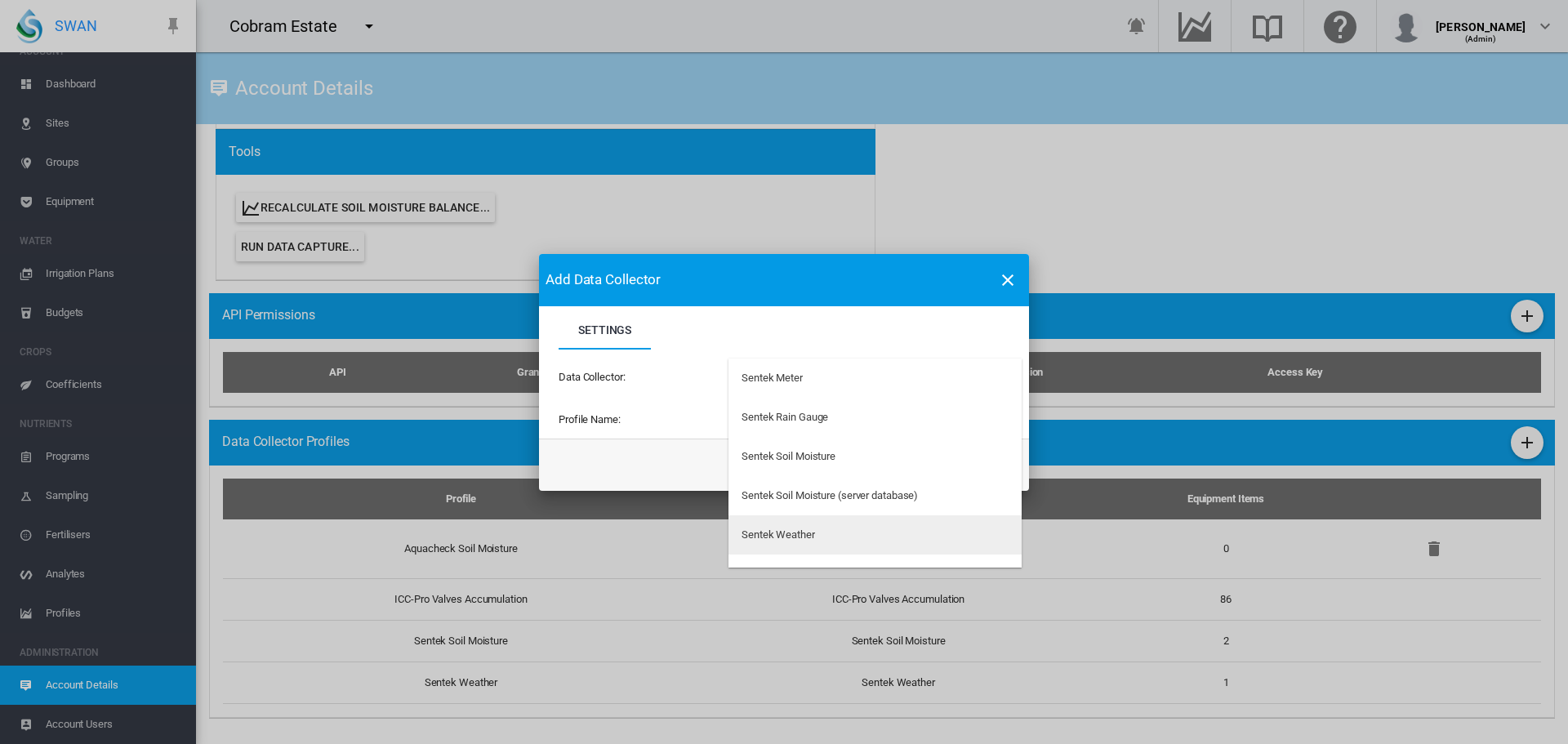
scroll to position [3846, 0]
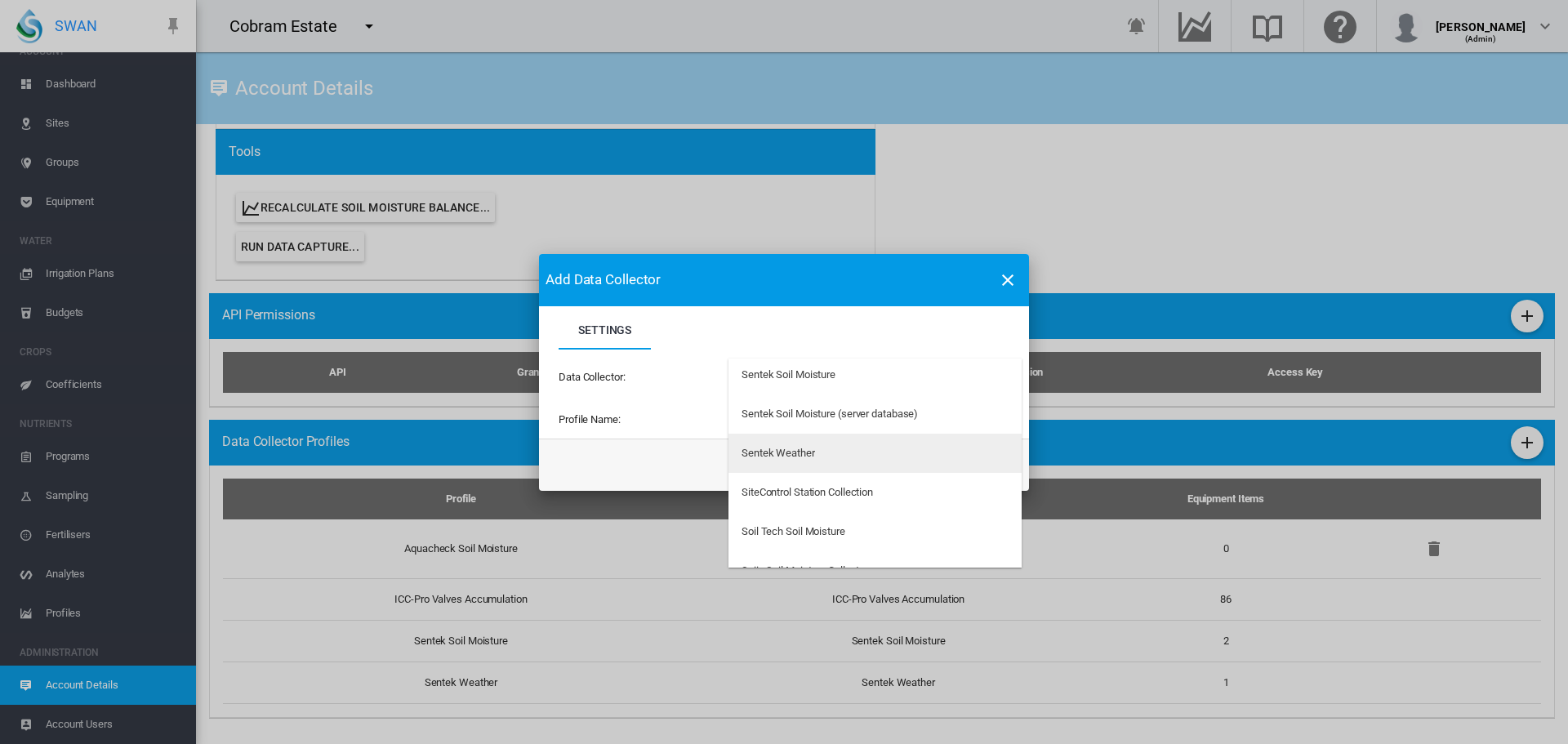
type md-option "62"
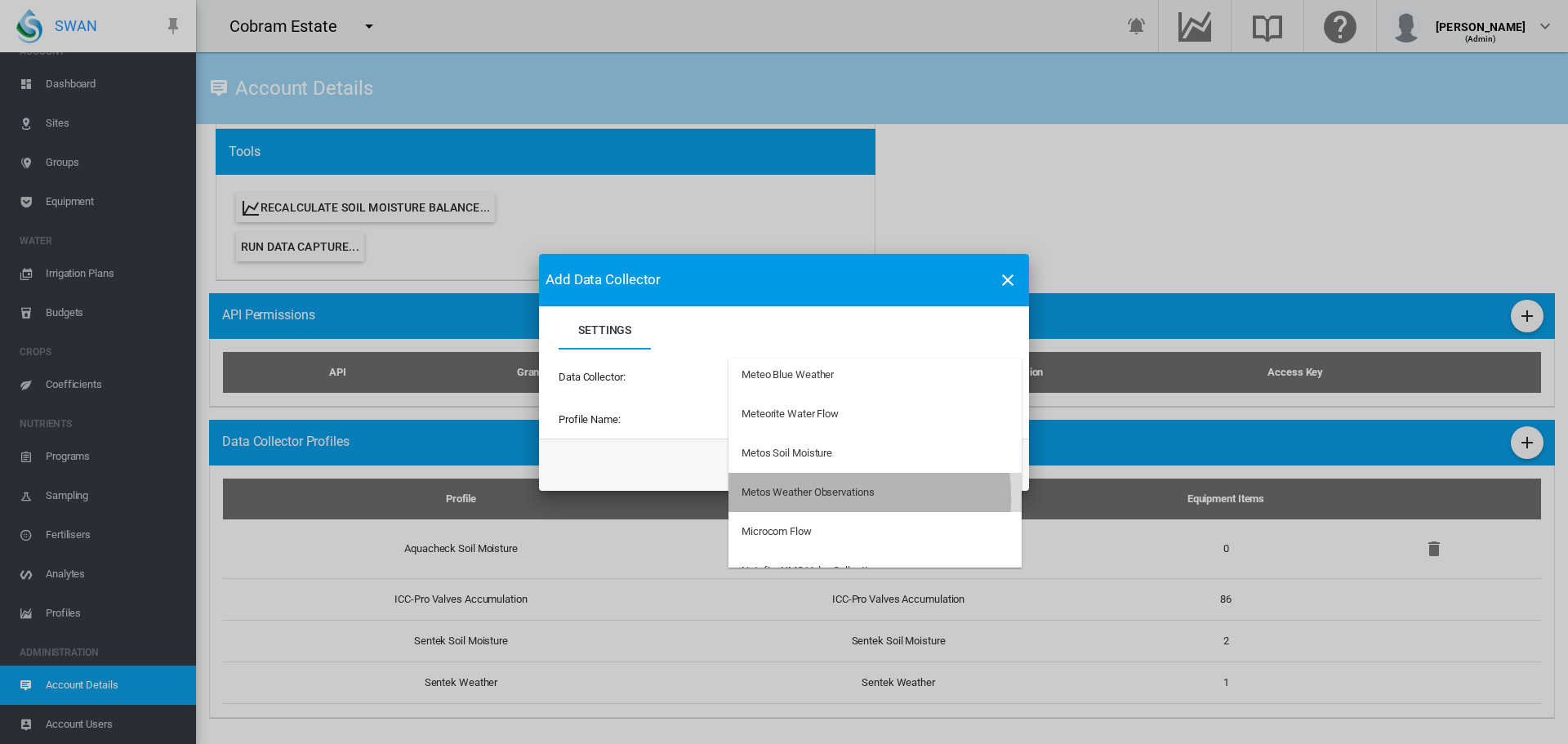
click at [814, 497] on div "Metos Weather Observations" at bounding box center [807, 492] width 132 height 14
type input "**********"
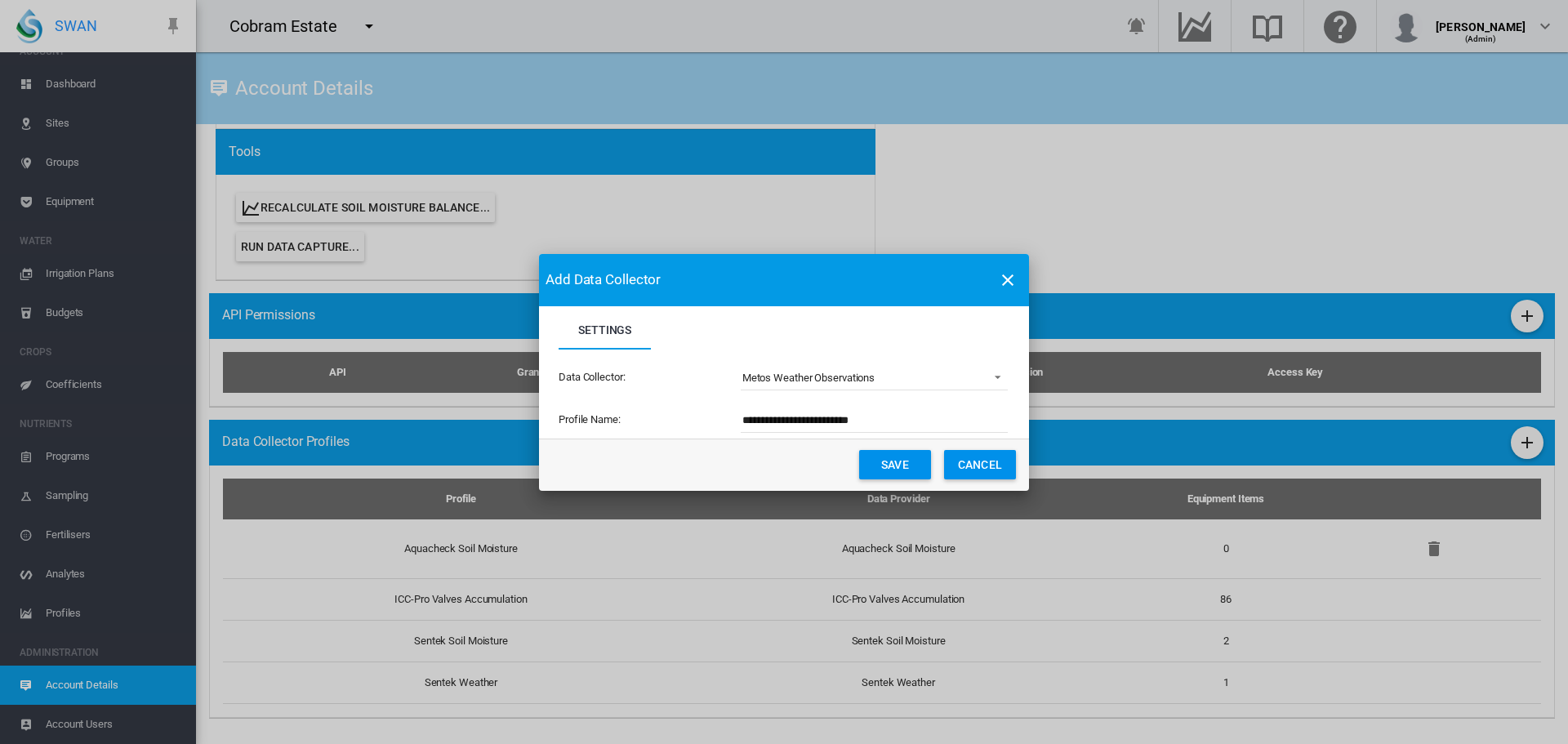
click at [897, 464] on button "Save" at bounding box center [895, 464] width 72 height 30
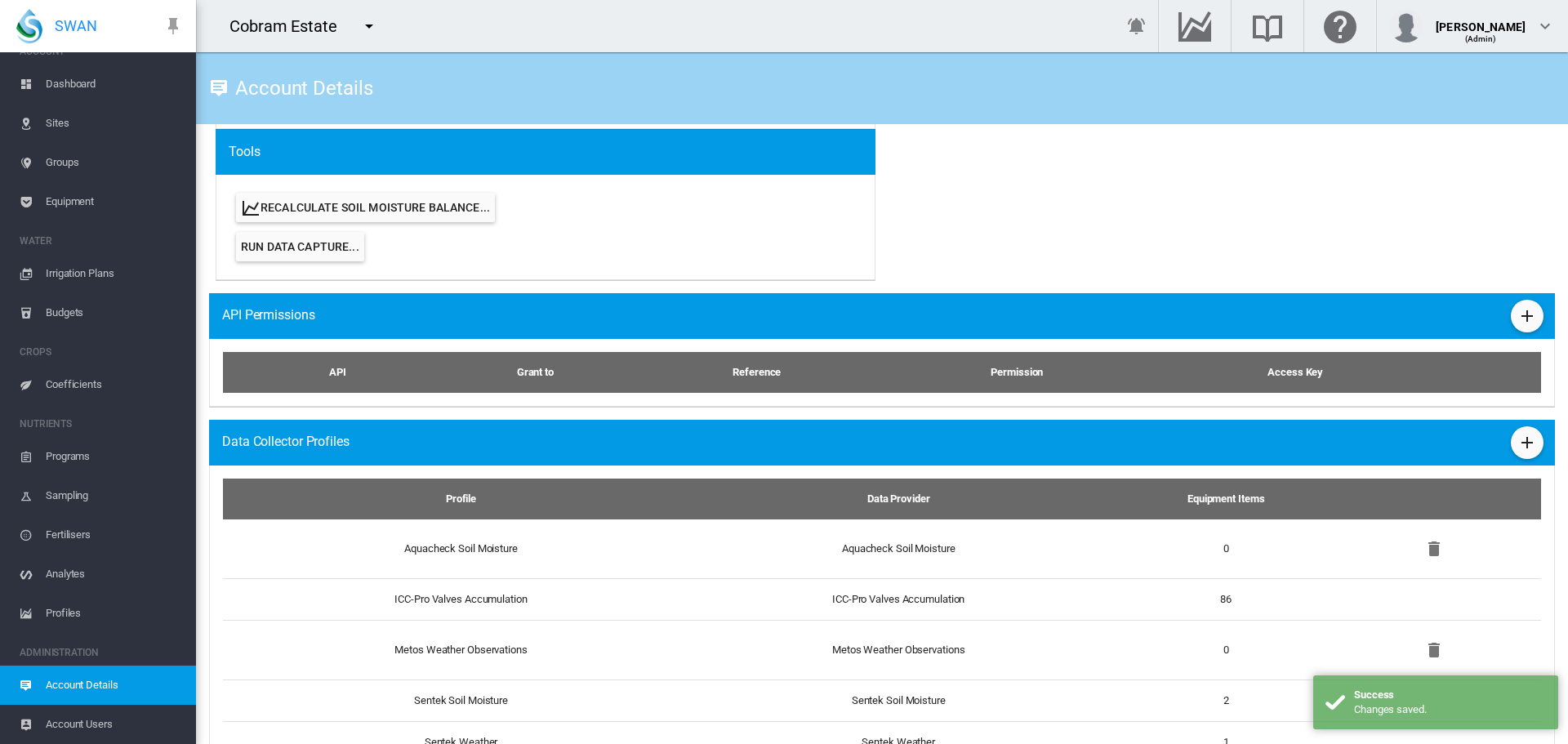
click at [68, 202] on span "Equipment" at bounding box center [114, 202] width 137 height 39
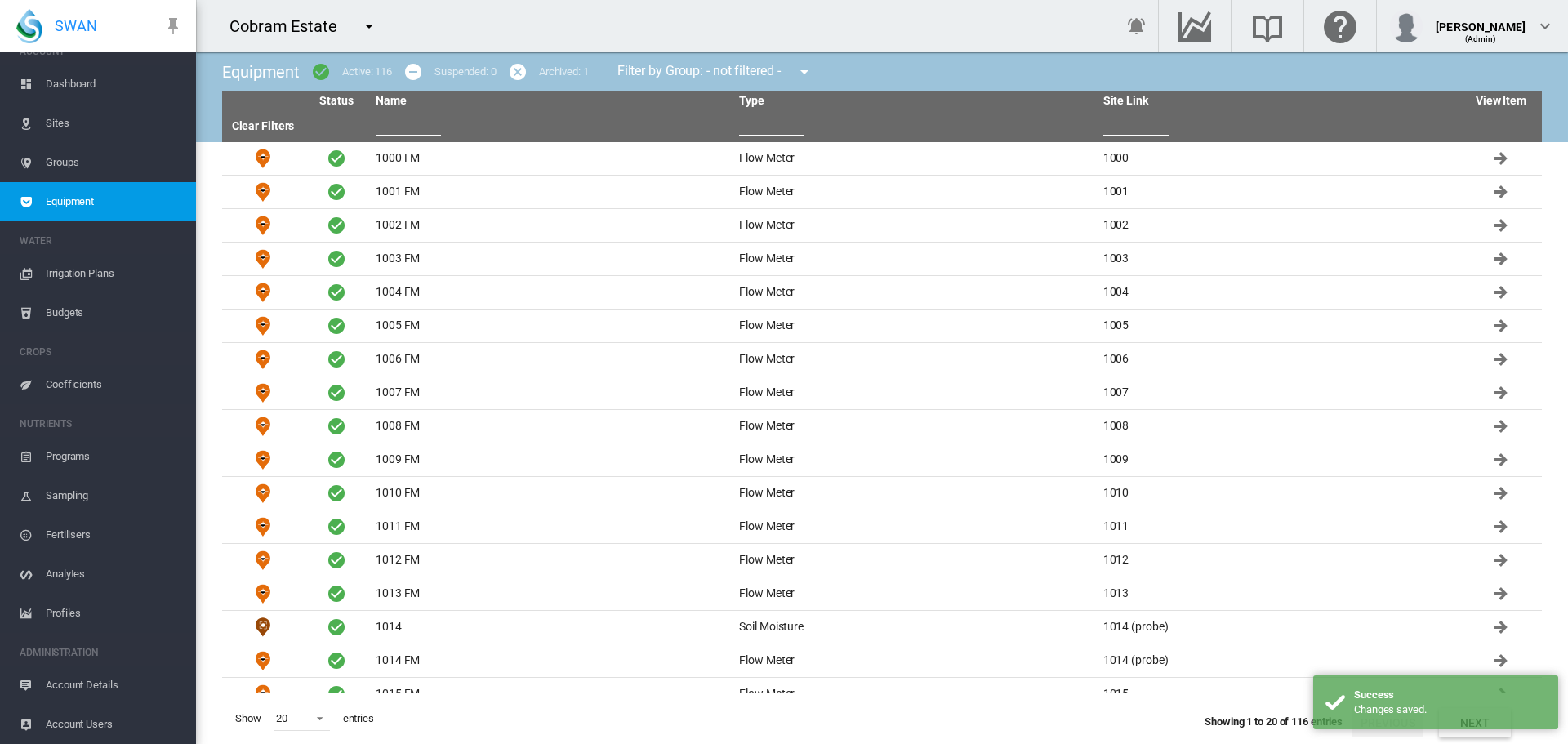
click at [762, 120] on input "text" at bounding box center [771, 123] width 65 height 25
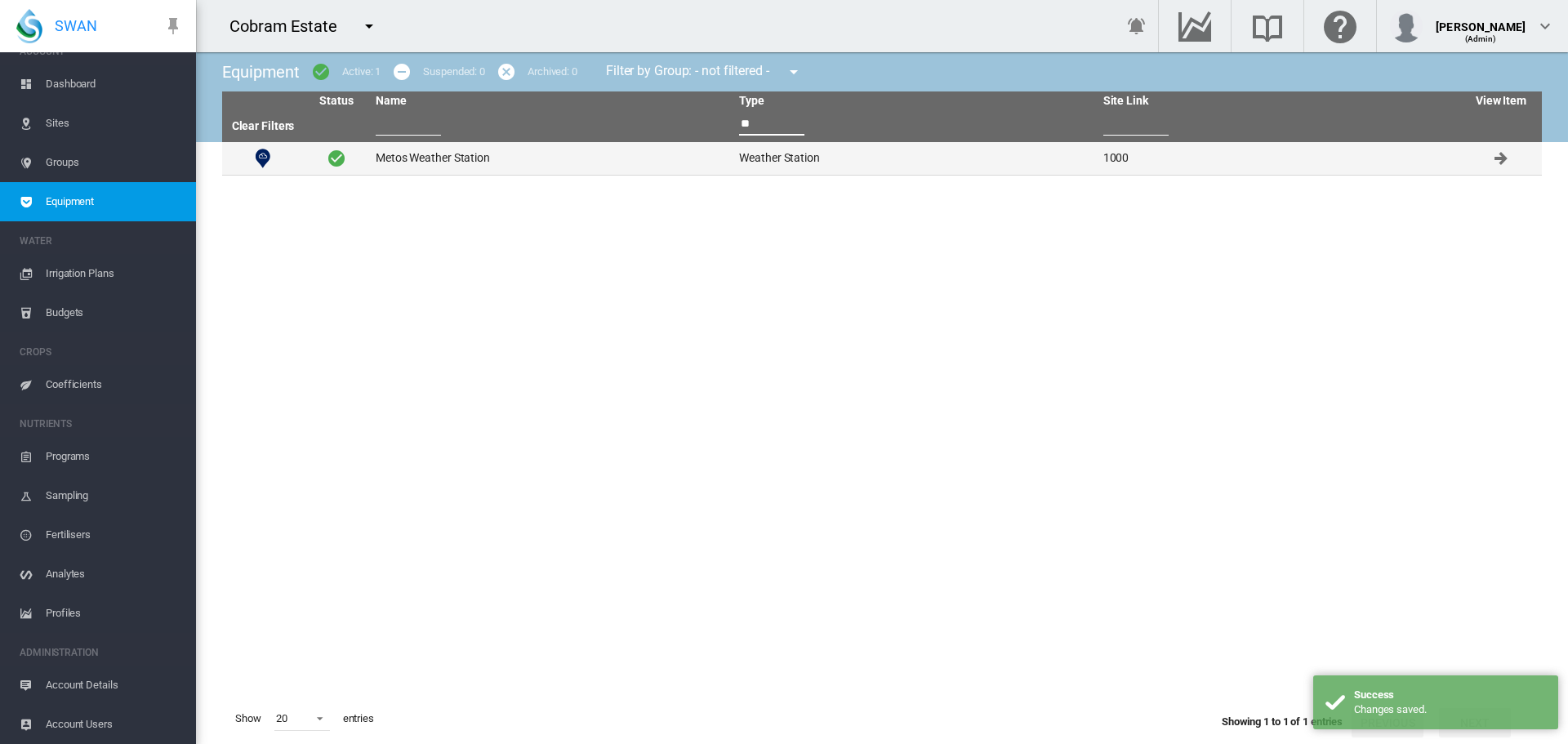
type input "**"
click at [422, 161] on td "Metos Weather Station" at bounding box center [551, 158] width 363 height 33
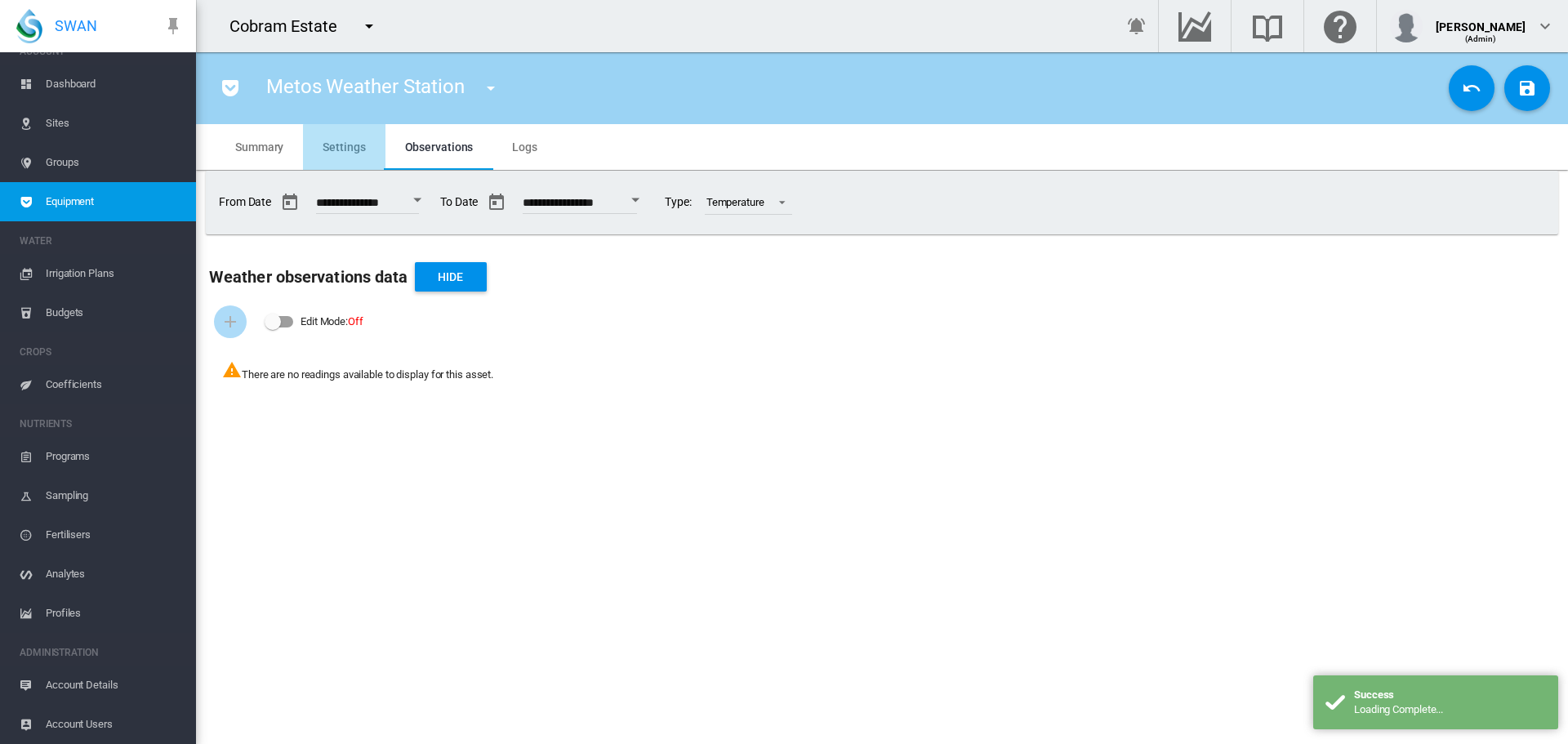
click at [355, 147] on span "Settings" at bounding box center [344, 147] width 42 height 13
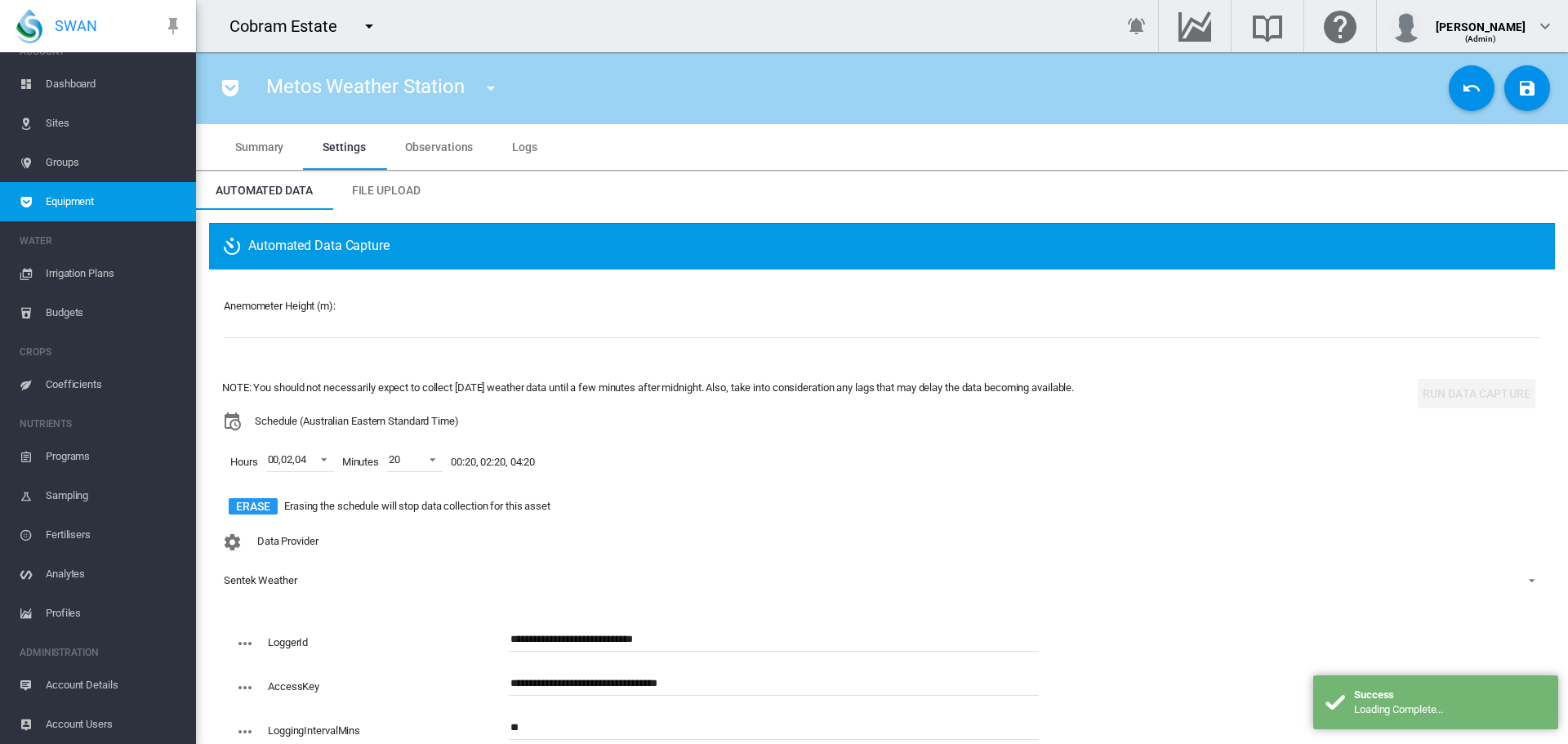
click at [285, 581] on div "Sentek Weather" at bounding box center [260, 580] width 74 height 12
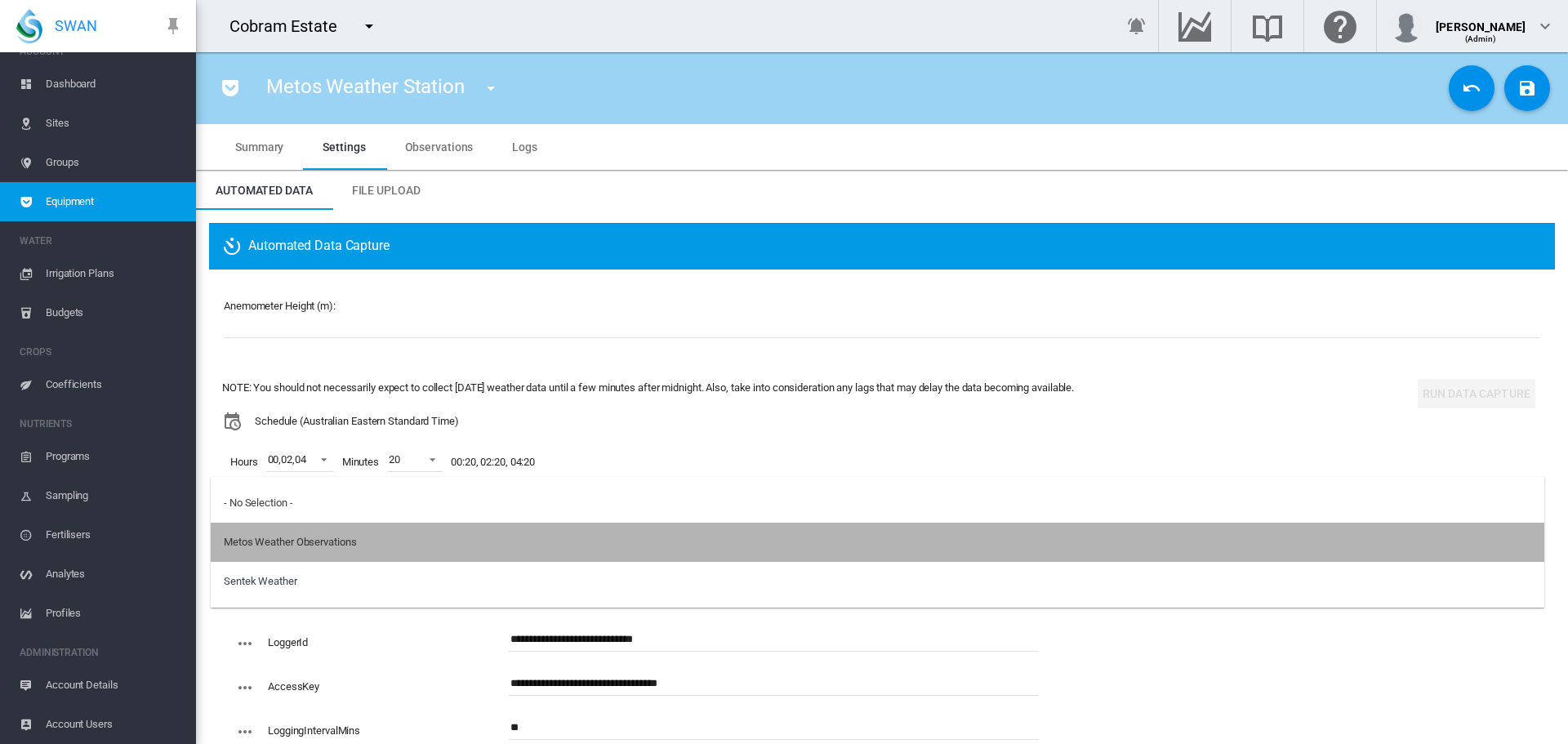
click at [296, 546] on div "Metos Weather Observations" at bounding box center [290, 541] width 132 height 14
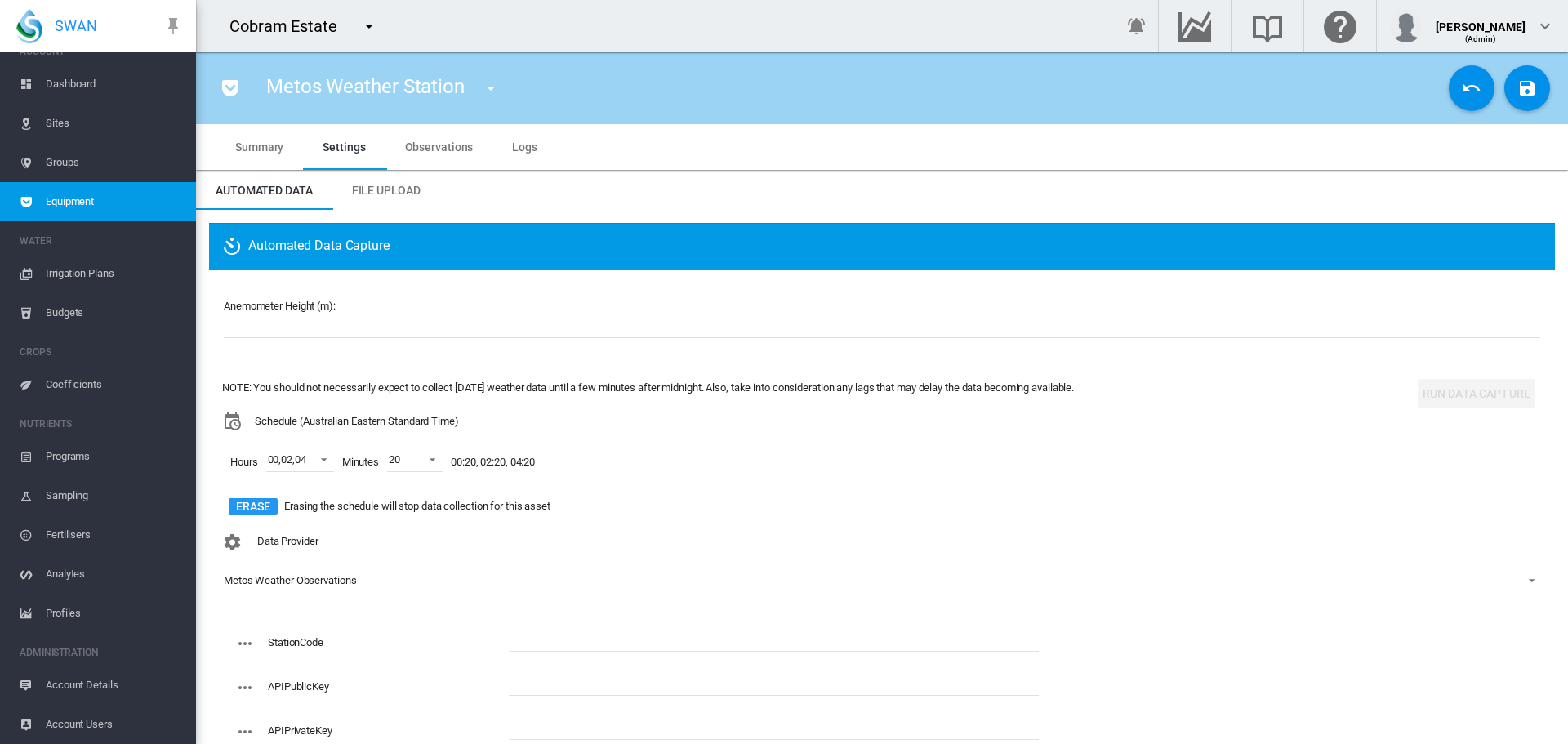
click at [290, 578] on div "Metos Weather Observations" at bounding box center [290, 580] width 132 height 12
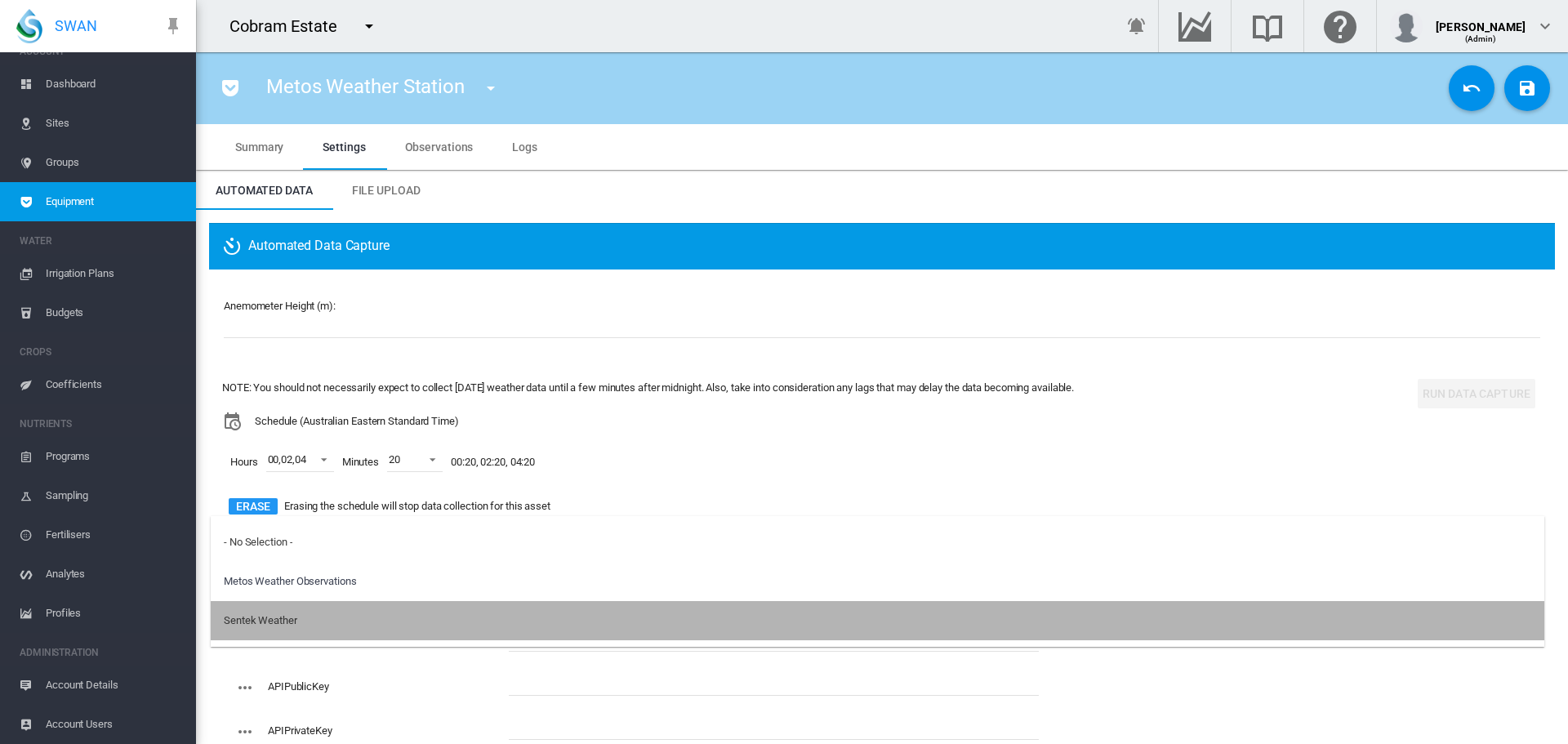
click at [272, 631] on md-option "Sentek Weather" at bounding box center [878, 621] width 1333 height 39
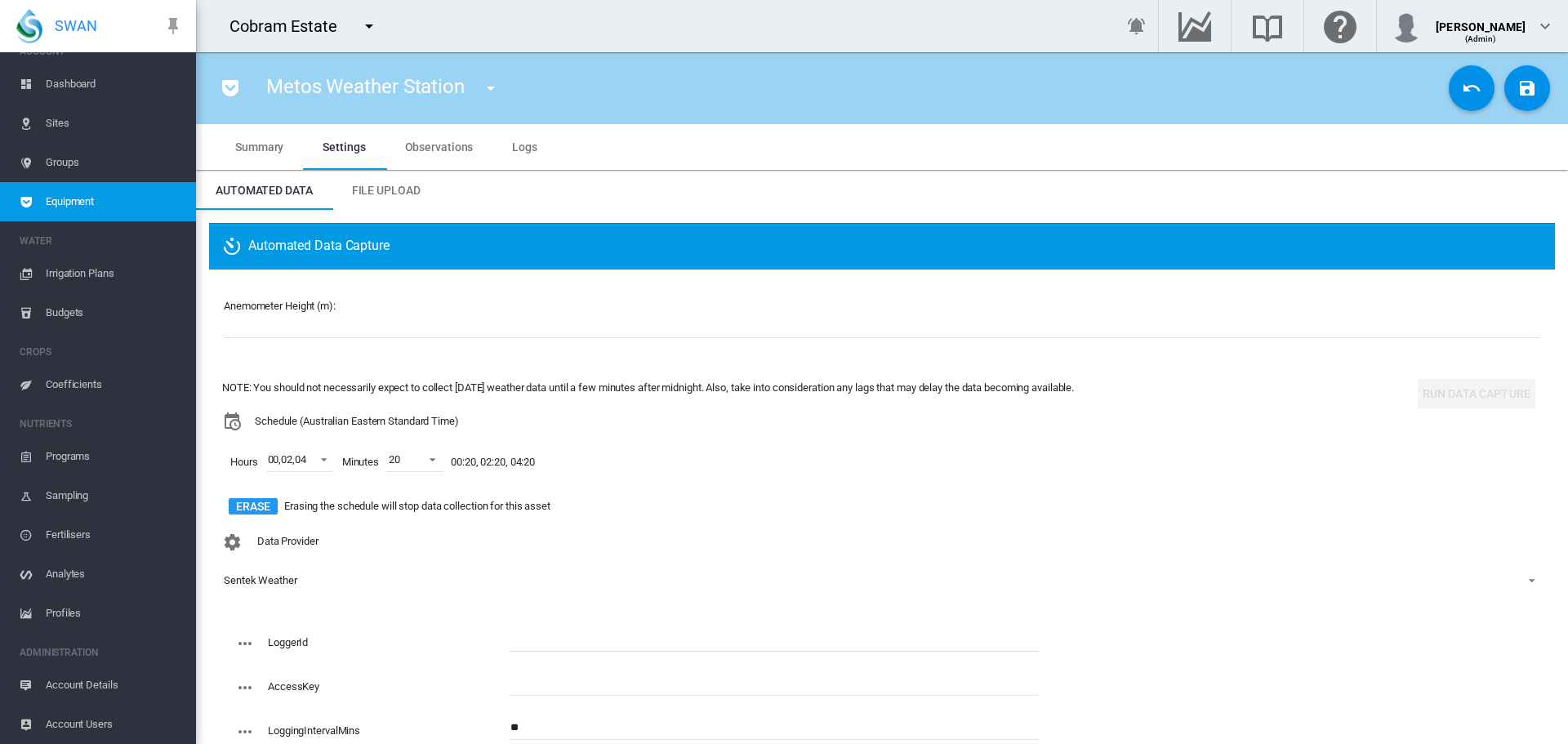
scroll to position [49, 0]
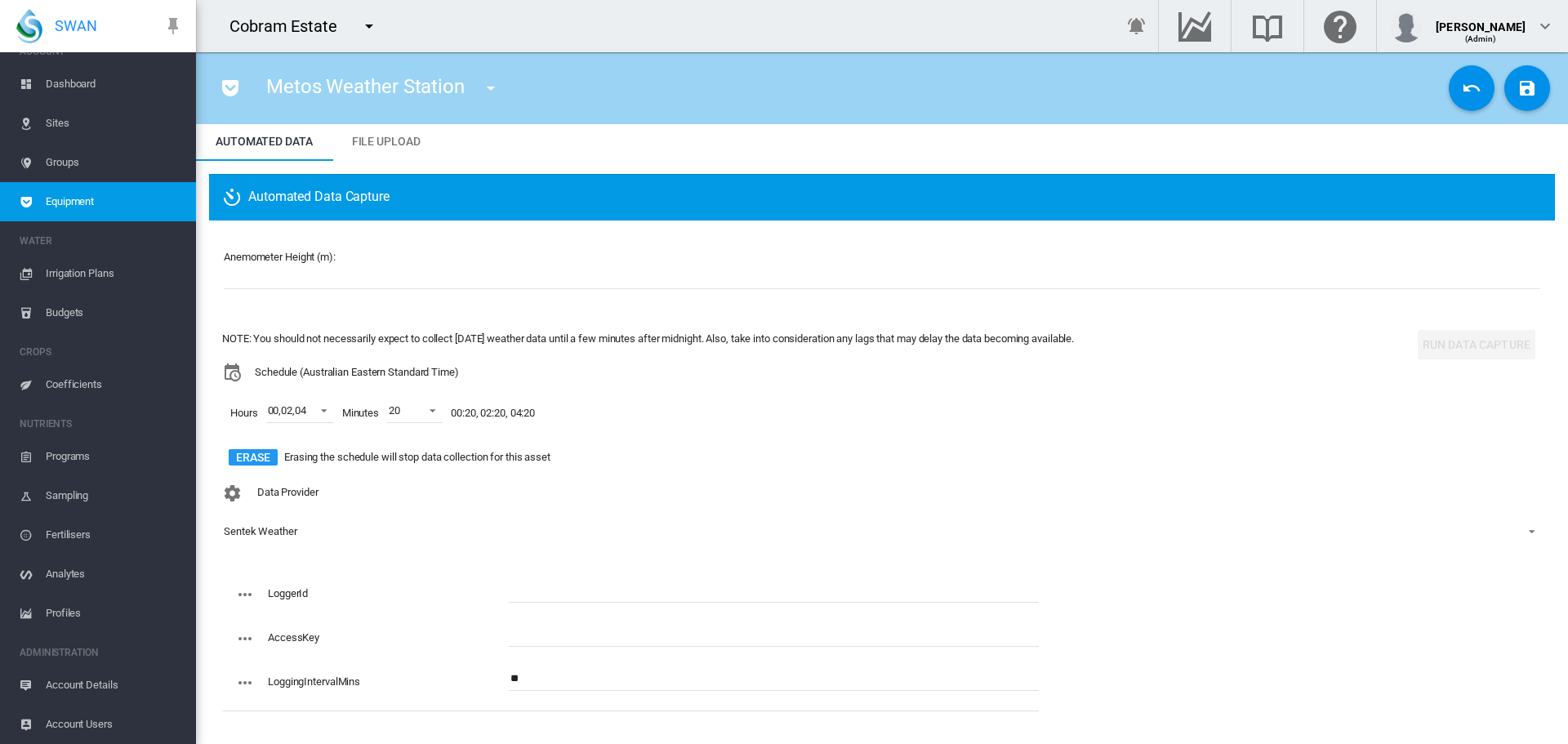
click at [594, 636] on input "text" at bounding box center [774, 635] width 530 height 25
paste input "**********"
type input "**********"
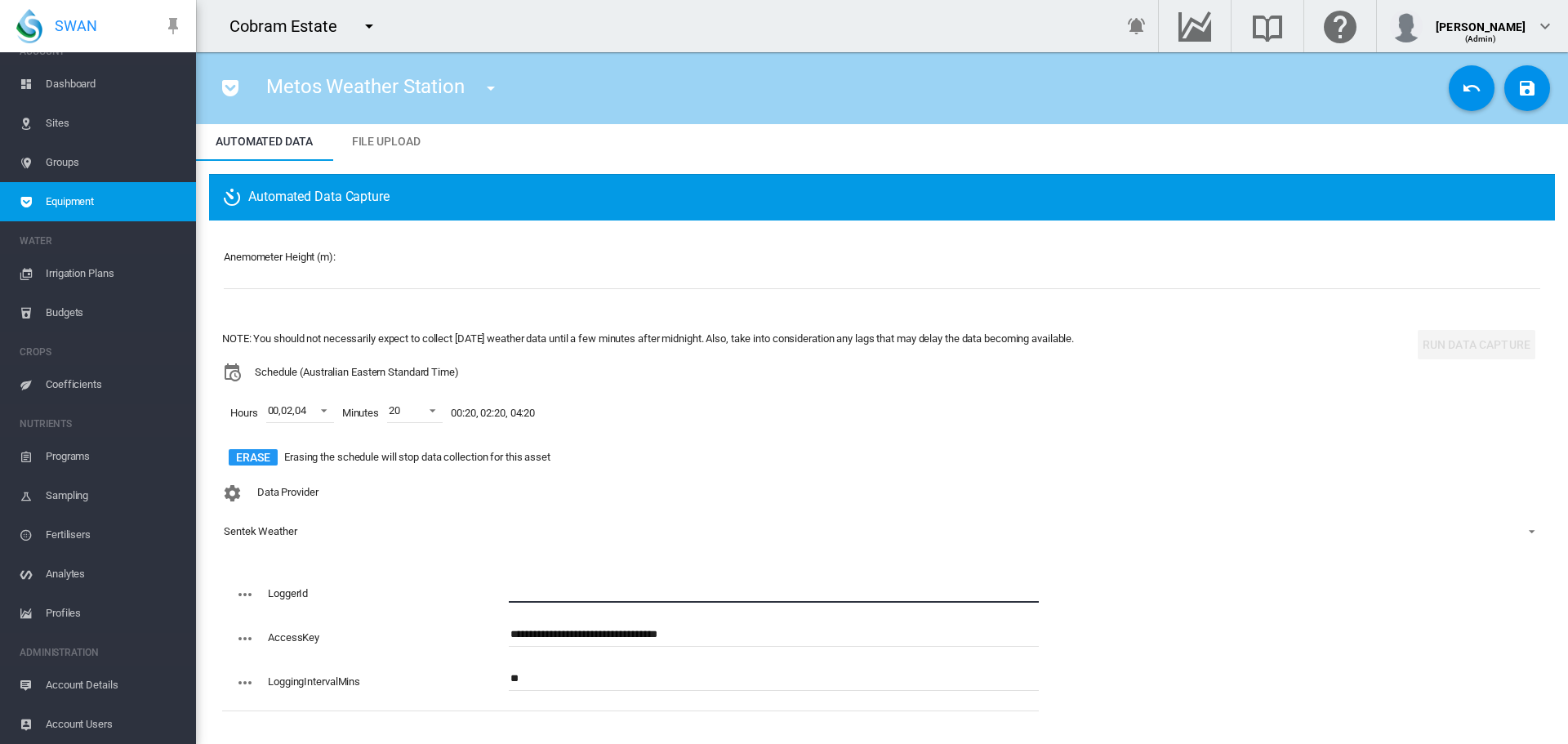
click at [577, 580] on input "text" at bounding box center [774, 591] width 530 height 25
paste input "**********"
type input "**********"
click at [1517, 86] on md-icon "icon-content-save" at bounding box center [1526, 88] width 19 height 19
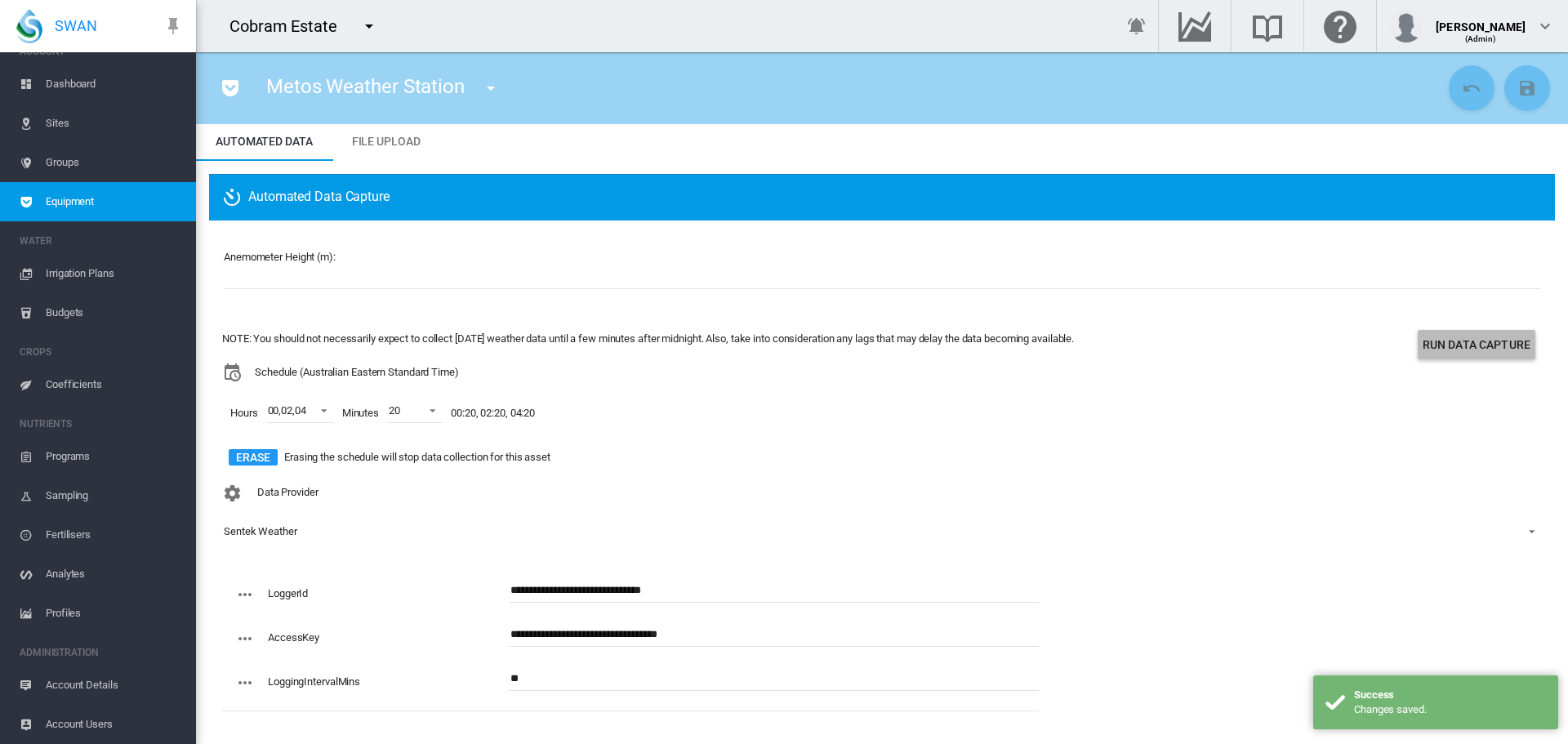
click at [1458, 347] on button "Run Data Capture" at bounding box center [1477, 344] width 118 height 30
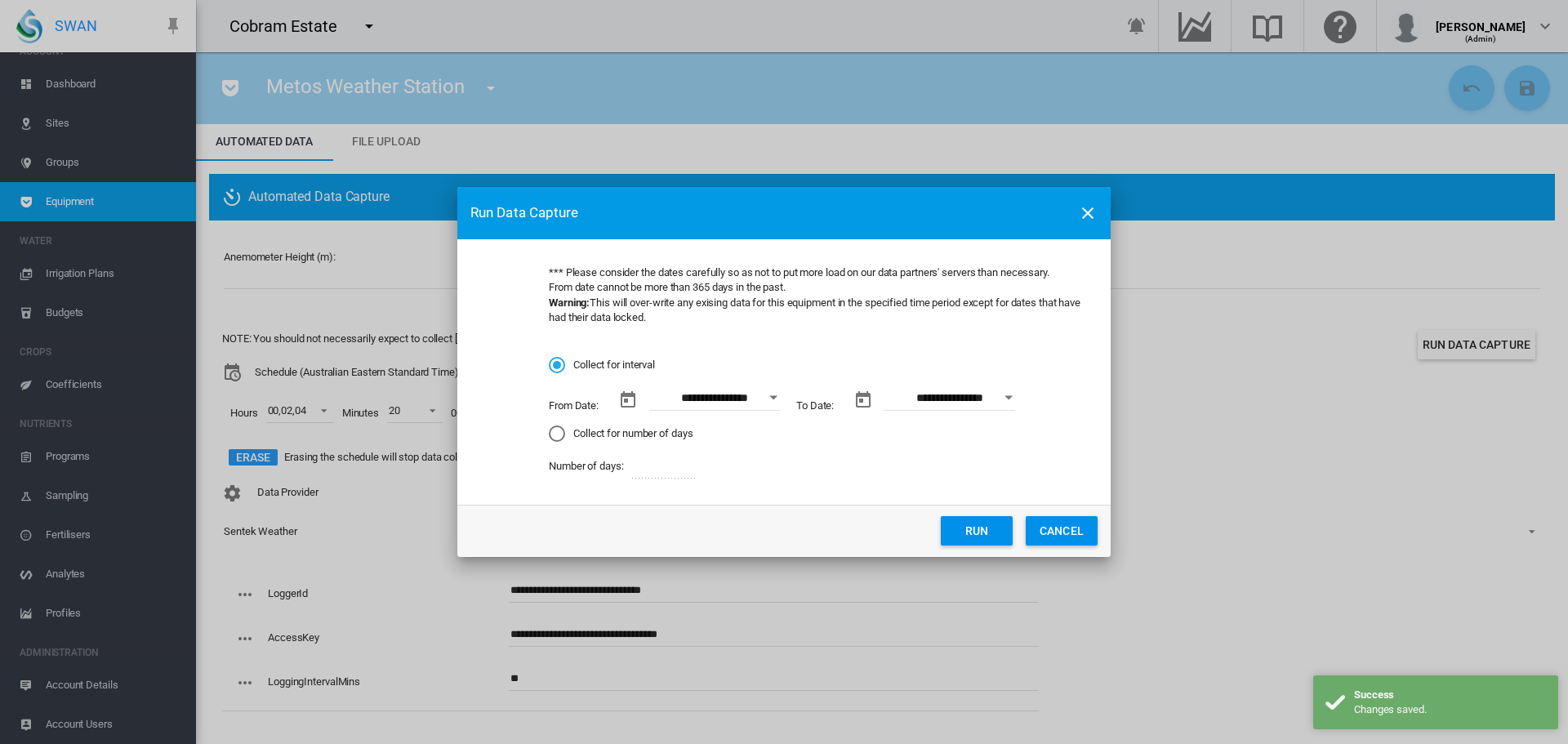
click at [552, 430] on div "Collect for number of days" at bounding box center [557, 433] width 16 height 16
click at [999, 536] on button "Run" at bounding box center [977, 530] width 72 height 30
